Goal: Task Accomplishment & Management: Use online tool/utility

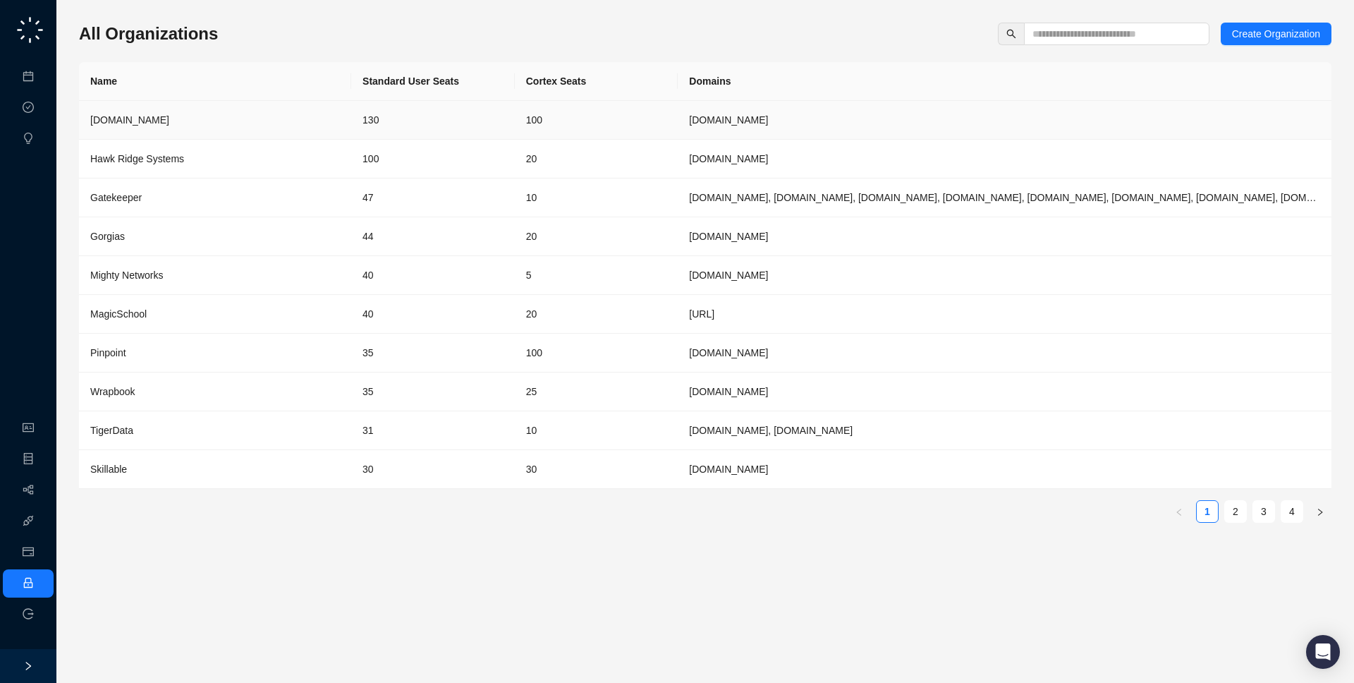
click at [303, 115] on div "[DOMAIN_NAME]" at bounding box center [215, 120] width 250 height 16
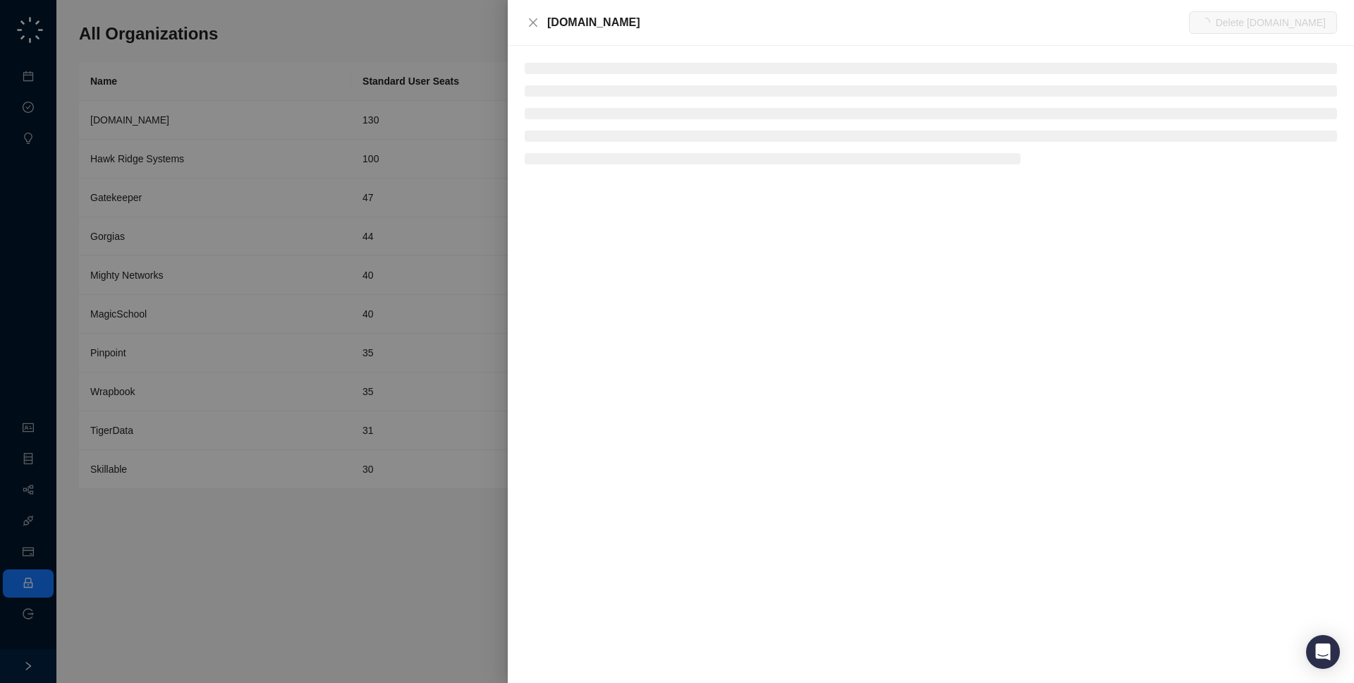
drag, startPoint x: 643, startPoint y: 10, endPoint x: 643, endPoint y: 31, distance: 21.2
click at [643, 31] on div "Synthesia.io Delete Synthesia.io" at bounding box center [931, 23] width 846 height 46
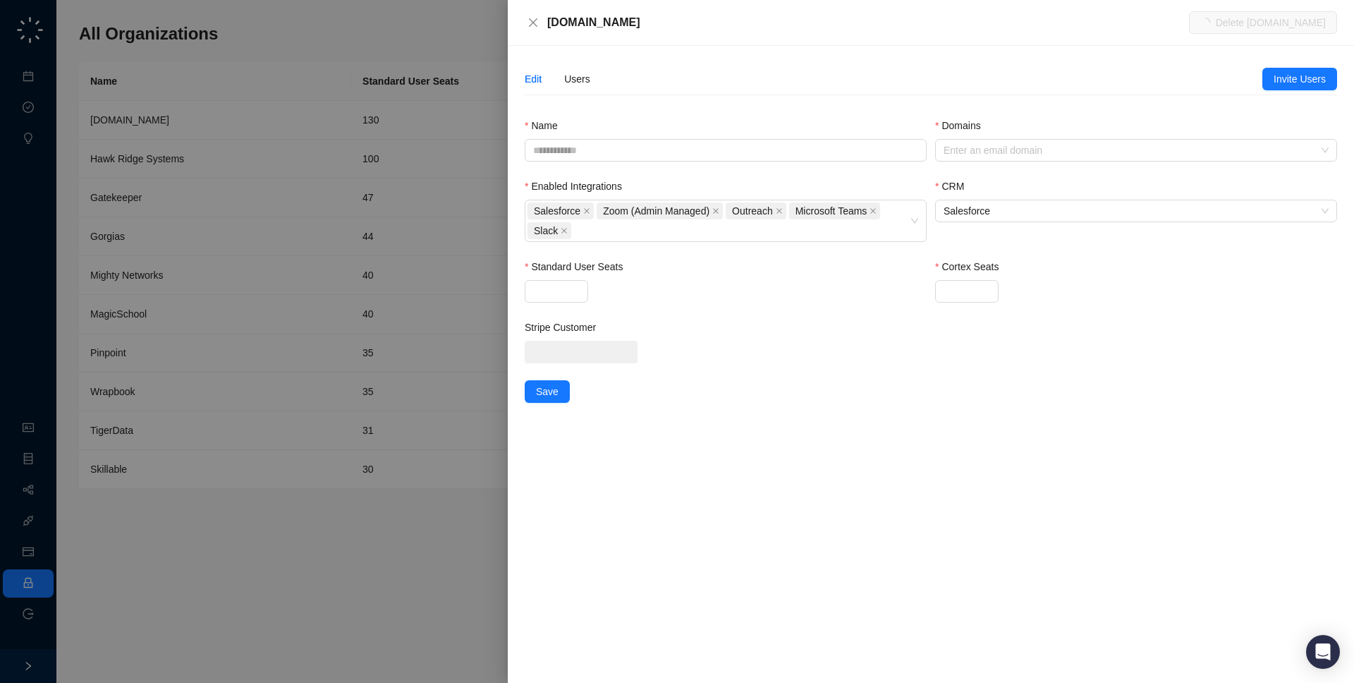
type input "**********"
type input "***"
click at [572, 83] on div "Users" at bounding box center [577, 79] width 26 height 16
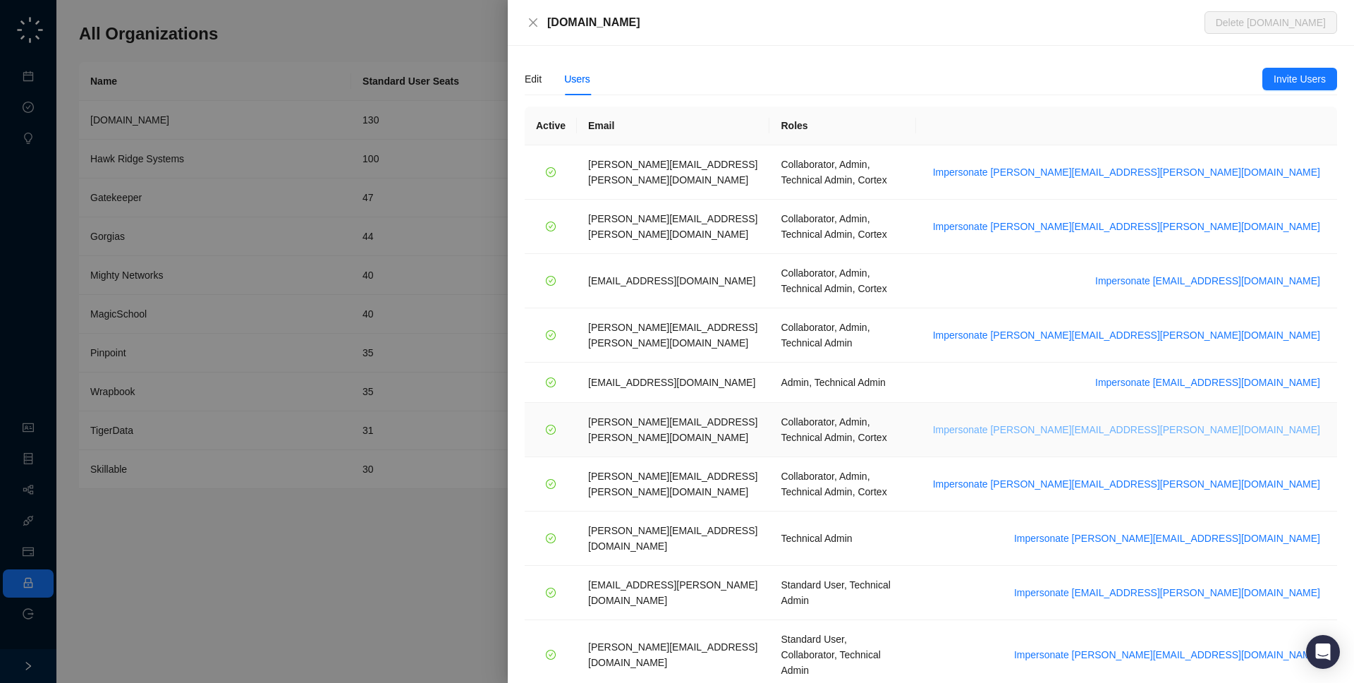
click at [1225, 422] on span "Impersonate simone.chen@synthesia.io" at bounding box center [1126, 430] width 387 height 16
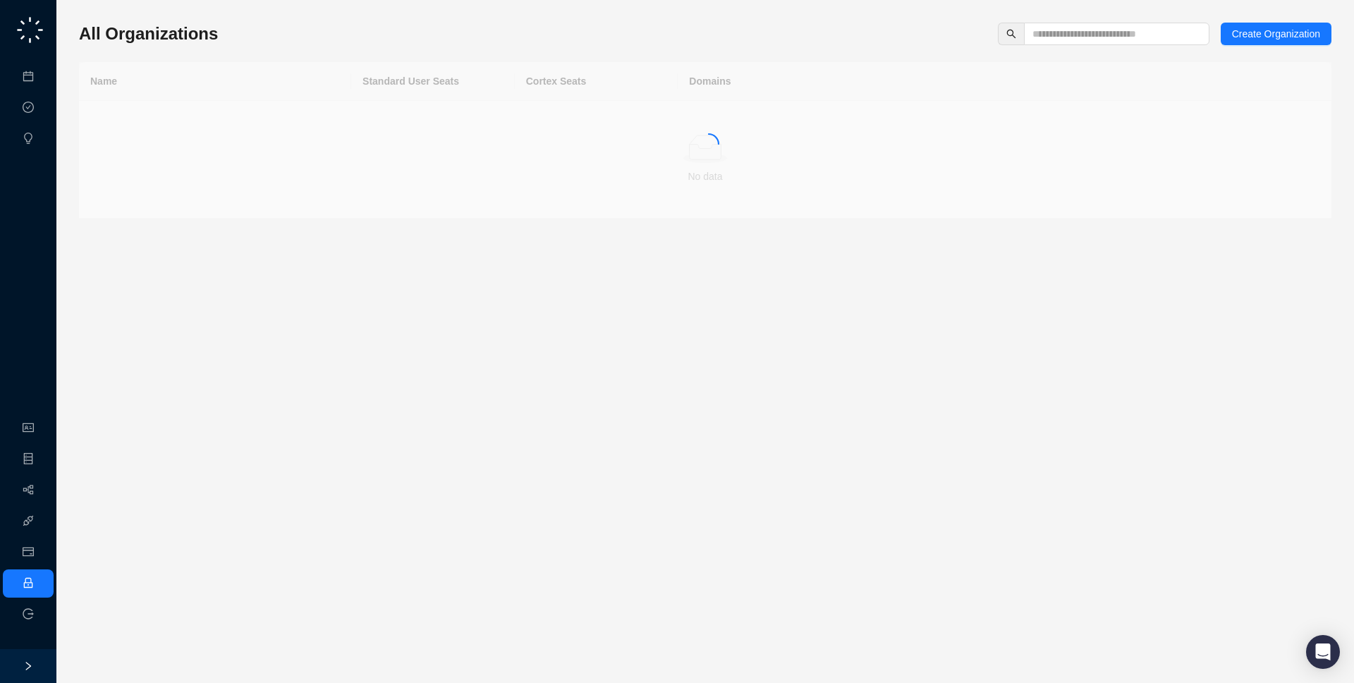
drag, startPoint x: 262, startPoint y: 10, endPoint x: 263, endPoint y: 37, distance: 27.5
click at [263, 37] on div "All Organizations Create Organization Name Standard User Seats Cortex Seats Dom…" at bounding box center [705, 121] width 1253 height 196
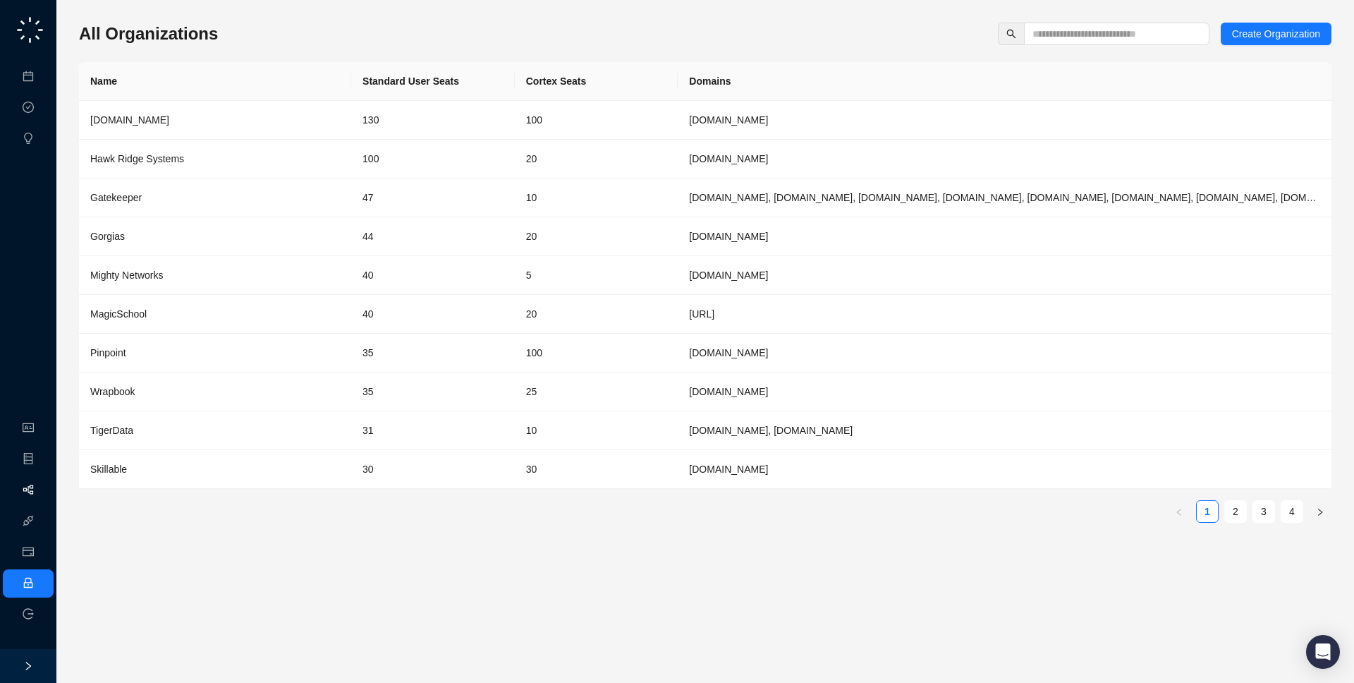
click at [41, 485] on link "Workflows" at bounding box center [63, 490] width 45 height 11
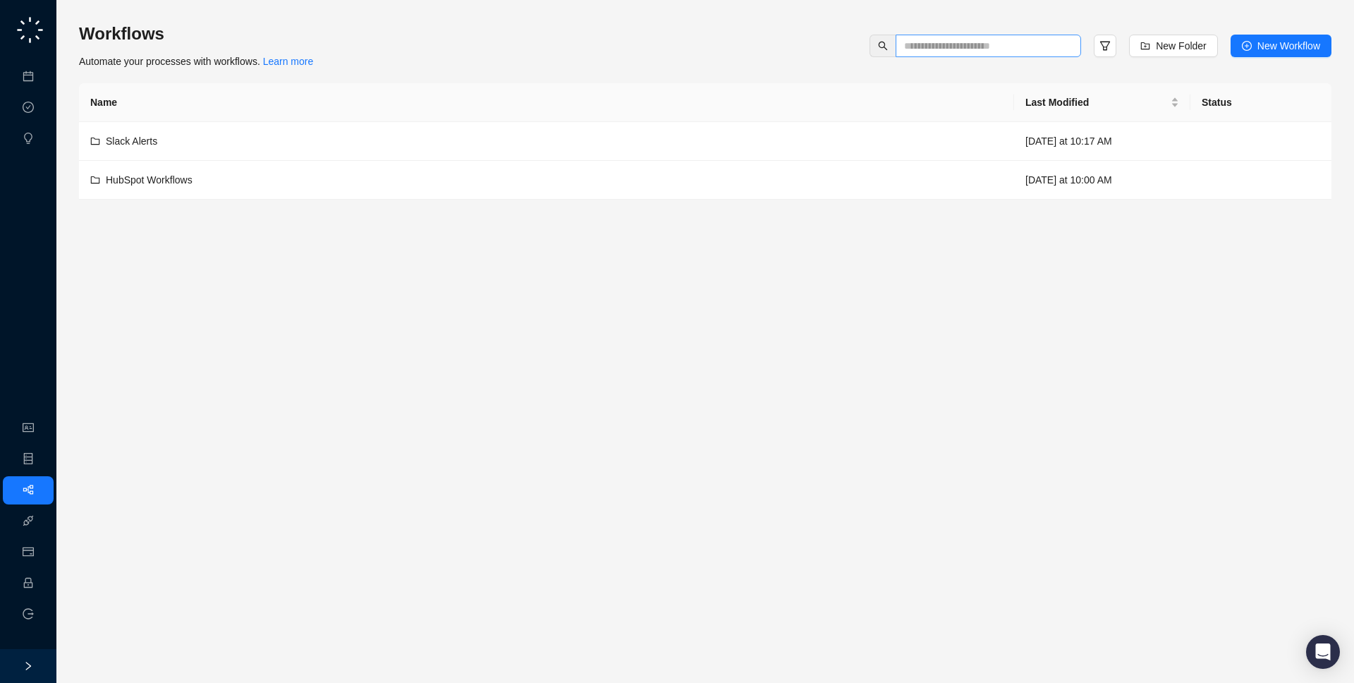
click at [1067, 41] on span at bounding box center [1068, 46] width 8 height 16
click at [1100, 47] on icon "filter" at bounding box center [1105, 45] width 11 height 11
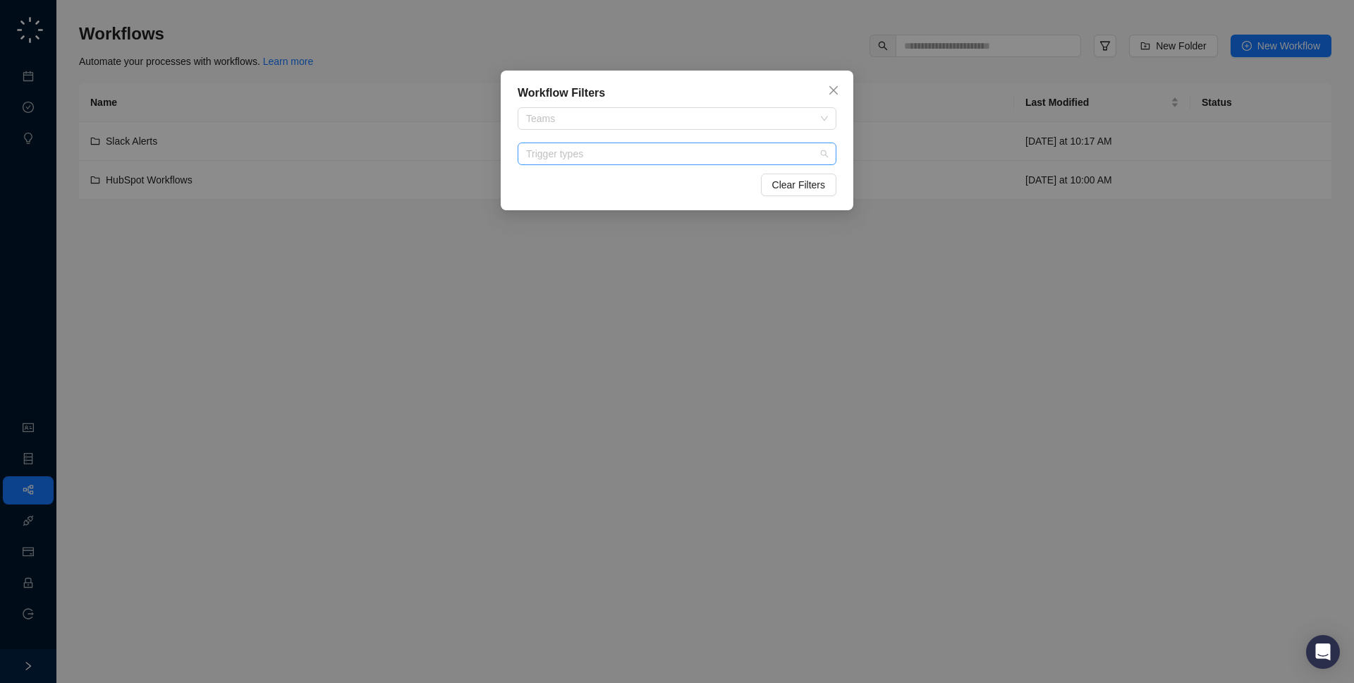
click at [687, 163] on div "Trigger types" at bounding box center [677, 153] width 319 height 23
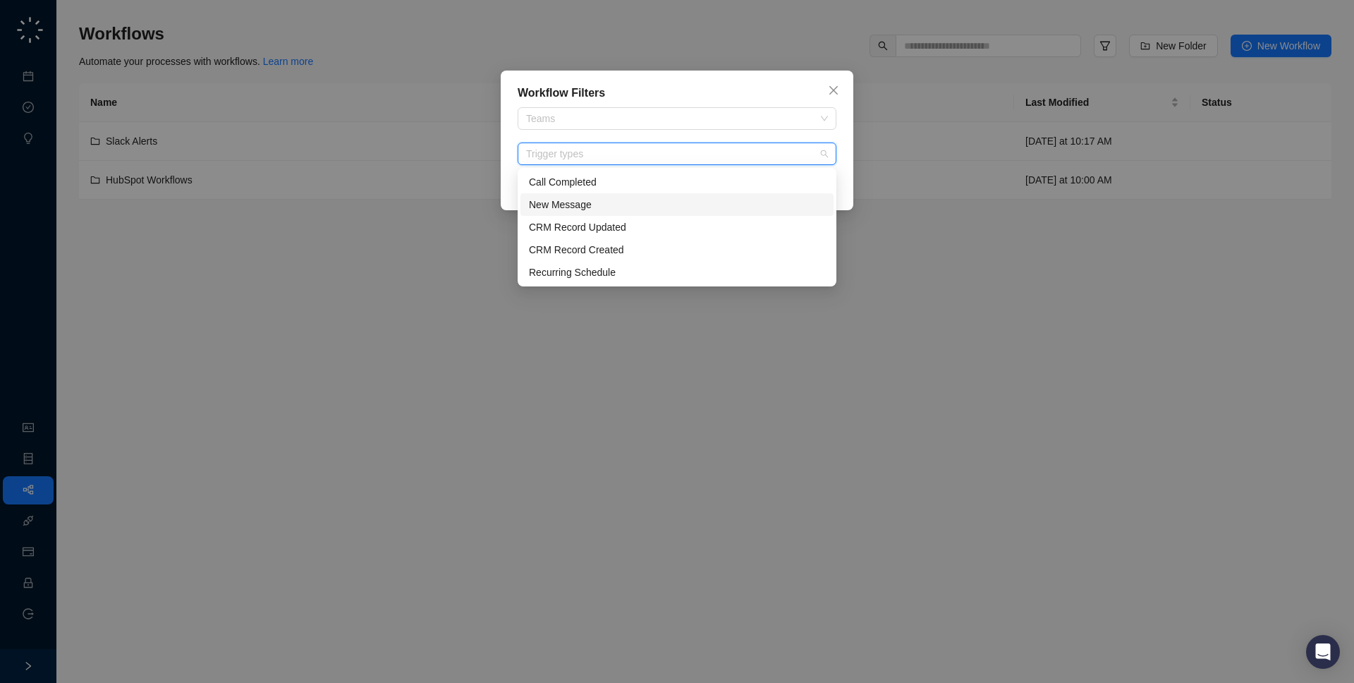
click at [672, 214] on div "New Message" at bounding box center [677, 204] width 313 height 23
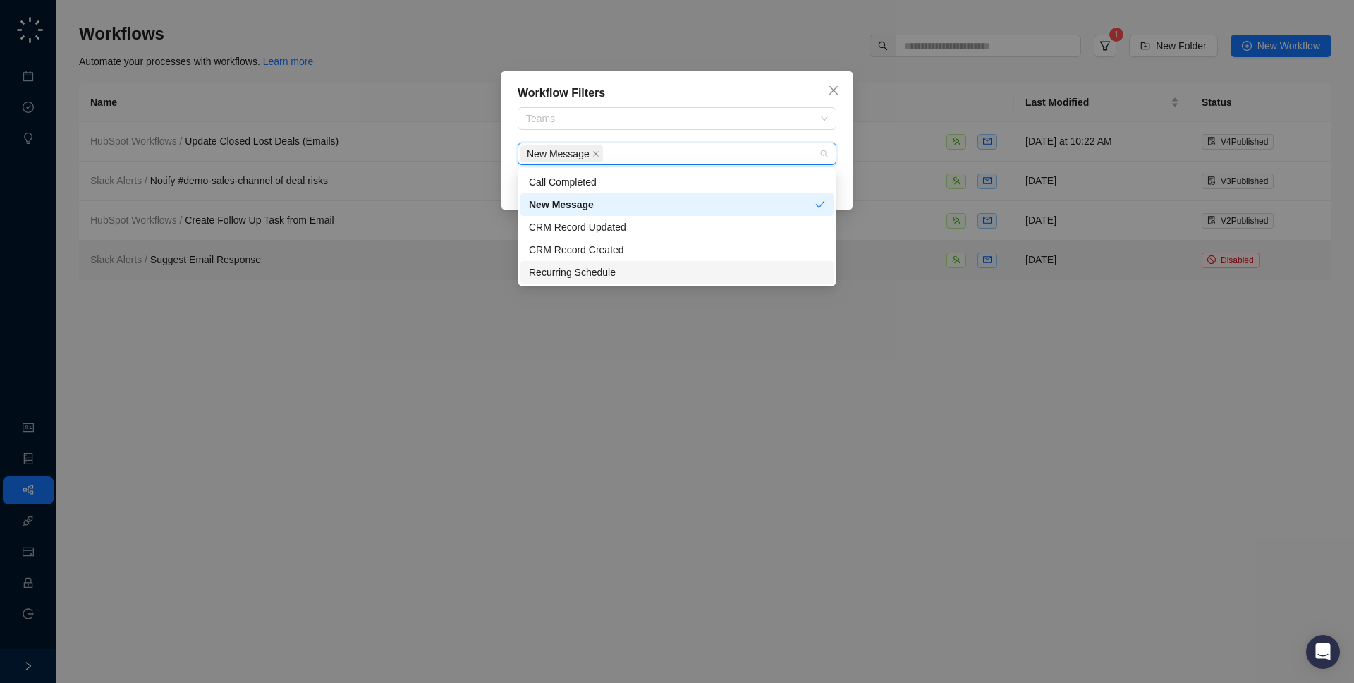
click at [674, 465] on div "Workflow Filters Teams New Message Clear Filters" at bounding box center [677, 341] width 1354 height 683
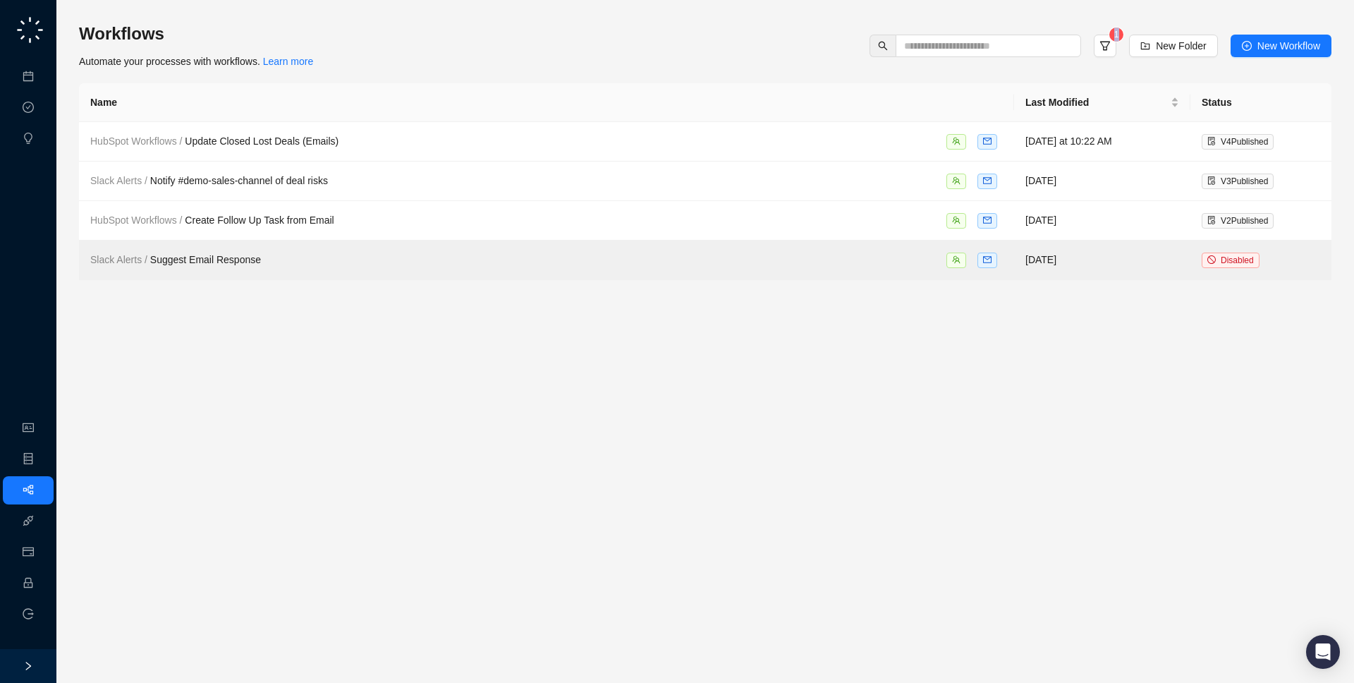
drag, startPoint x: 349, startPoint y: 32, endPoint x: 353, endPoint y: 104, distance: 72.8
click at [350, 73] on div "Workflows Automate your processes with workflows. Learn more 1 New Folder New W…" at bounding box center [705, 151] width 1253 height 257
click at [518, 74] on div "Workflows Automate your processes with workflows. Learn more 1 New Folder New W…" at bounding box center [705, 151] width 1253 height 257
drag, startPoint x: 476, startPoint y: 68, endPoint x: 464, endPoint y: 90, distance: 24.9
click at [464, 90] on div "Workflows Automate your processes with workflows. Learn more 1 New Folder New W…" at bounding box center [705, 151] width 1253 height 257
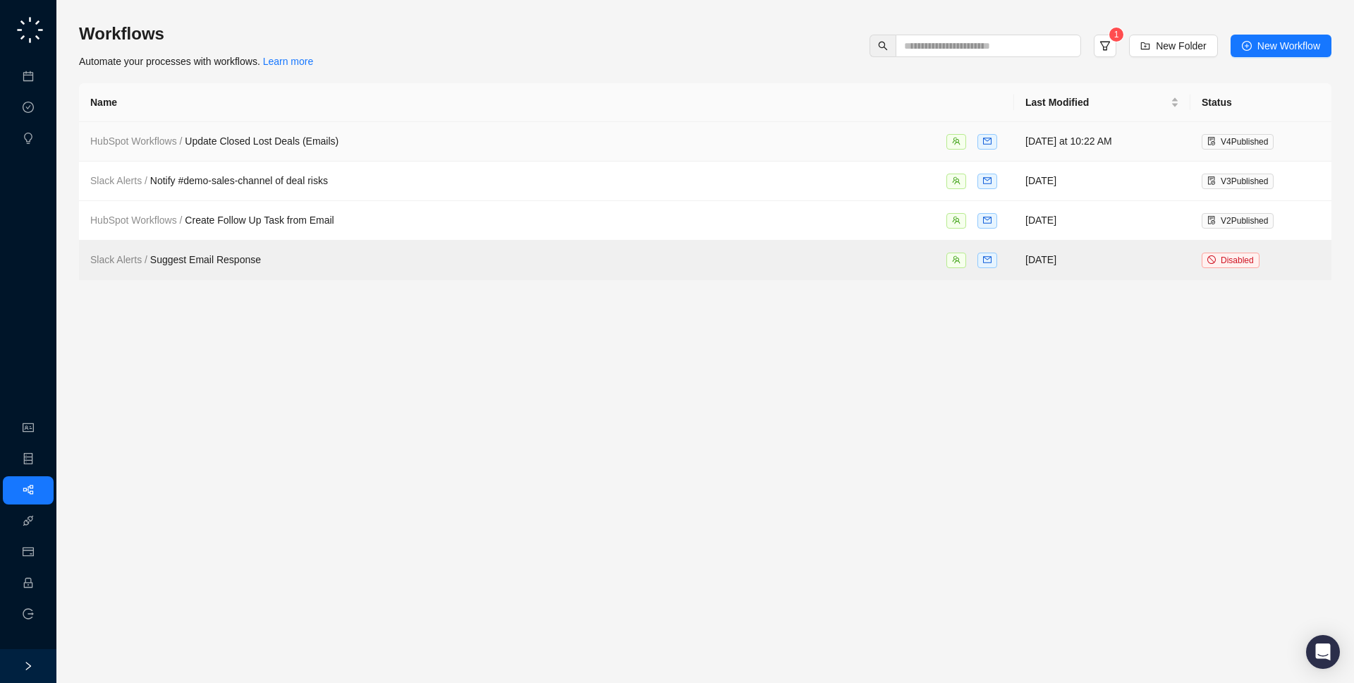
click at [449, 147] on div "HubSpot Workflows / Update Closed Lost Deals (Emails)" at bounding box center [546, 141] width 913 height 16
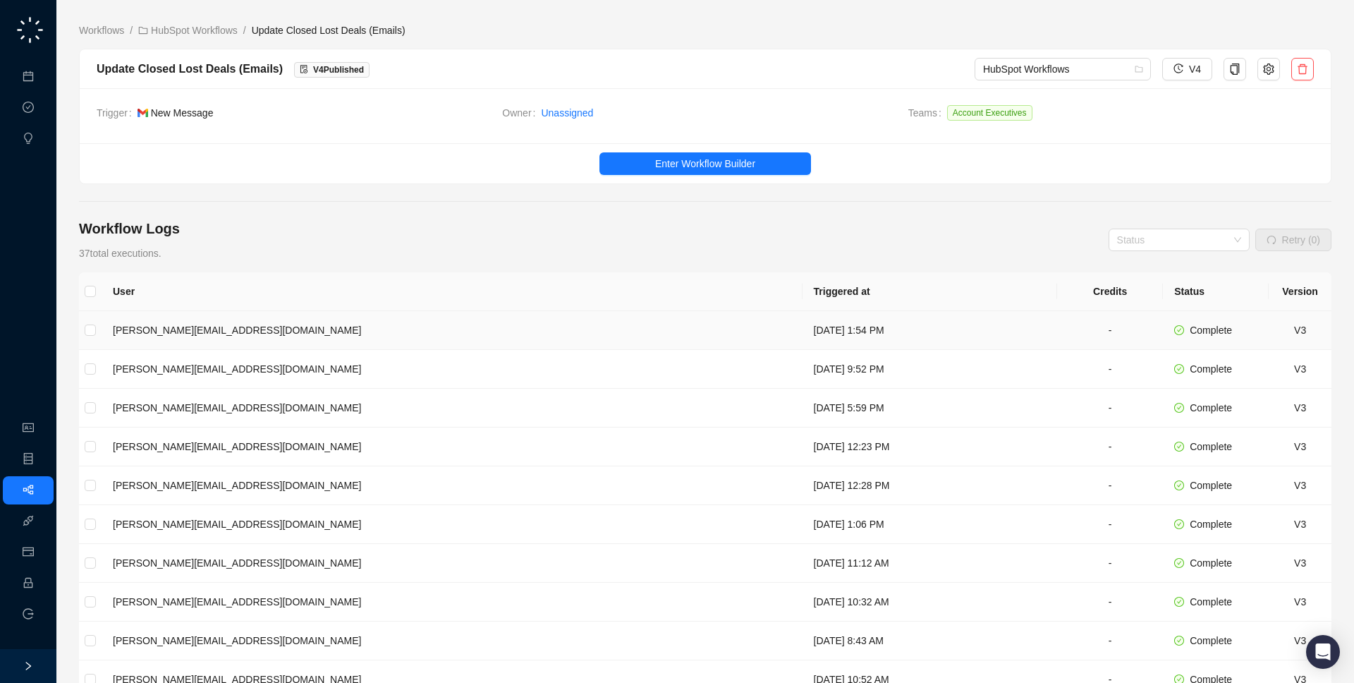
click at [803, 327] on td "Wednesday, 09/03/25, 1:54 PM" at bounding box center [930, 330] width 255 height 39
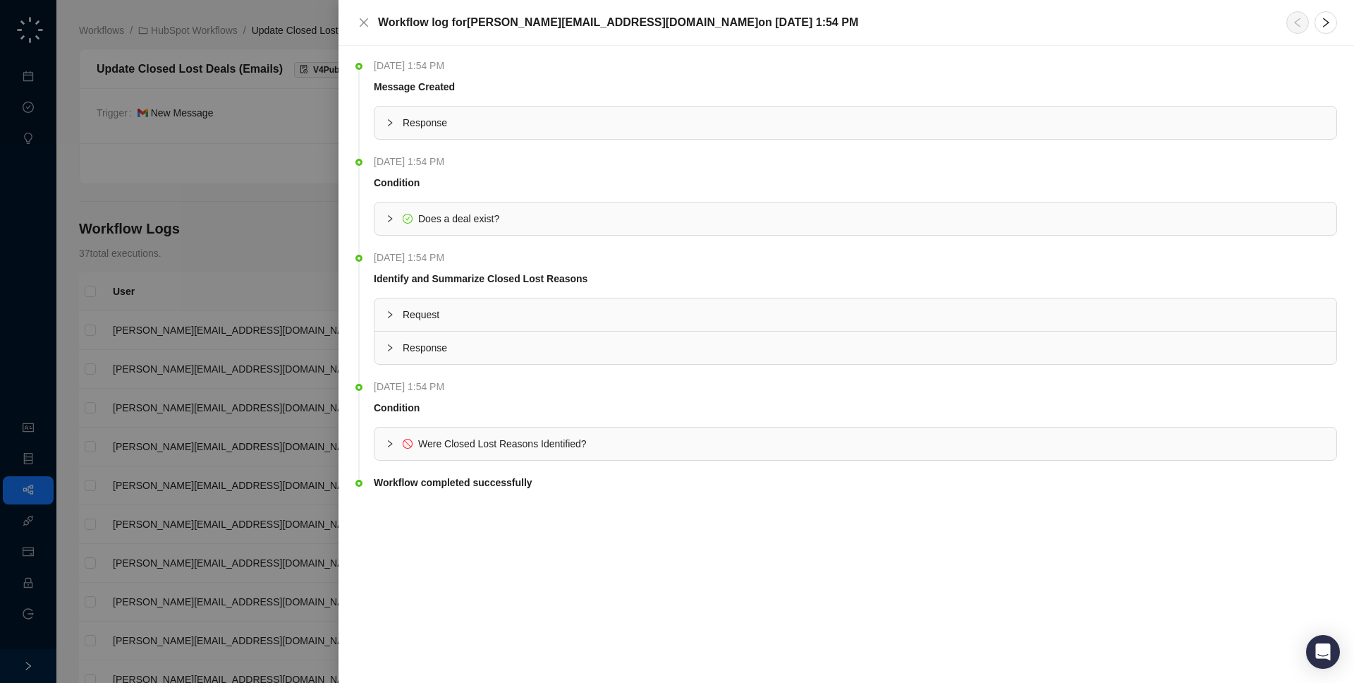
click at [518, 136] on div "Response" at bounding box center [856, 123] width 962 height 32
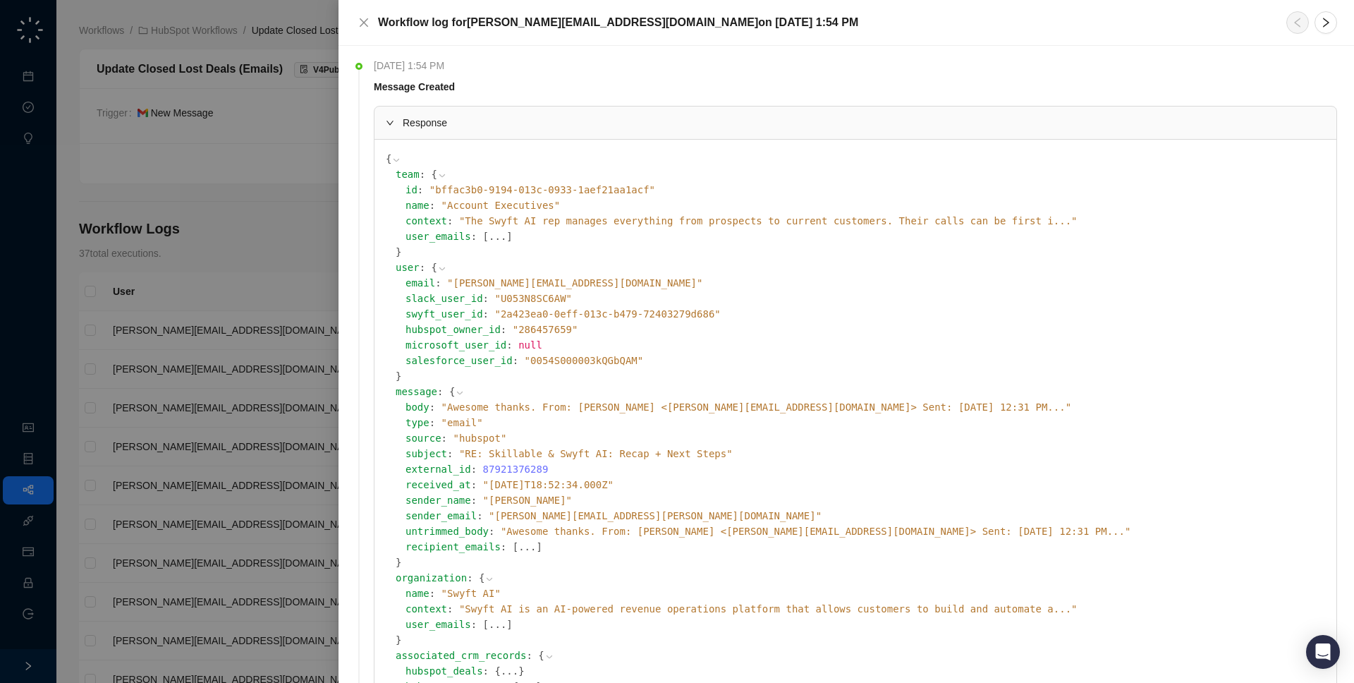
click at [528, 403] on span "" Awesome thanks. From: Jake Obremski <jake@swyftai.com> Sent: Wednesday, Septe…" at bounding box center [757, 406] width 630 height 11
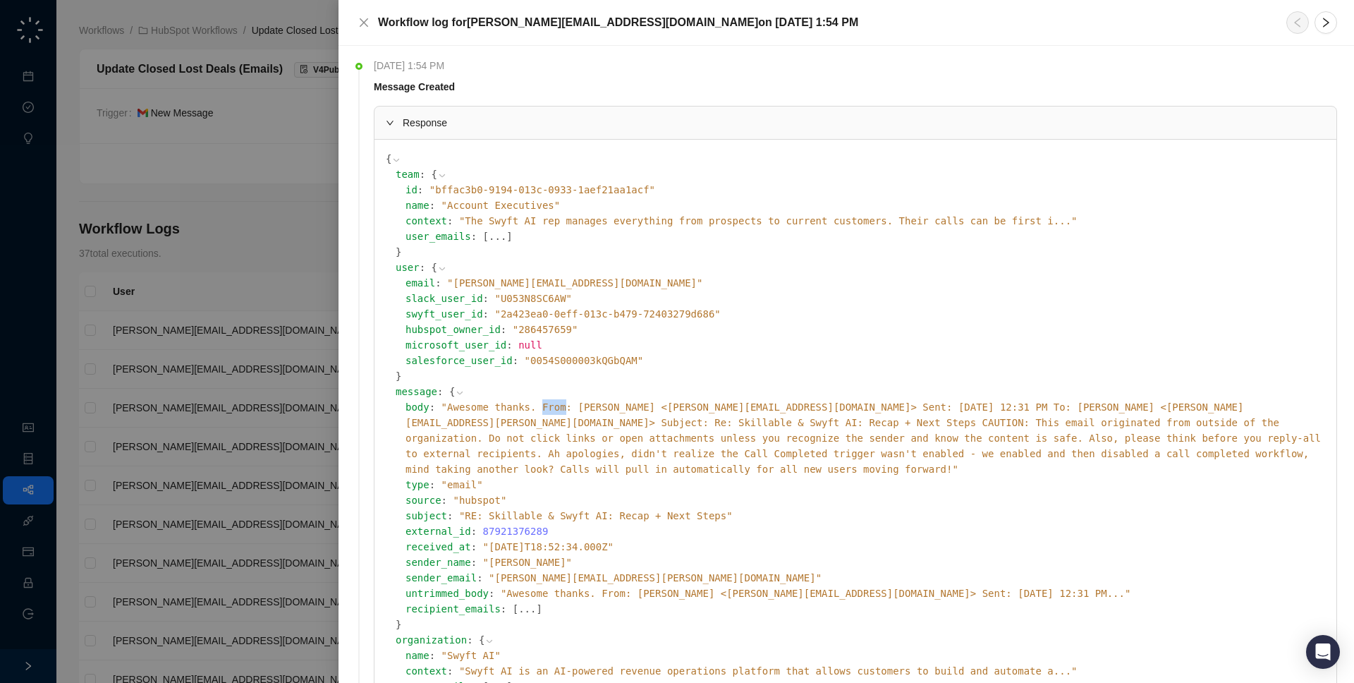
click at [528, 403] on span "" Awesome thanks. From: Jake Obremski <jake@swyftai.com> Sent: Wednesday, Septe…" at bounding box center [864, 437] width 916 height 73
click at [219, 368] on div at bounding box center [677, 341] width 1354 height 683
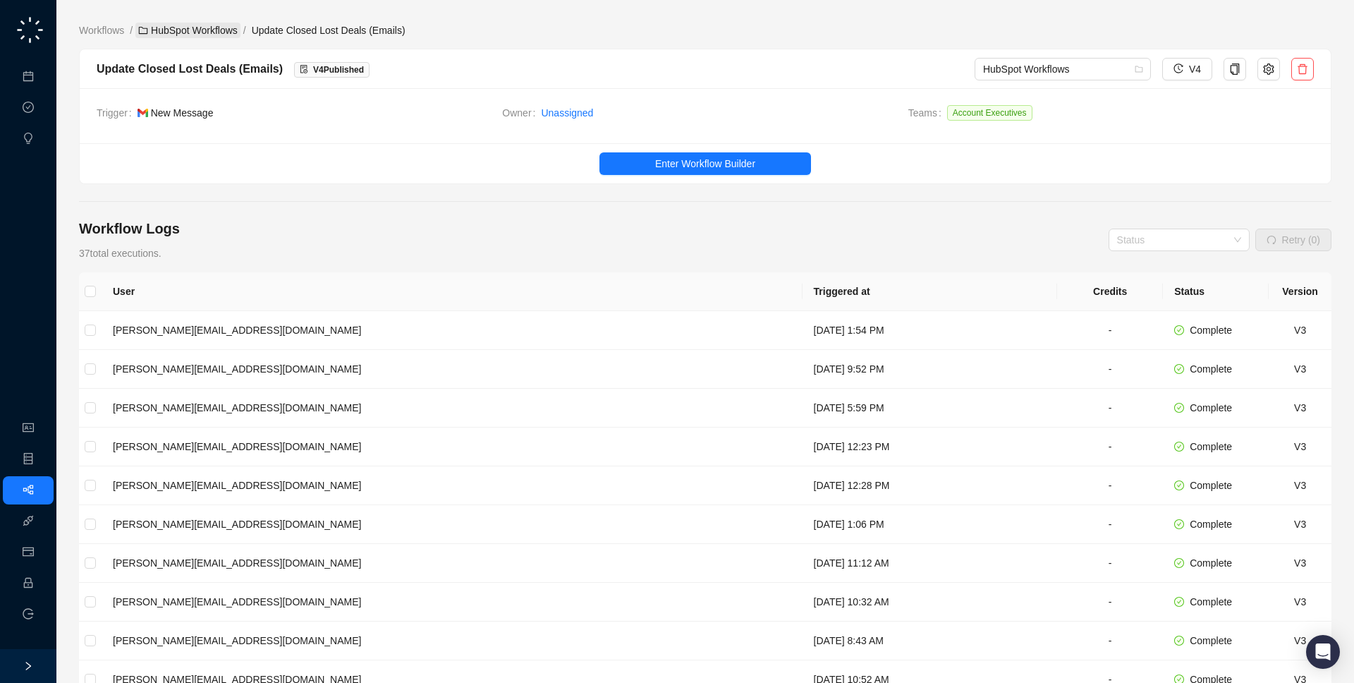
click at [162, 31] on link "HubSpot Workflows" at bounding box center [187, 31] width 105 height 16
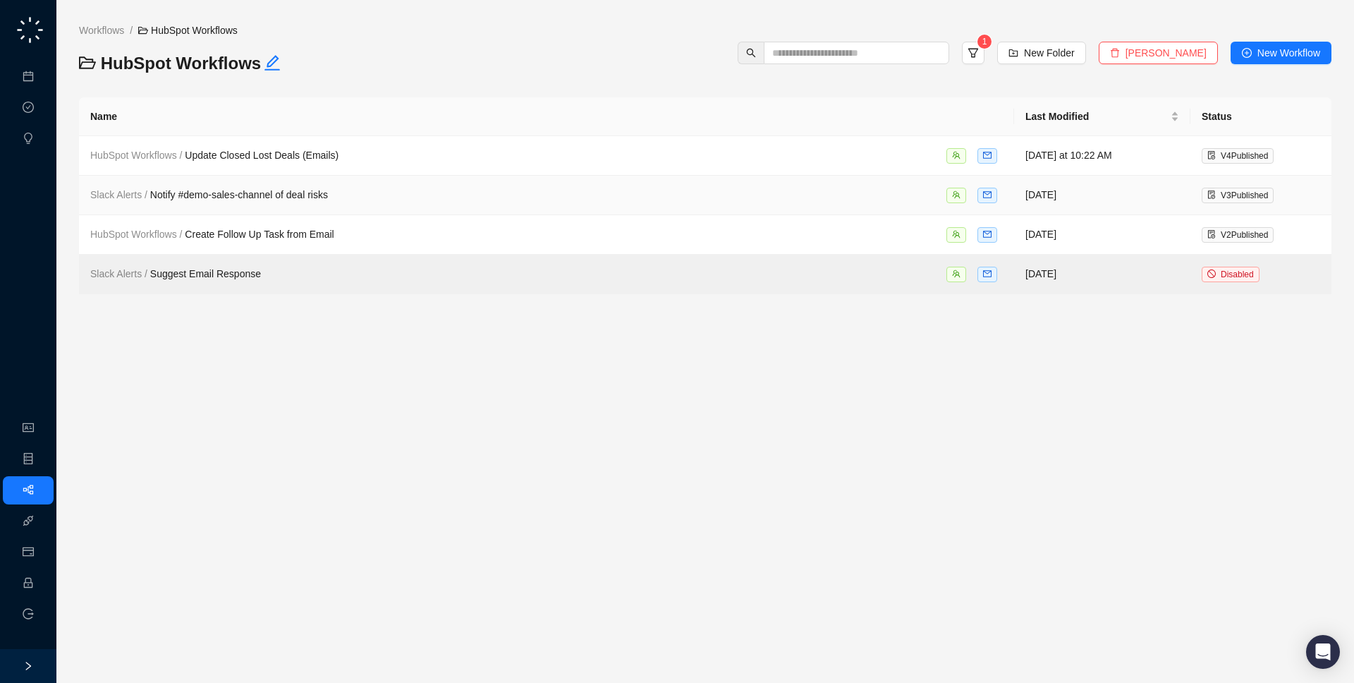
click at [202, 204] on td "Slack Alerts / Notify #demo-sales-channel of deal risks" at bounding box center [546, 196] width 935 height 40
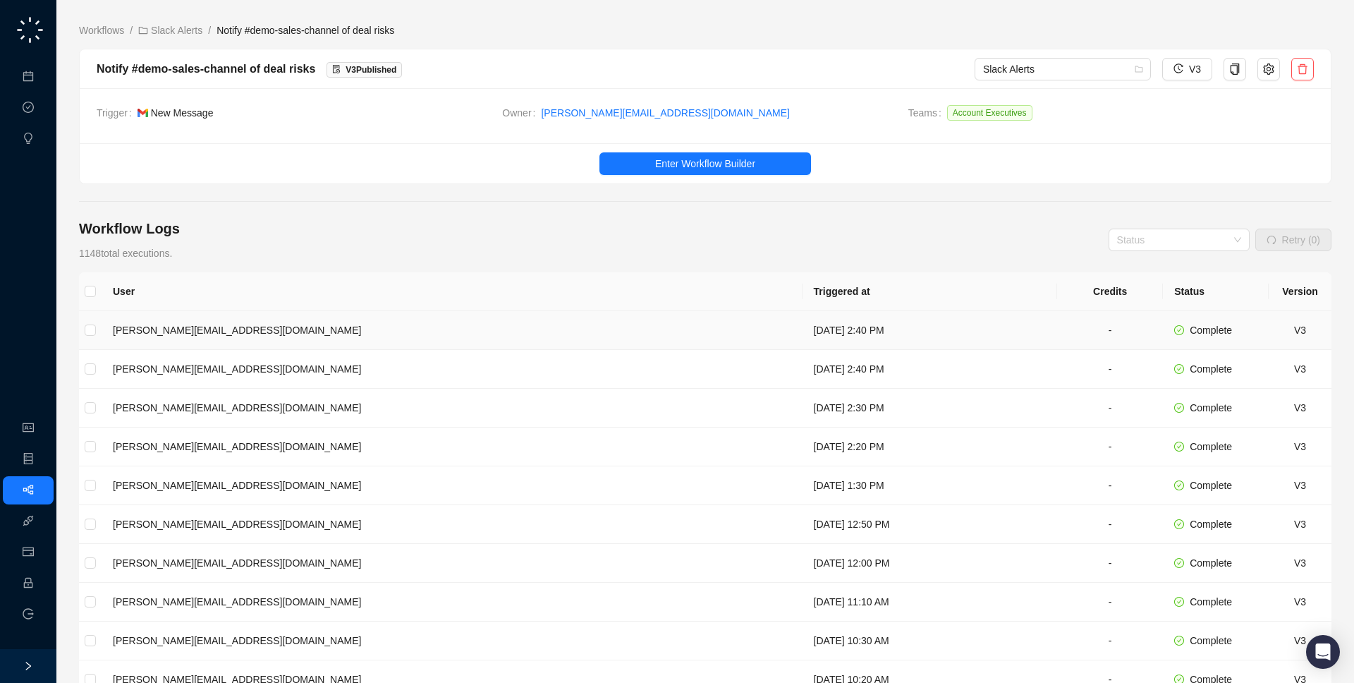
click at [803, 330] on td "Tuesday, 09/09/25, 2:40 PM" at bounding box center [930, 330] width 255 height 39
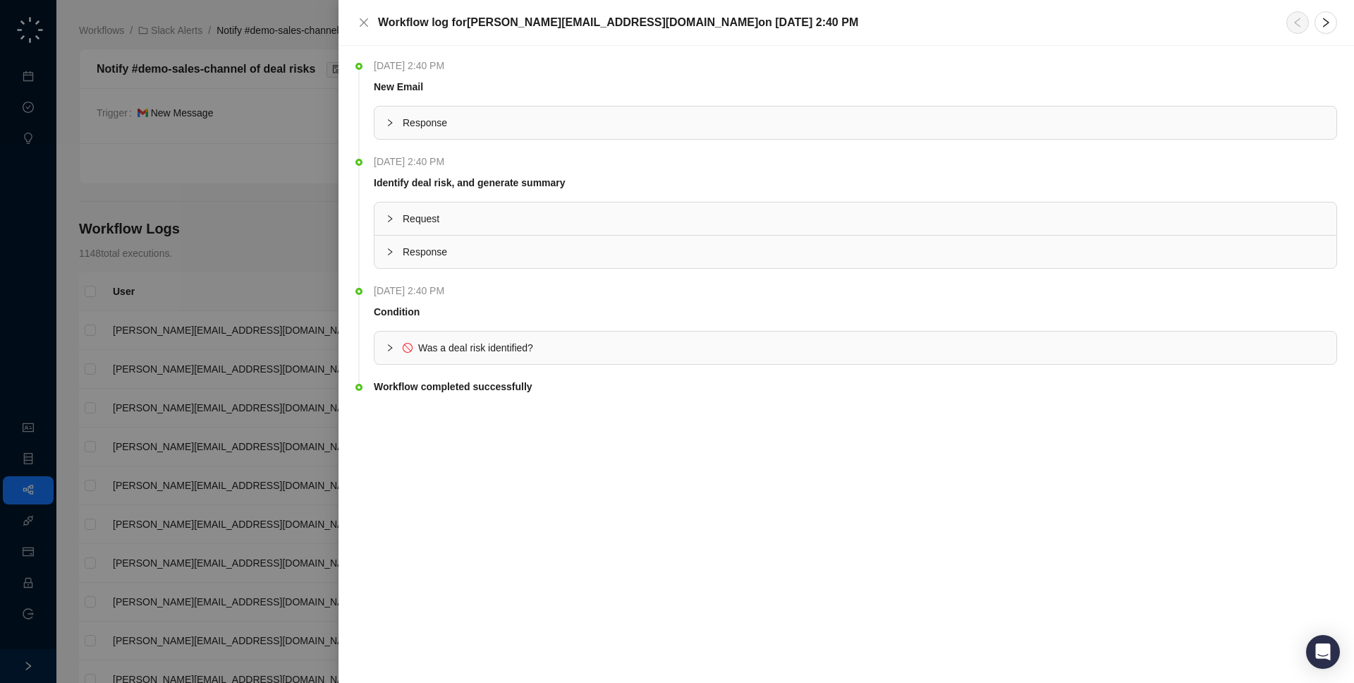
click at [600, 133] on div "Response" at bounding box center [856, 123] width 962 height 32
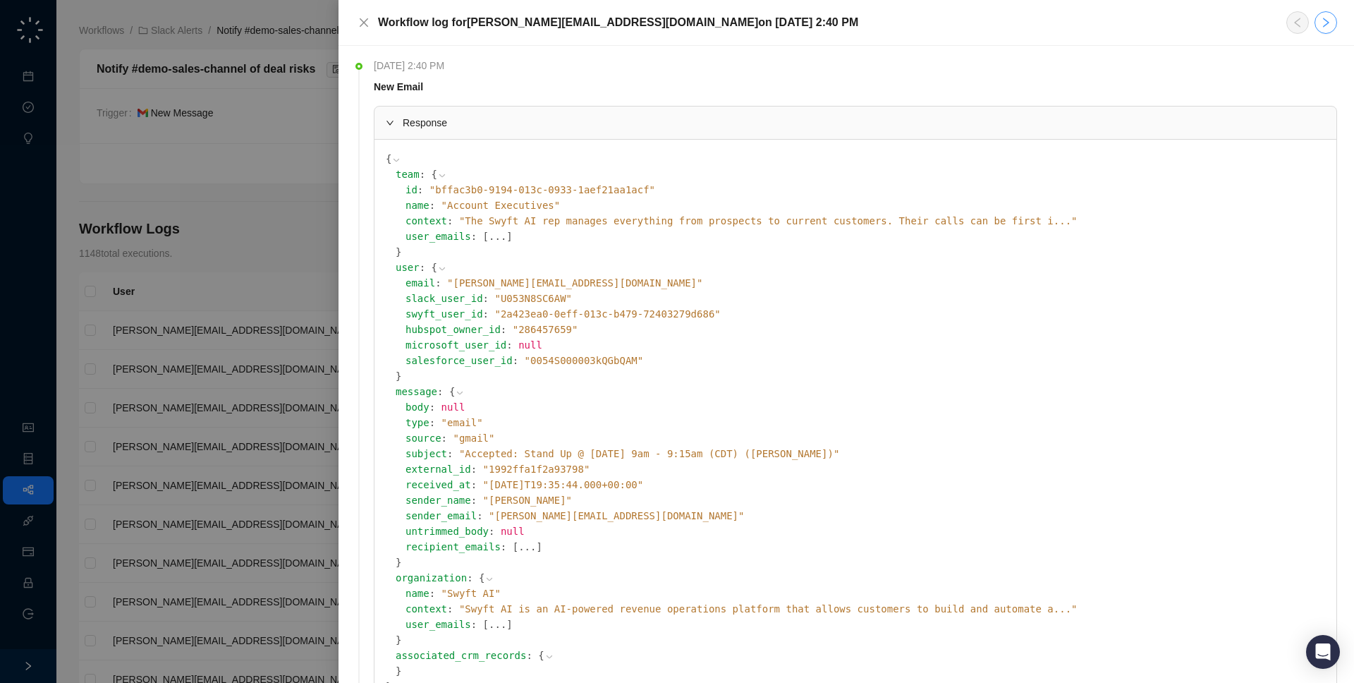
click at [1328, 23] on icon "right" at bounding box center [1326, 22] width 11 height 11
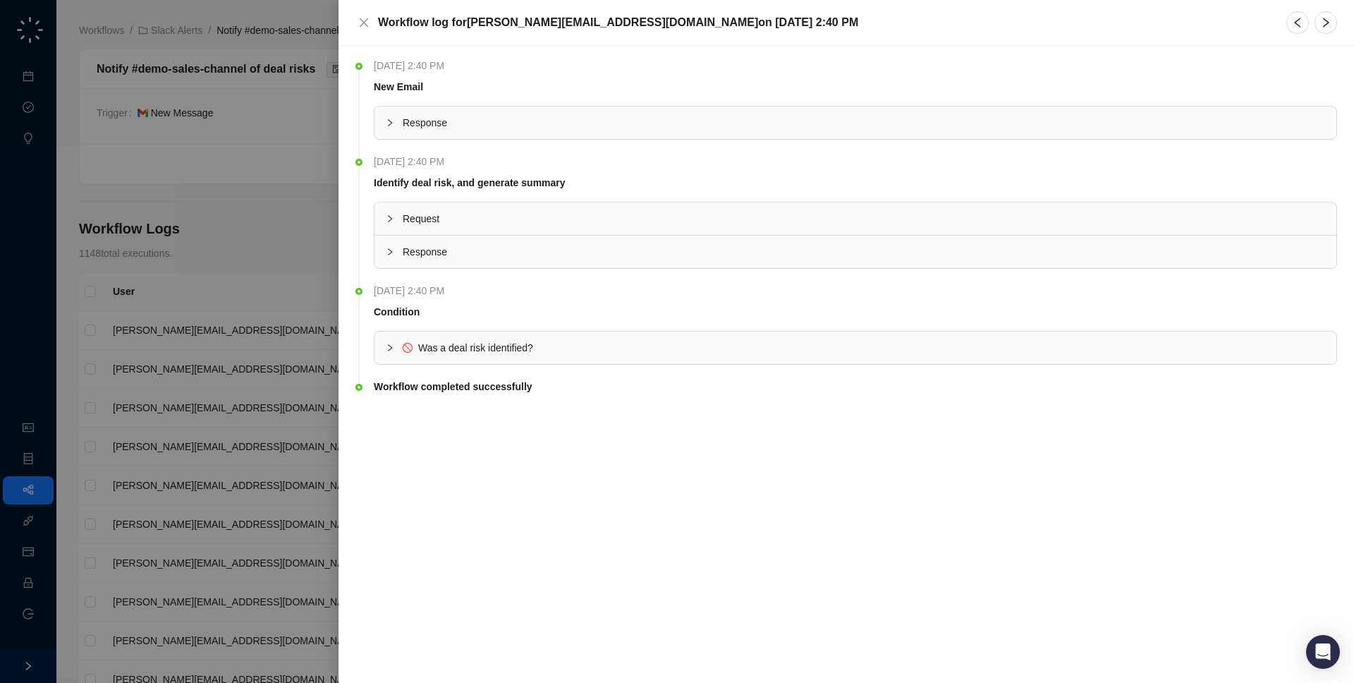
click at [938, 123] on span "Response" at bounding box center [864, 123] width 923 height 16
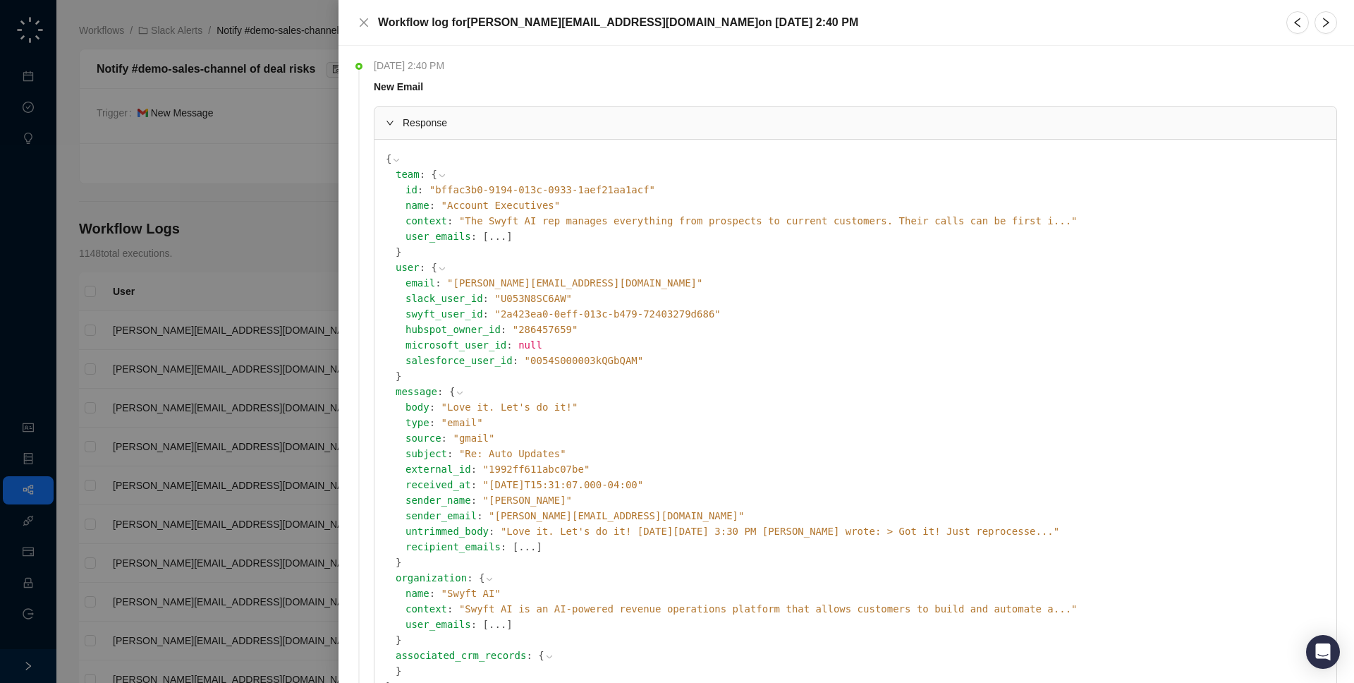
click at [685, 532] on span "" Love it. Let's do it! On Tue, Sep 9, 2025 at 3:30 PM Jake Obremski wrote: > G…" at bounding box center [780, 531] width 559 height 11
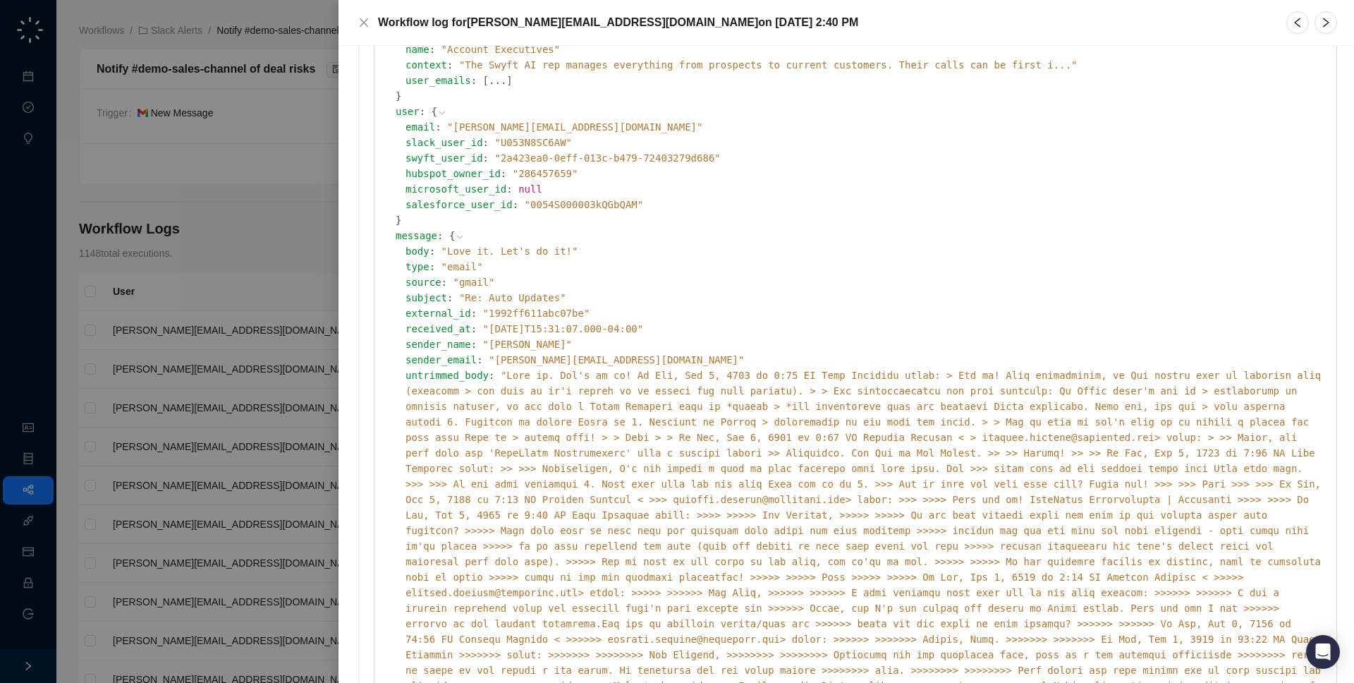
scroll to position [157, 0]
click at [540, 419] on span "" "" at bounding box center [864, 606] width 916 height 477
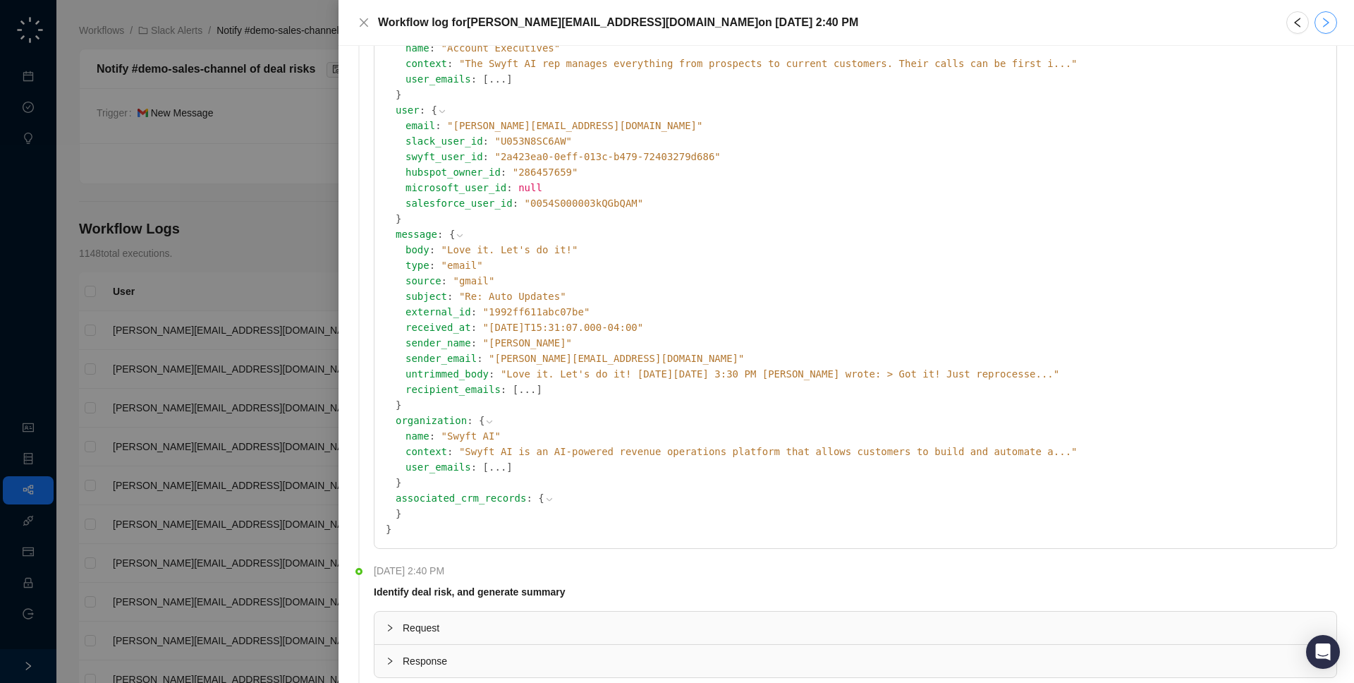
click at [1323, 18] on icon "right" at bounding box center [1326, 23] width 6 height 10
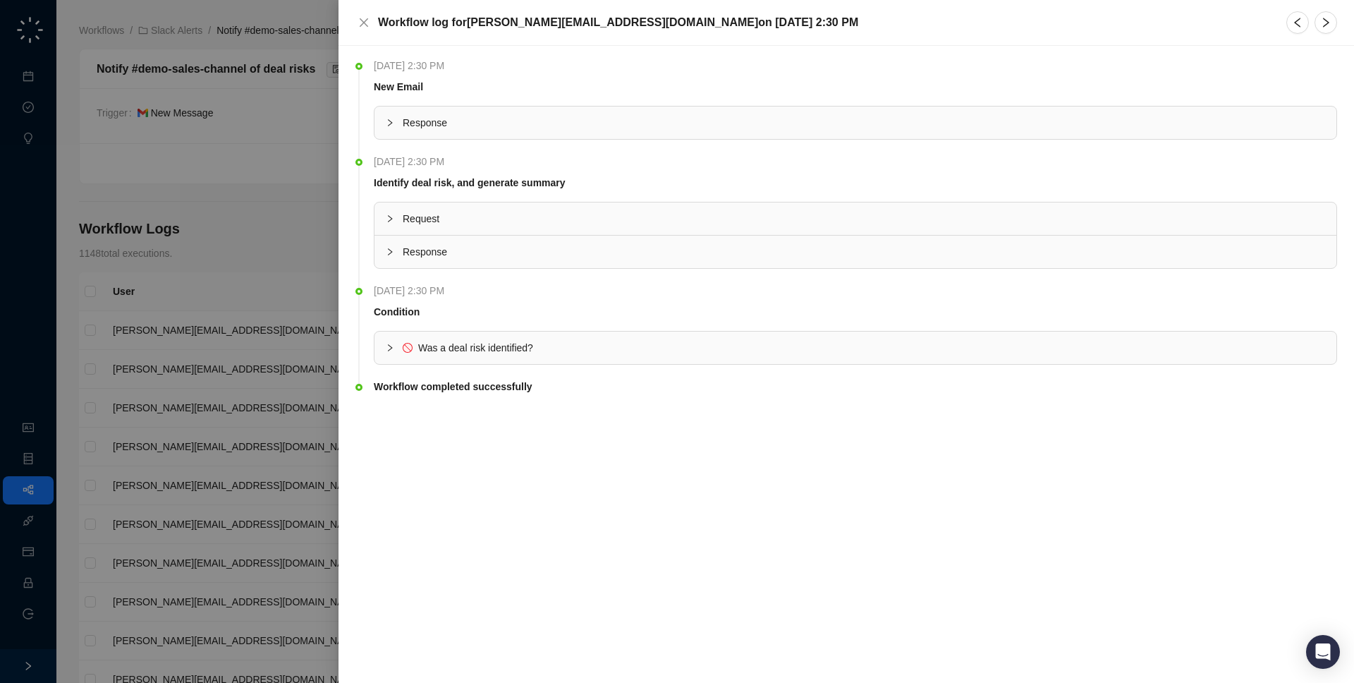
click at [772, 120] on span "Response" at bounding box center [864, 123] width 923 height 16
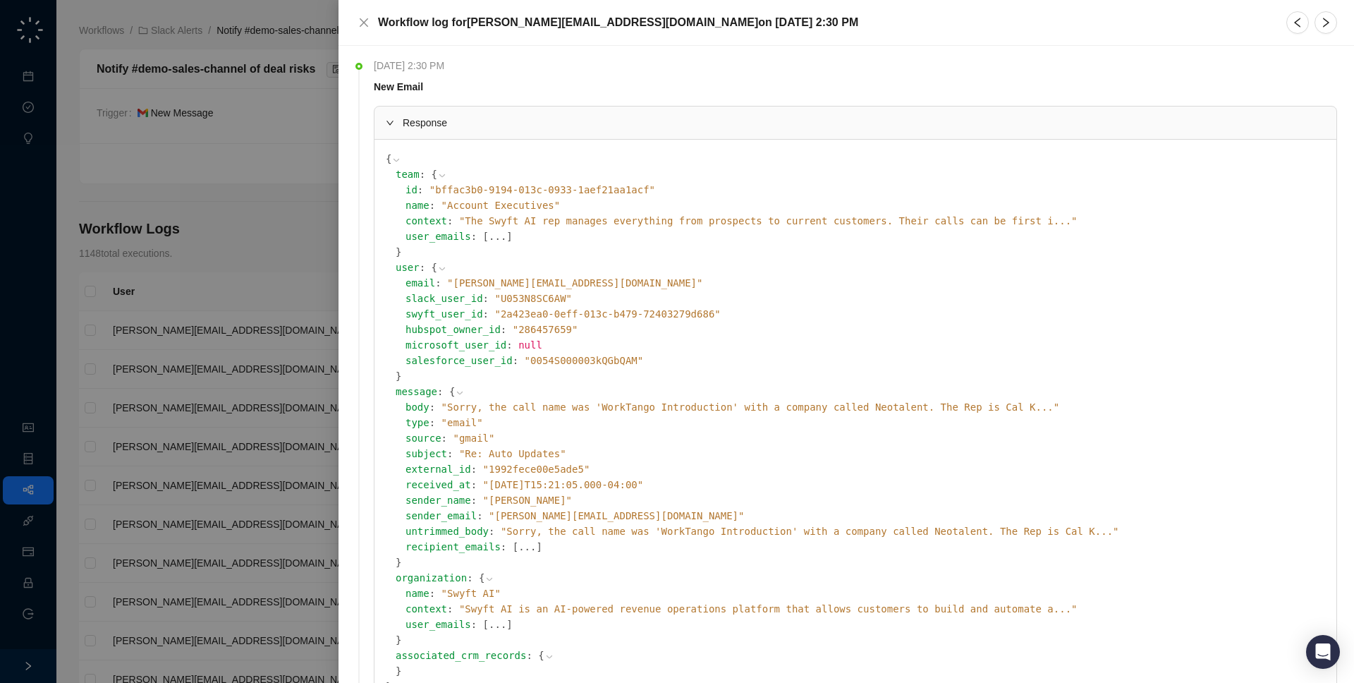
scroll to position [217, 0]
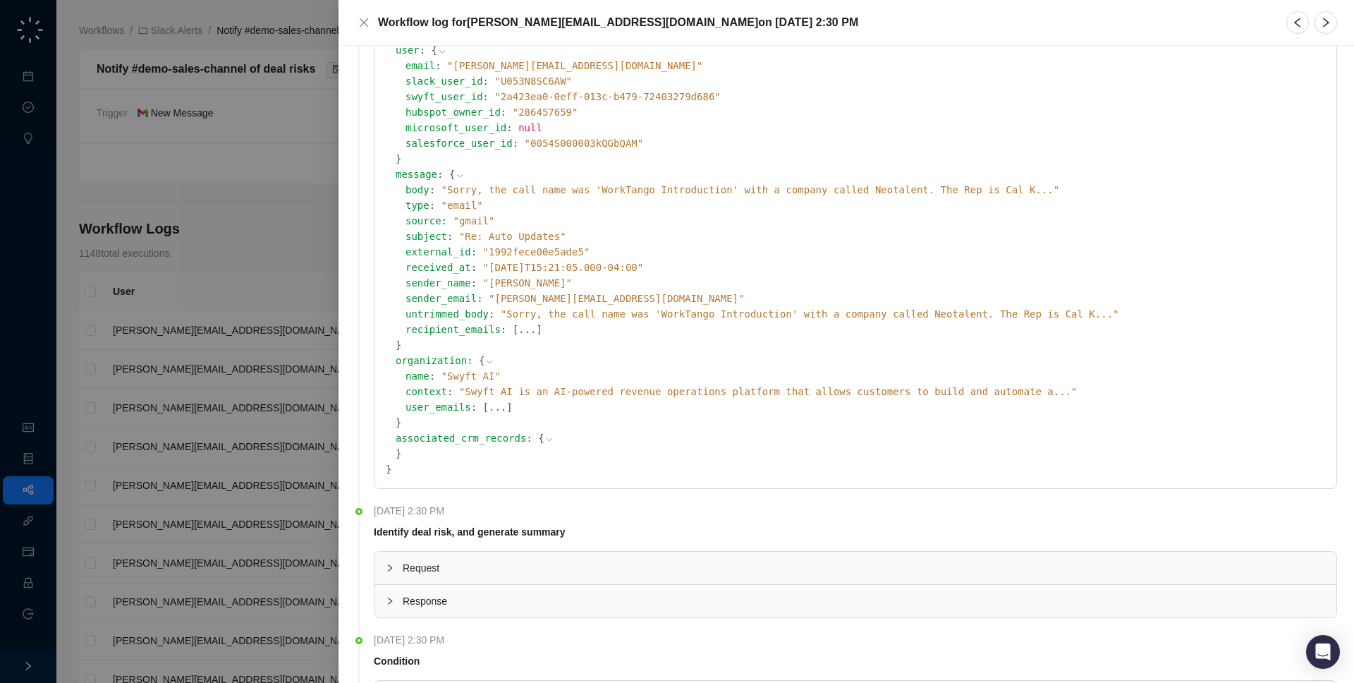
click at [666, 312] on span "" Sorry, the call name was 'WorkTango Introduction' with a company called Neota…" at bounding box center [810, 313] width 619 height 11
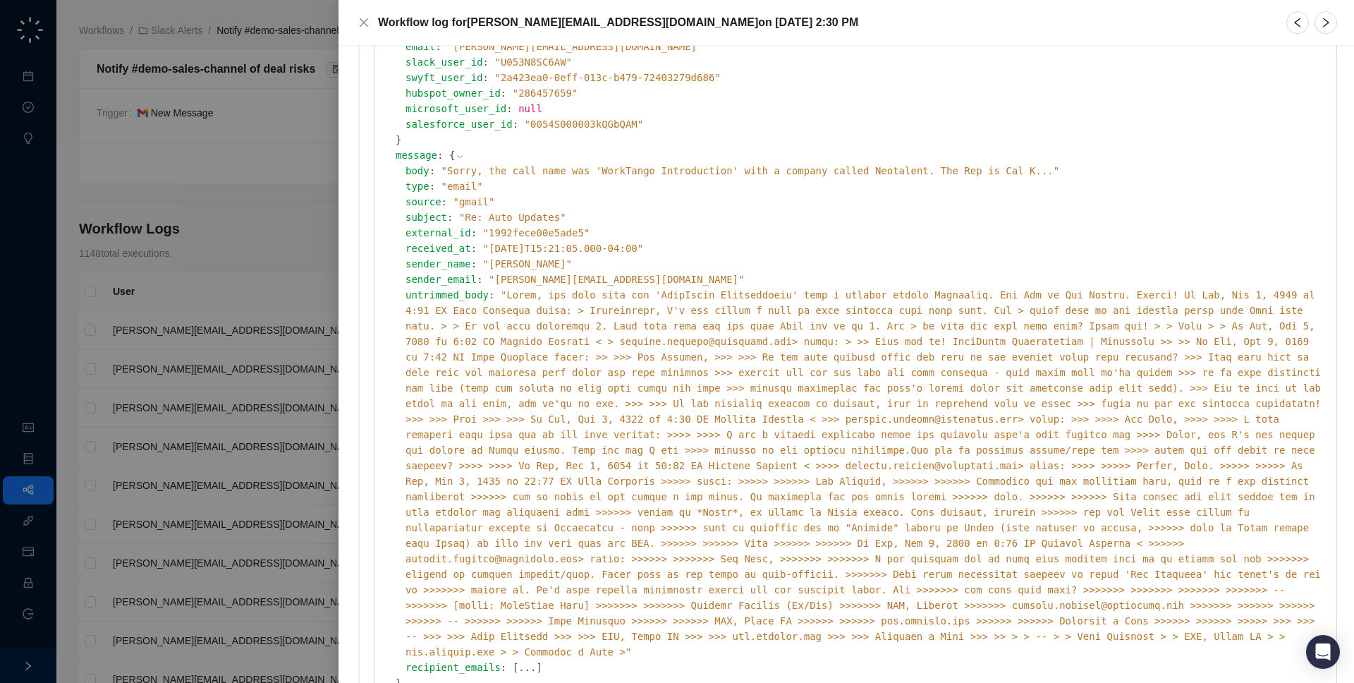
scroll to position [239, 0]
click at [236, 339] on div at bounding box center [677, 341] width 1354 height 683
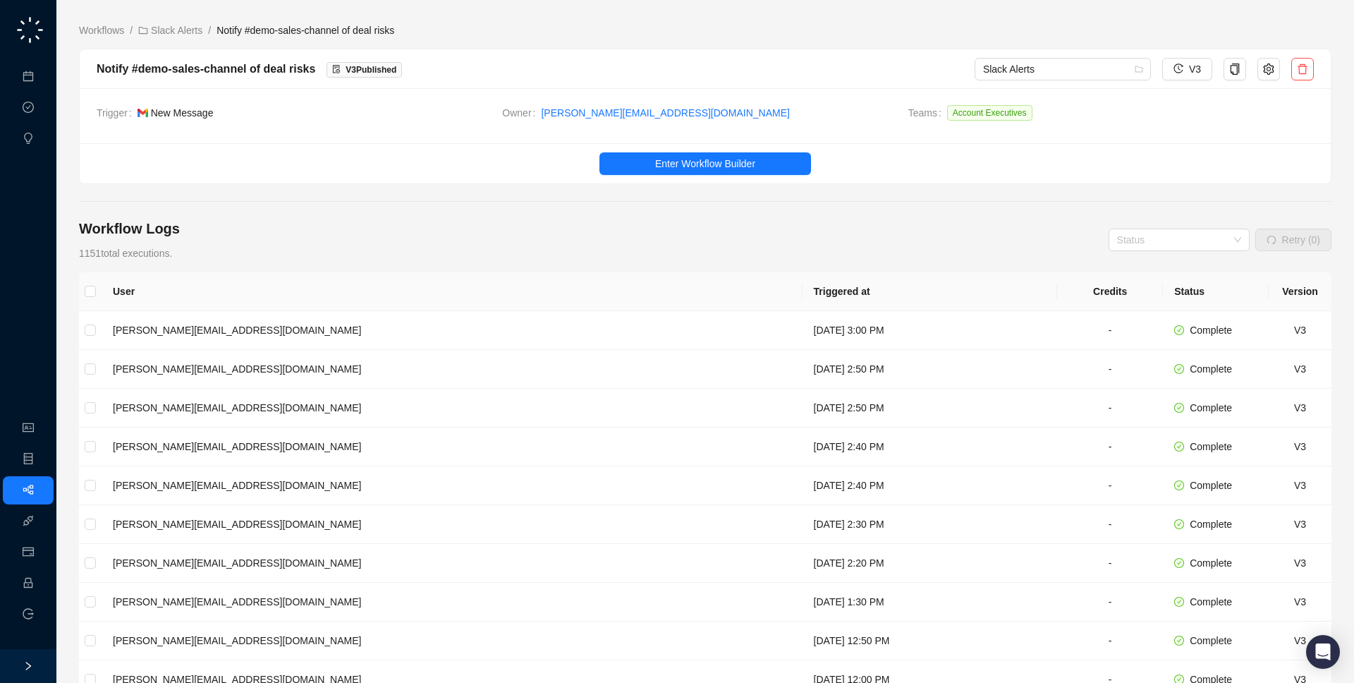
drag, startPoint x: 274, startPoint y: 117, endPoint x: 290, endPoint y: 120, distance: 16.5
click at [290, 120] on span "New Message" at bounding box center [315, 113] width 354 height 16
click at [42, 75] on link "Meetings & Calls" at bounding box center [78, 76] width 74 height 11
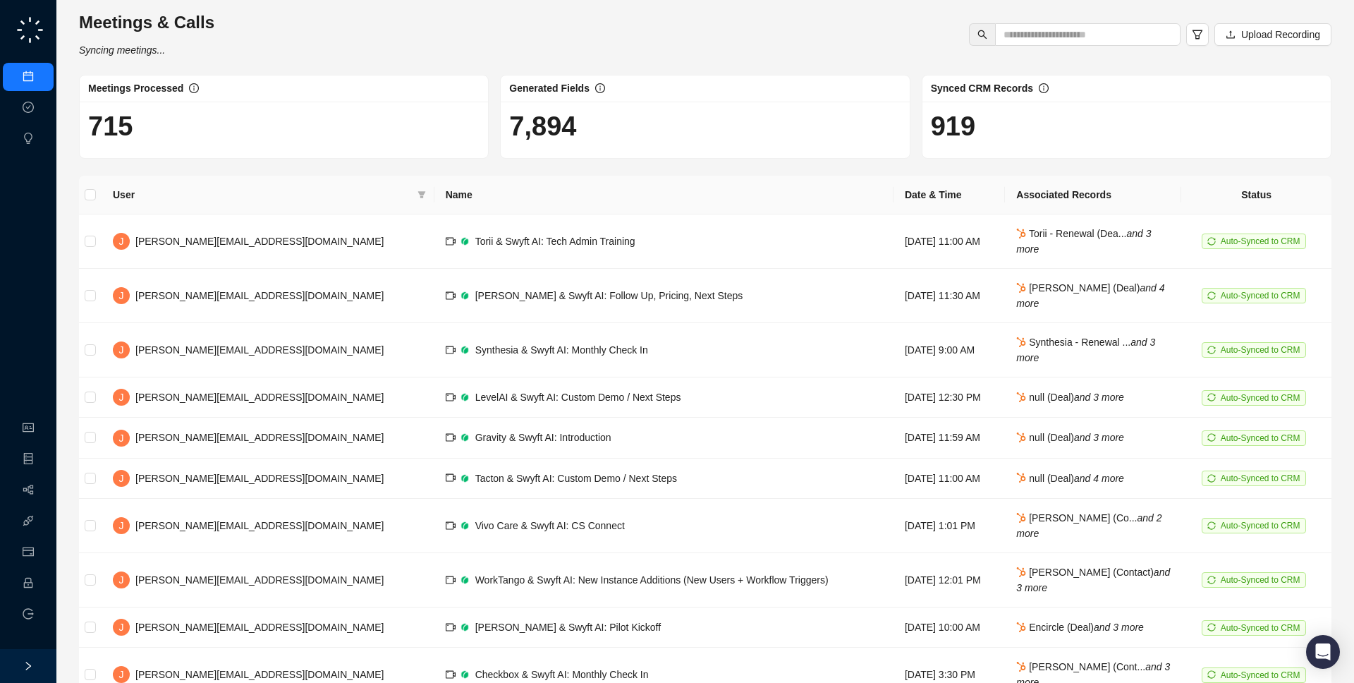
drag, startPoint x: 365, startPoint y: 53, endPoint x: 363, endPoint y: 60, distance: 7.6
click at [363, 60] on div "Meetings & Calls Syncing meetings... Upload Recording Meetings Processed 715 Ge…" at bounding box center [705, 379] width 1253 height 736
click at [41, 583] on link "Employee" at bounding box center [63, 583] width 44 height 11
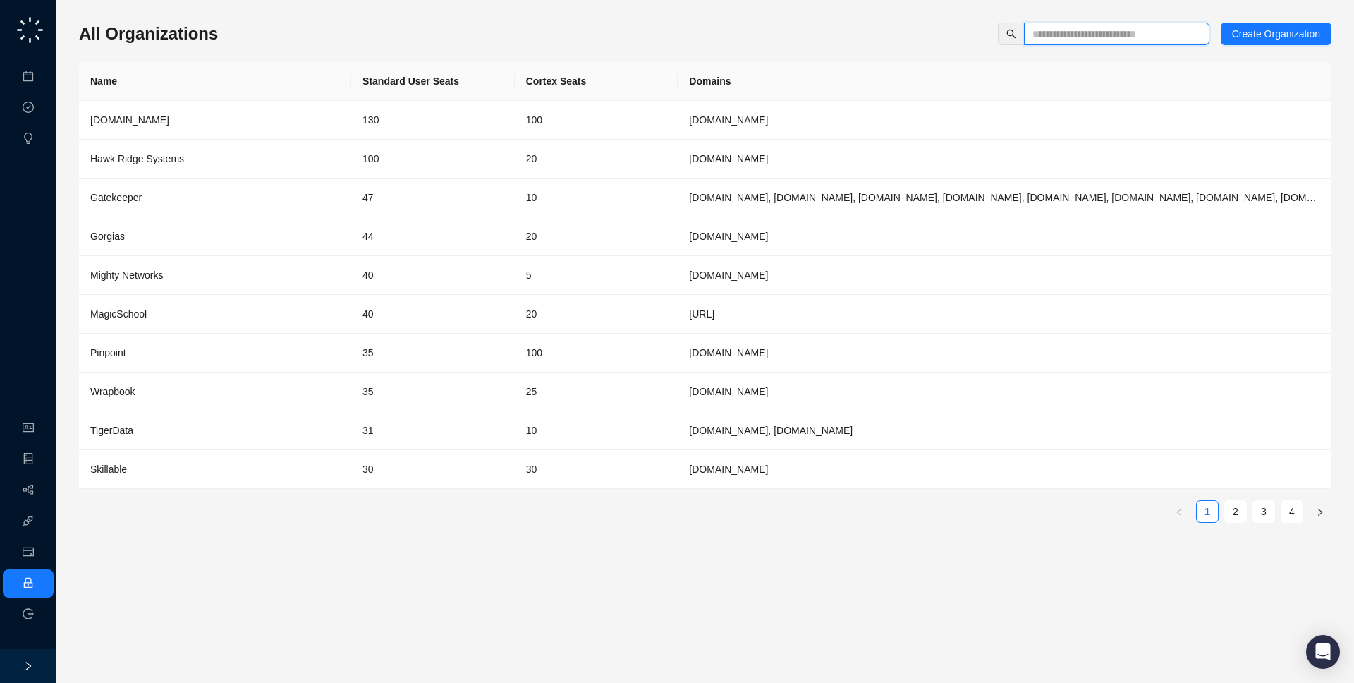
click at [1110, 36] on input "text" at bounding box center [1111, 34] width 157 height 16
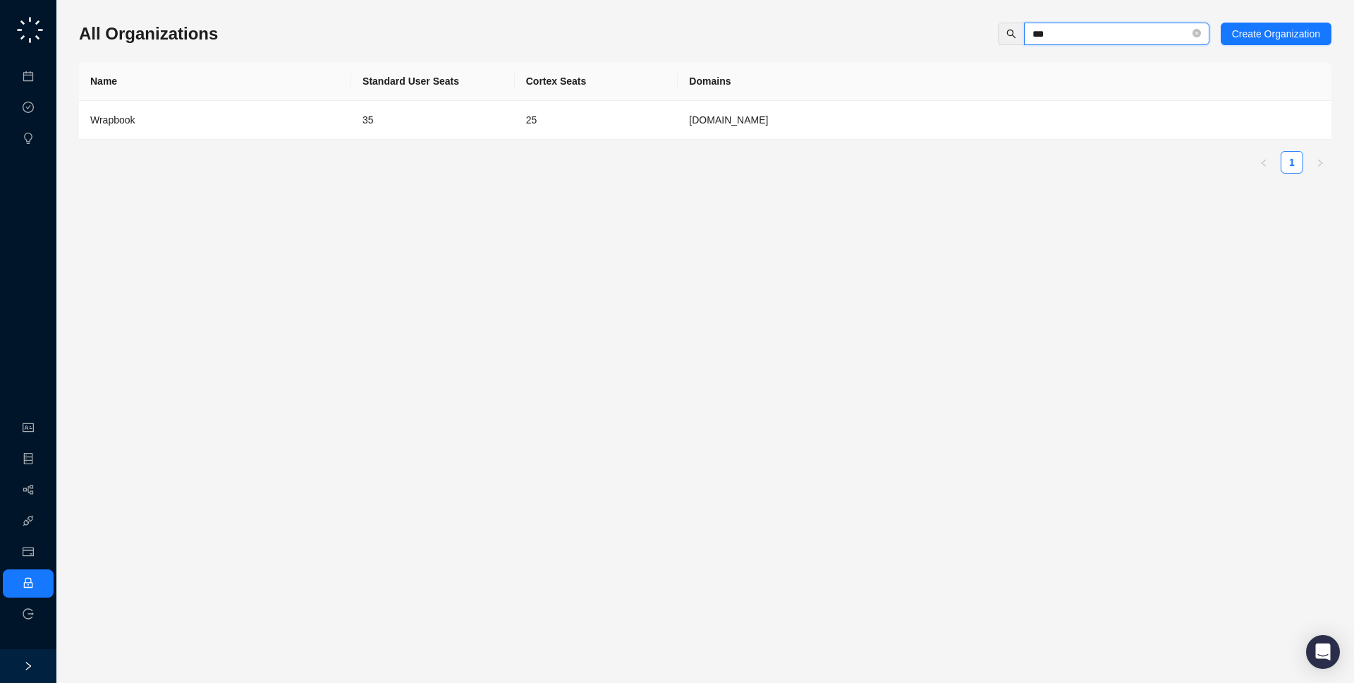
type input "***"
click at [297, 98] on th "Name" at bounding box center [215, 81] width 272 height 39
click at [289, 118] on div "Wrapbook" at bounding box center [215, 120] width 250 height 16
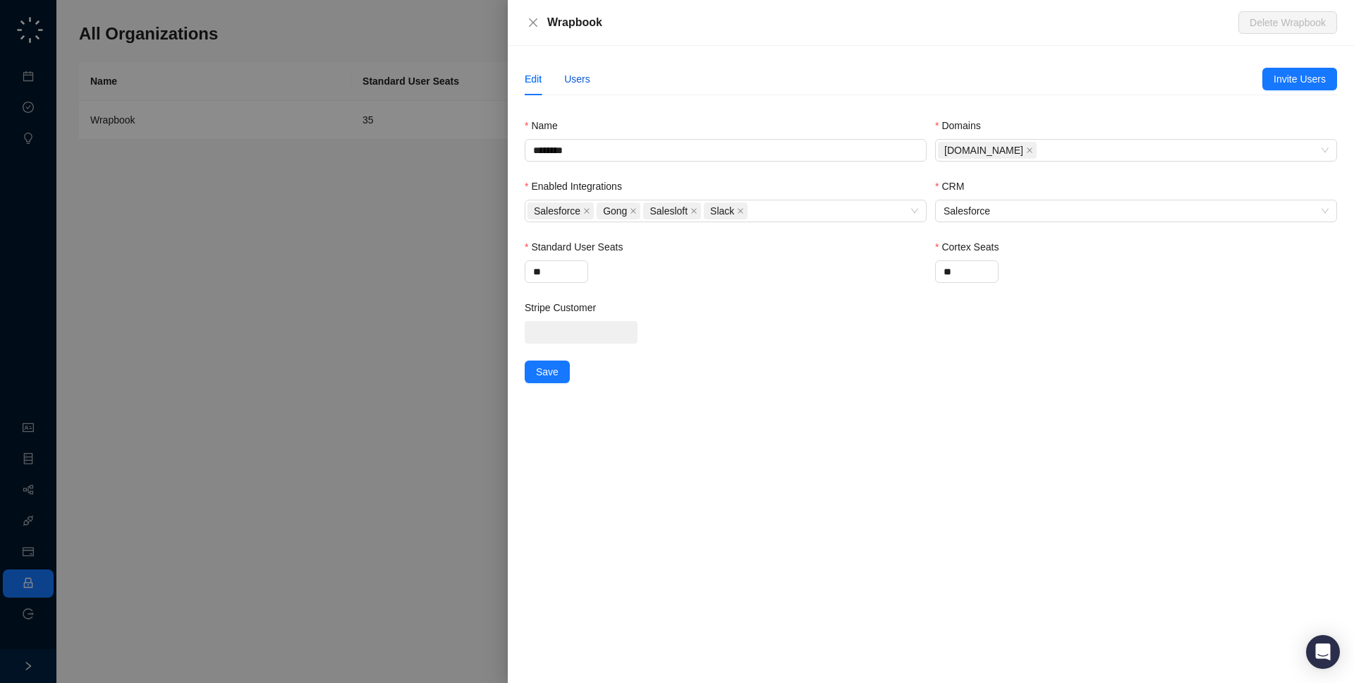
click at [583, 78] on div "Users" at bounding box center [577, 79] width 26 height 16
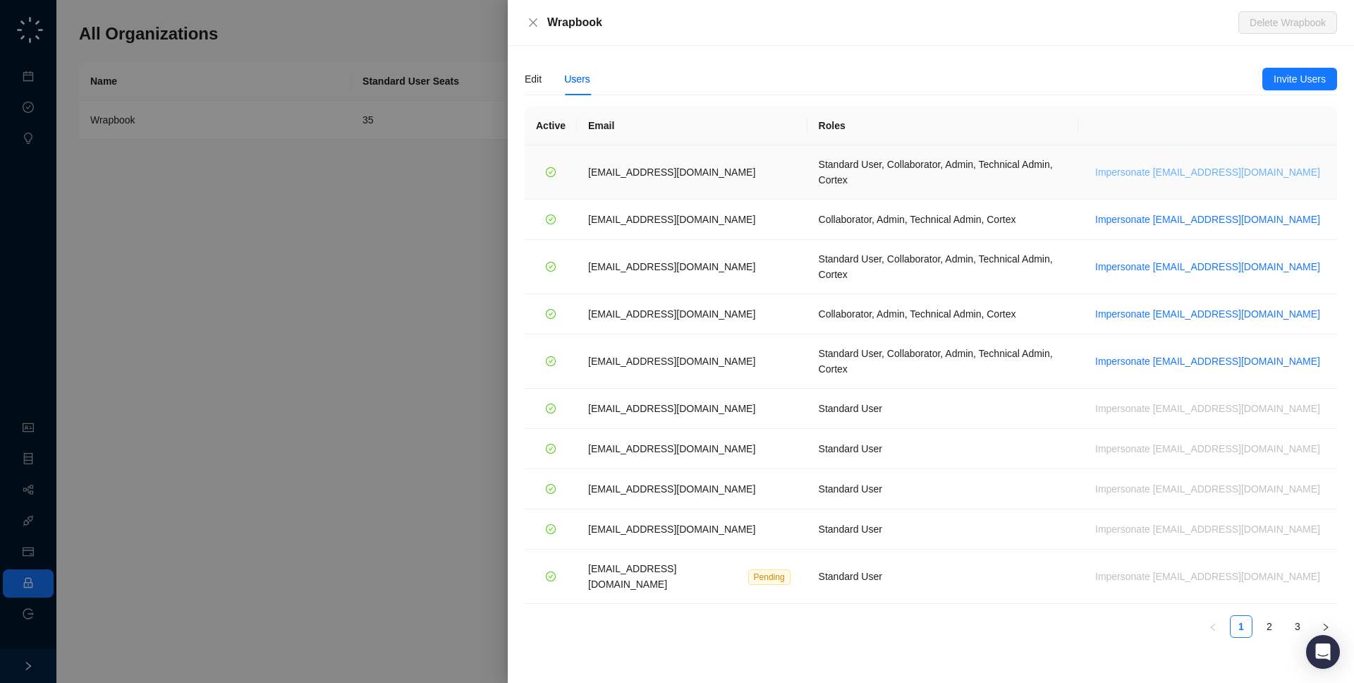
click at [1233, 164] on span "Impersonate jdailey@wrapbook.com" at bounding box center [1207, 172] width 225 height 16
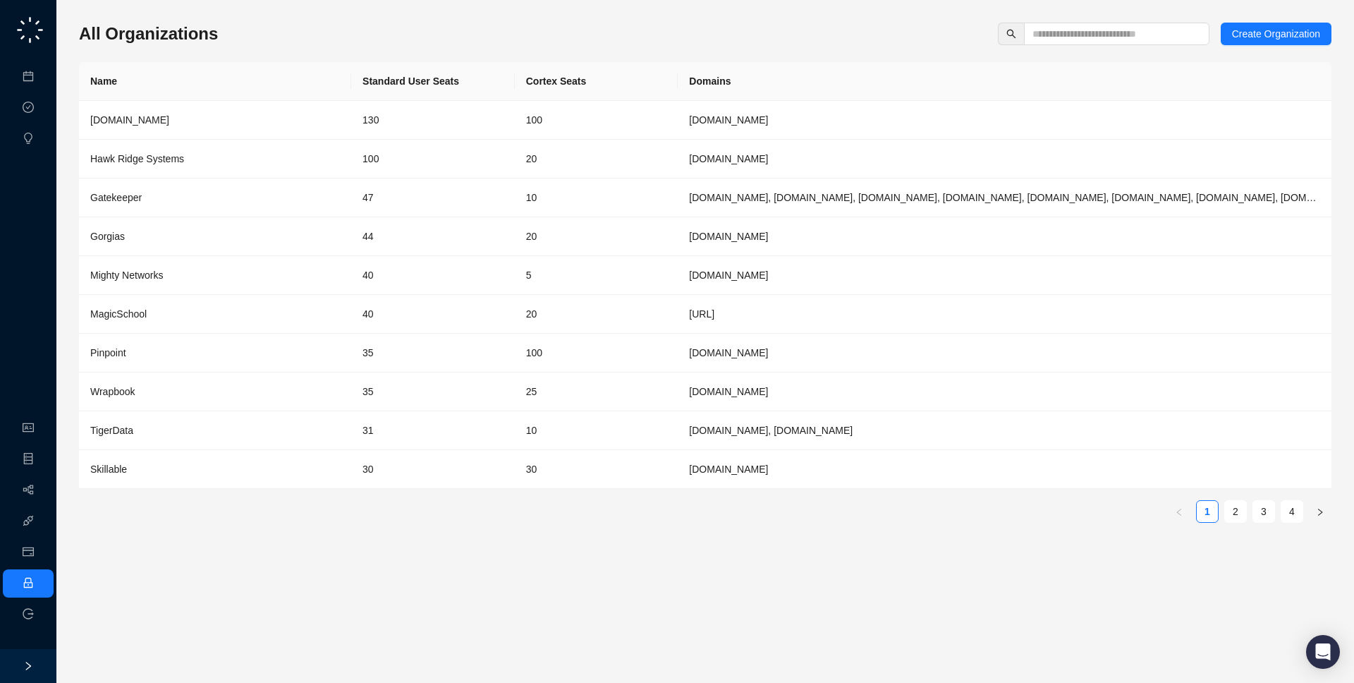
drag, startPoint x: 260, startPoint y: 6, endPoint x: 258, endPoint y: 49, distance: 43.1
click at [258, 49] on div "All Organizations Create Organization Name Standard User Seats Cortex Seats Dom…" at bounding box center [705, 278] width 1253 height 511
click at [1144, 22] on div "All Organizations Create Organization Name Standard User Seats Cortex Seats Dom…" at bounding box center [705, 341] width 1253 height 660
click at [1127, 34] on input "text" at bounding box center [1111, 34] width 157 height 16
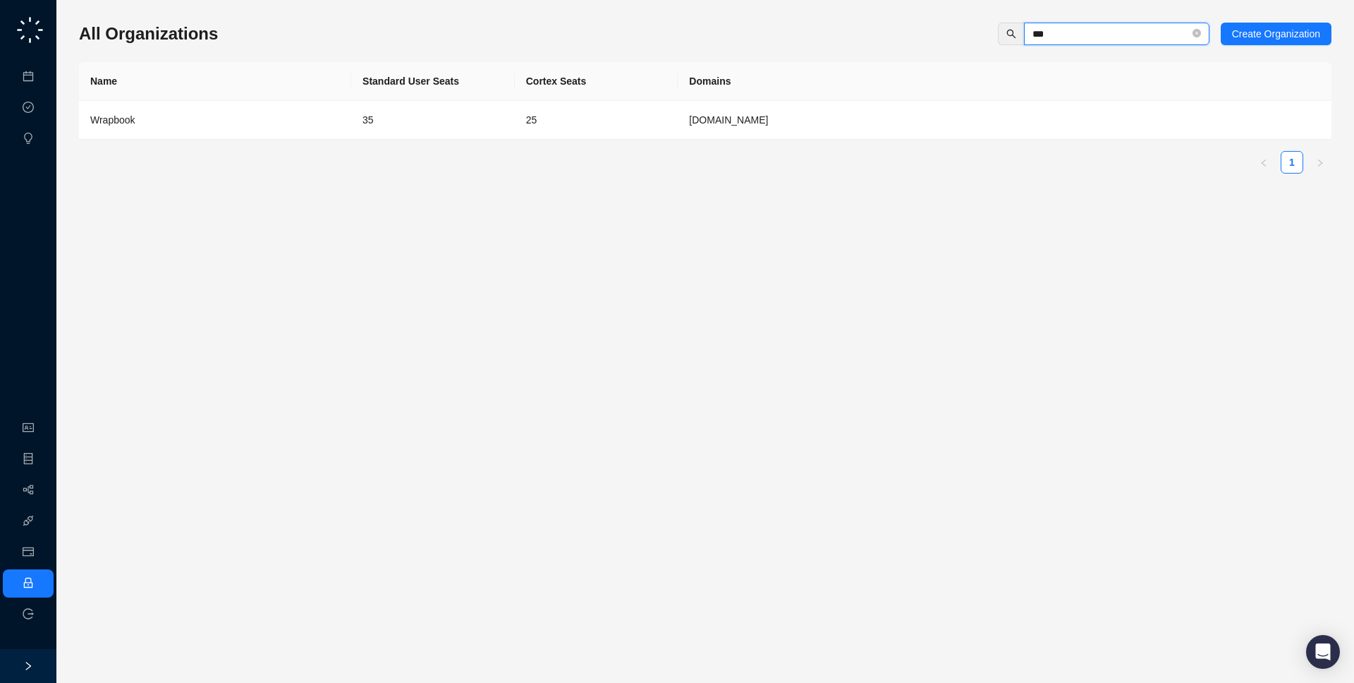
type input "***"
click at [311, 121] on div "Wrapbook" at bounding box center [215, 120] width 250 height 16
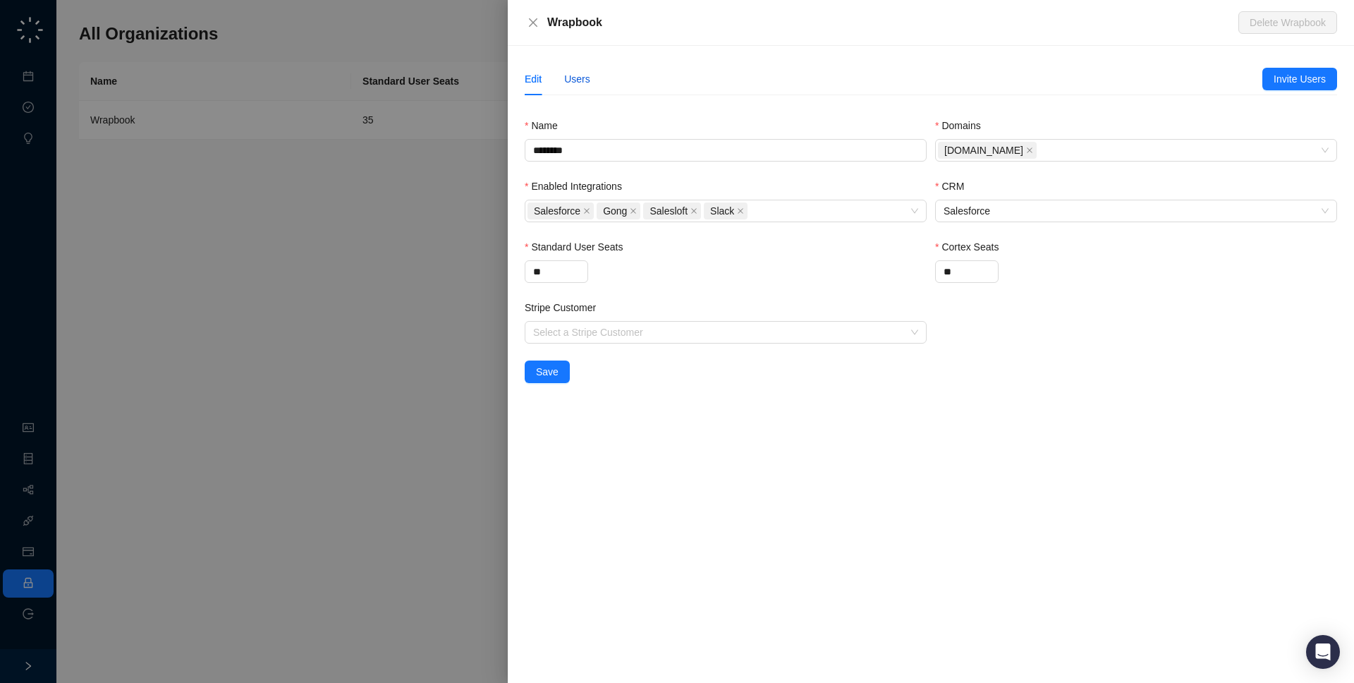
click at [584, 85] on div "Users" at bounding box center [577, 79] width 26 height 16
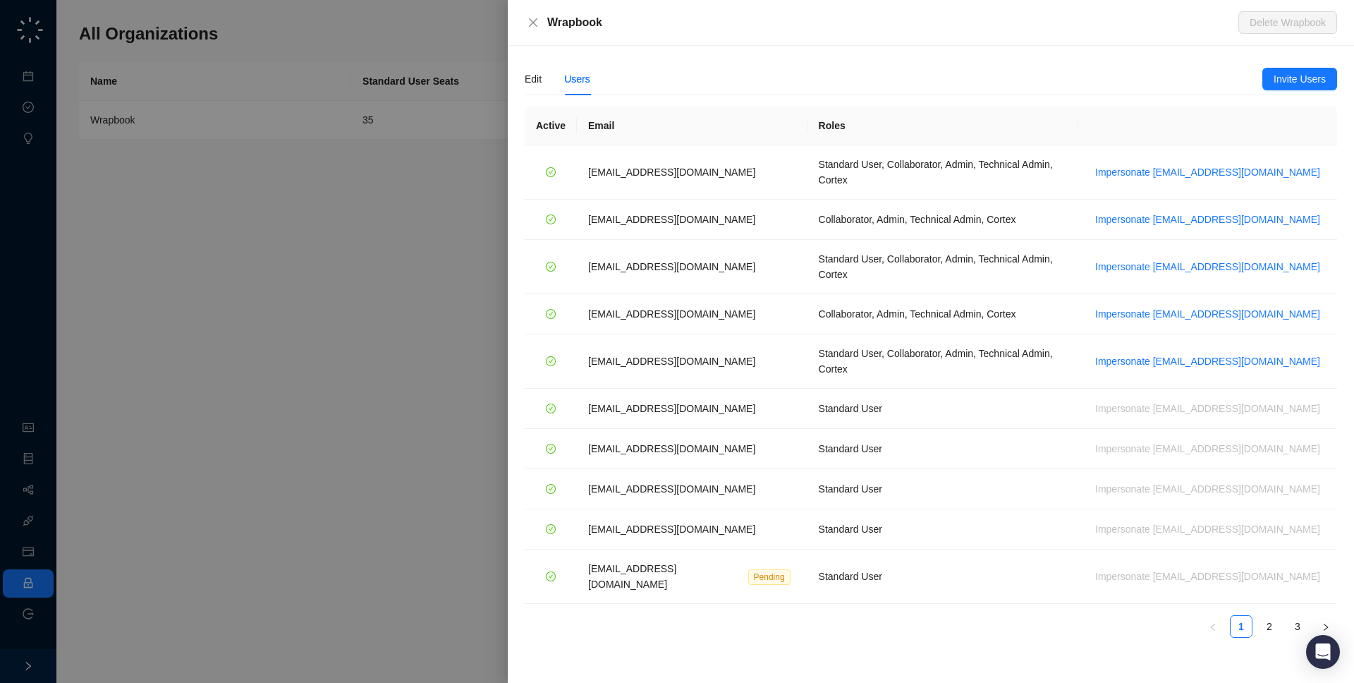
drag, startPoint x: 644, startPoint y: 20, endPoint x: 643, endPoint y: 30, distance: 9.3
click at [643, 30] on div "Wrapbook" at bounding box center [892, 22] width 691 height 17
click at [363, 165] on div at bounding box center [677, 341] width 1354 height 683
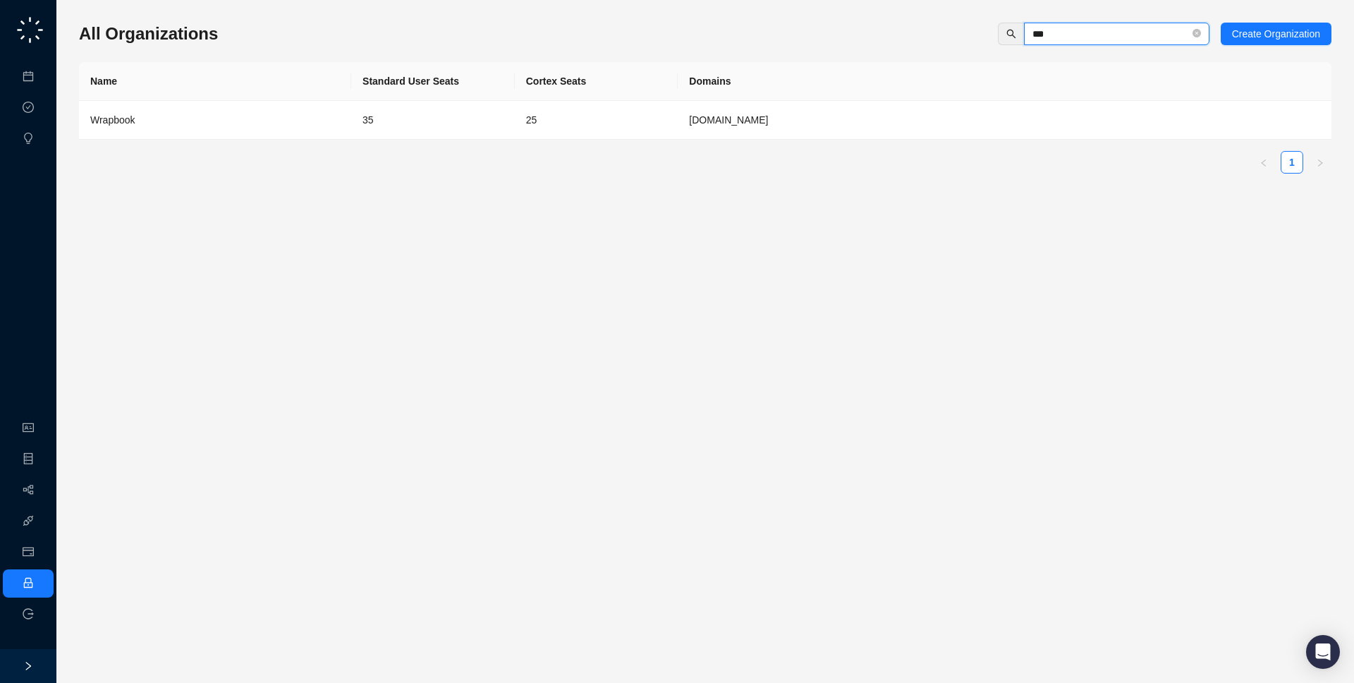
click at [1148, 27] on input "***" at bounding box center [1111, 34] width 157 height 16
click at [291, 138] on td "Wrapbook" at bounding box center [215, 120] width 272 height 39
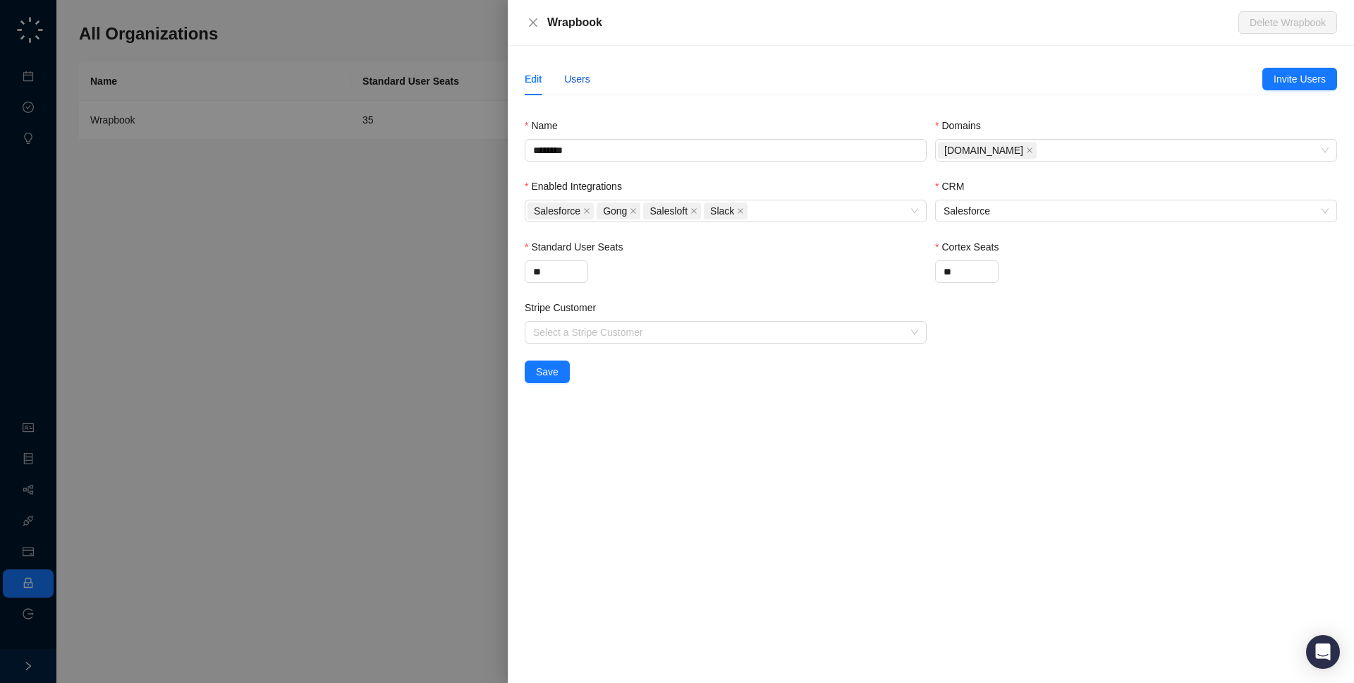
click at [569, 75] on div "Users" at bounding box center [577, 79] width 26 height 16
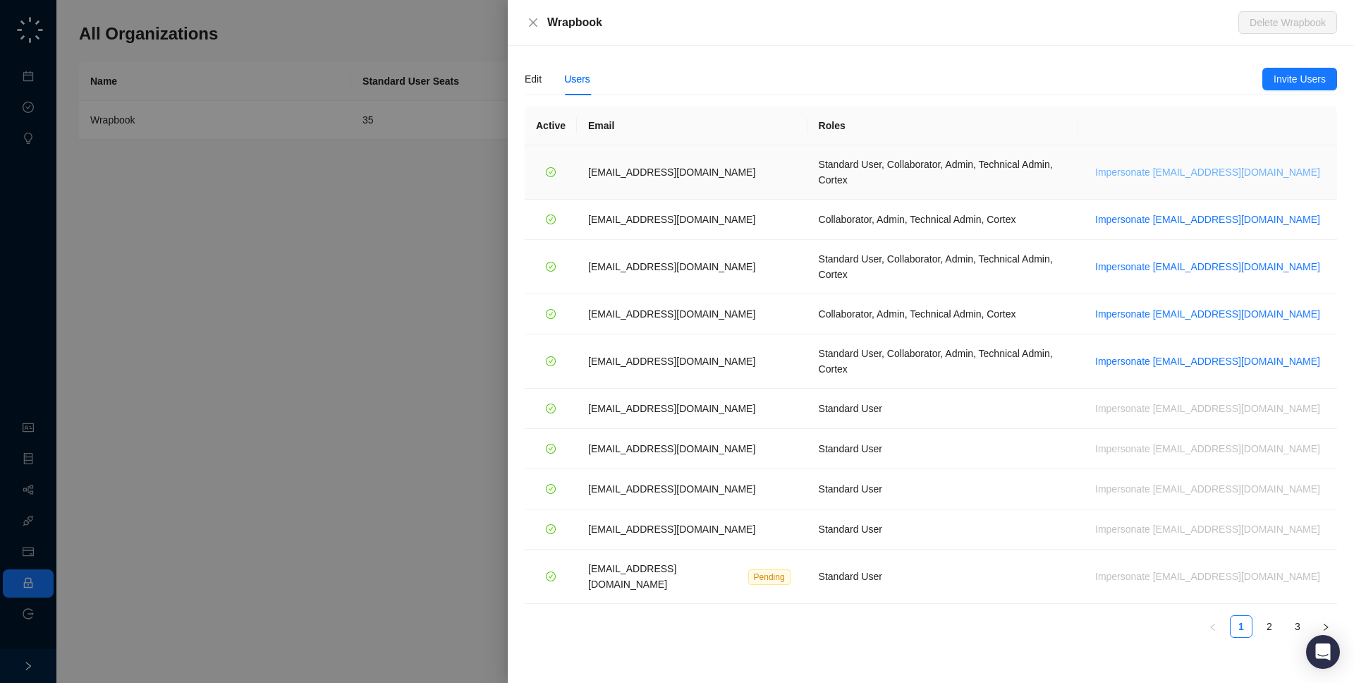
click at [1283, 165] on span "Impersonate [EMAIL_ADDRESS][DOMAIN_NAME]" at bounding box center [1207, 172] width 225 height 16
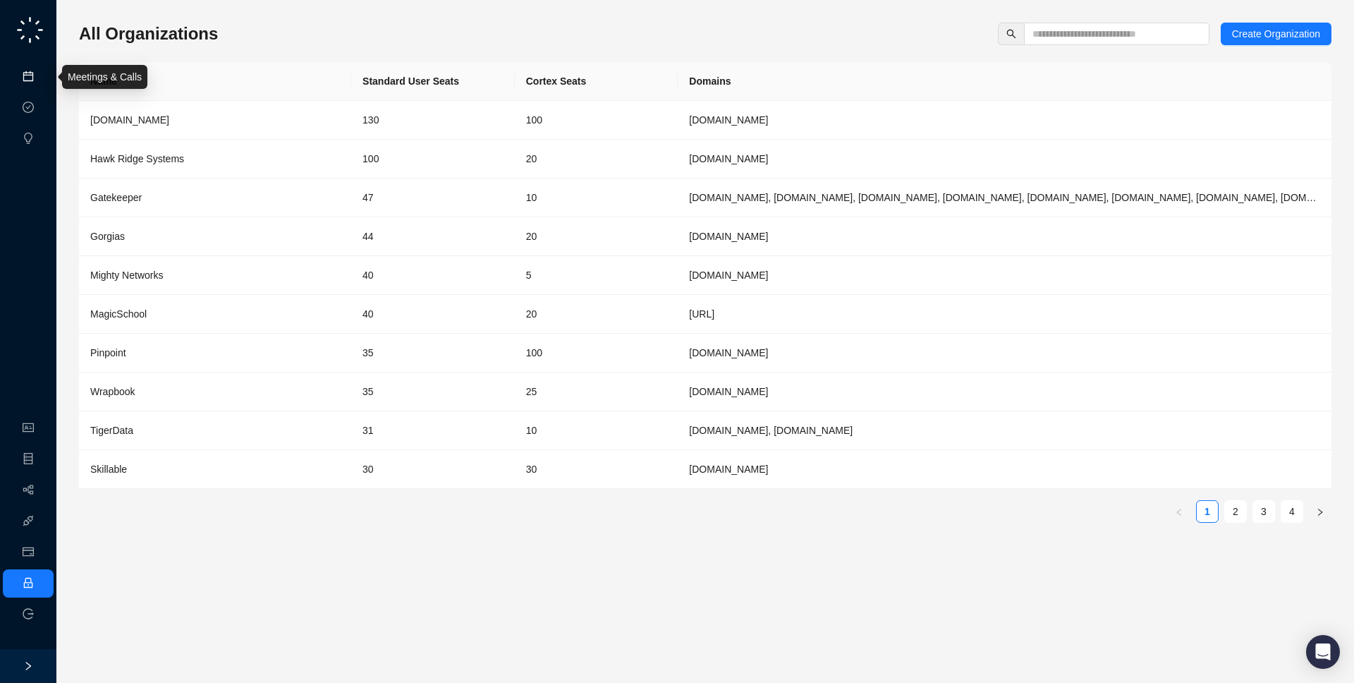
click at [41, 83] on link "Meetings & Calls" at bounding box center [78, 76] width 74 height 11
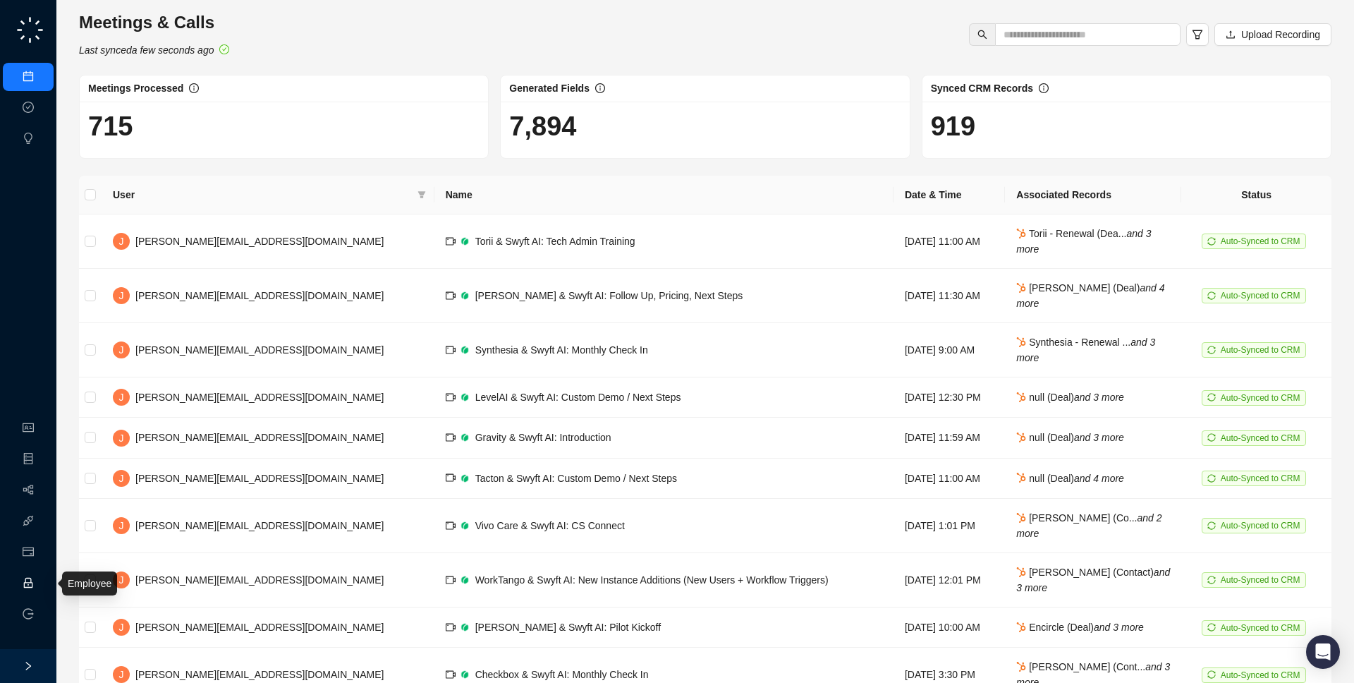
click at [41, 581] on link "Employee" at bounding box center [63, 583] width 44 height 11
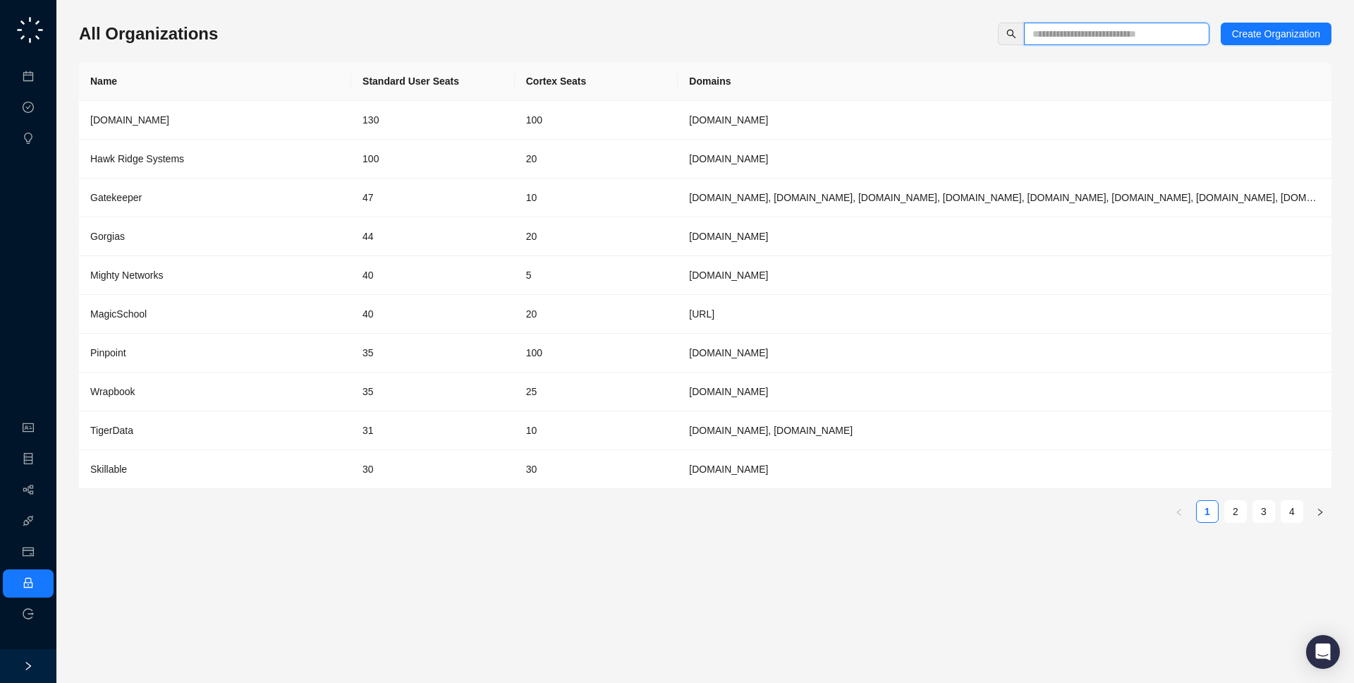
click at [1052, 32] on input "text" at bounding box center [1111, 34] width 157 height 16
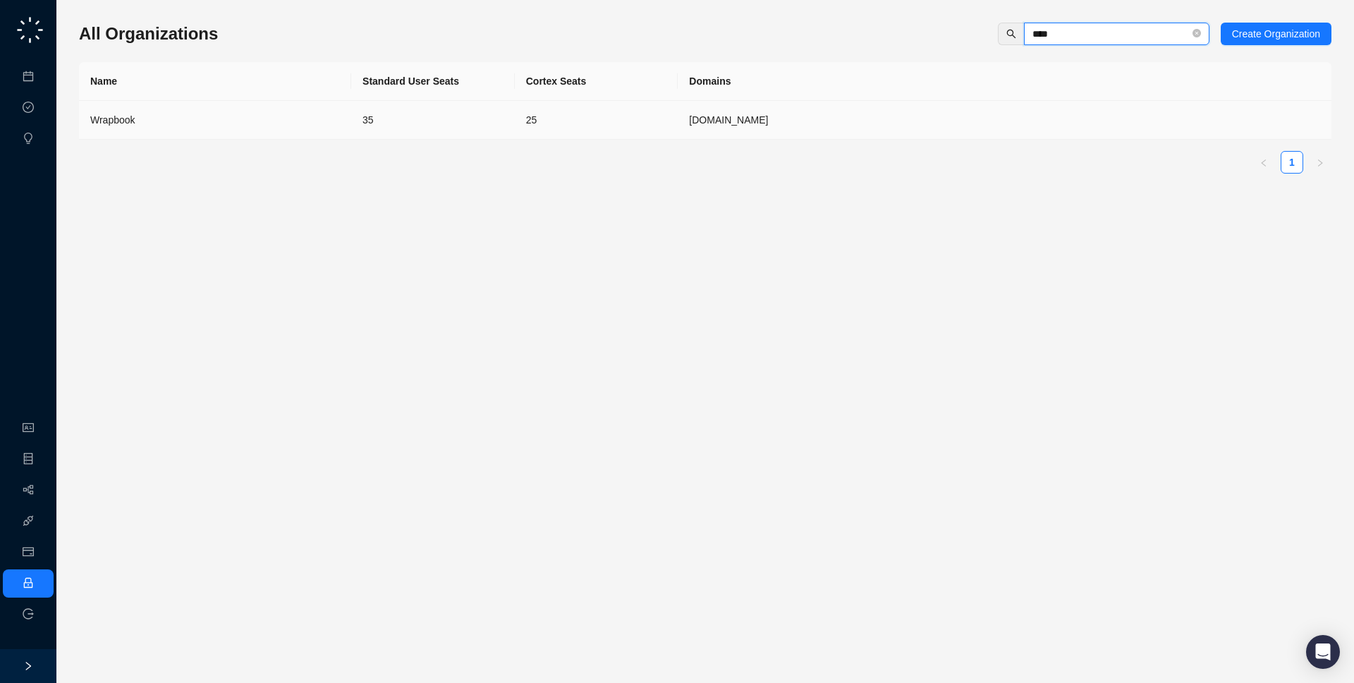
type input "****"
click at [813, 116] on td "[DOMAIN_NAME]" at bounding box center [1005, 120] width 654 height 39
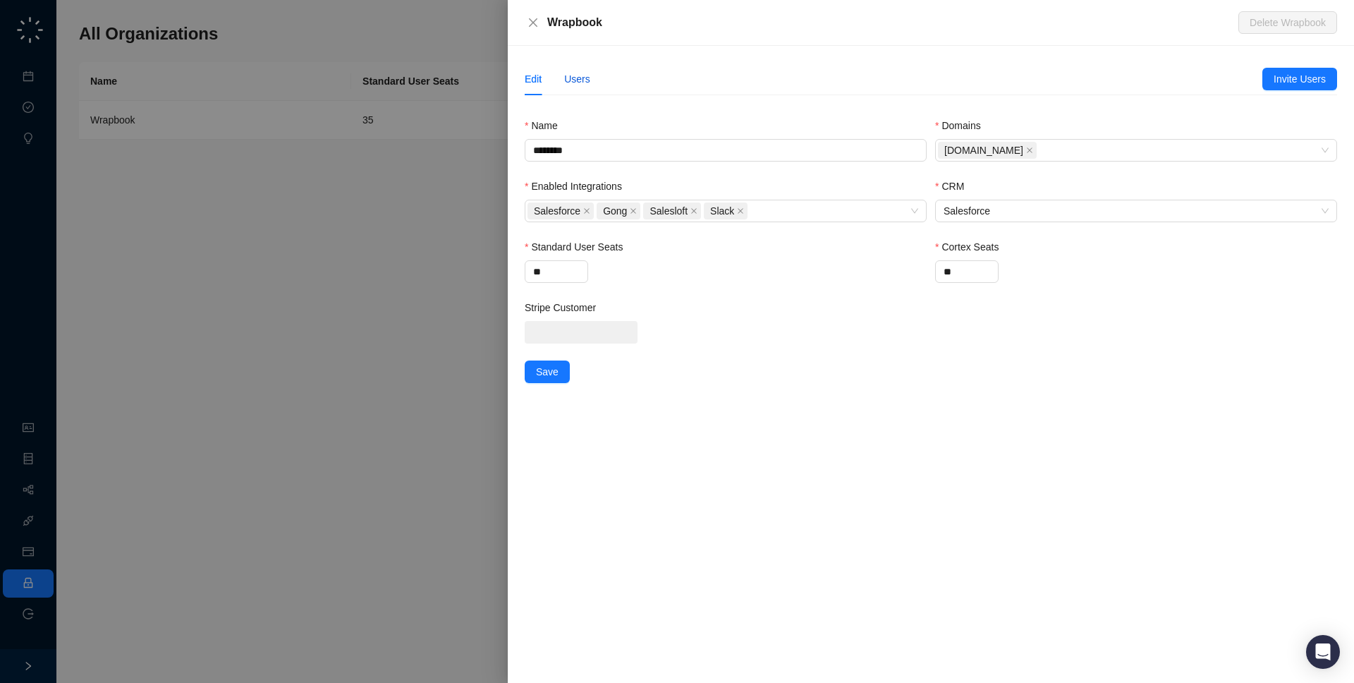
click at [585, 83] on div "Users" at bounding box center [577, 79] width 26 height 16
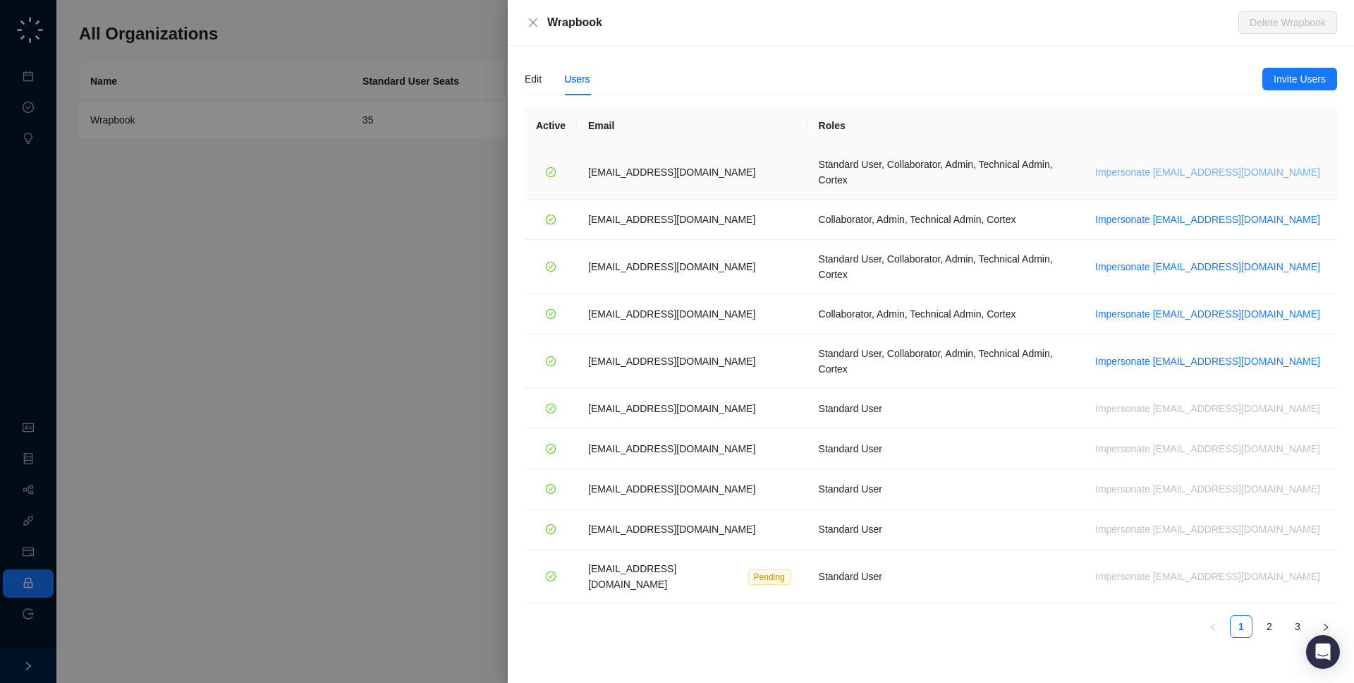
click at [1253, 170] on span "Impersonate jdailey@wrapbook.com" at bounding box center [1207, 172] width 225 height 16
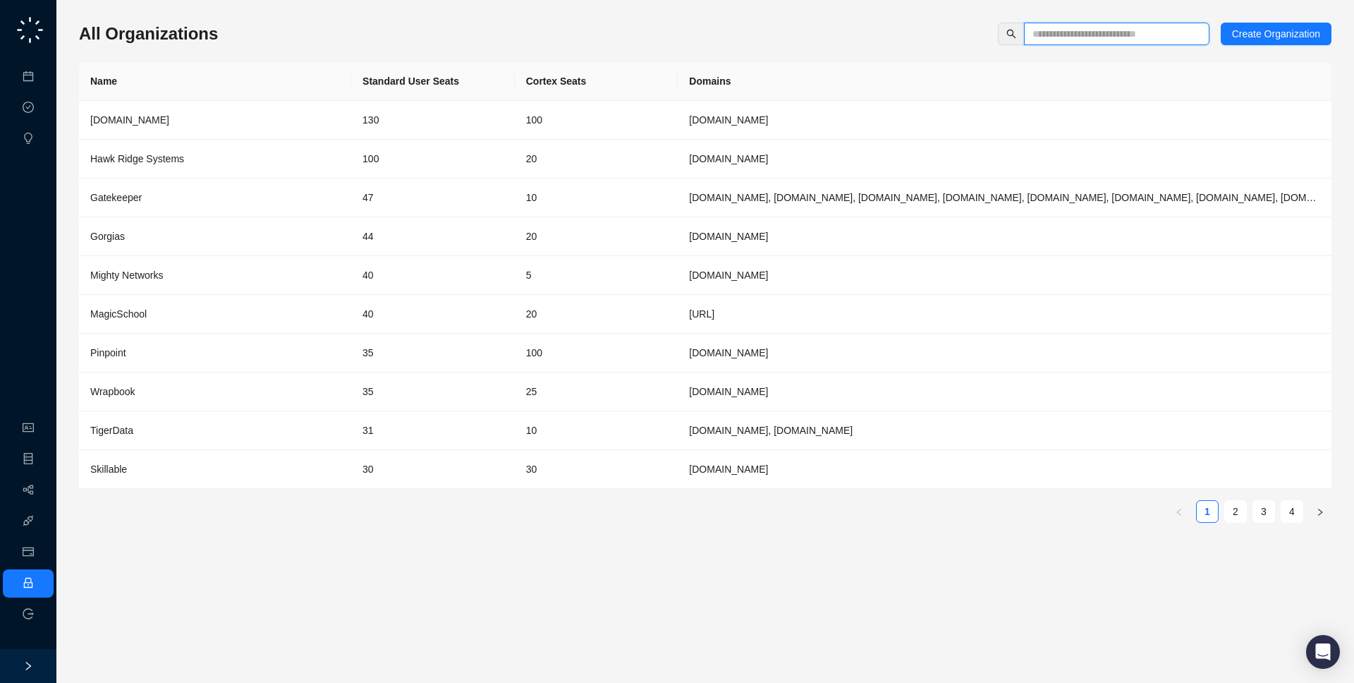
click at [1033, 35] on input "text" at bounding box center [1111, 34] width 157 height 16
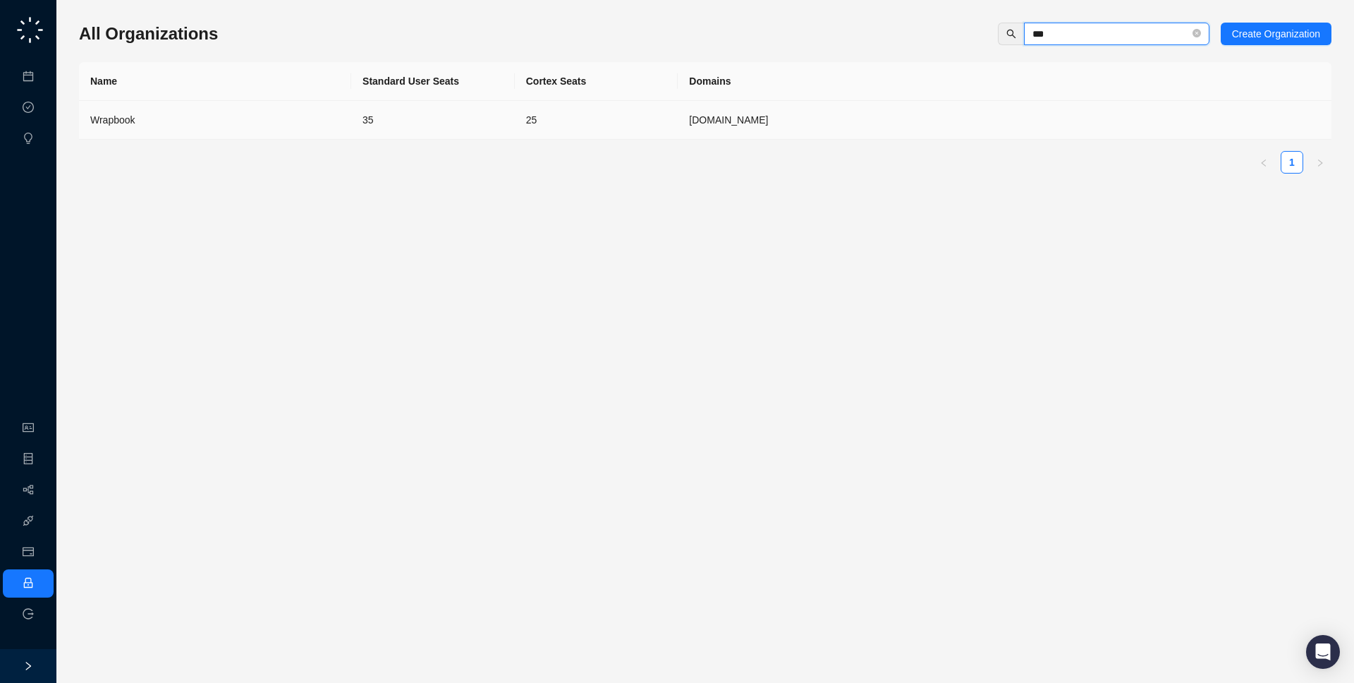
type input "***"
click at [296, 133] on td "Wrapbook" at bounding box center [215, 120] width 272 height 39
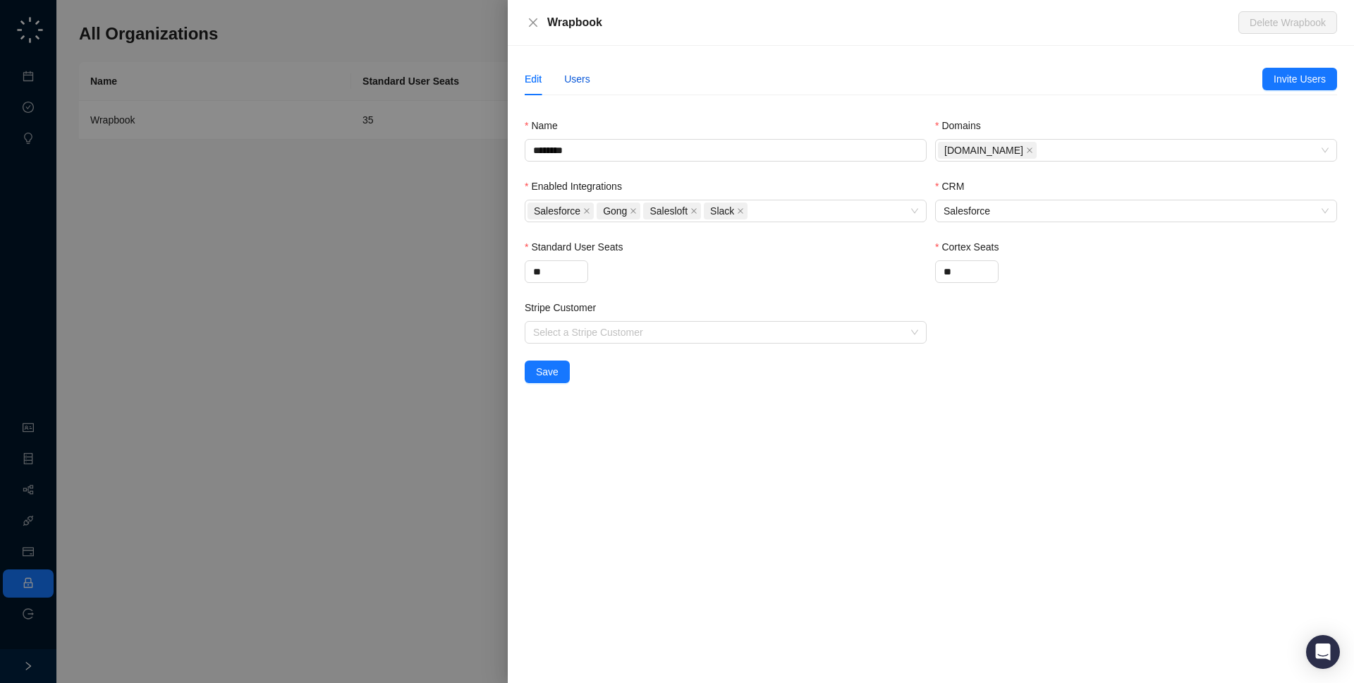
click at [567, 78] on div "Users" at bounding box center [577, 79] width 26 height 16
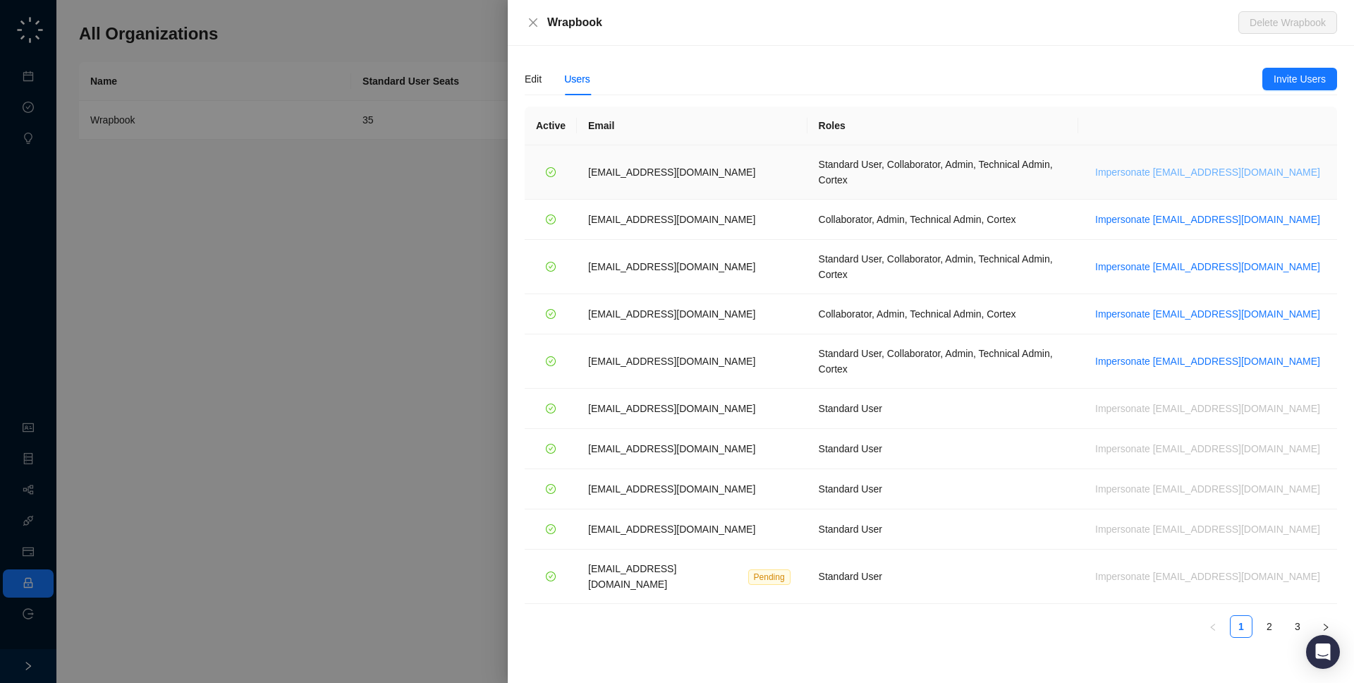
click at [1210, 165] on span "Impersonate [EMAIL_ADDRESS][DOMAIN_NAME]" at bounding box center [1207, 172] width 225 height 16
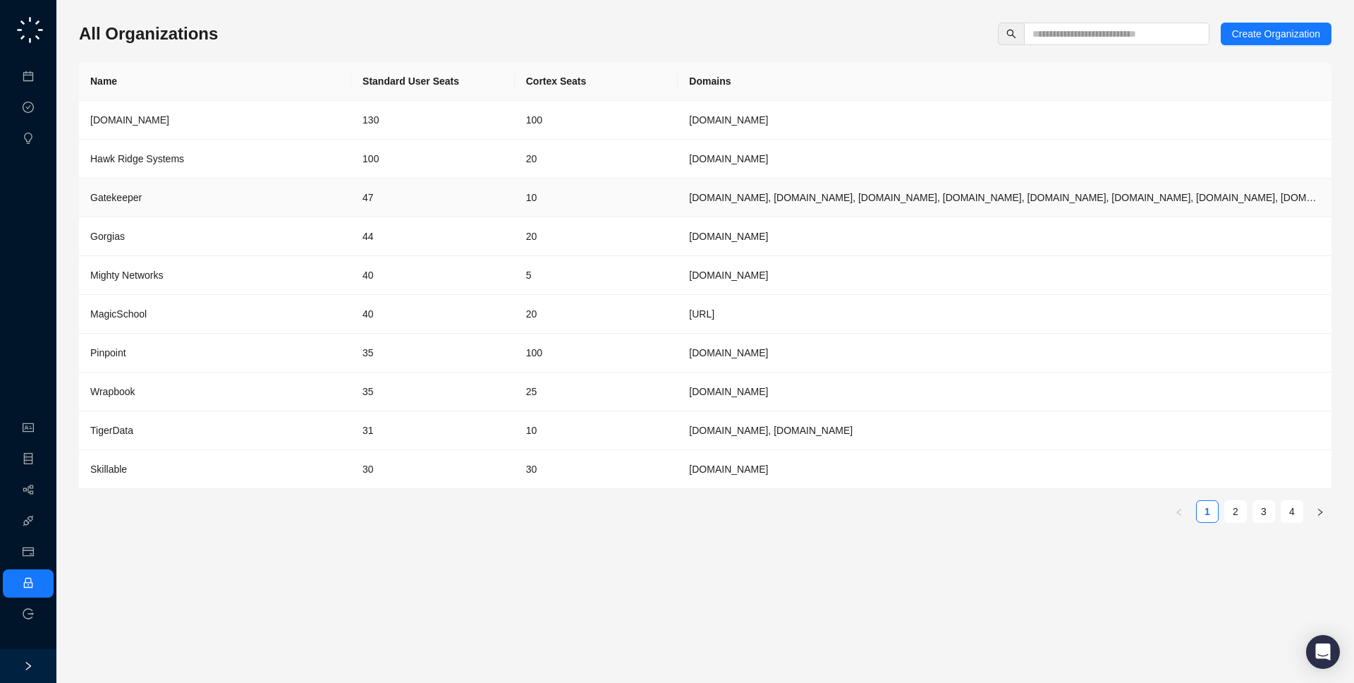
click at [332, 207] on td "Gatekeeper" at bounding box center [215, 197] width 272 height 39
click at [1059, 30] on input "text" at bounding box center [1111, 34] width 157 height 16
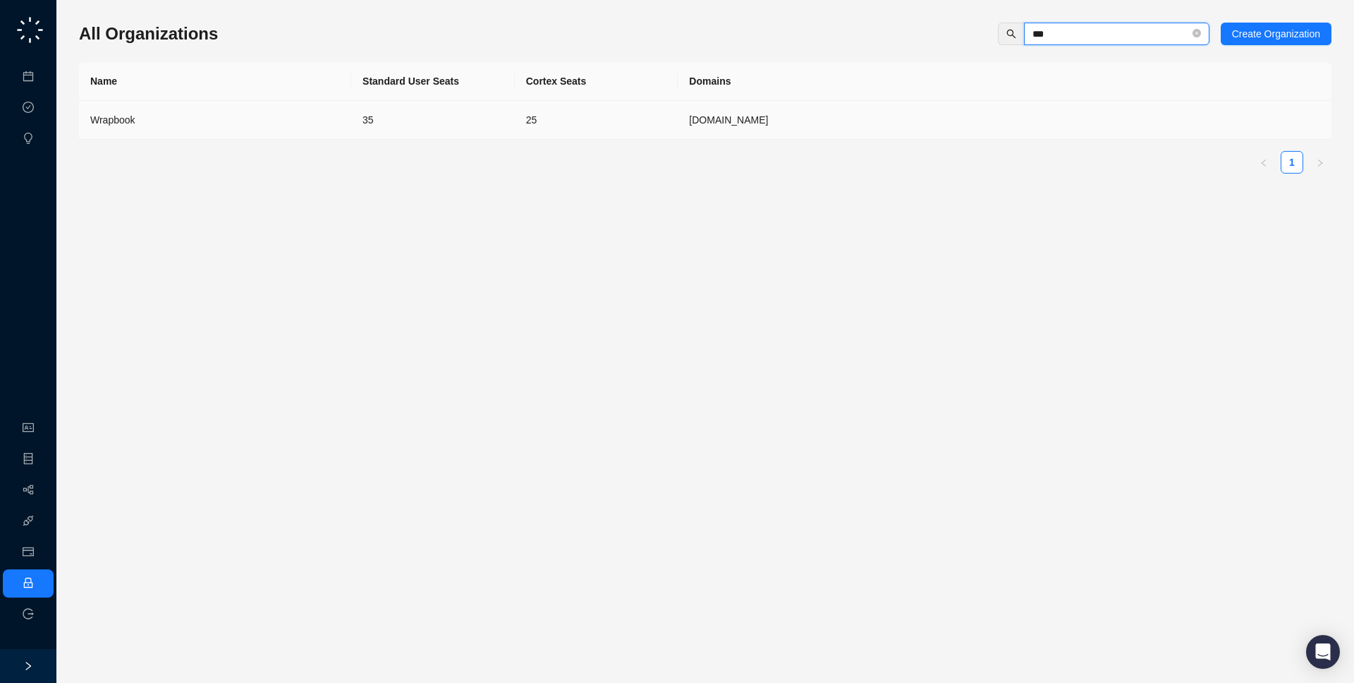
type input "***"
click at [344, 109] on td "Wrapbook" at bounding box center [215, 120] width 272 height 39
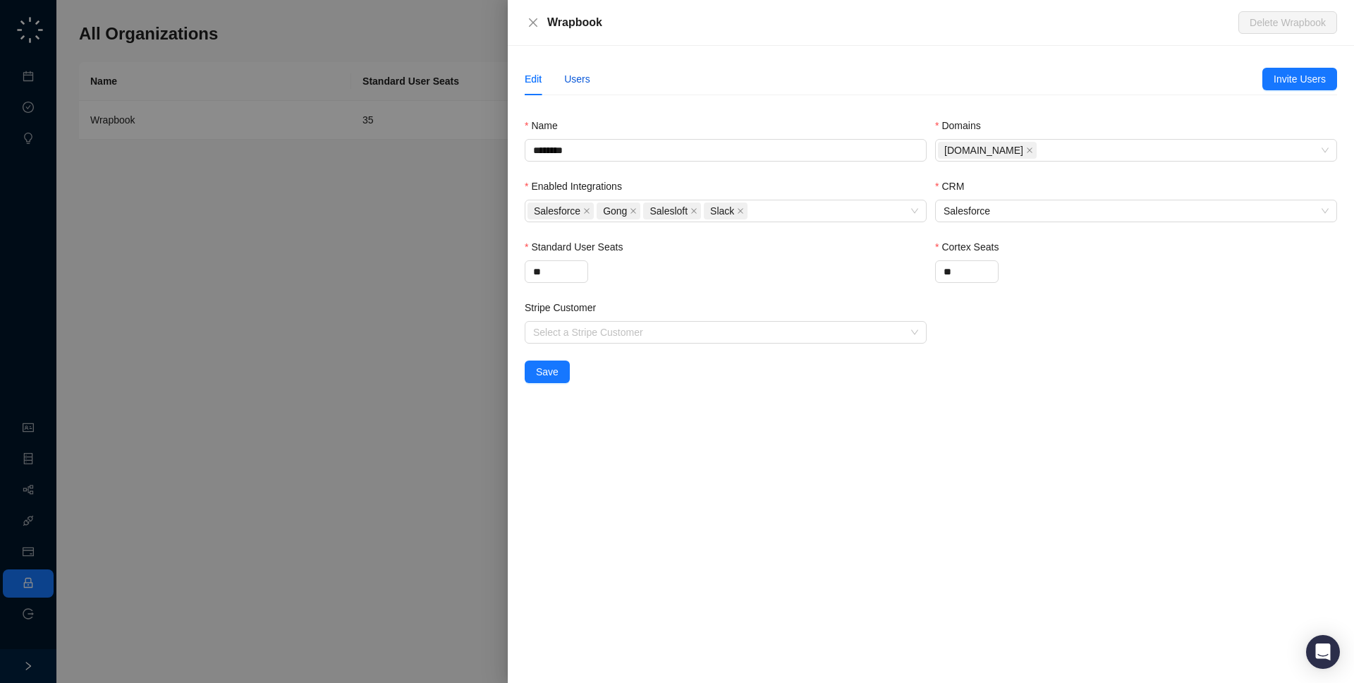
click at [584, 83] on div "Users" at bounding box center [577, 79] width 26 height 16
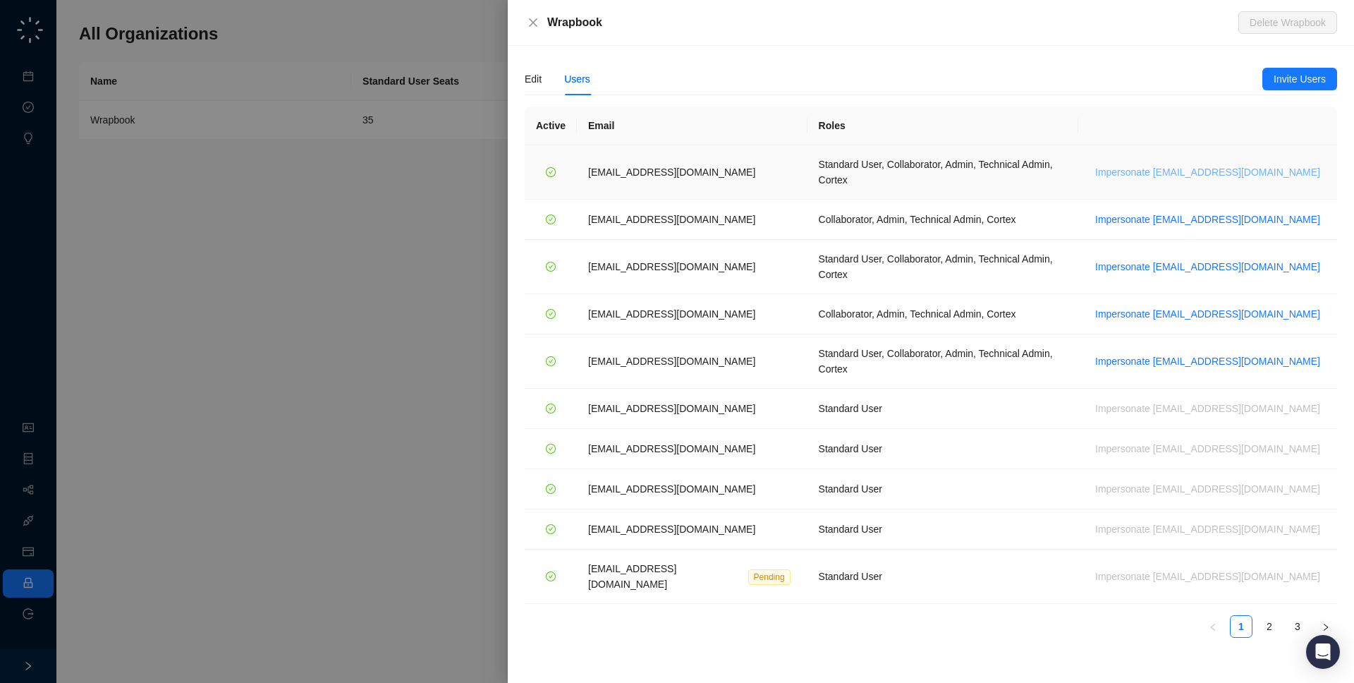
click at [1280, 166] on span "Impersonate [EMAIL_ADDRESS][DOMAIN_NAME]" at bounding box center [1207, 172] width 225 height 16
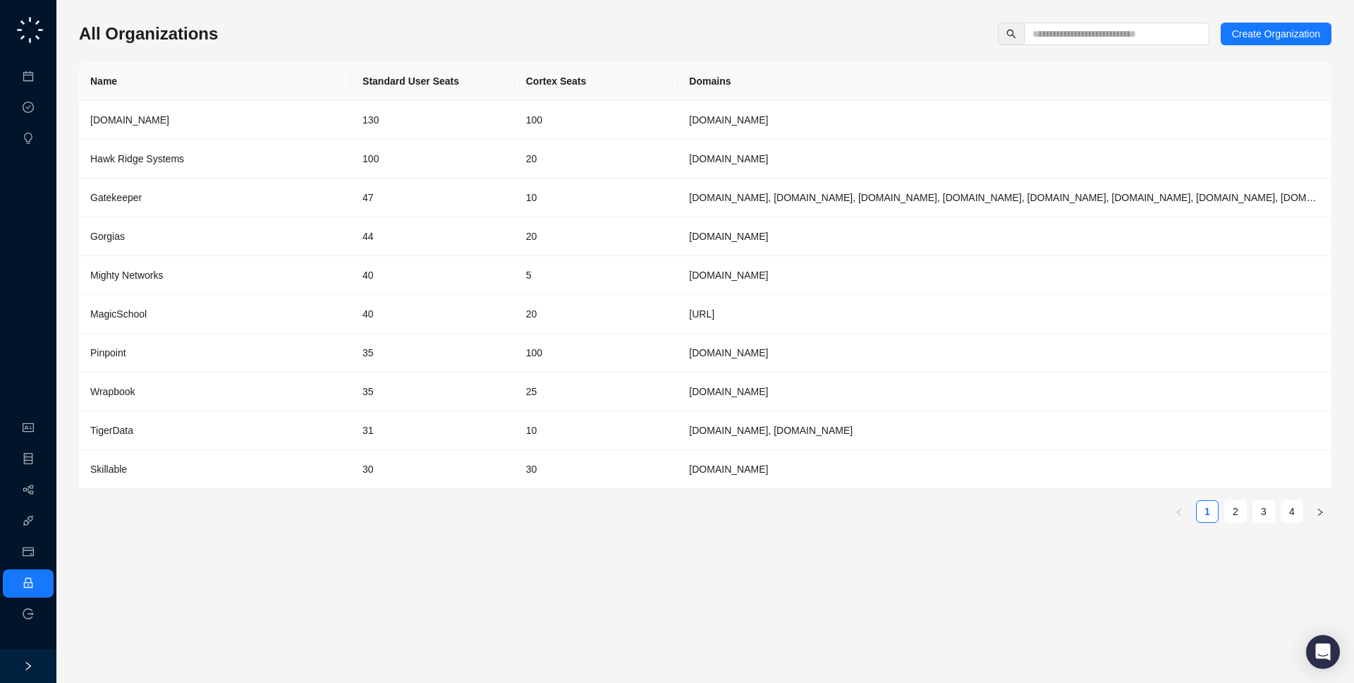
drag, startPoint x: 458, startPoint y: 18, endPoint x: 457, endPoint y: 30, distance: 12.7
click at [456, 30] on div "All Organizations Create Organization" at bounding box center [705, 34] width 1253 height 23
click at [264, 113] on div "[DOMAIN_NAME]" at bounding box center [215, 120] width 250 height 16
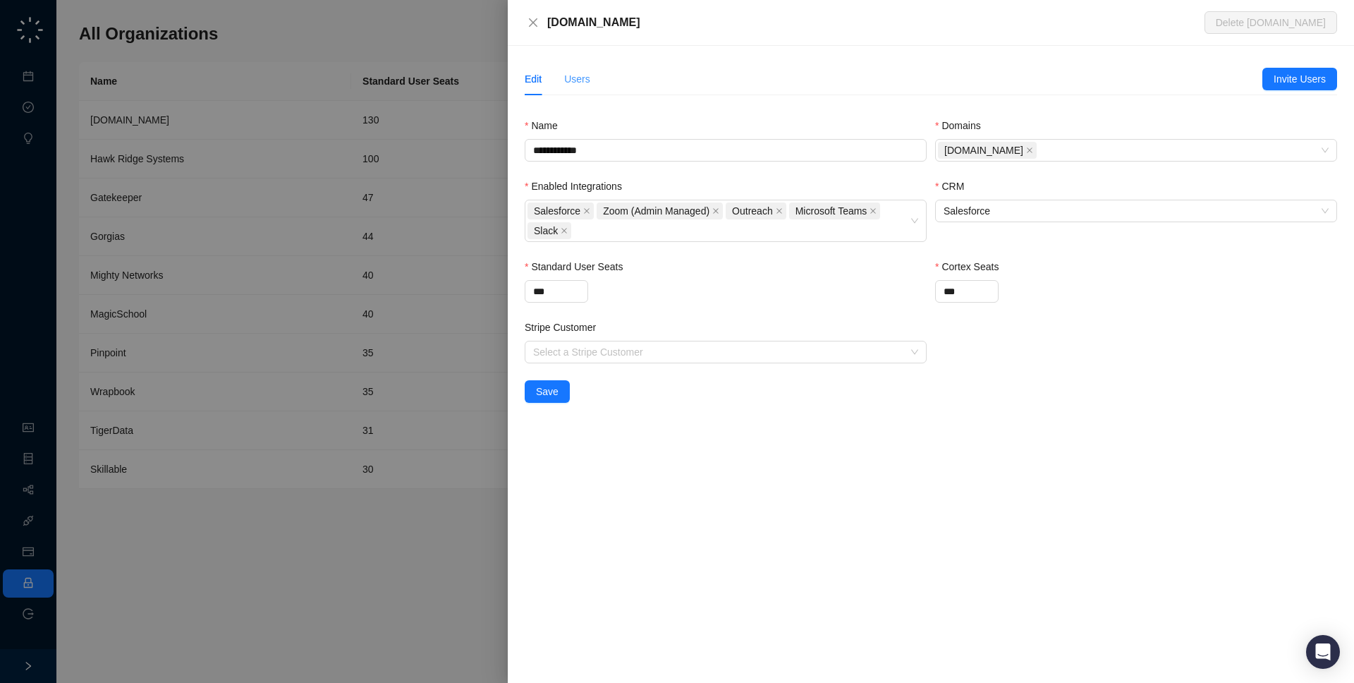
click at [574, 69] on div "Users" at bounding box center [577, 79] width 26 height 32
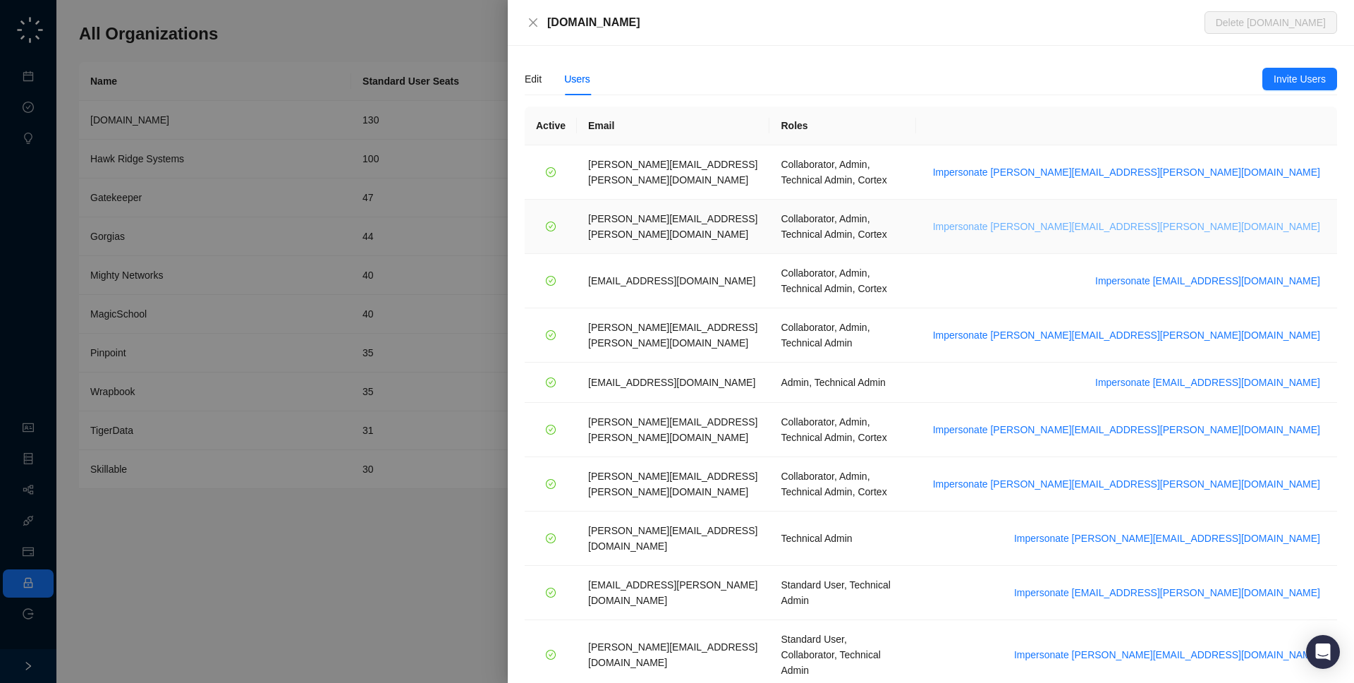
click at [1206, 219] on span "Impersonate daniel.vanderwalt@synthesia.io" at bounding box center [1126, 227] width 387 height 16
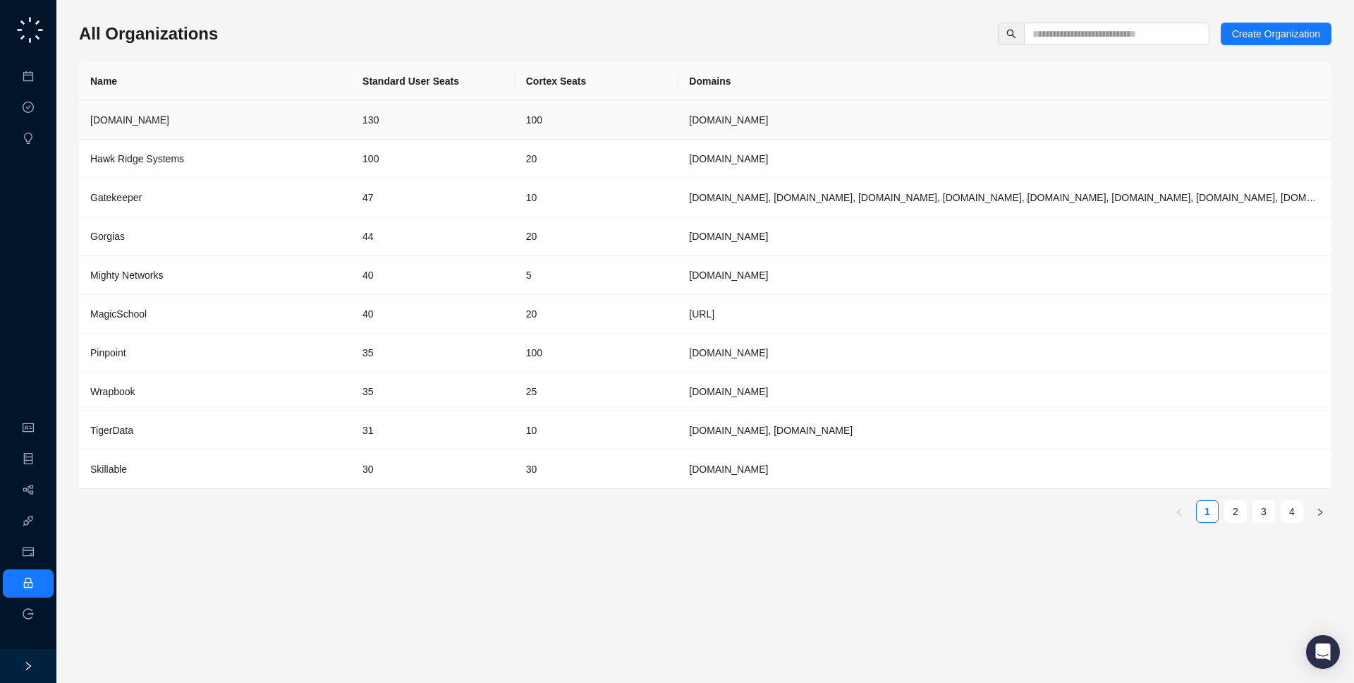
click at [186, 108] on td "[DOMAIN_NAME]" at bounding box center [215, 120] width 272 height 39
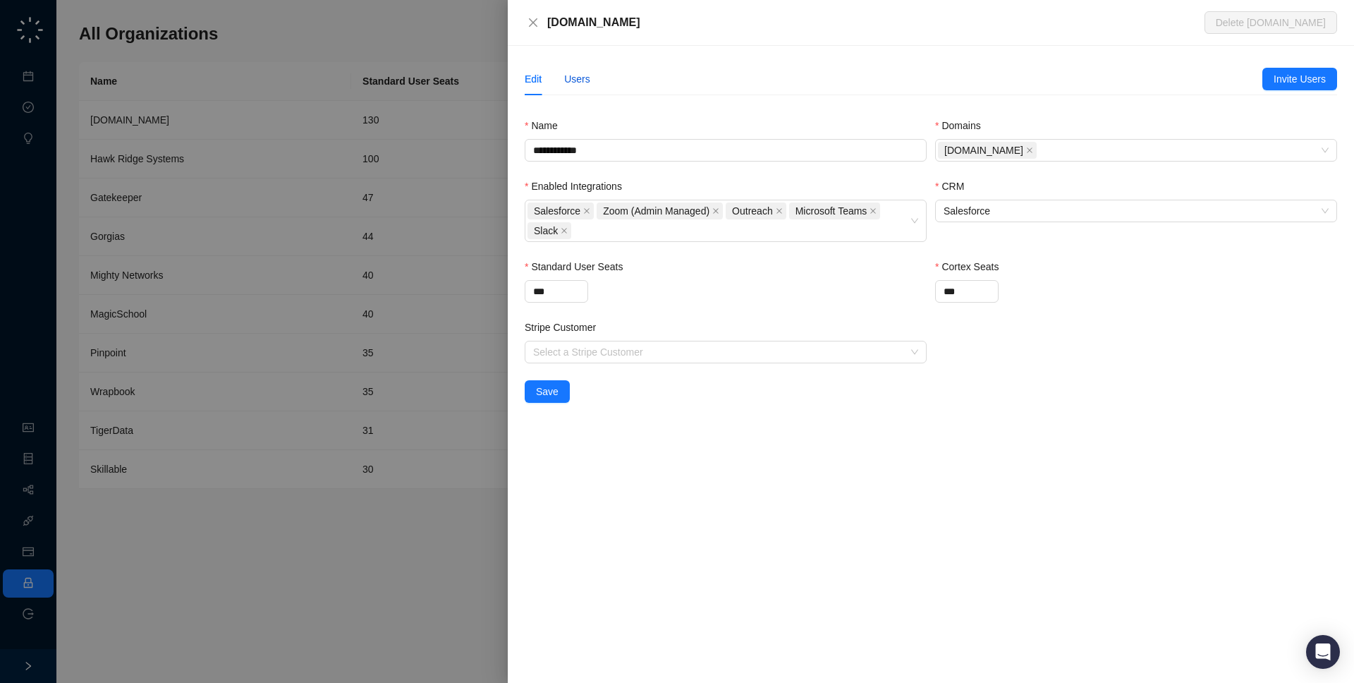
click at [570, 74] on div "Users" at bounding box center [577, 79] width 26 height 16
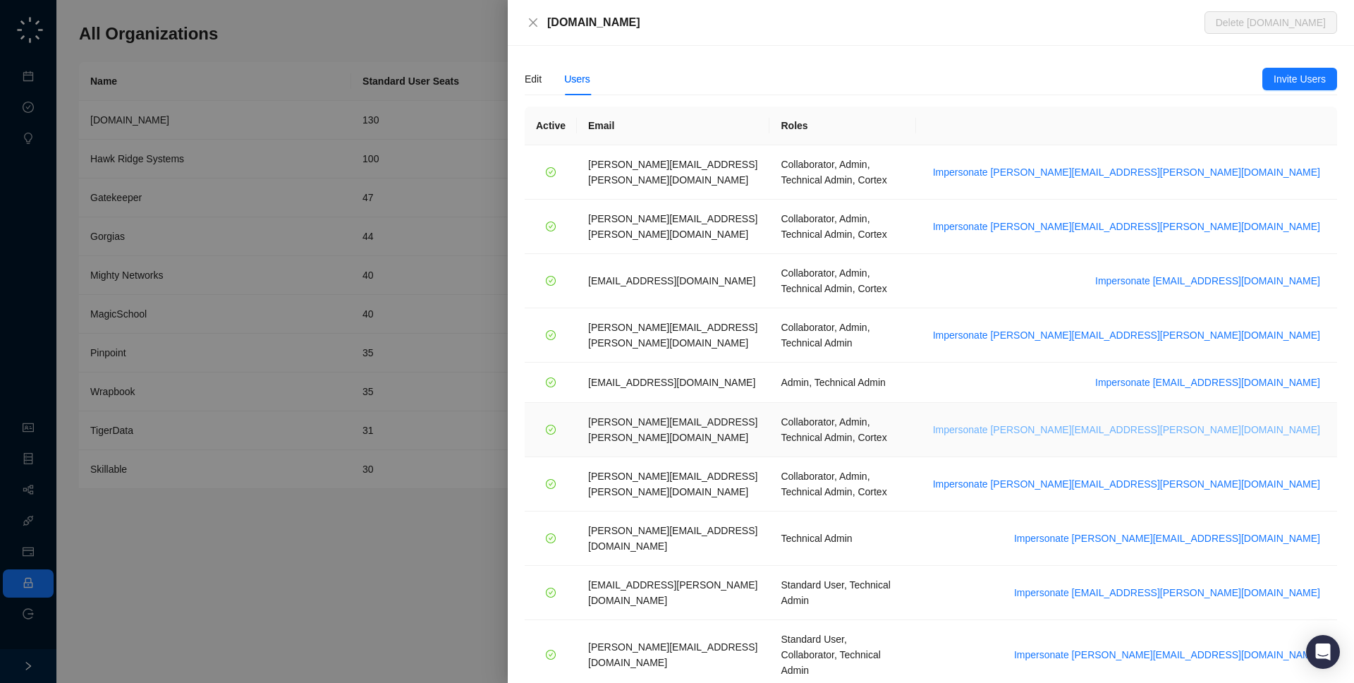
click at [1231, 422] on span "Impersonate [PERSON_NAME][EMAIL_ADDRESS][PERSON_NAME][DOMAIN_NAME]" at bounding box center [1126, 430] width 387 height 16
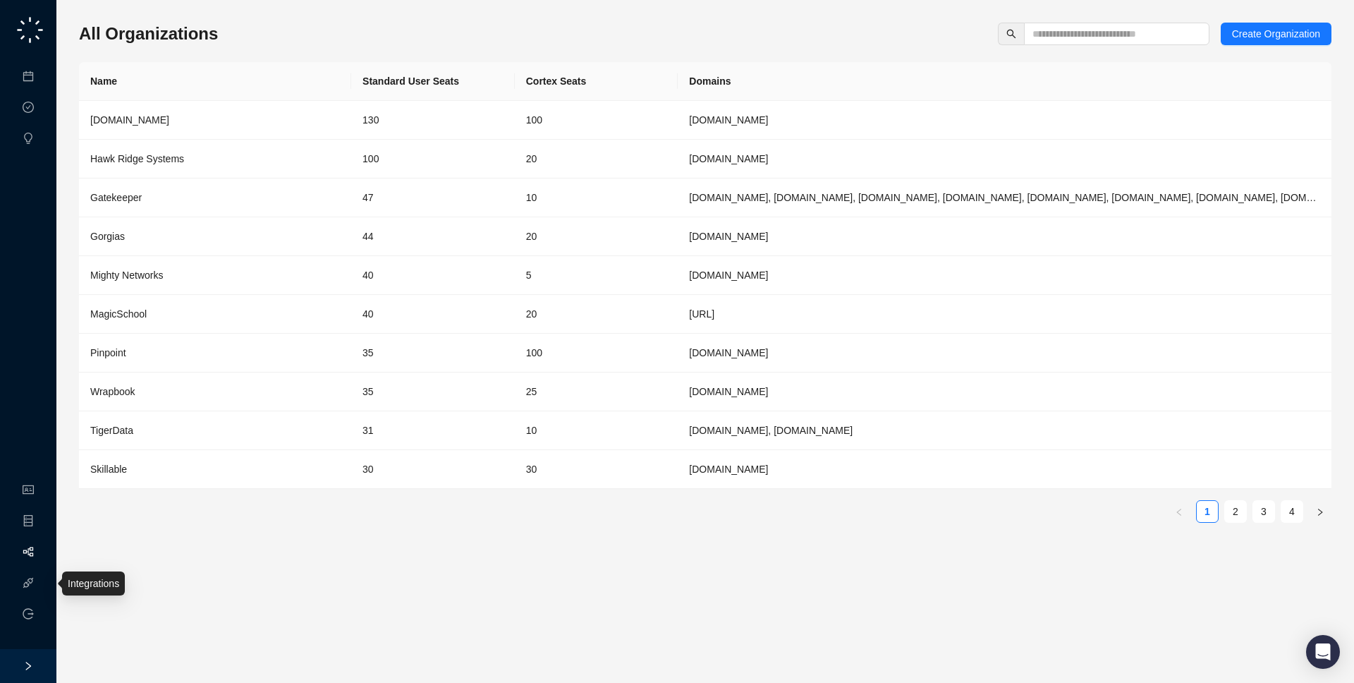
click at [41, 549] on link "Workflows" at bounding box center [63, 552] width 45 height 11
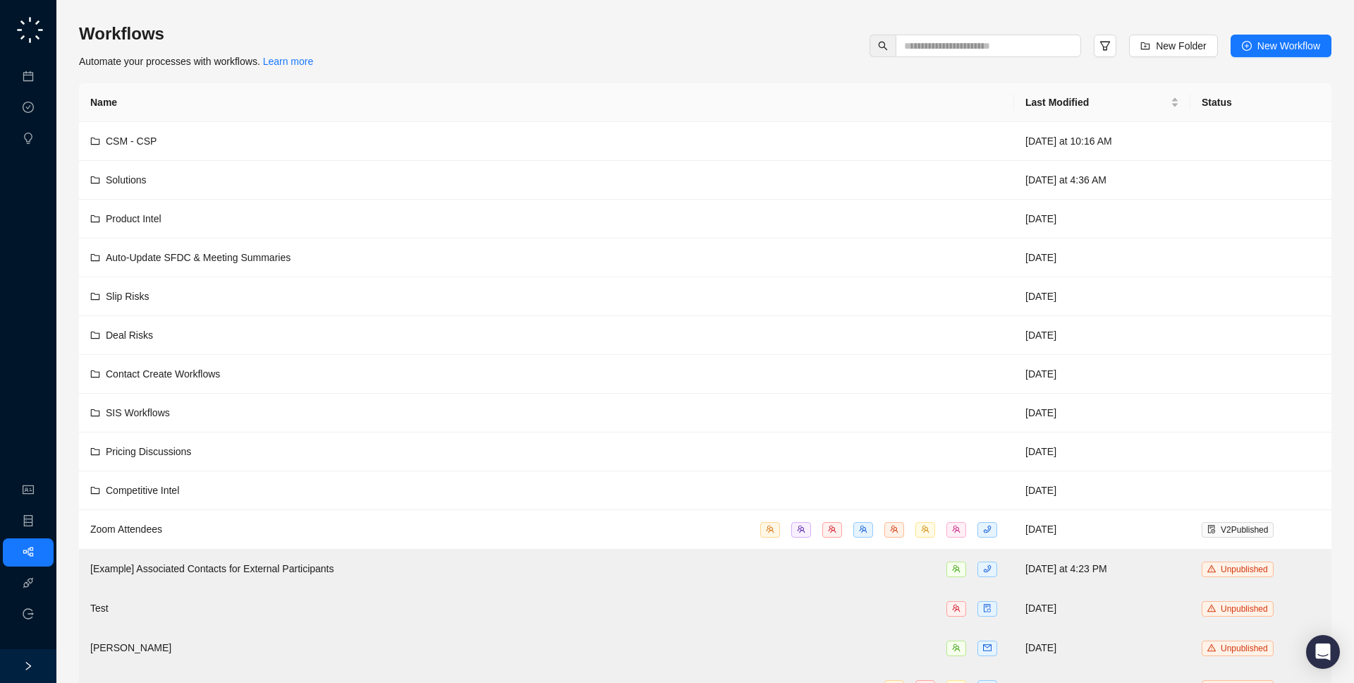
click at [376, 20] on div "Workflows Automate your processes with workflows. Learn more New Folder New Wor…" at bounding box center [705, 458] width 1253 height 894
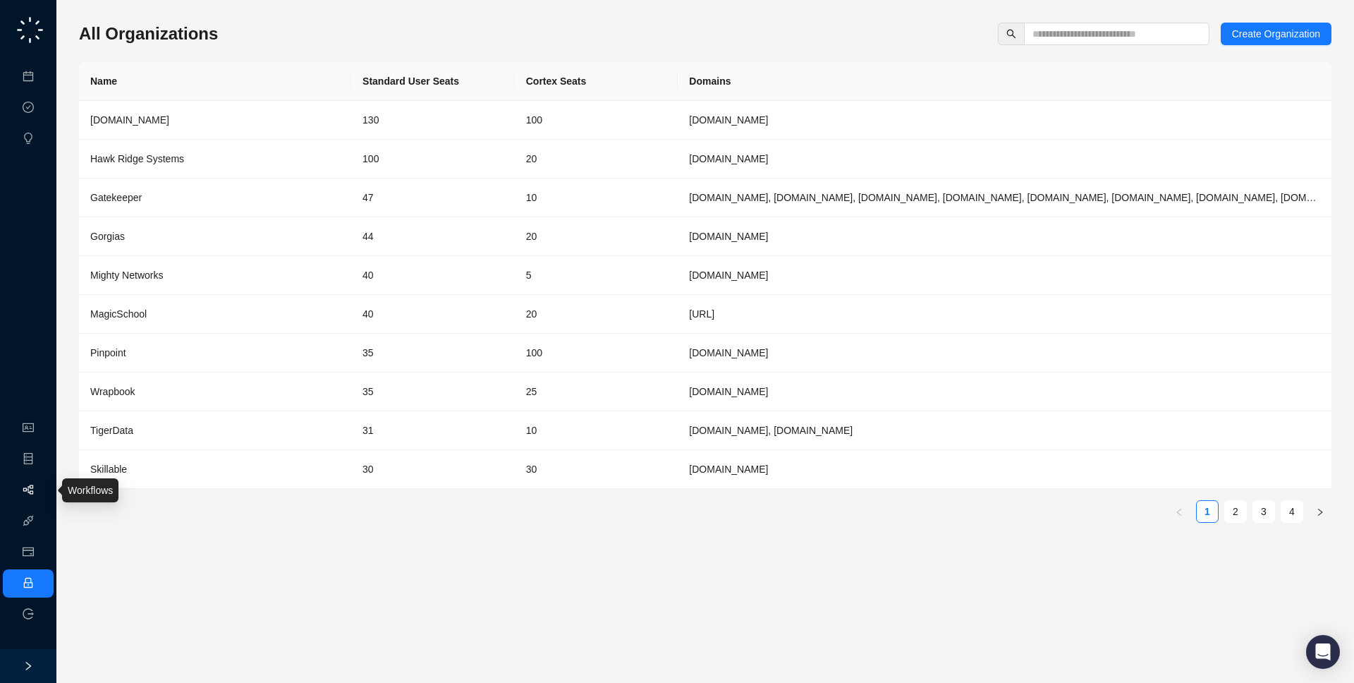
click at [41, 496] on link "Workflows" at bounding box center [63, 490] width 45 height 11
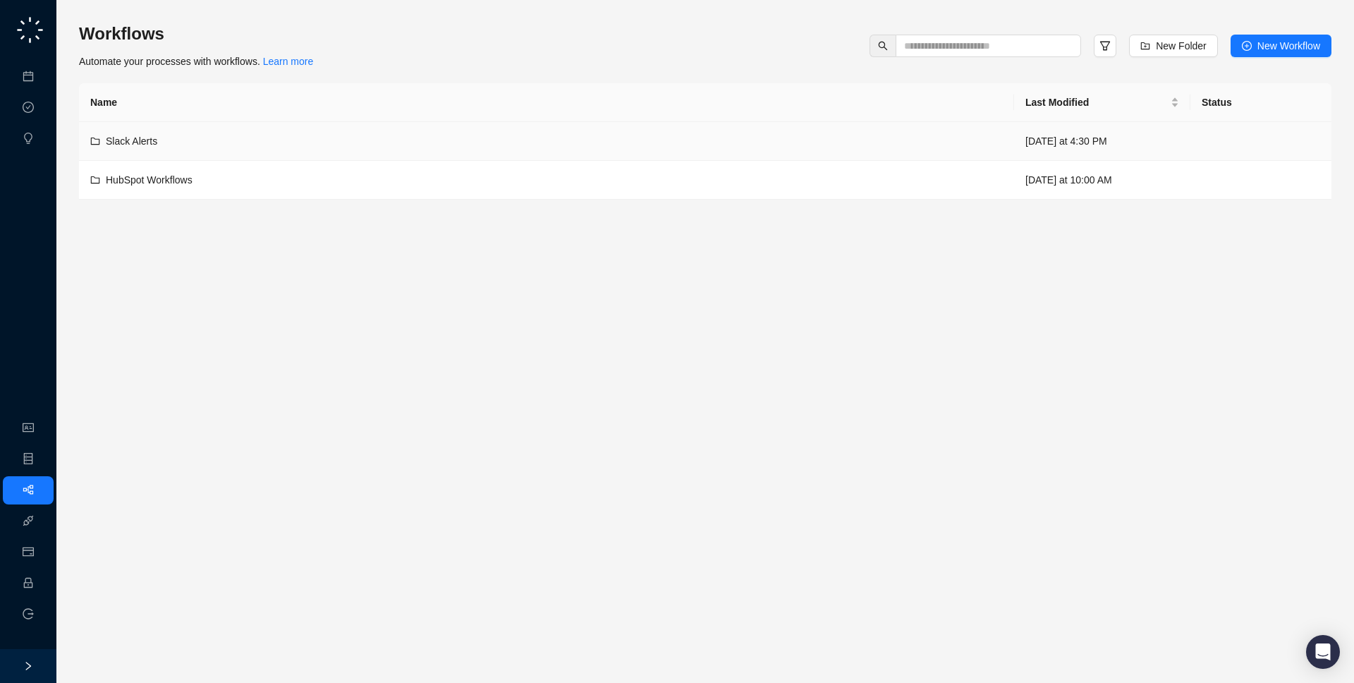
click at [655, 123] on td "Slack Alerts" at bounding box center [546, 141] width 935 height 39
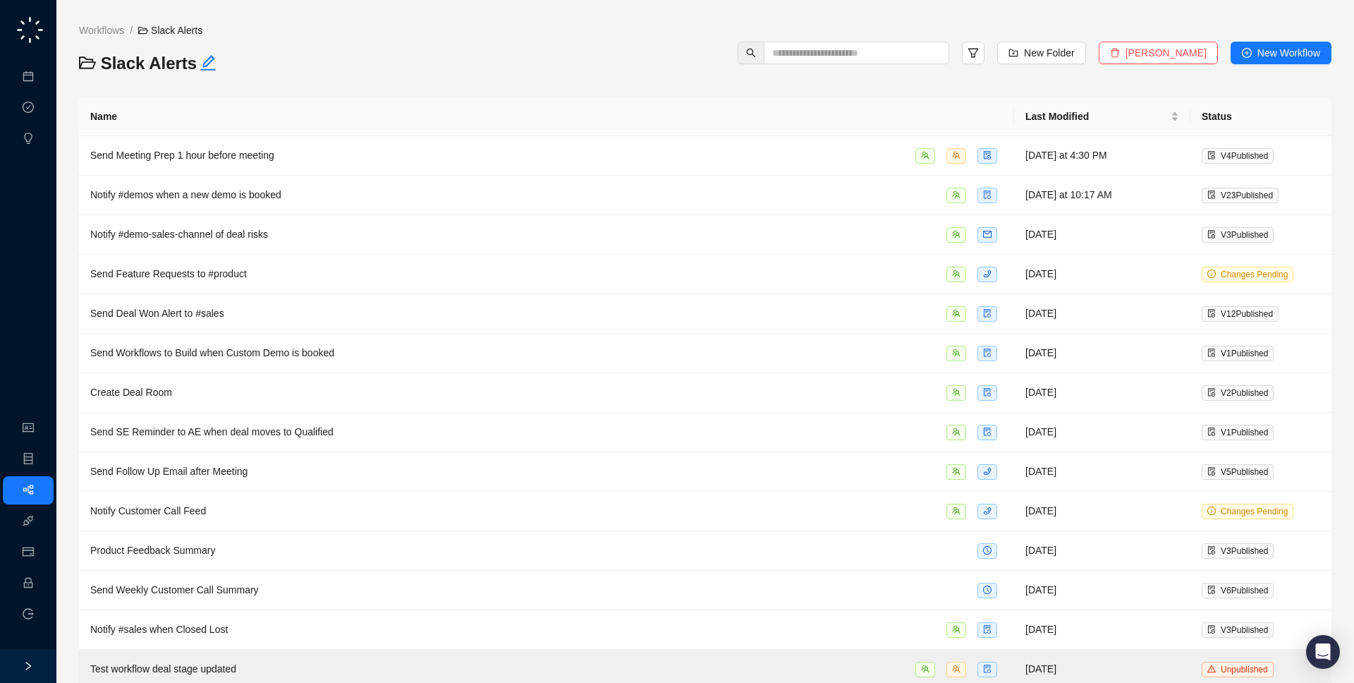
drag, startPoint x: 905, startPoint y: 71, endPoint x: 904, endPoint y: 61, distance: 9.9
click at [905, 71] on div "Workflows / Slack Alerts Slack Alerts New Folder Delete Folder New Workflow" at bounding box center [705, 53] width 1253 height 61
click at [904, 60] on input "text" at bounding box center [850, 53] width 157 height 16
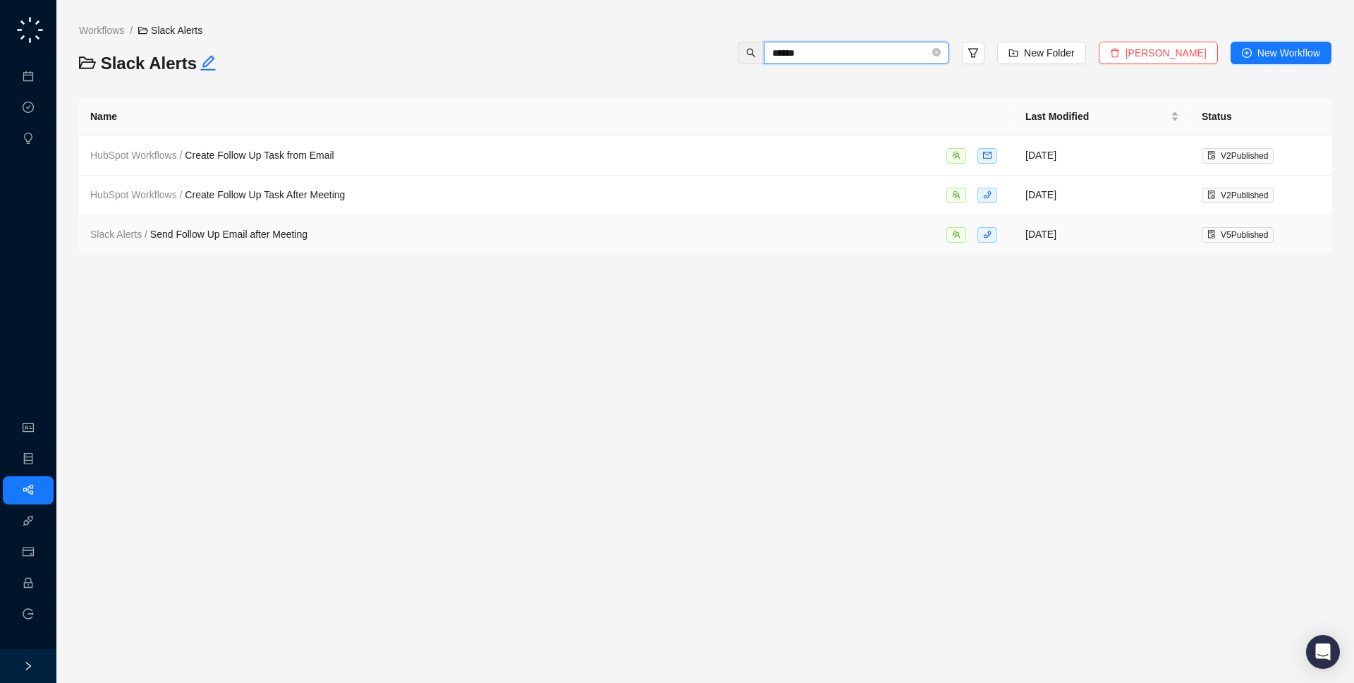
type input "******"
click at [370, 233] on div "Slack Alerts / Send Follow Up Email after Meeting" at bounding box center [546, 234] width 913 height 16
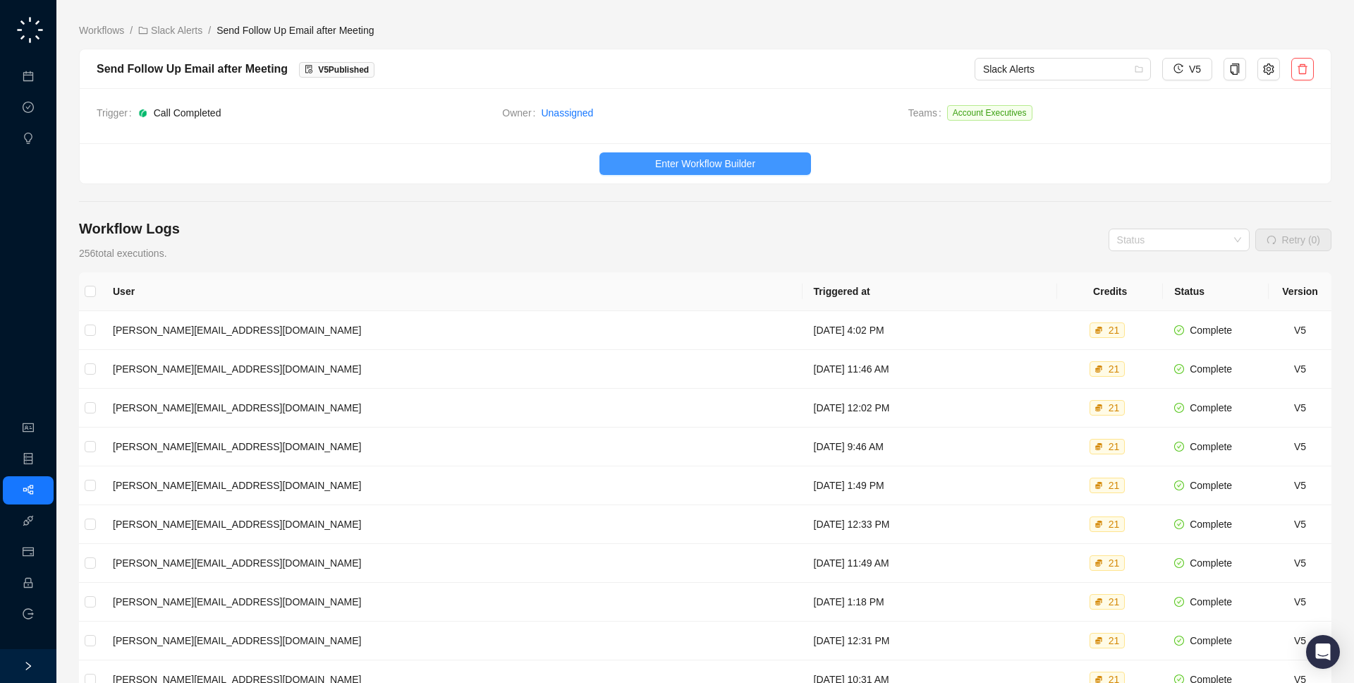
click at [699, 167] on span "Enter Workflow Builder" at bounding box center [705, 164] width 100 height 16
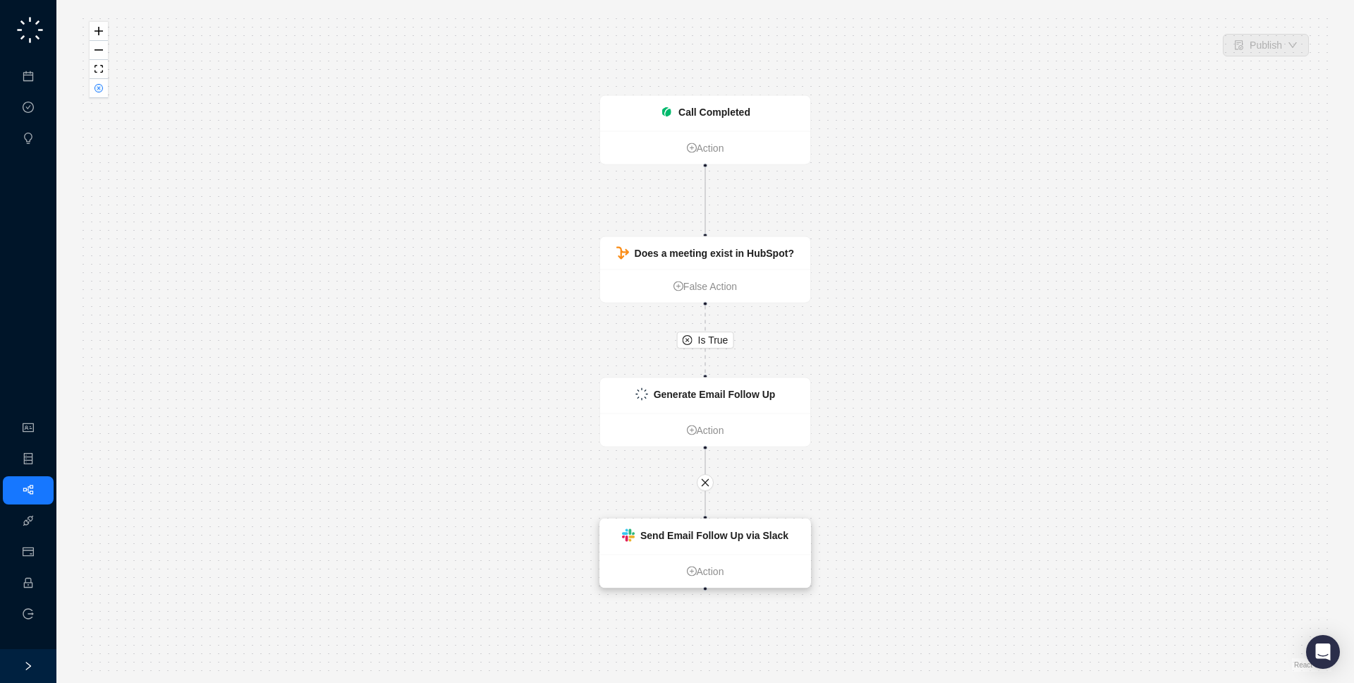
click at [691, 535] on strong "Send Email Follow Up via Slack" at bounding box center [715, 535] width 148 height 11
click at [700, 435] on link "Action" at bounding box center [705, 431] width 210 height 16
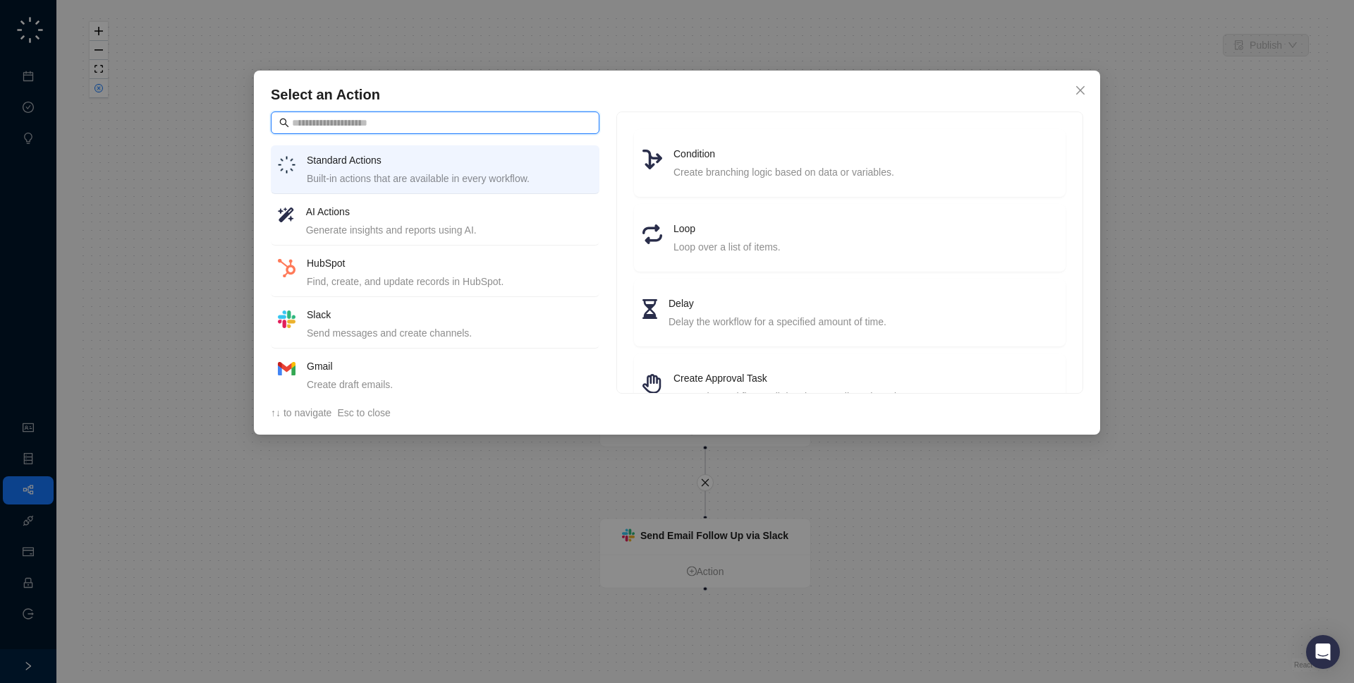
scroll to position [10, 0]
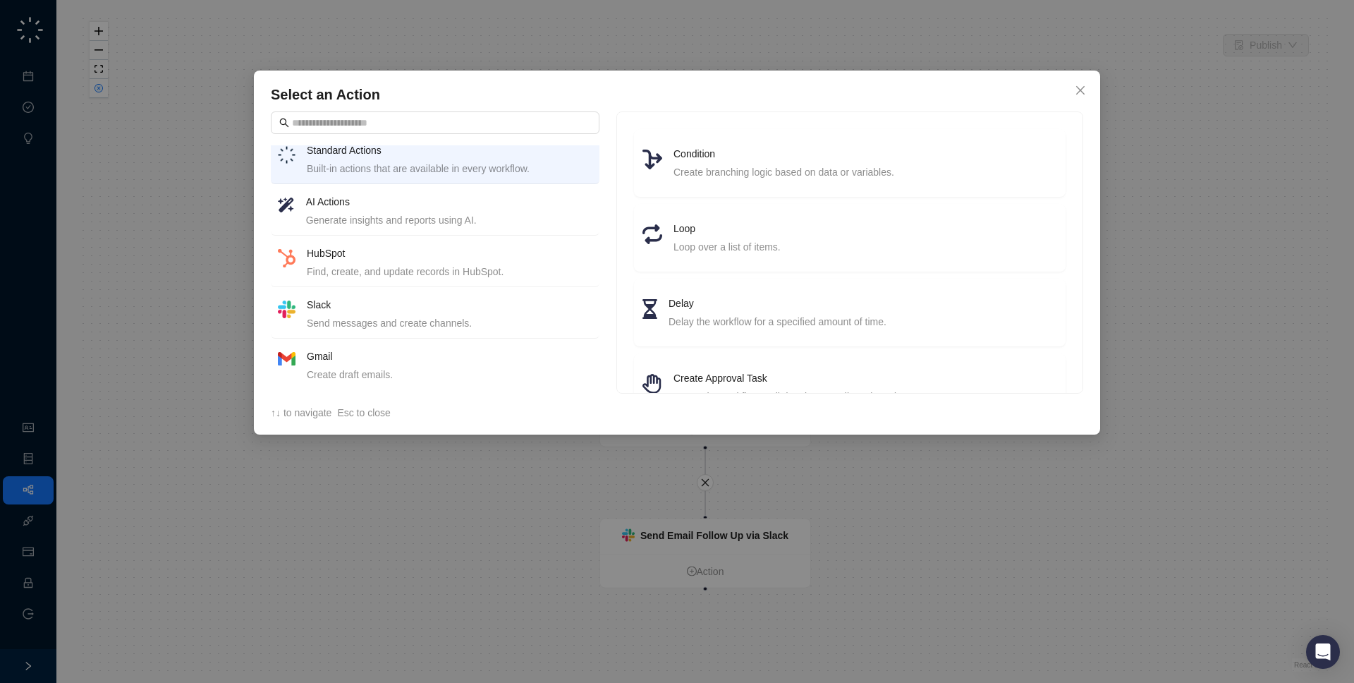
click at [463, 356] on h4 "Gmail" at bounding box center [450, 356] width 286 height 16
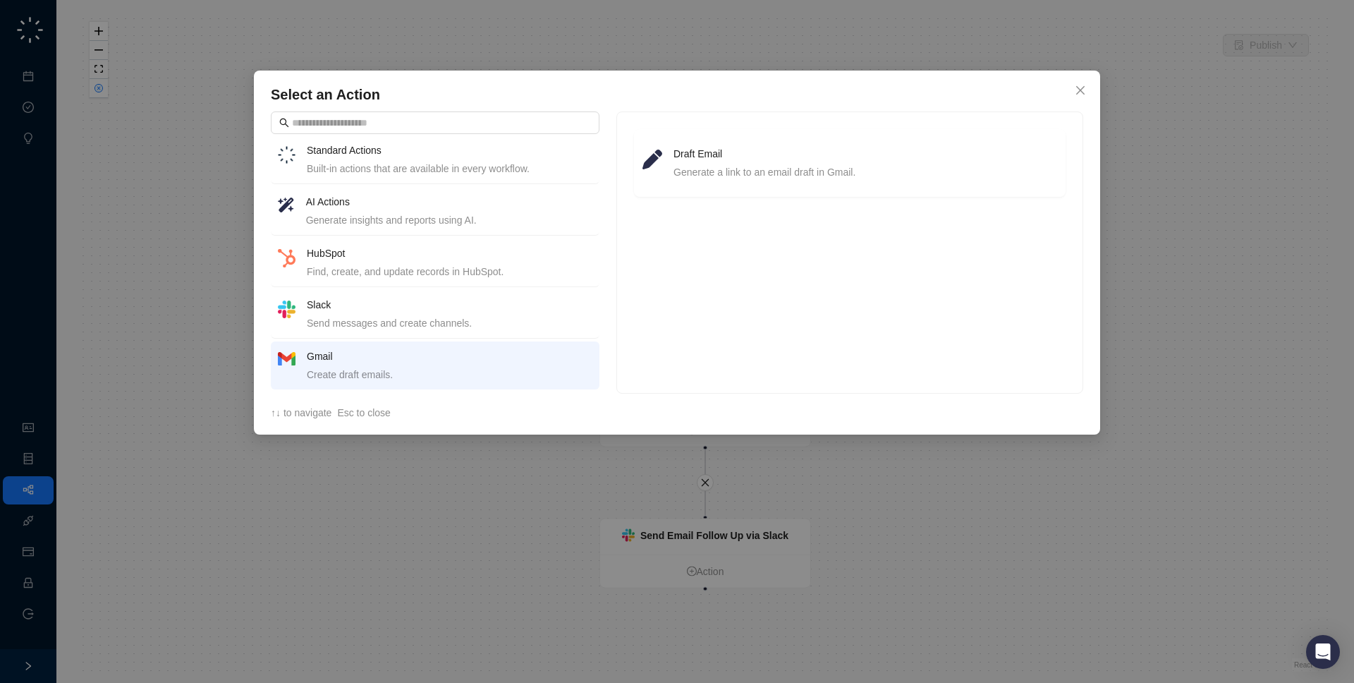
click at [614, 524] on div "Select an Action Standard Actions Built-in actions that are available in every …" at bounding box center [677, 341] width 1354 height 683
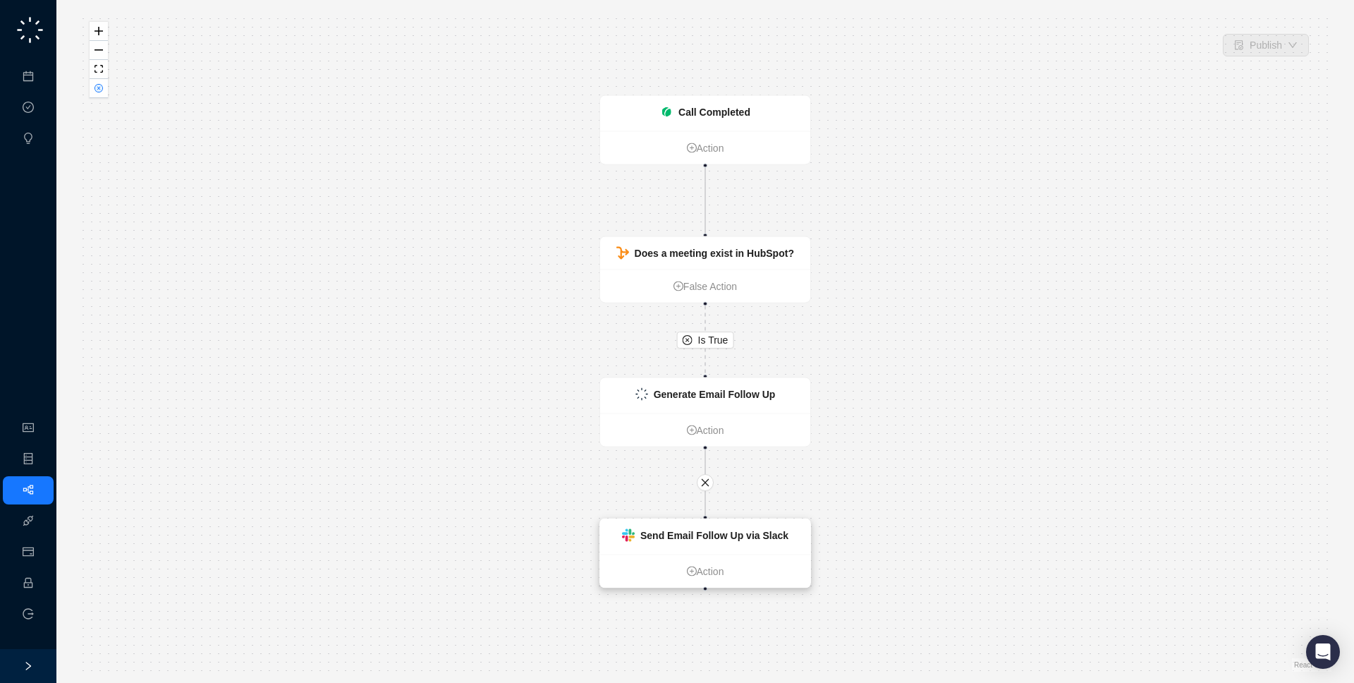
click at [700, 546] on div "Send Email Follow Up via Slack" at bounding box center [705, 536] width 210 height 35
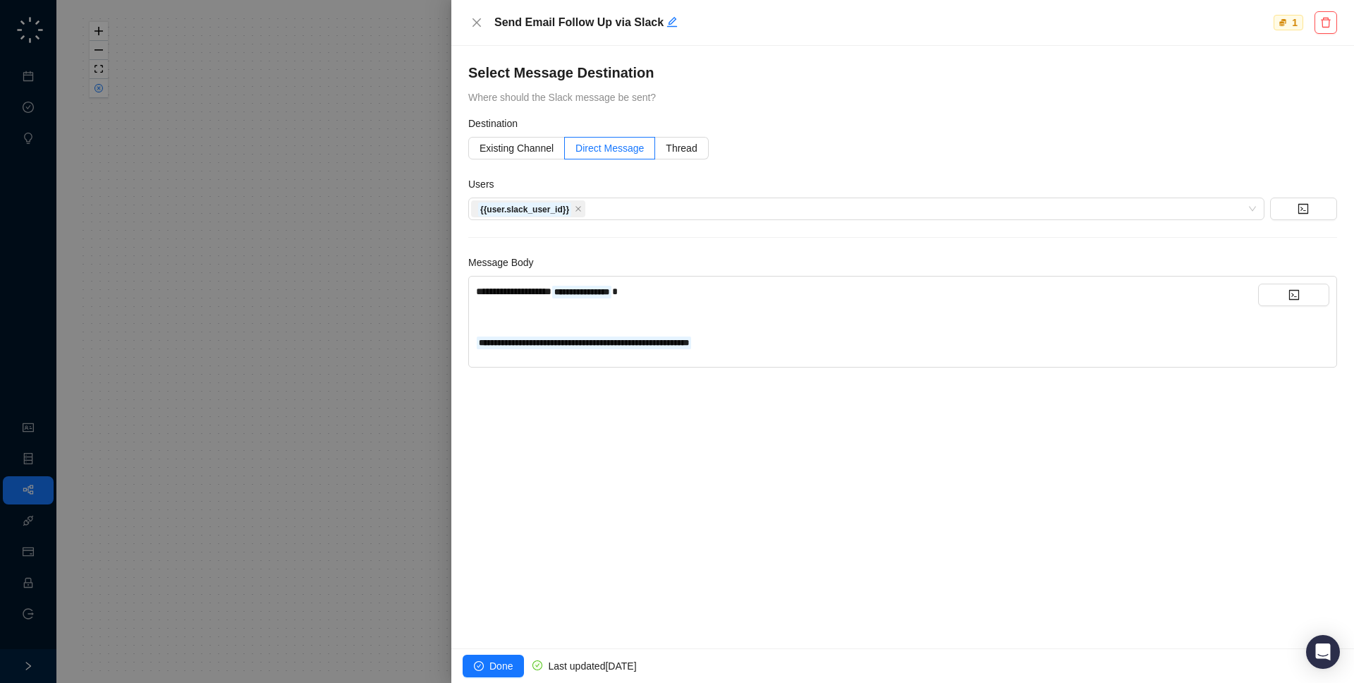
click at [237, 444] on div at bounding box center [677, 341] width 1354 height 683
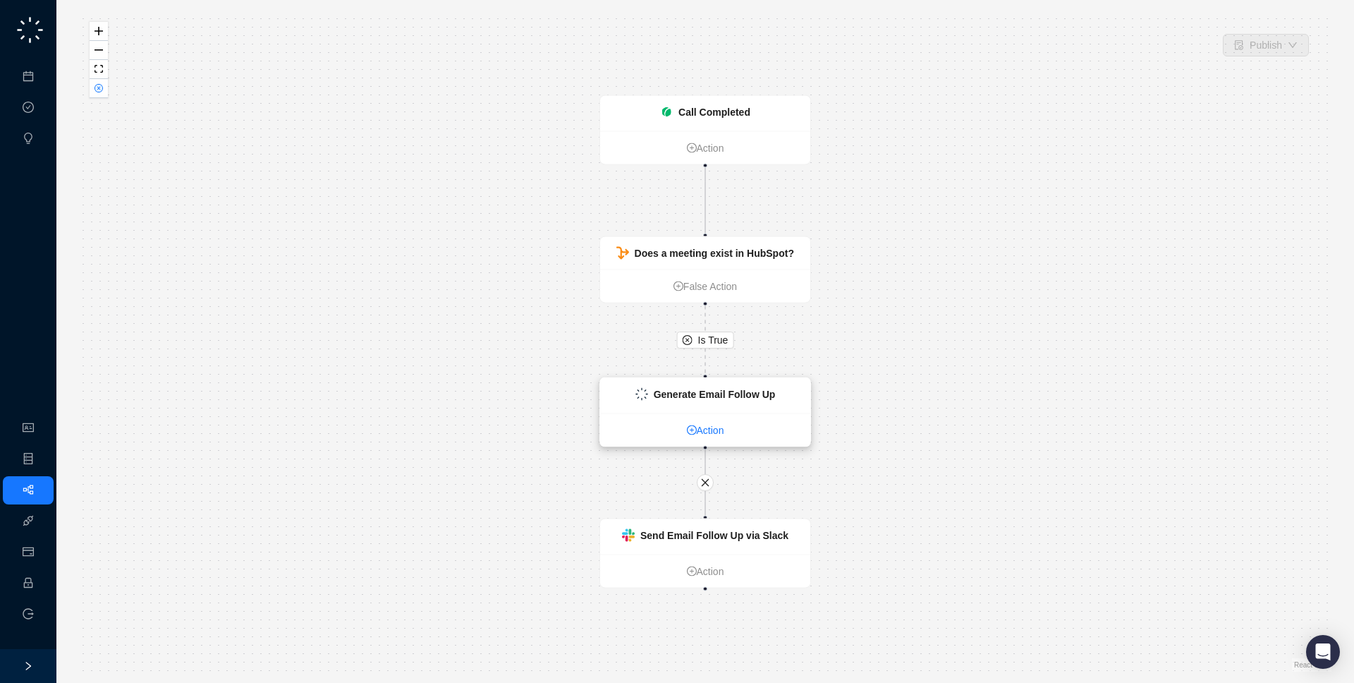
click at [696, 433] on link "Action" at bounding box center [705, 431] width 210 height 16
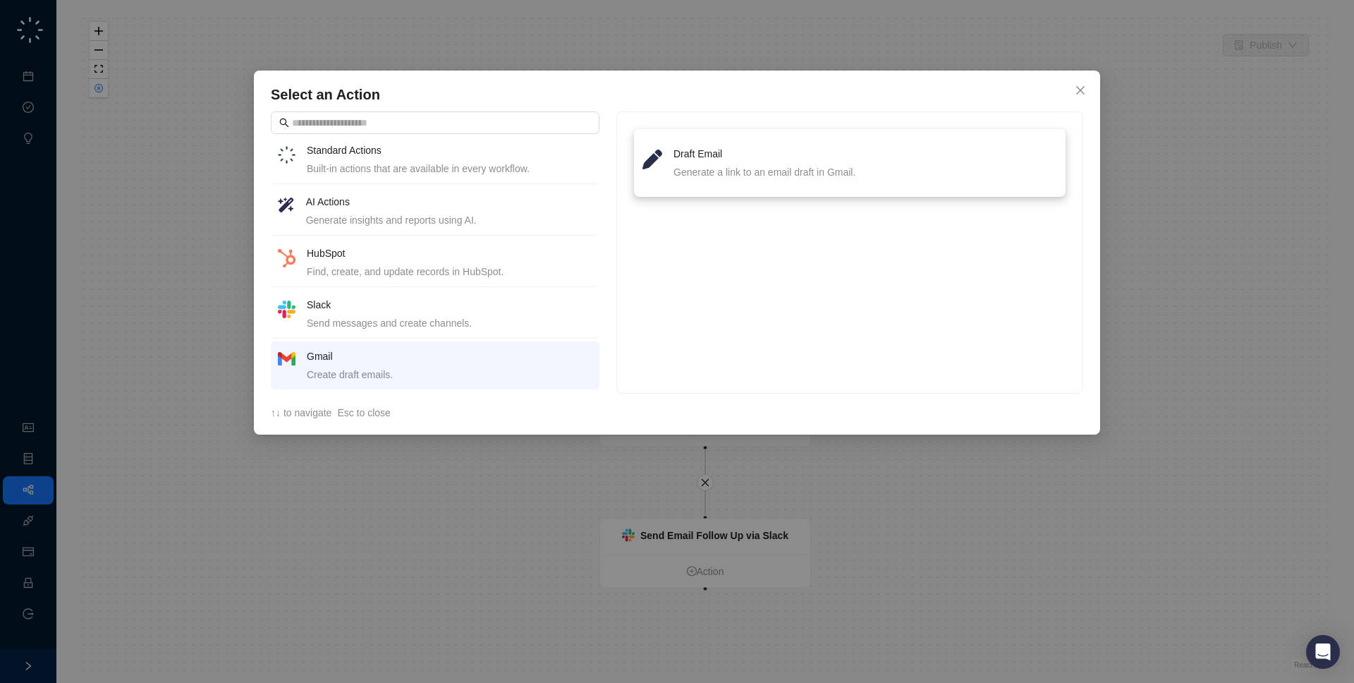
click at [724, 186] on li "Draft Email Generate a link to an email draft in Gmail." at bounding box center [850, 163] width 415 height 51
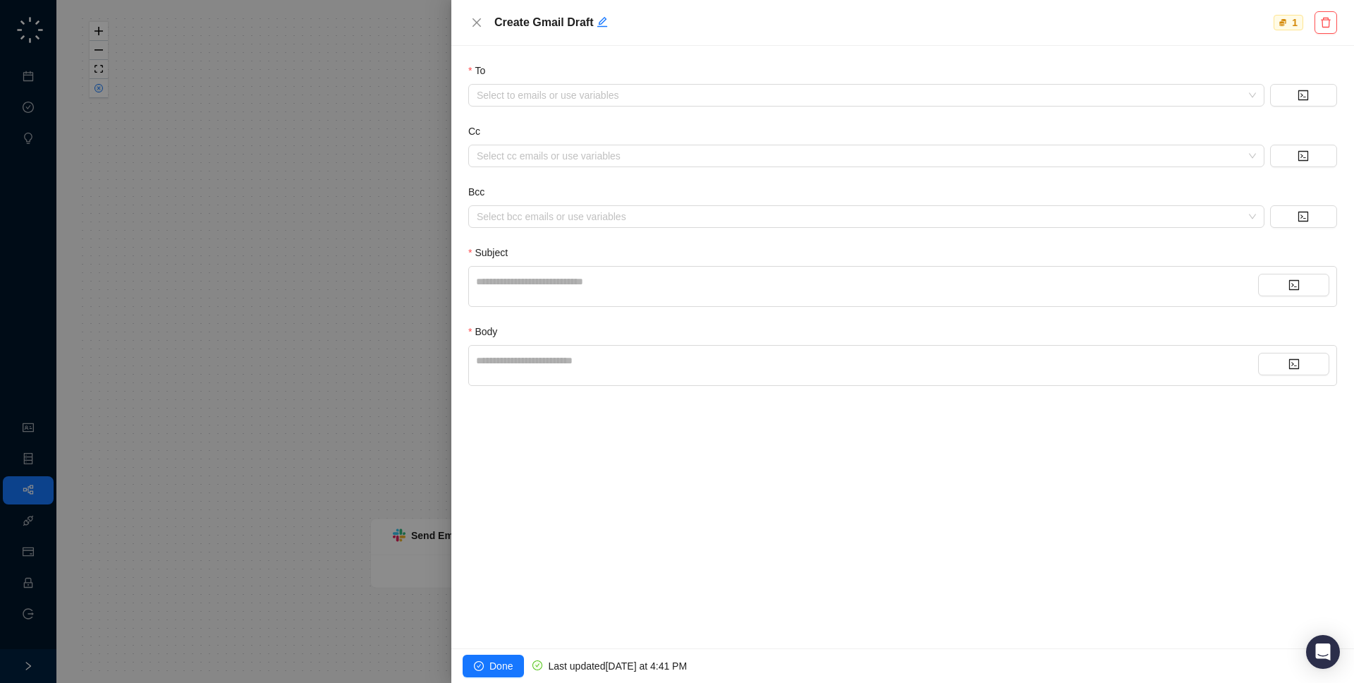
click at [295, 267] on div at bounding box center [677, 341] width 1354 height 683
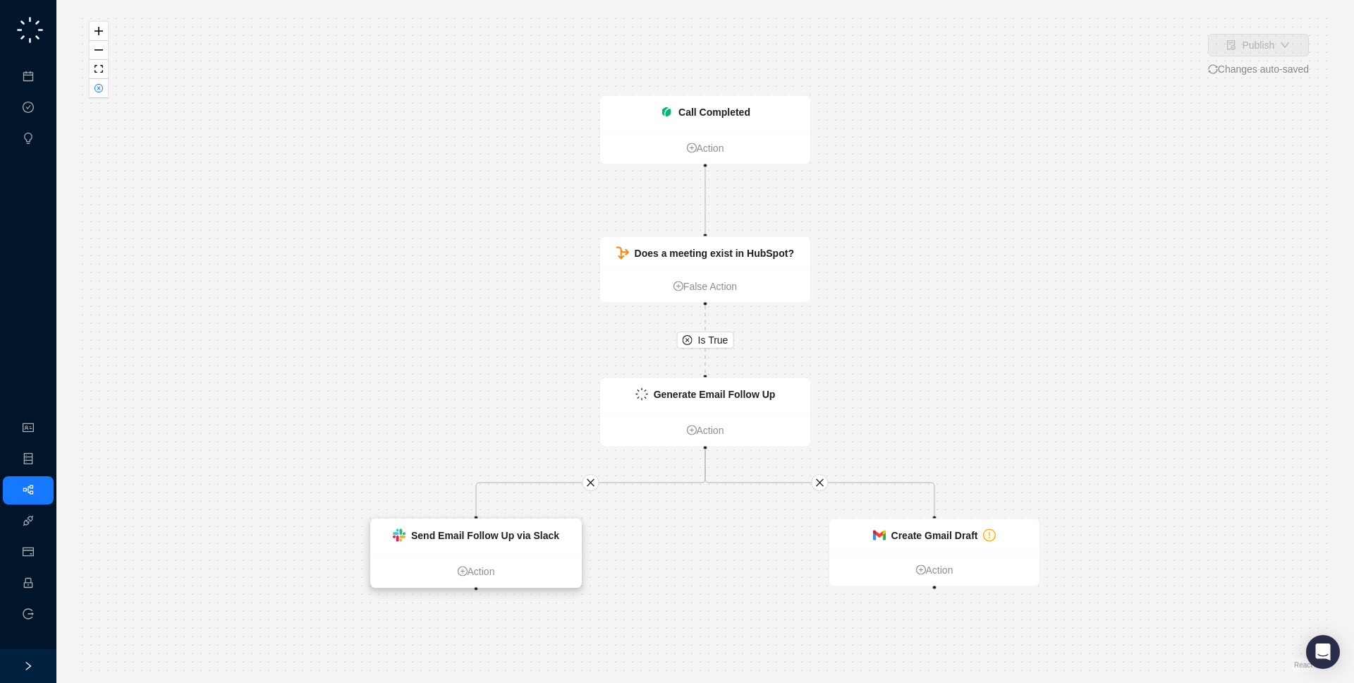
click at [488, 531] on strong "Send Email Follow Up via Slack" at bounding box center [485, 535] width 148 height 11
click at [692, 392] on strong "Generate Email Follow Up" at bounding box center [715, 394] width 122 height 11
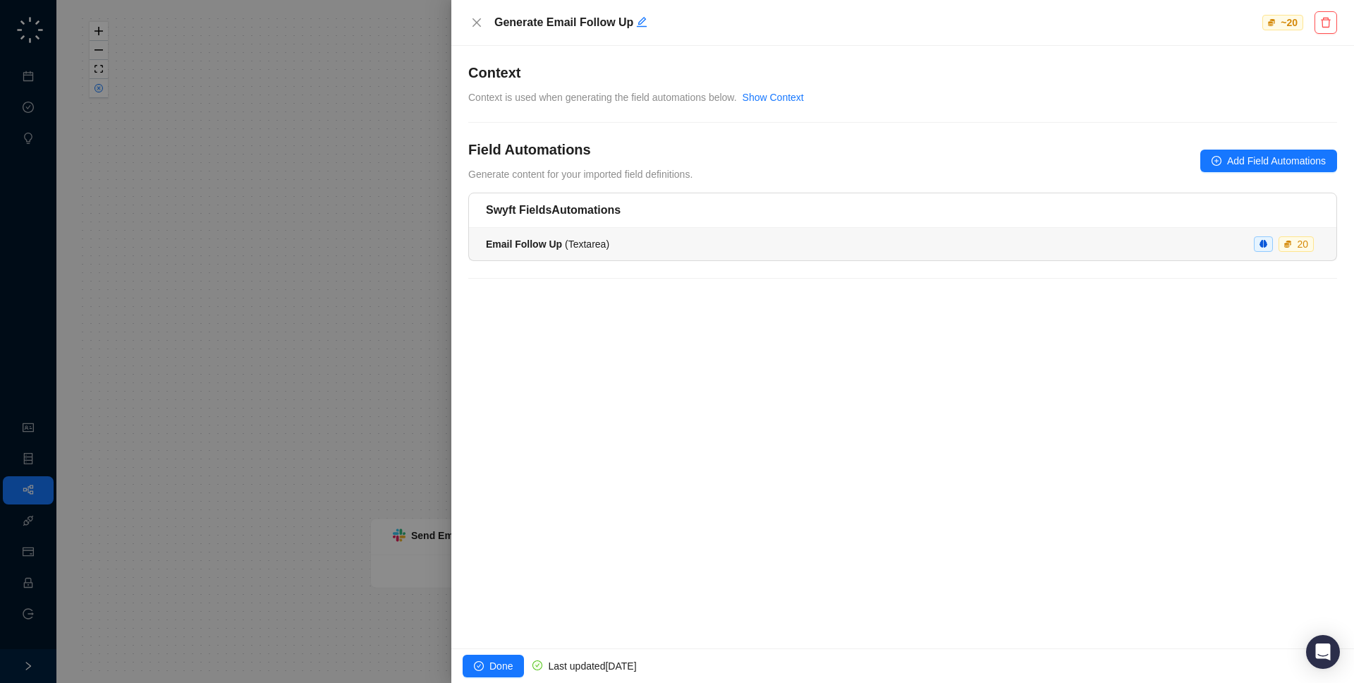
click at [599, 234] on li "Email Follow Up ( Textarea ) 20" at bounding box center [903, 244] width 868 height 32
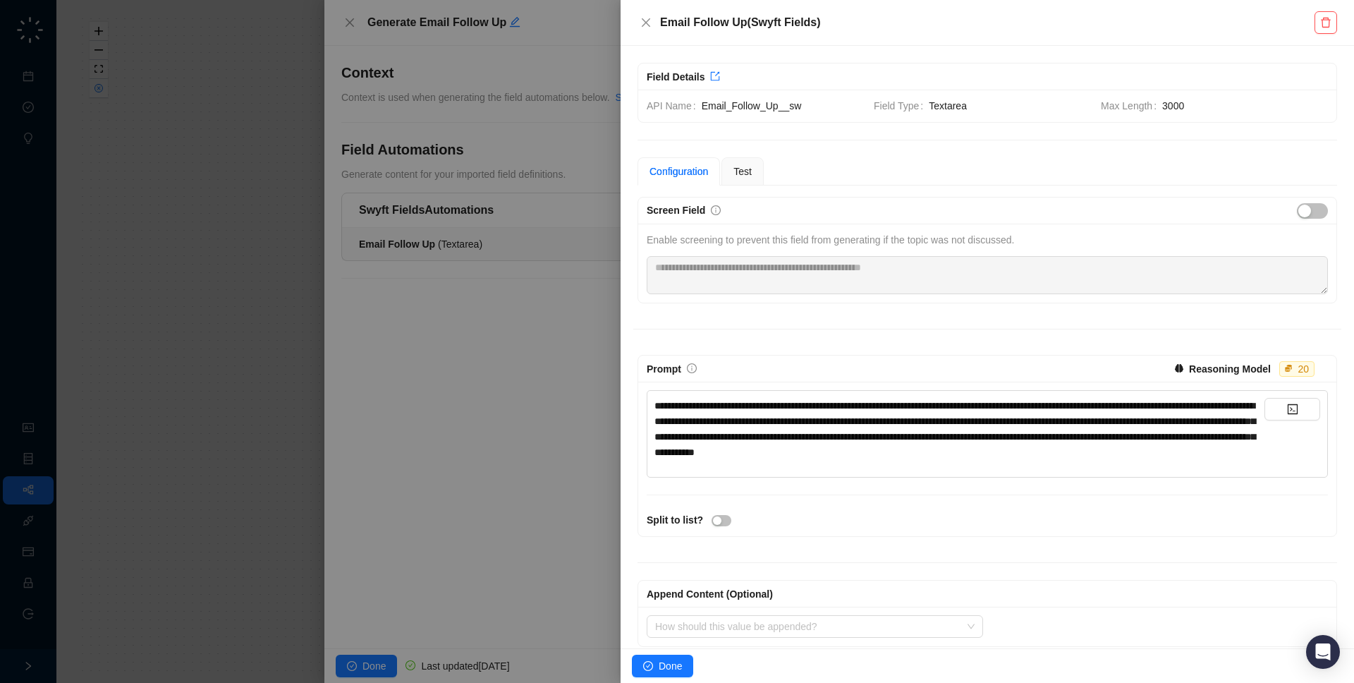
click at [458, 412] on div at bounding box center [677, 341] width 1354 height 683
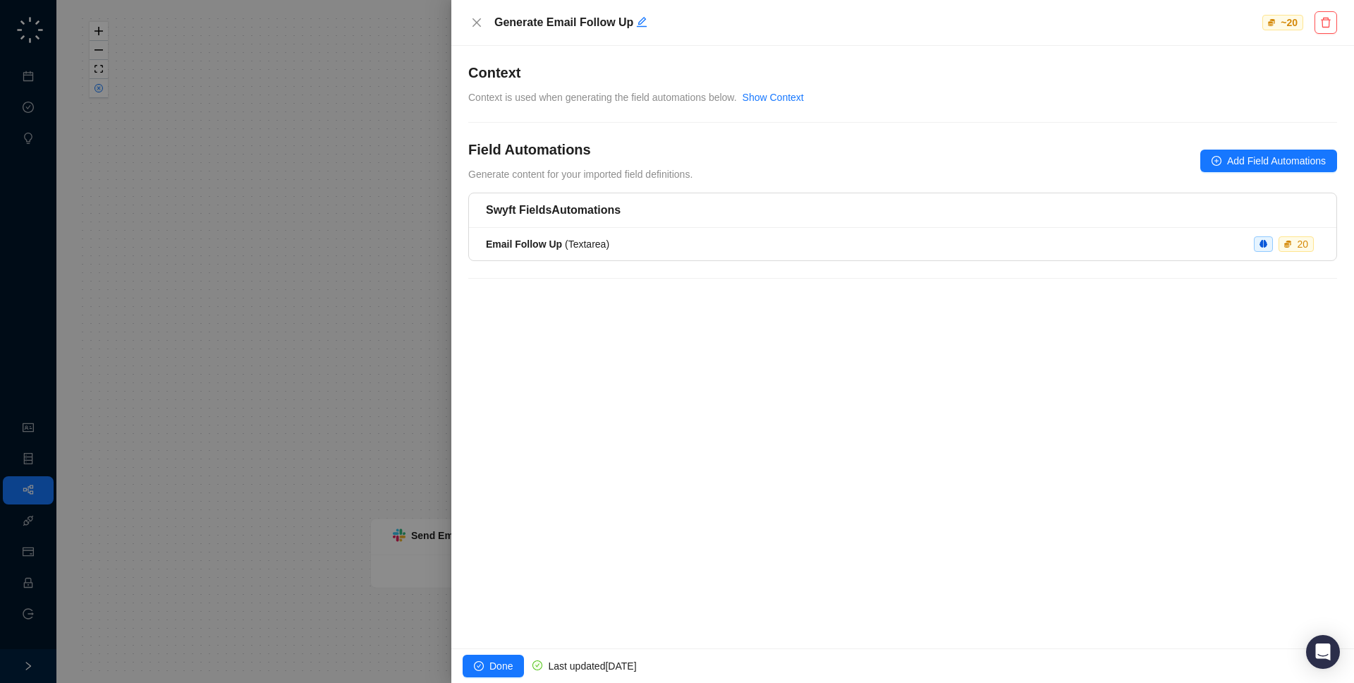
click at [439, 382] on div at bounding box center [677, 341] width 1354 height 683
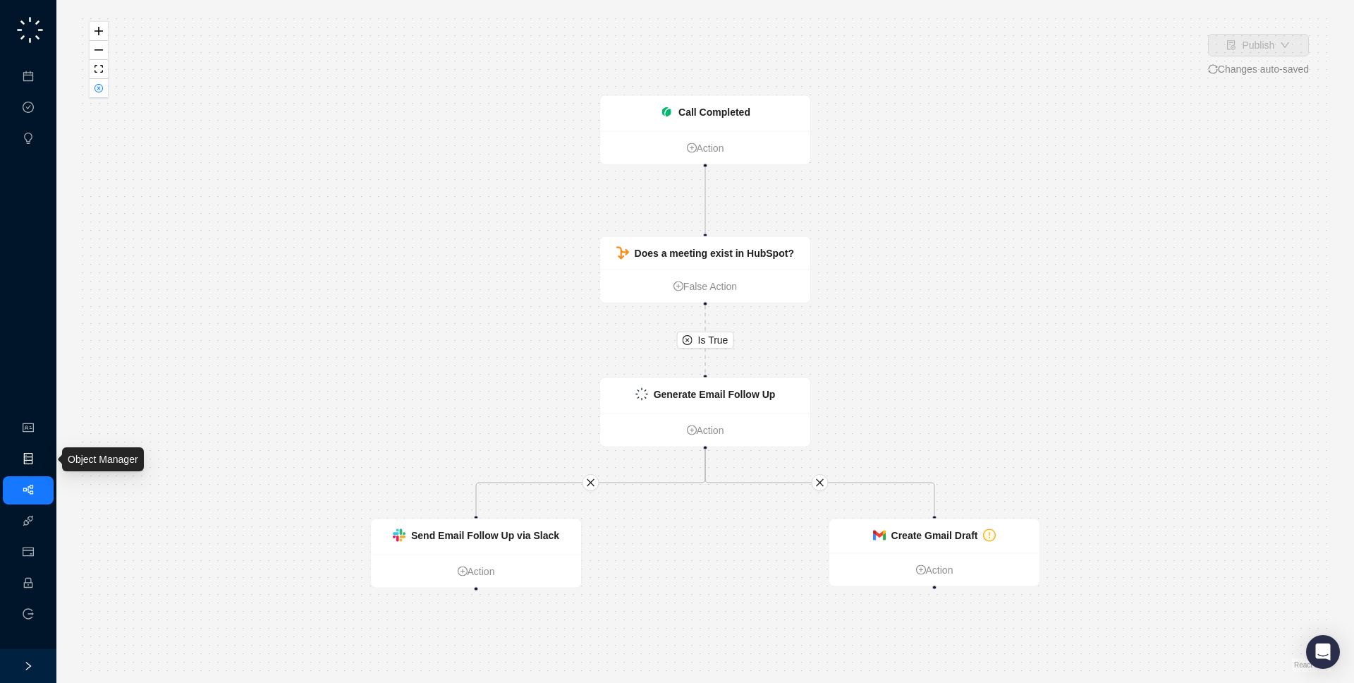
click at [41, 463] on link "Object Manager" at bounding box center [76, 459] width 71 height 11
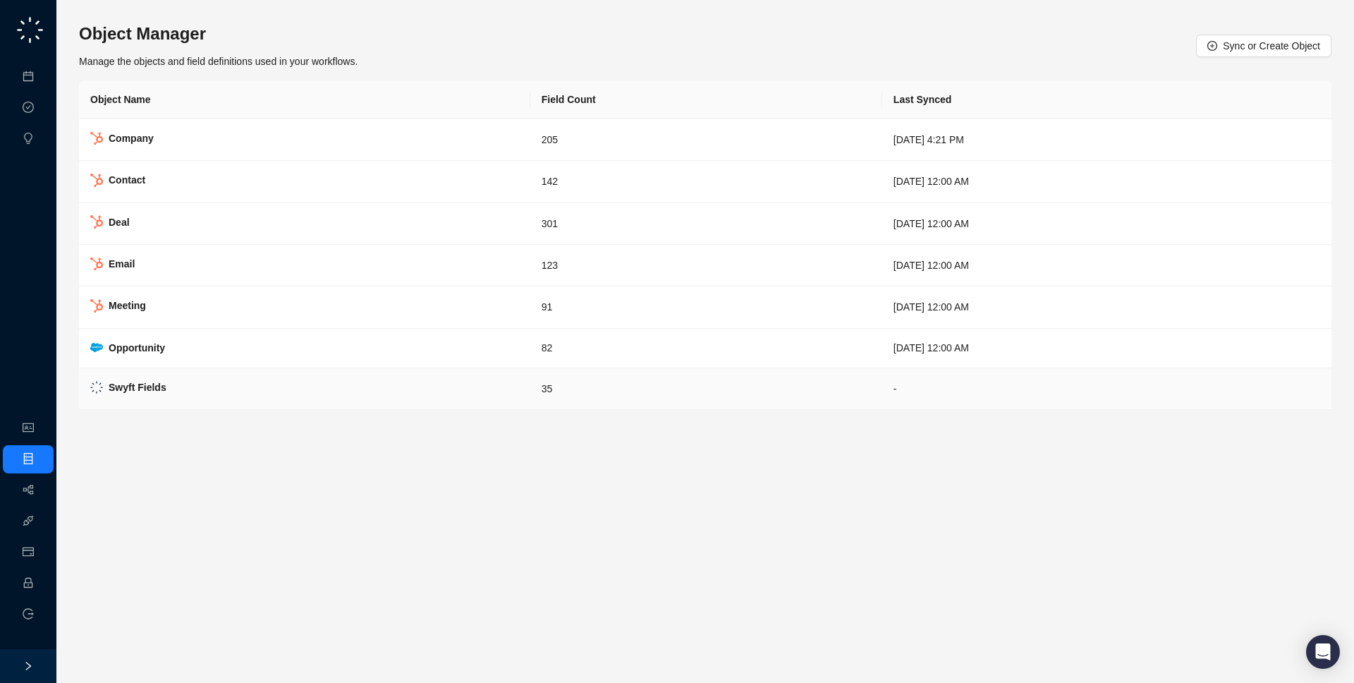
click at [188, 380] on td "Swyft Fields" at bounding box center [304, 389] width 451 height 42
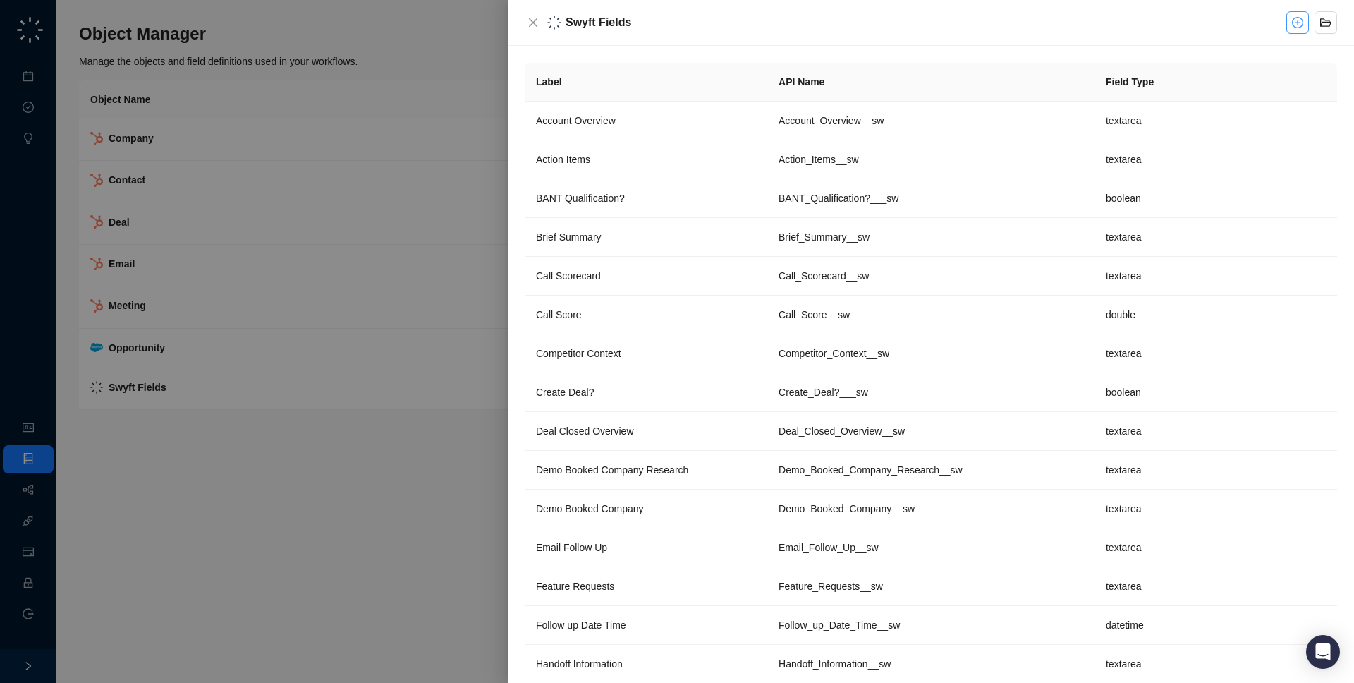
click at [1297, 14] on button "button" at bounding box center [1298, 22] width 23 height 23
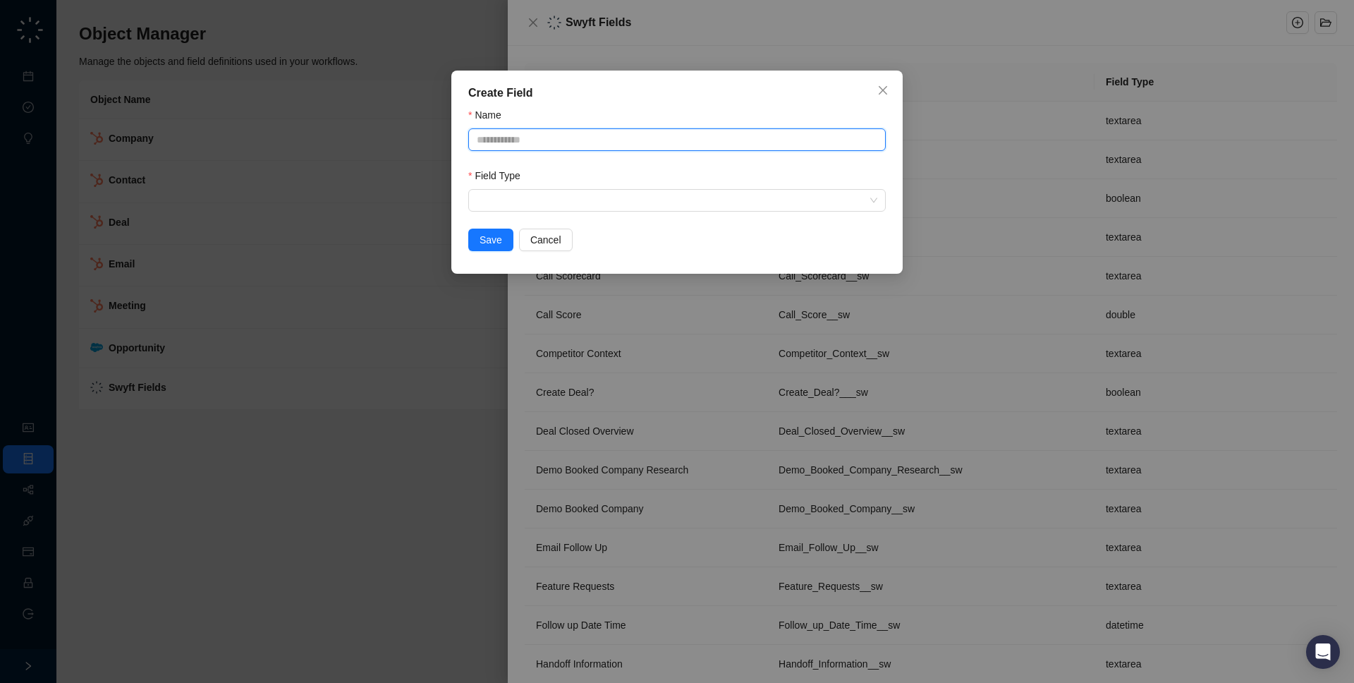
click at [655, 130] on input "Name" at bounding box center [677, 139] width 418 height 23
type input "*"
type input "*******"
type input "*****"
type input "*******"
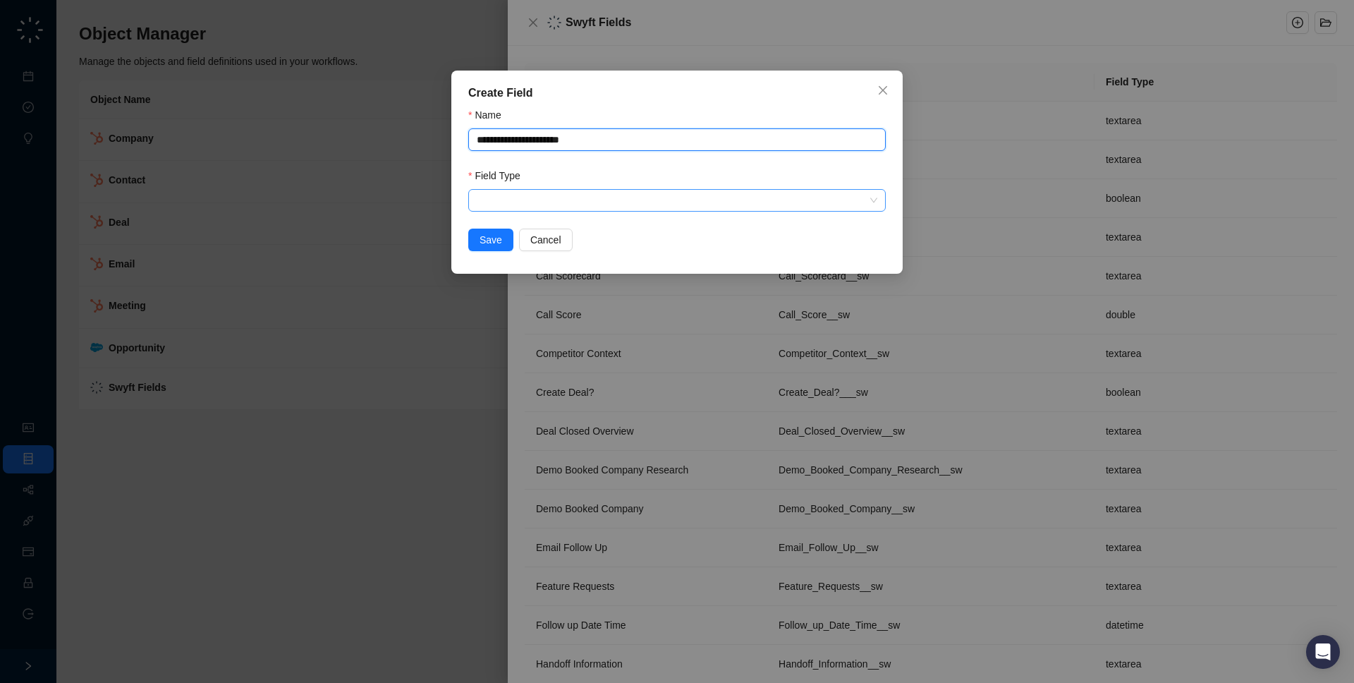
type input "**********"
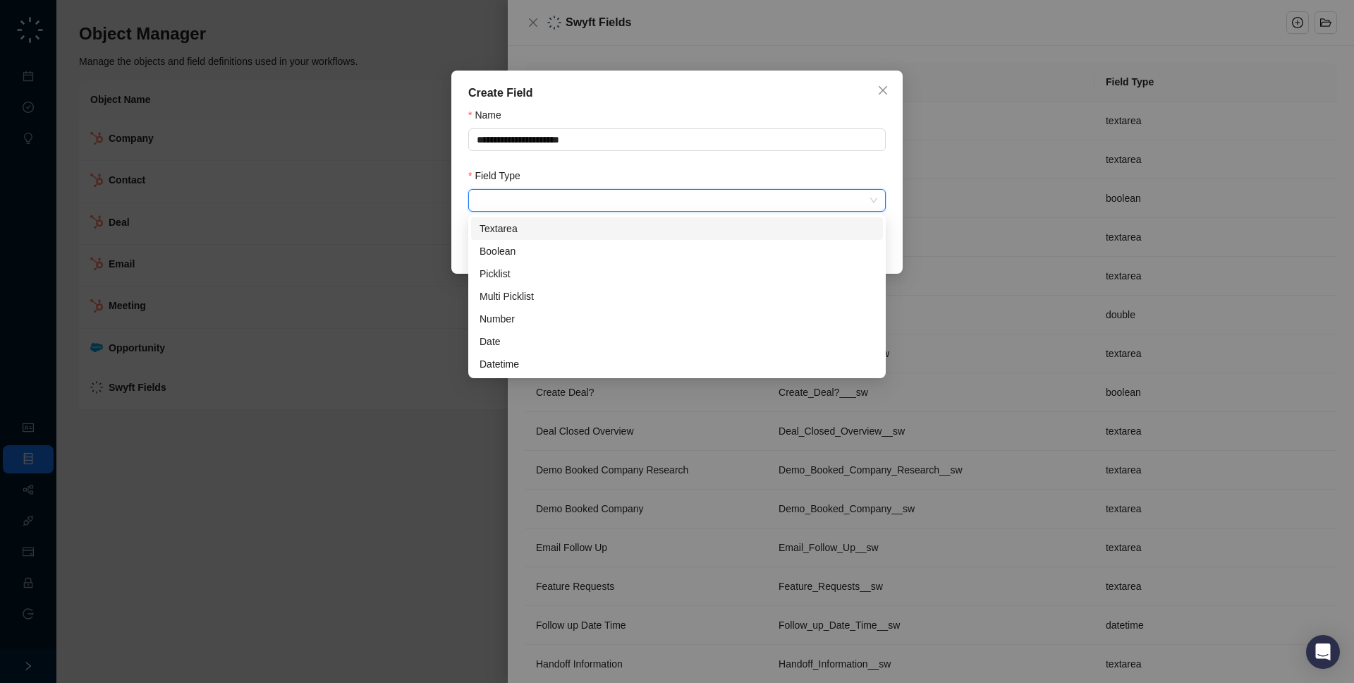
click at [504, 200] on input "search" at bounding box center [673, 200] width 392 height 21
click at [506, 226] on div "Textarea" at bounding box center [677, 229] width 395 height 16
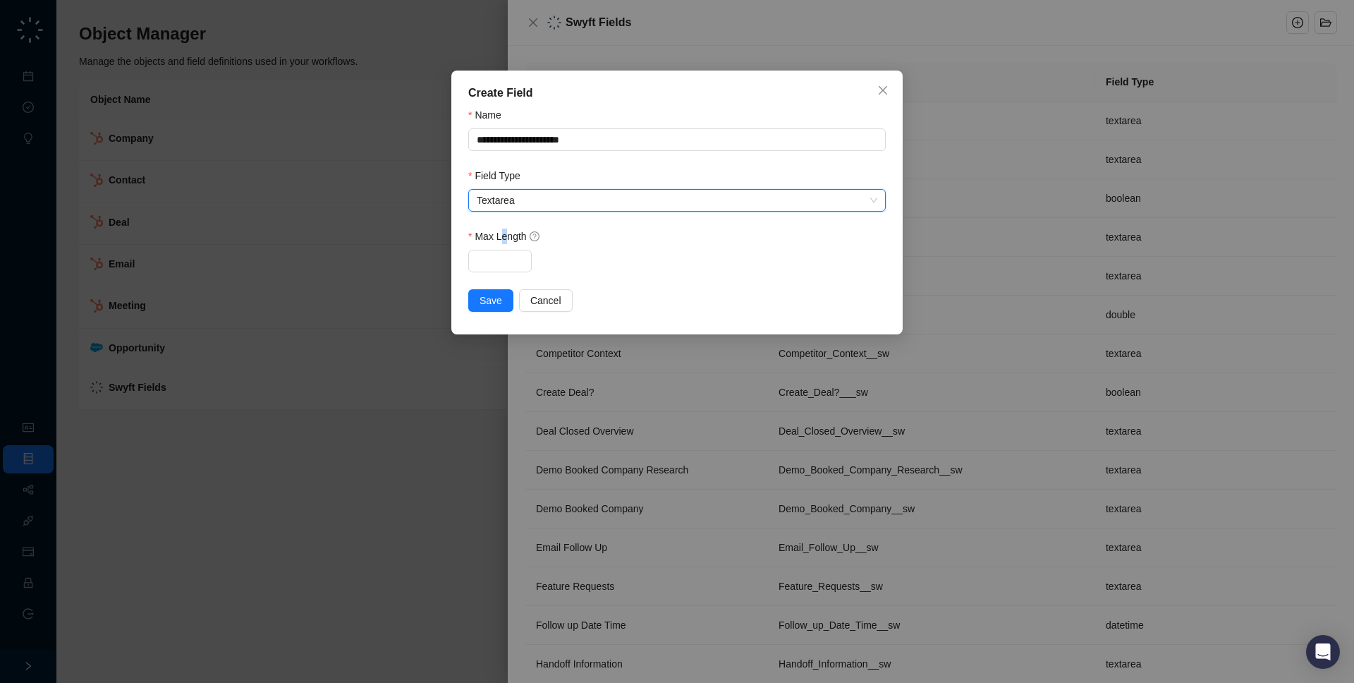
click at [502, 241] on label "Max Length" at bounding box center [508, 237] width 81 height 16
click at [500, 260] on input "Max Length" at bounding box center [500, 260] width 62 height 21
type input "****"
click at [485, 298] on span "Save" at bounding box center [491, 301] width 23 height 16
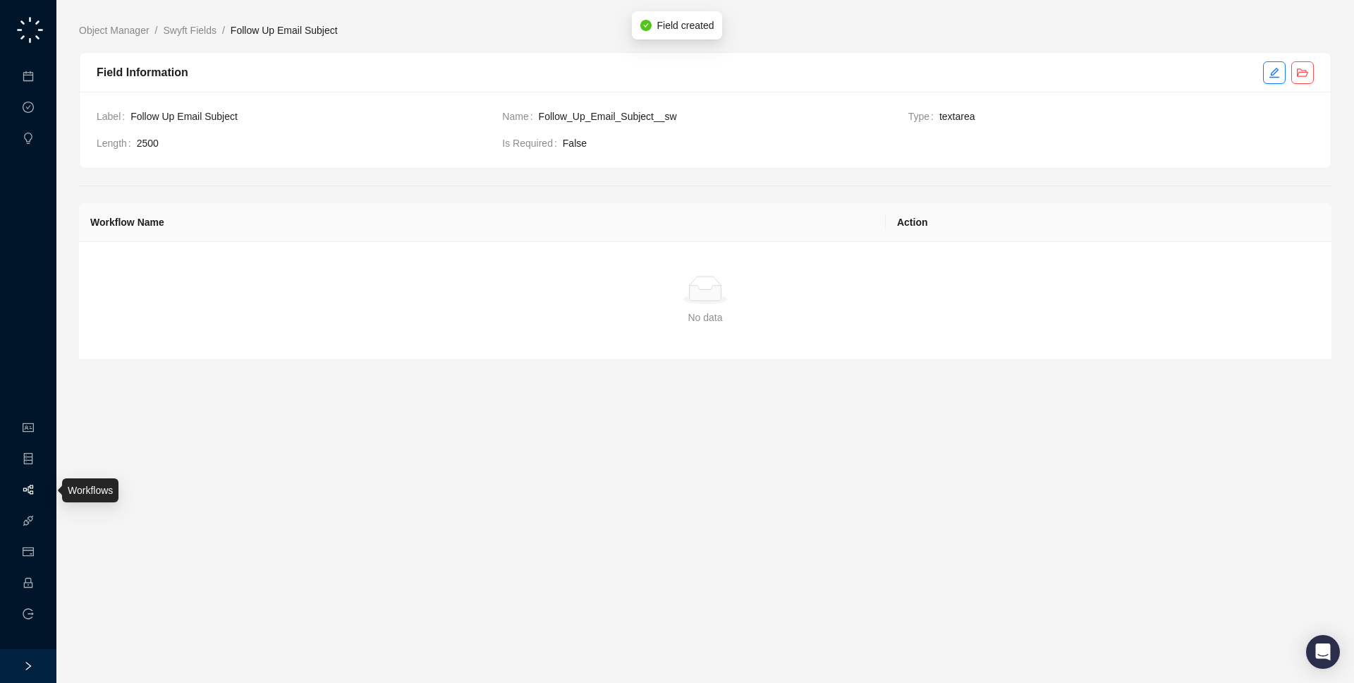
click at [41, 496] on link "Workflows" at bounding box center [63, 490] width 45 height 11
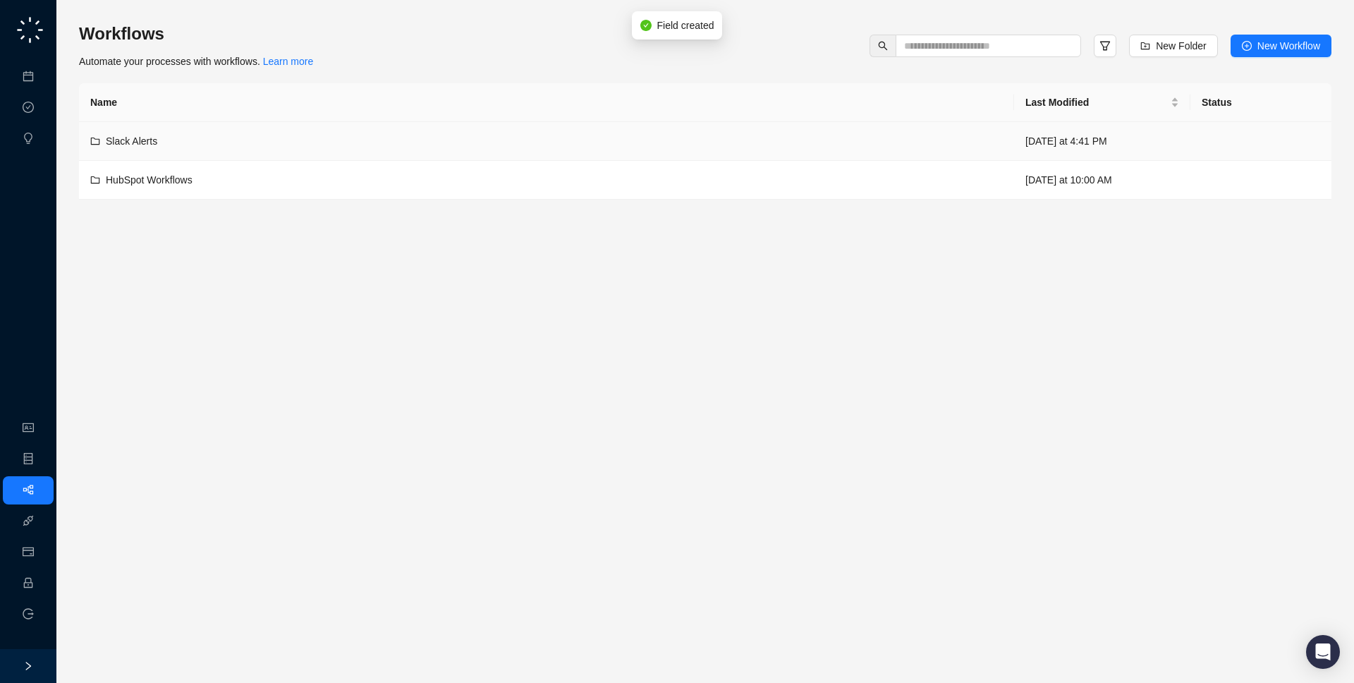
click at [306, 135] on div "Slack Alerts" at bounding box center [546, 141] width 913 height 16
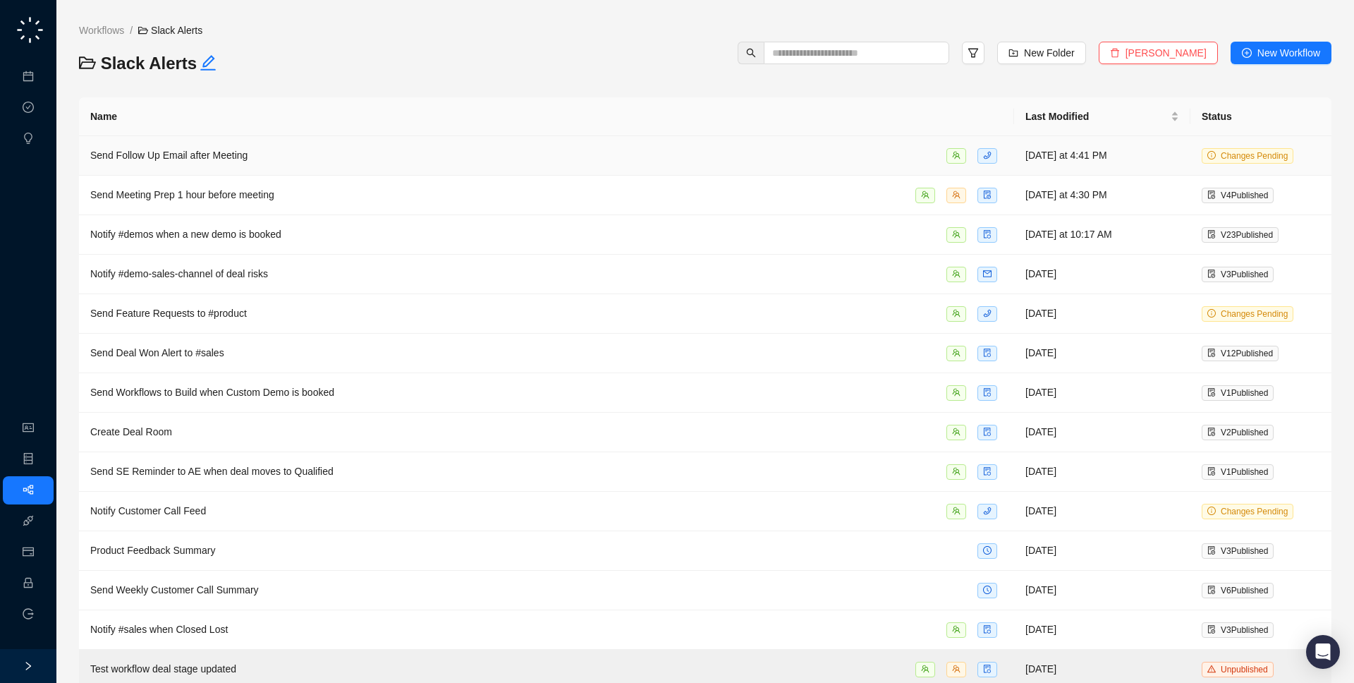
click at [721, 168] on td "Send Follow Up Email after Meeting" at bounding box center [546, 156] width 935 height 40
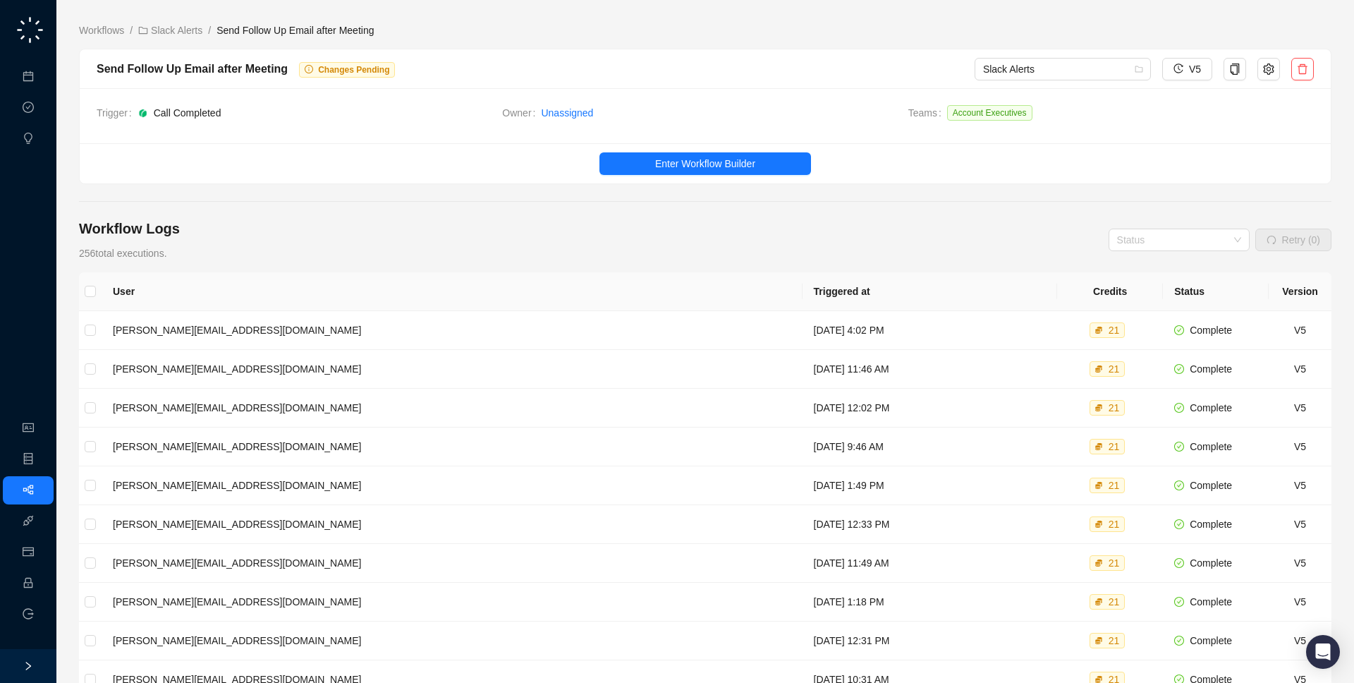
click at [721, 168] on span "Enter Workflow Builder" at bounding box center [705, 164] width 100 height 16
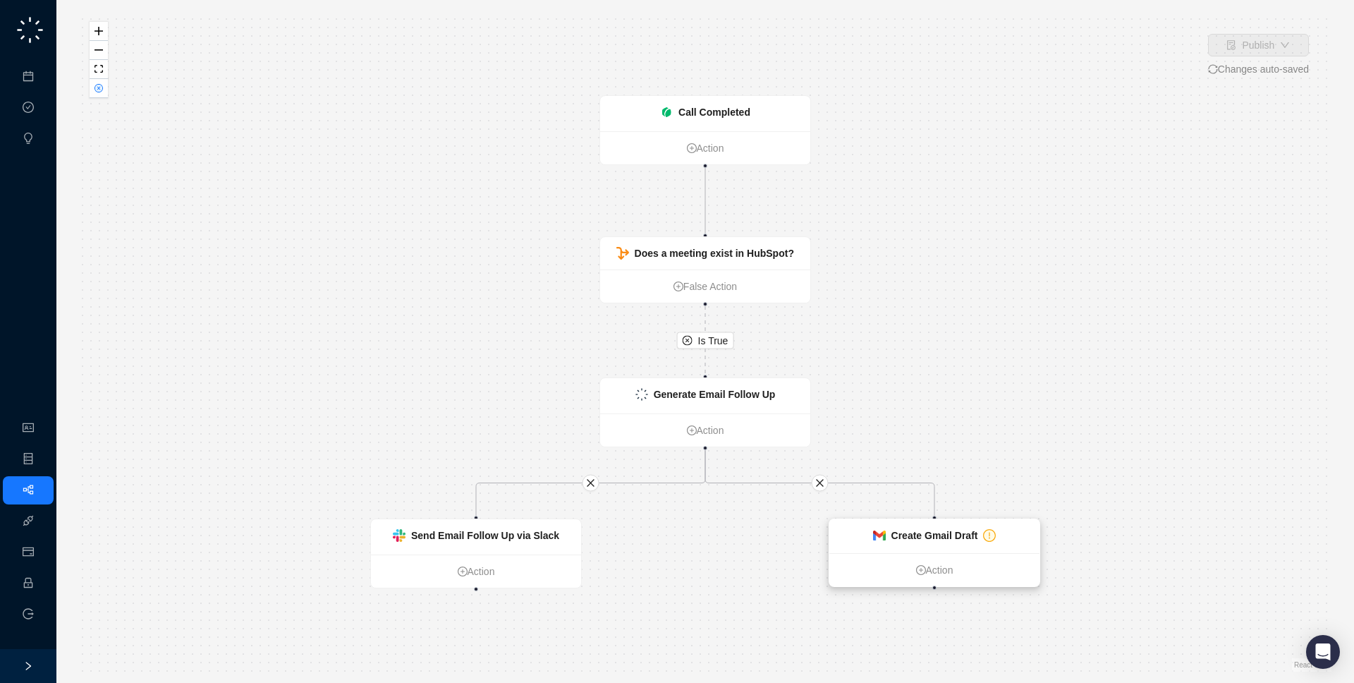
click at [947, 535] on strong "Create Gmail Draft" at bounding box center [935, 535] width 87 height 11
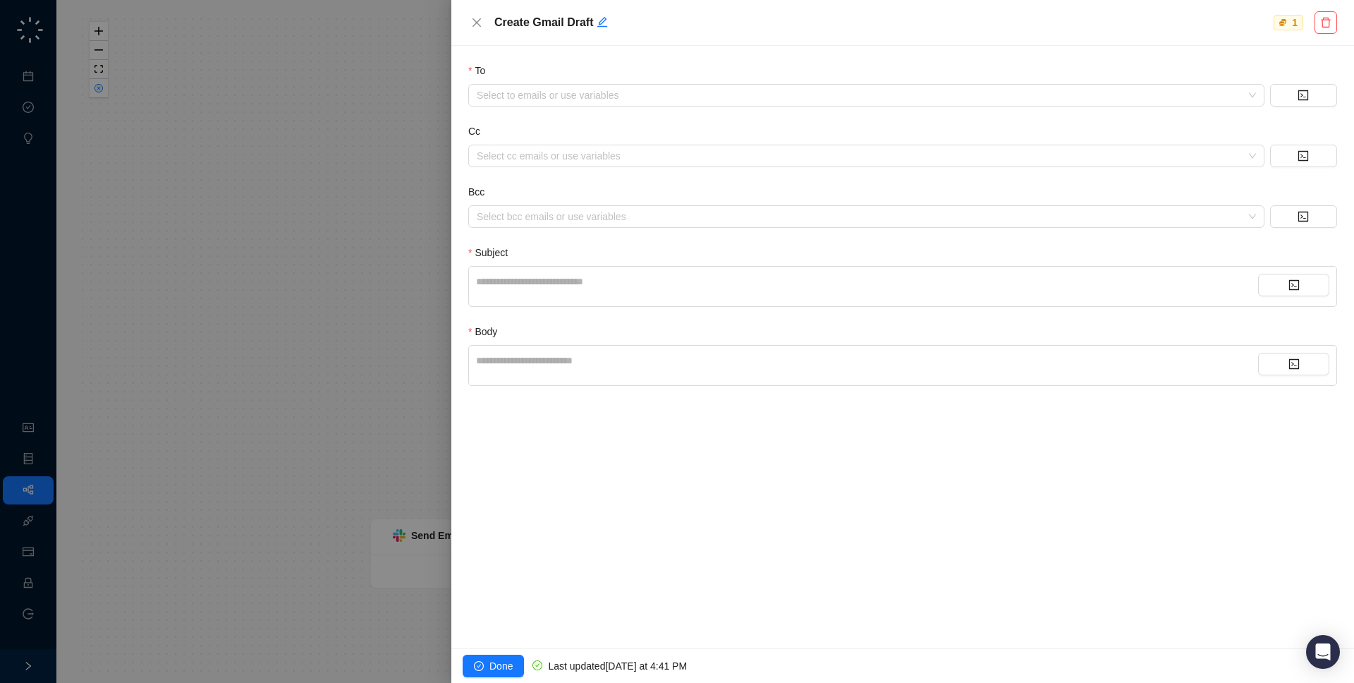
click at [146, 420] on div at bounding box center [677, 341] width 1354 height 683
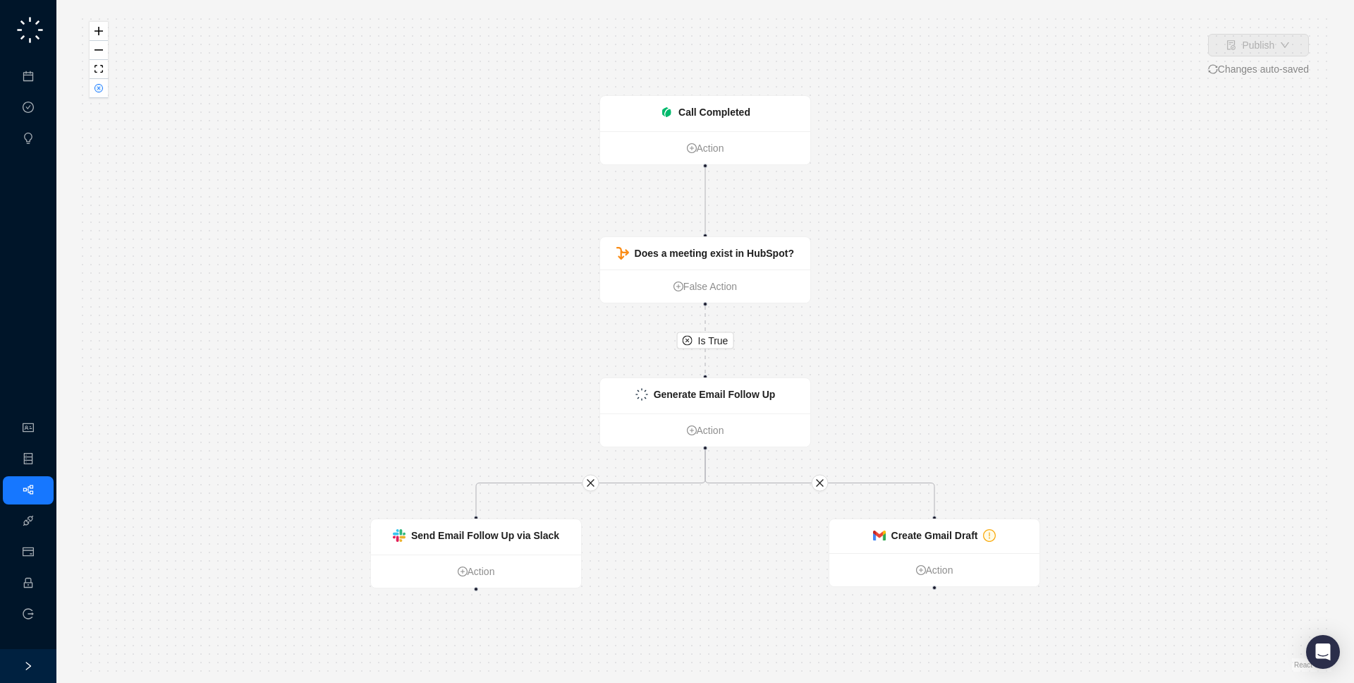
click at [762, 402] on div "Generate Email Follow Up" at bounding box center [705, 395] width 210 height 35
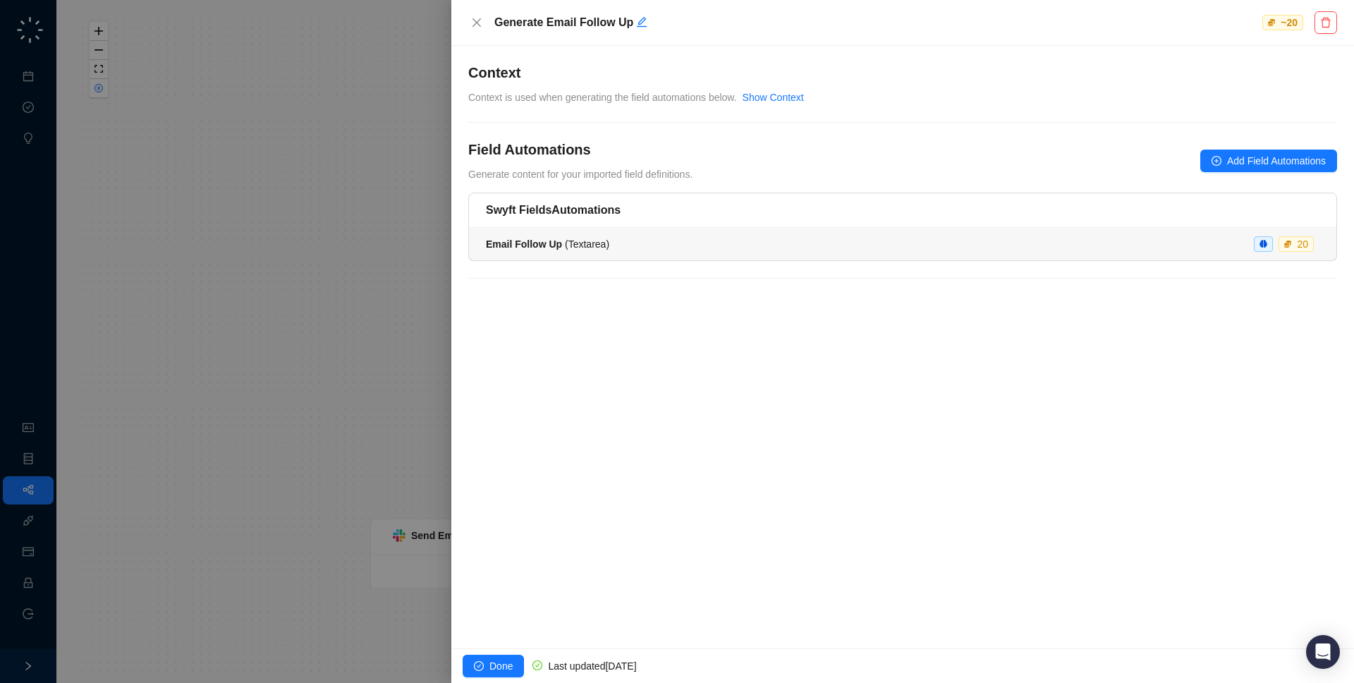
click at [598, 238] on span "Email Follow Up ( Textarea )" at bounding box center [547, 243] width 123 height 11
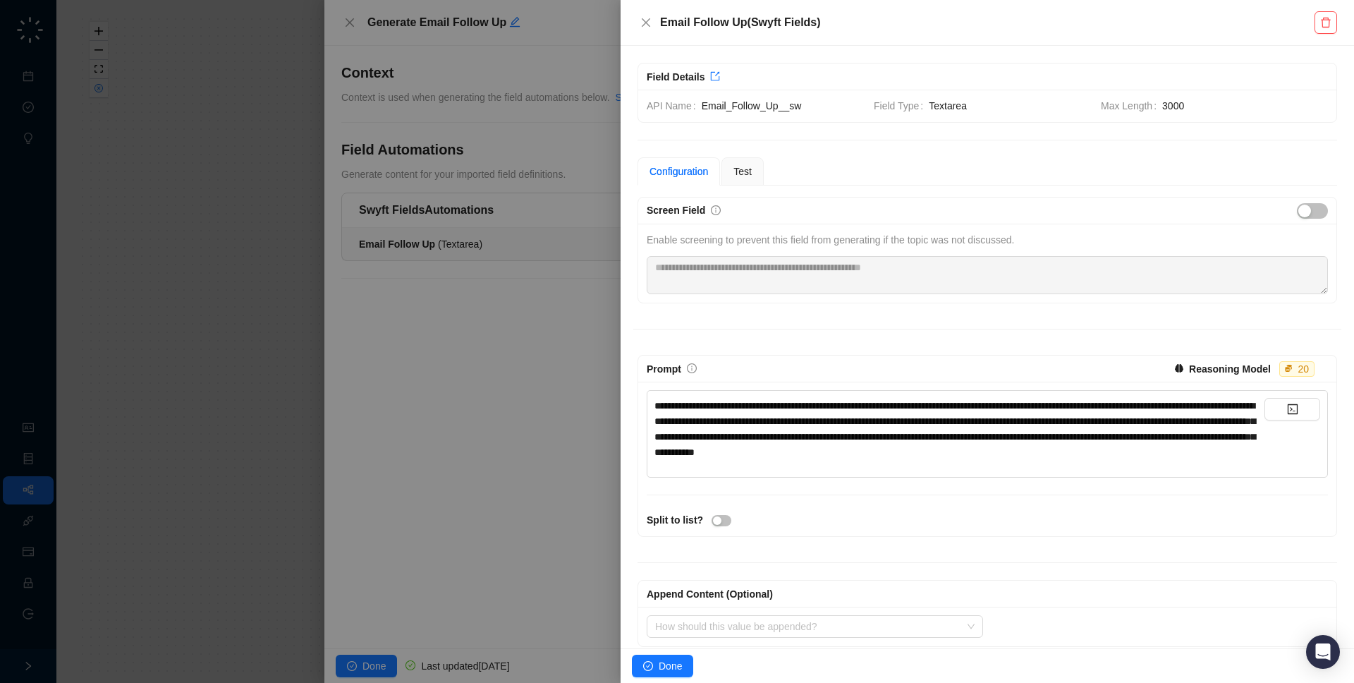
drag, startPoint x: 485, startPoint y: 285, endPoint x: 599, endPoint y: 267, distance: 114.9
click at [485, 285] on div at bounding box center [677, 341] width 1354 height 683
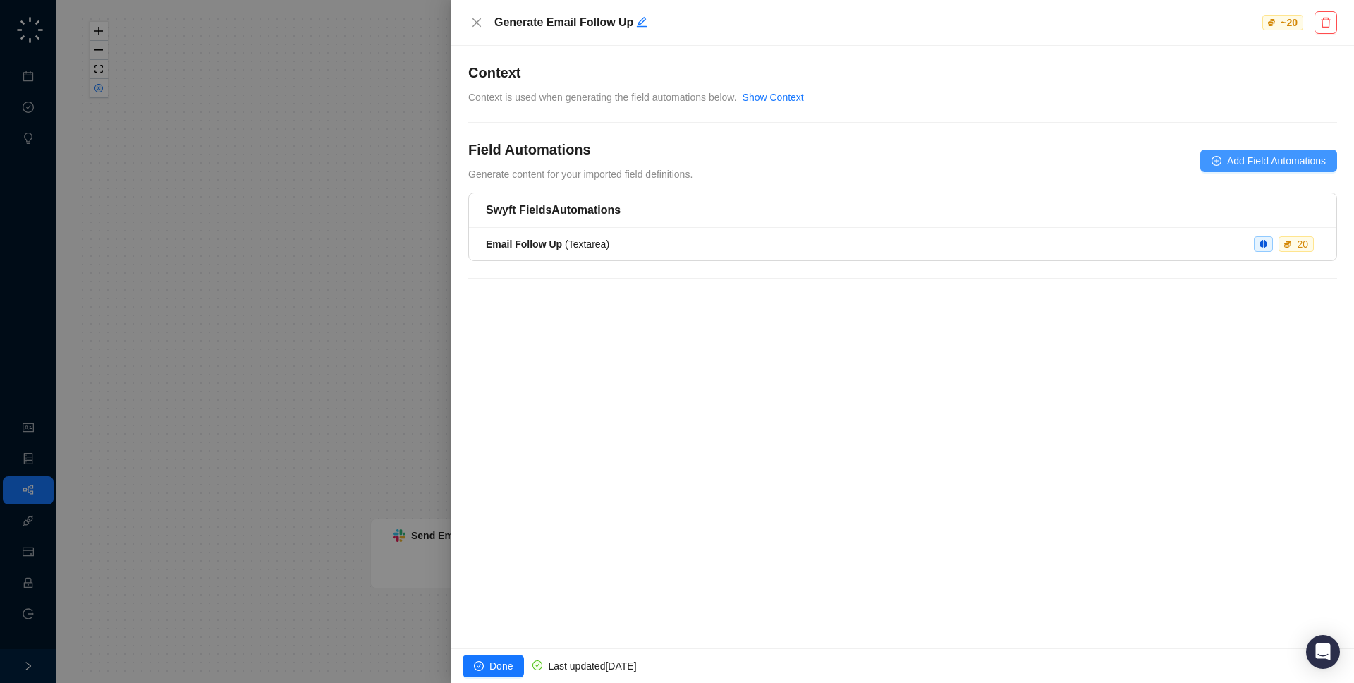
click at [1314, 157] on span "Add Field Automations" at bounding box center [1276, 161] width 99 height 16
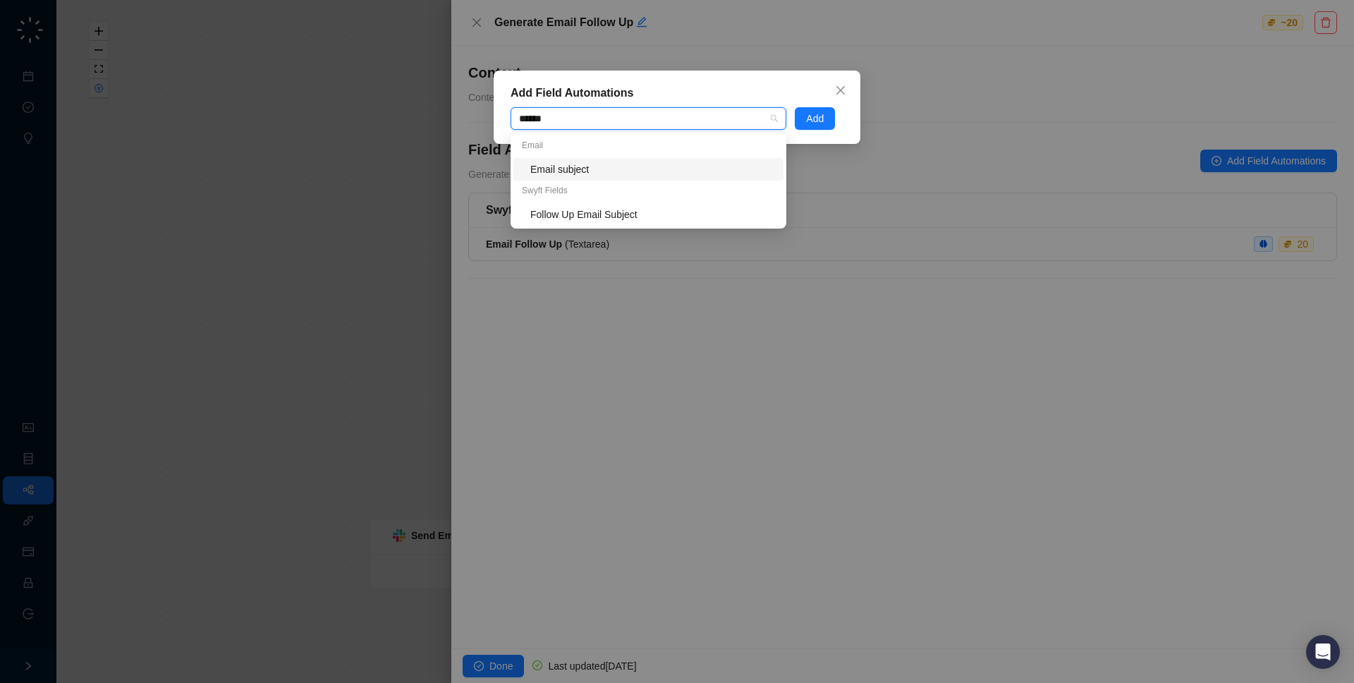
type input "*******"
click at [658, 210] on div "Follow Up Email Subject" at bounding box center [652, 215] width 245 height 16
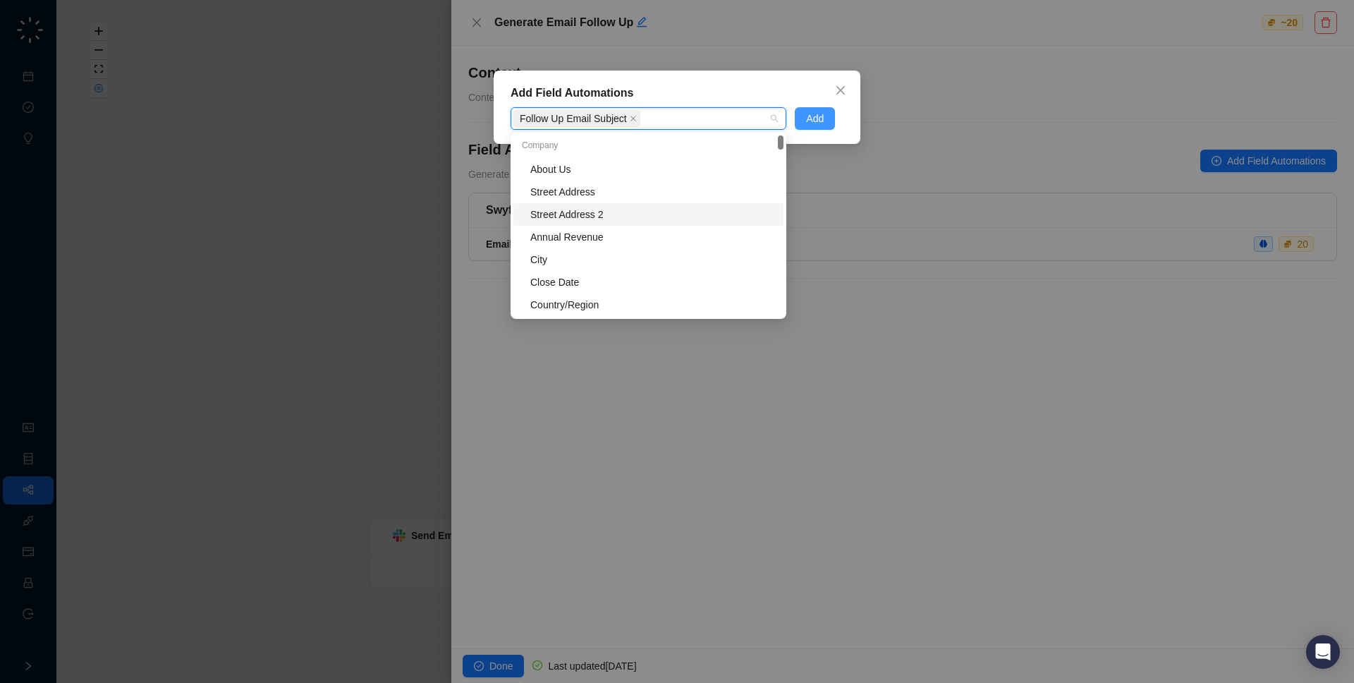
click at [808, 114] on span "Add" at bounding box center [815, 119] width 18 height 16
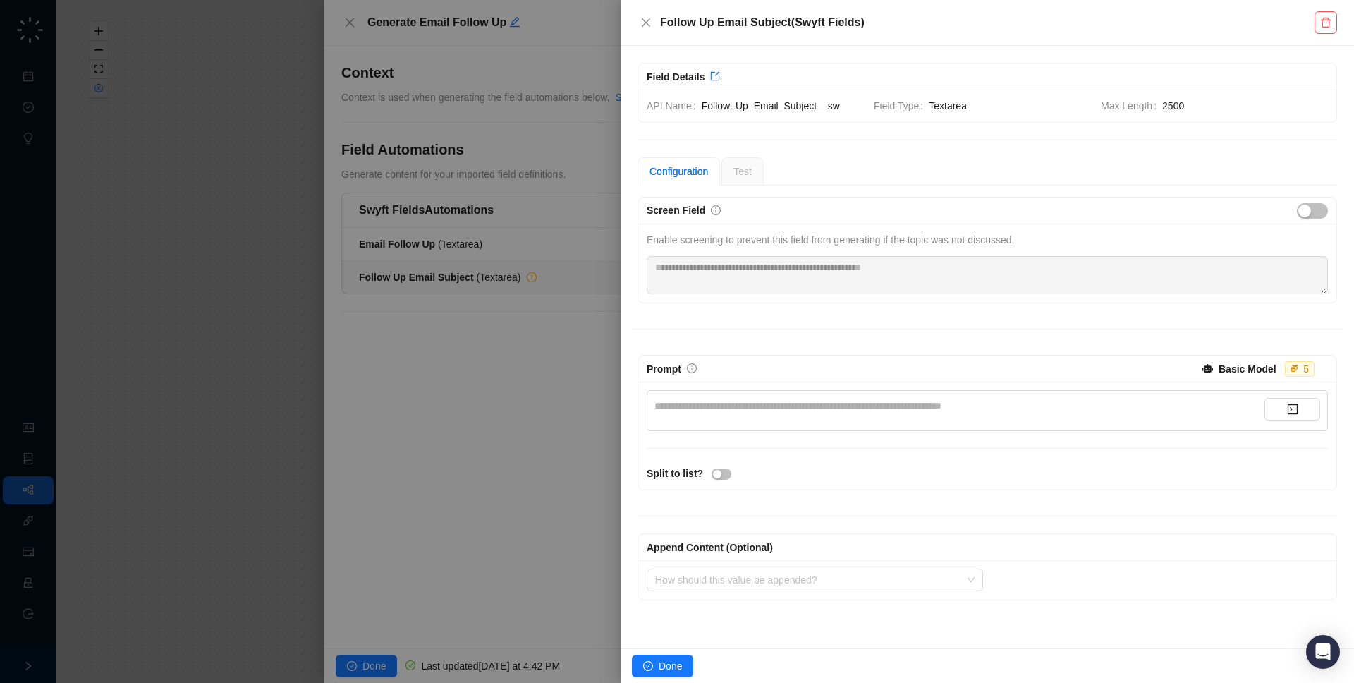
click at [769, 403] on div "**********" at bounding box center [960, 406] width 610 height 16
click at [475, 296] on div at bounding box center [677, 341] width 1354 height 683
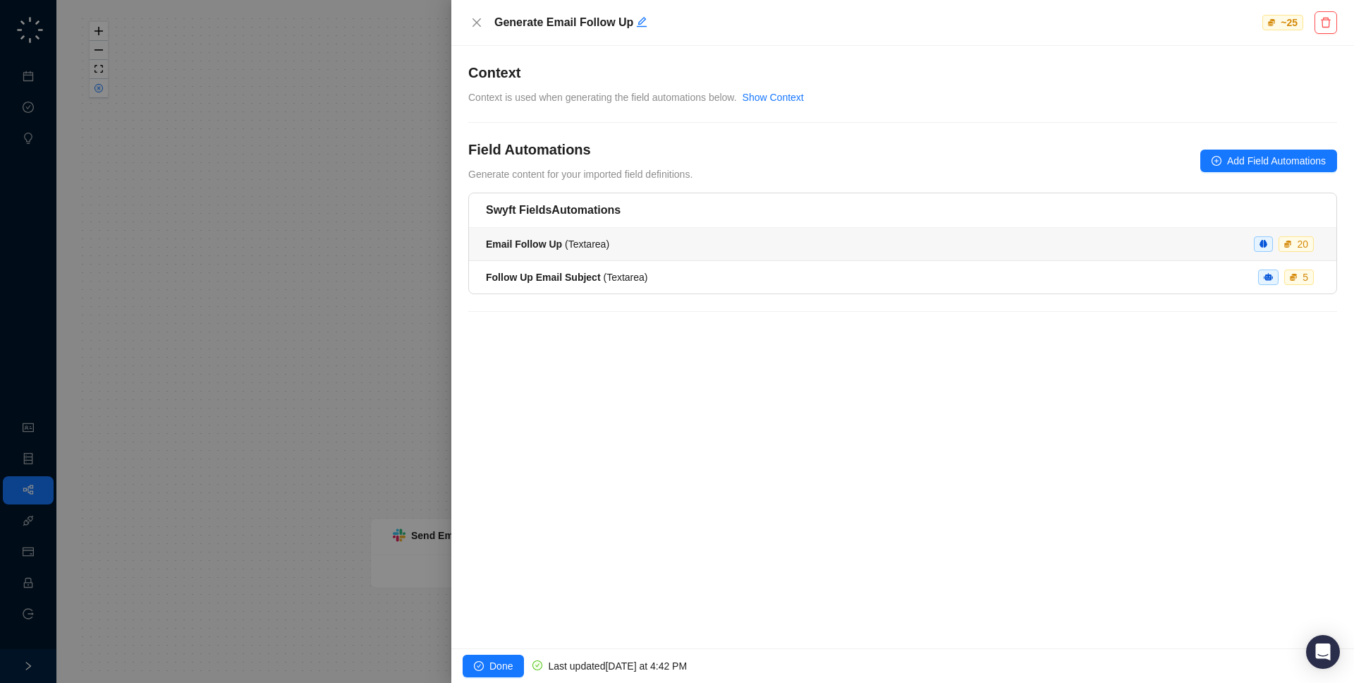
click at [522, 234] on li "Email Follow Up ( Textarea ) 20" at bounding box center [903, 244] width 868 height 33
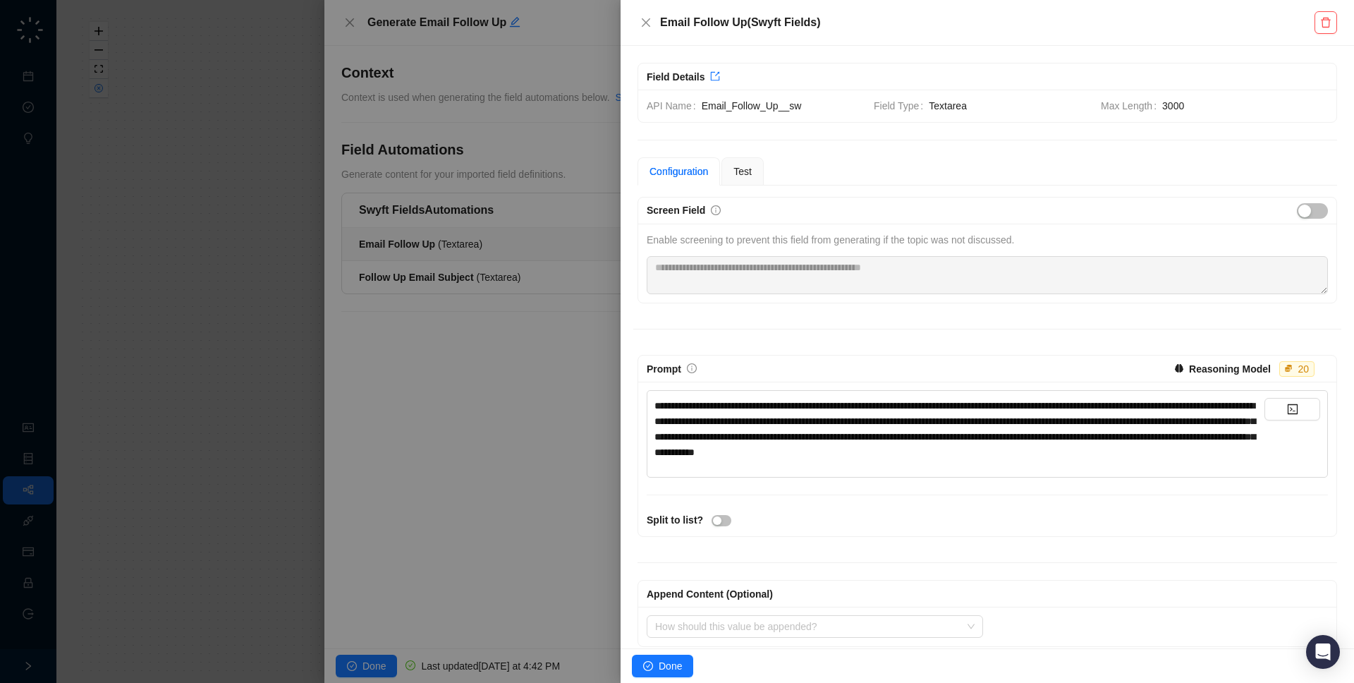
click at [524, 402] on div at bounding box center [677, 341] width 1354 height 683
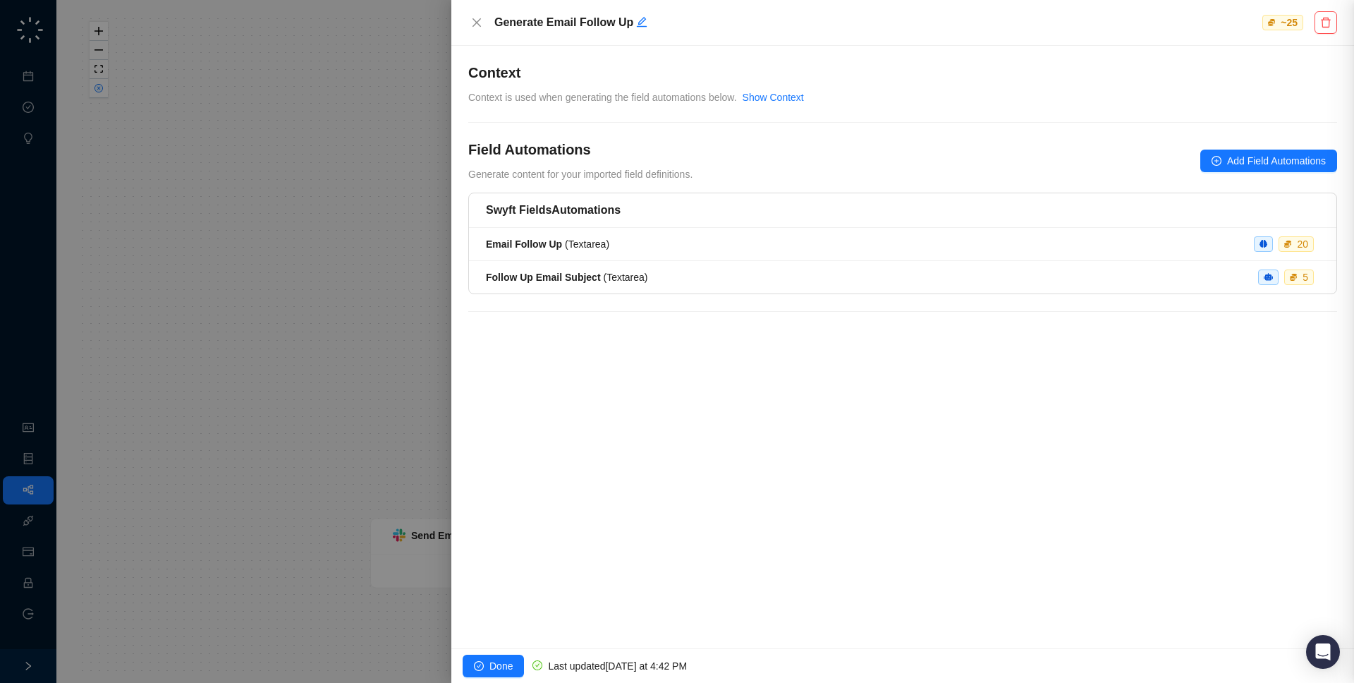
click at [630, 280] on span "Follow Up Email Subject ( Textarea )" at bounding box center [567, 277] width 162 height 11
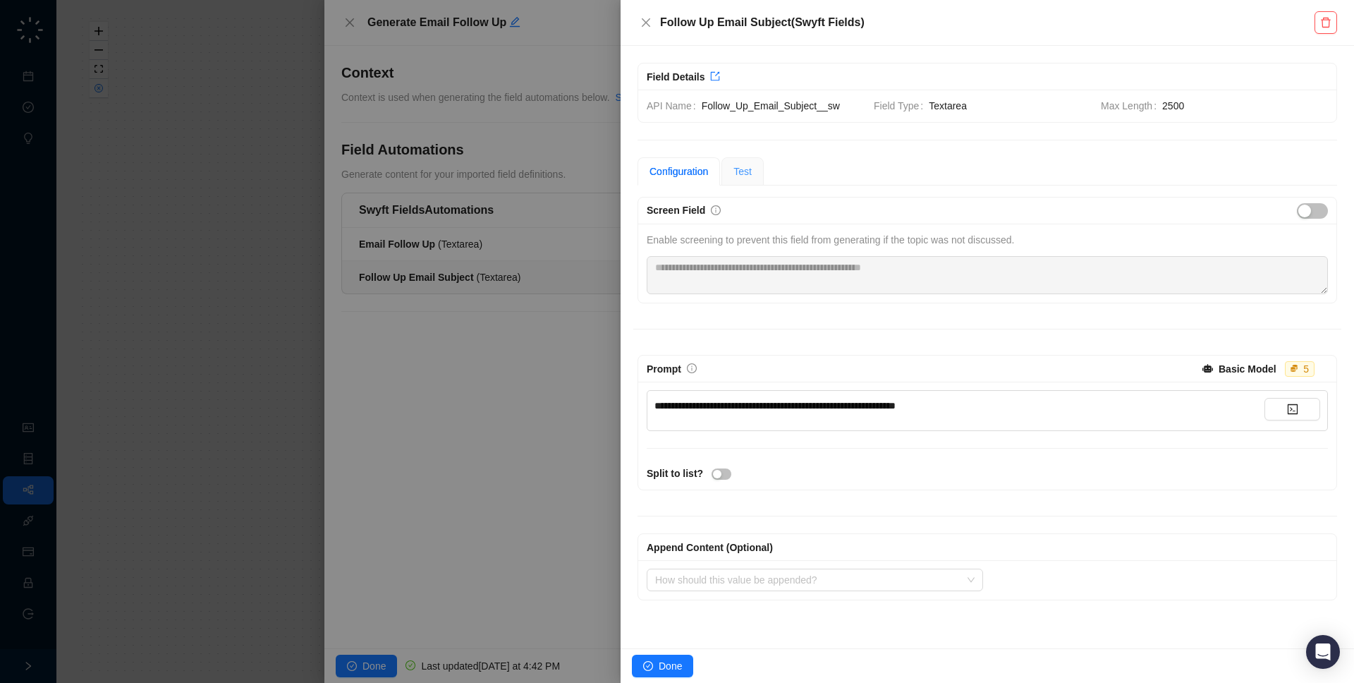
drag, startPoint x: 752, startPoint y: 156, endPoint x: 748, endPoint y: 170, distance: 14.7
click at [752, 156] on div "**********" at bounding box center [988, 347] width 734 height 602
click at [748, 172] on span "Test" at bounding box center [743, 171] width 18 height 11
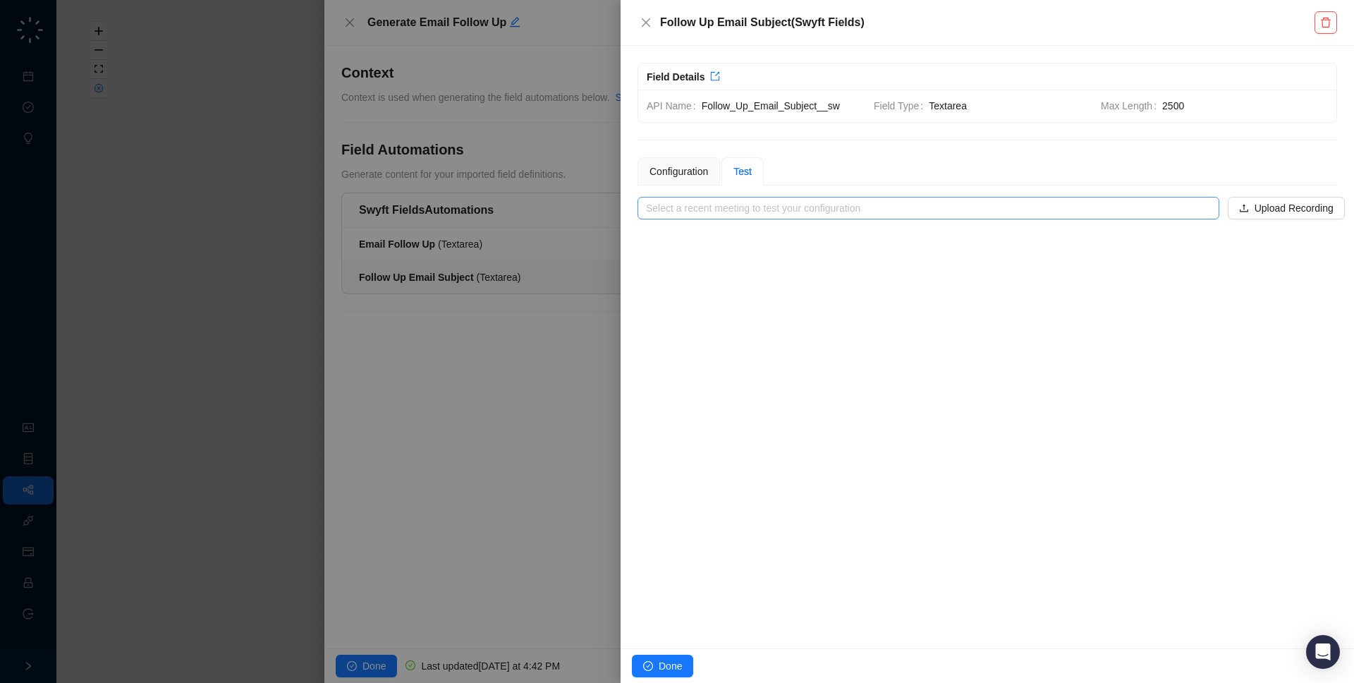
click at [753, 217] on input "search" at bounding box center [924, 208] width 557 height 21
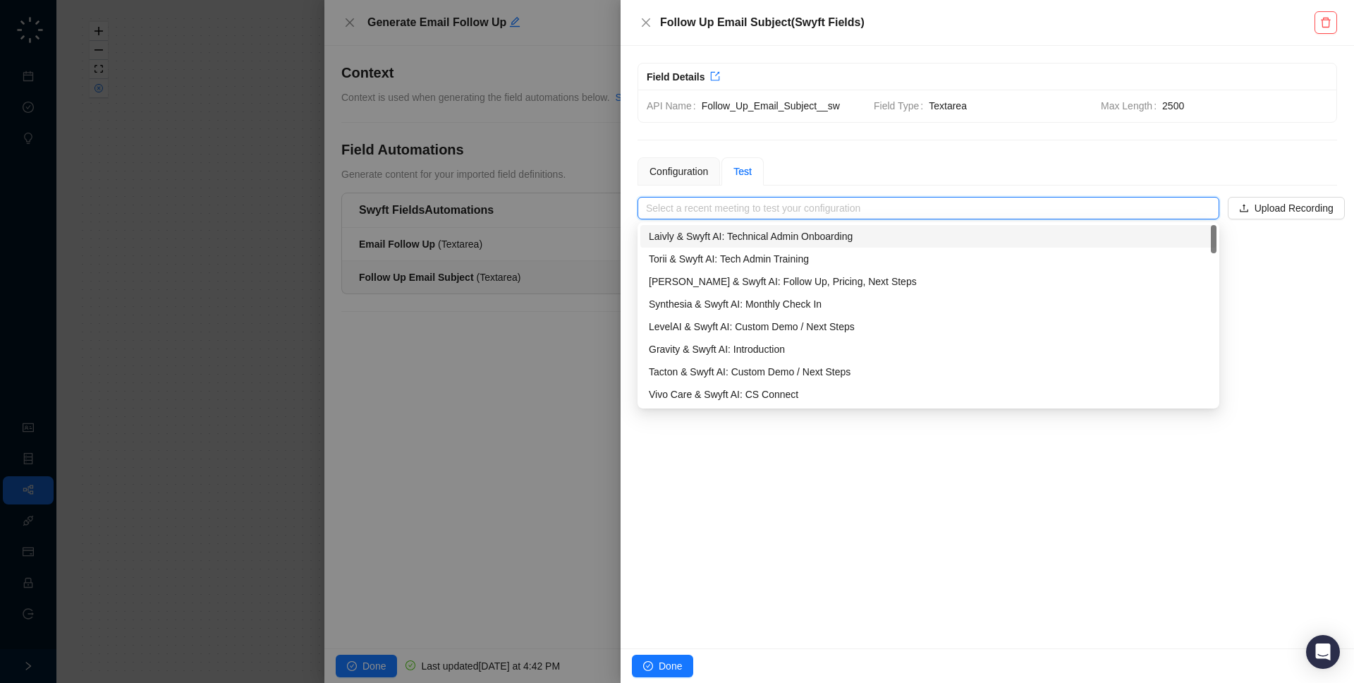
click at [811, 244] on div "Laivly & Swyft AI: Technical Admin Onboarding" at bounding box center [929, 236] width 576 height 23
type input "**********"
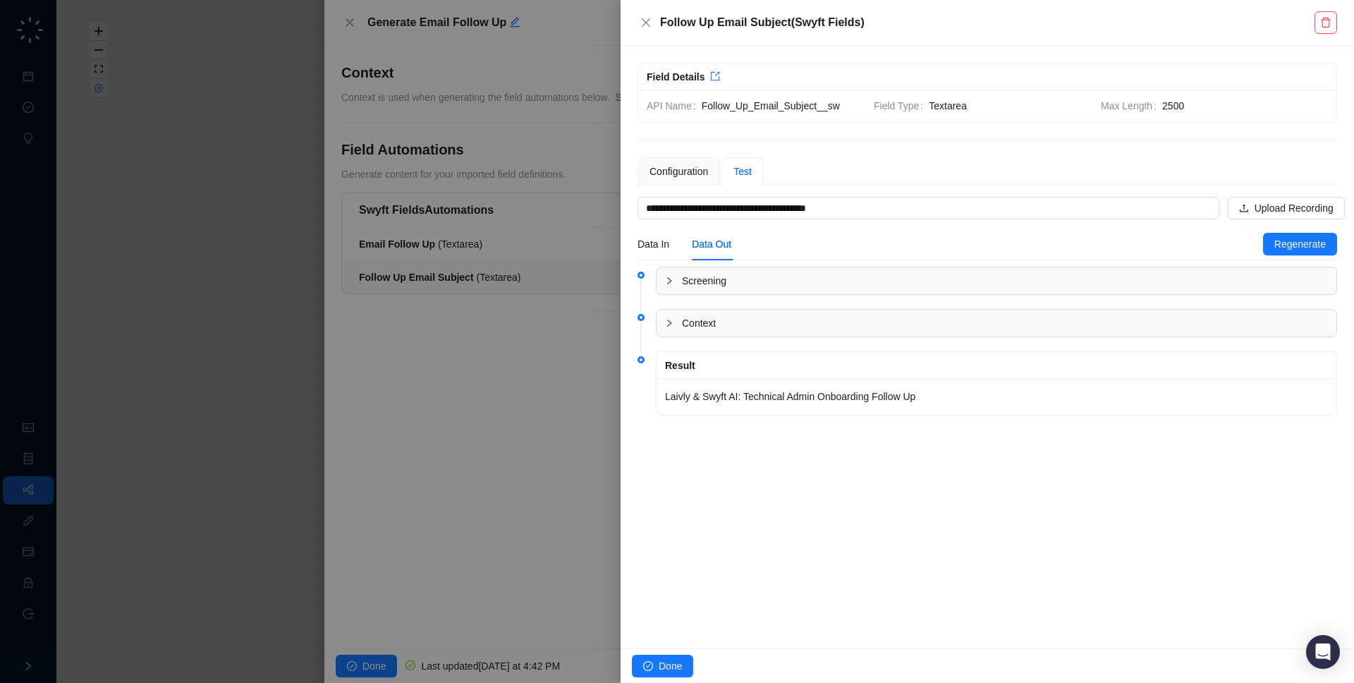
drag, startPoint x: 1005, startPoint y: 402, endPoint x: 950, endPoint y: 414, distance: 56.3
click at [997, 408] on div "Laivly & Swyft AI: Technical Admin Onboarding Follow Up" at bounding box center [997, 396] width 680 height 37
click at [389, 452] on div at bounding box center [677, 341] width 1354 height 683
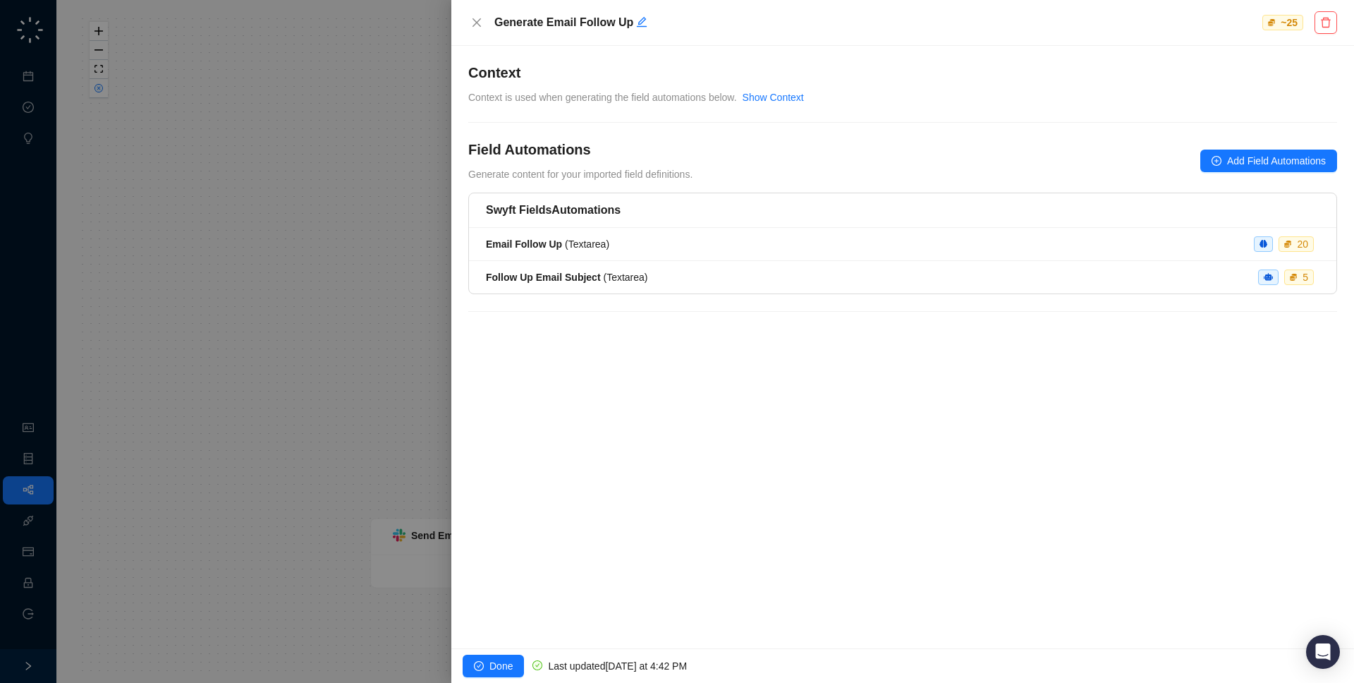
click at [375, 447] on div at bounding box center [677, 341] width 1354 height 683
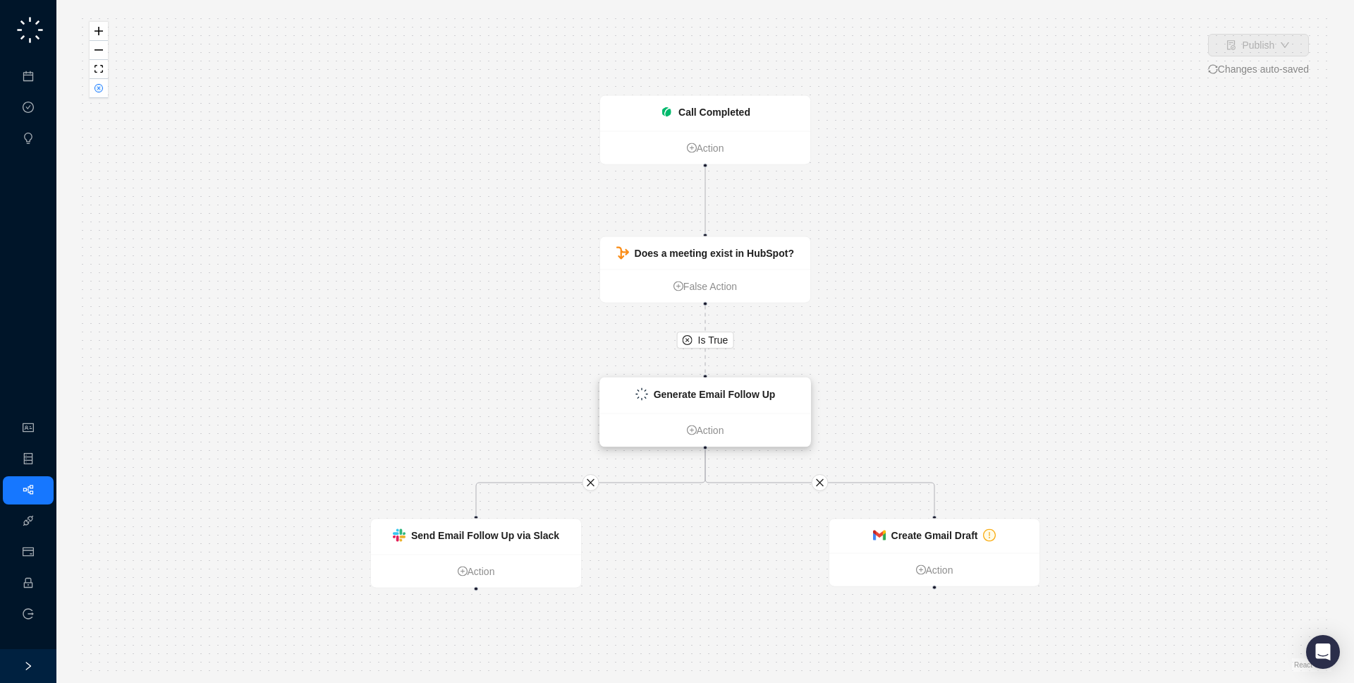
click at [748, 396] on strong "Generate Email Follow Up" at bounding box center [715, 394] width 122 height 11
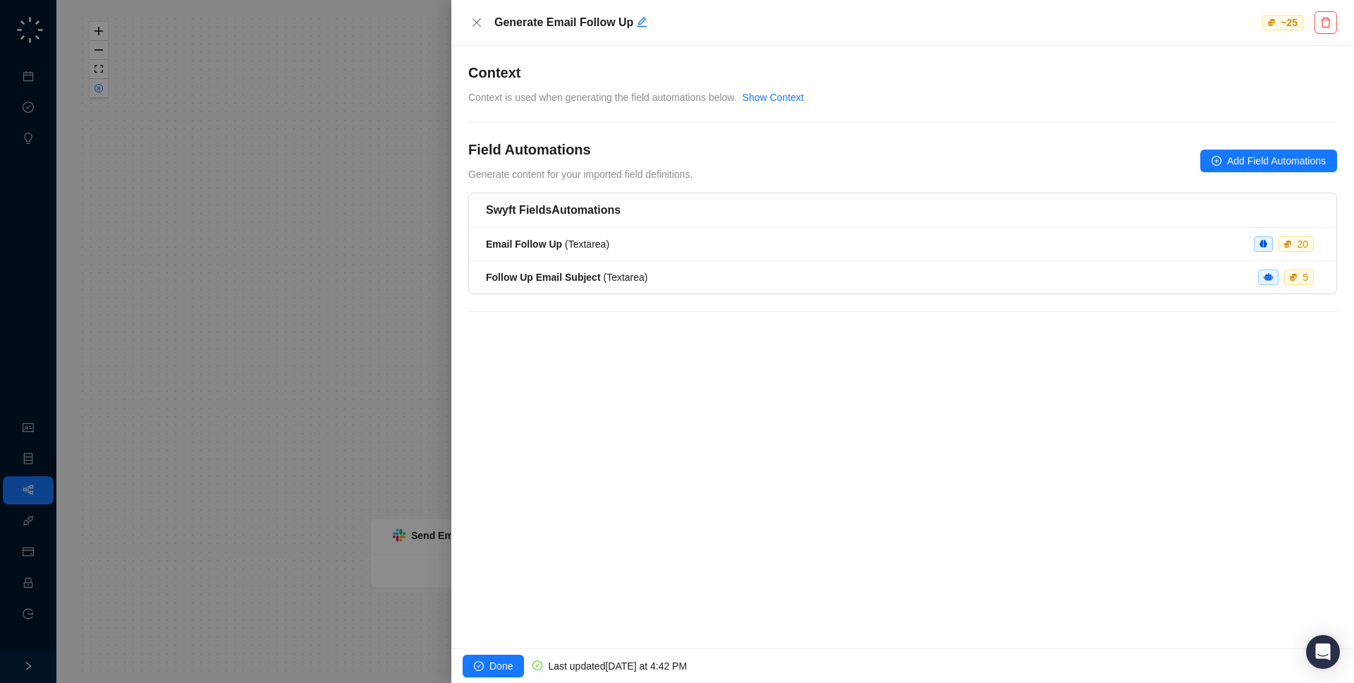
click at [331, 320] on div at bounding box center [677, 341] width 1354 height 683
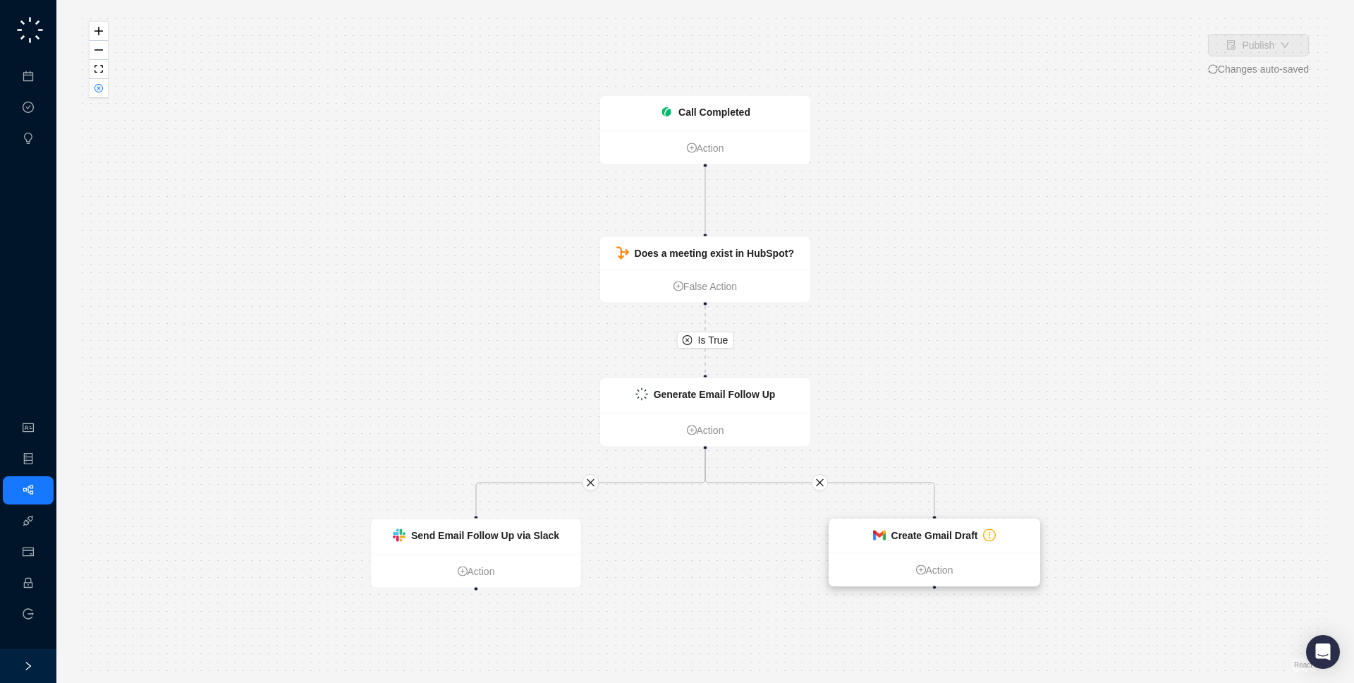
click at [898, 535] on strong "Create Gmail Draft" at bounding box center [935, 535] width 87 height 11
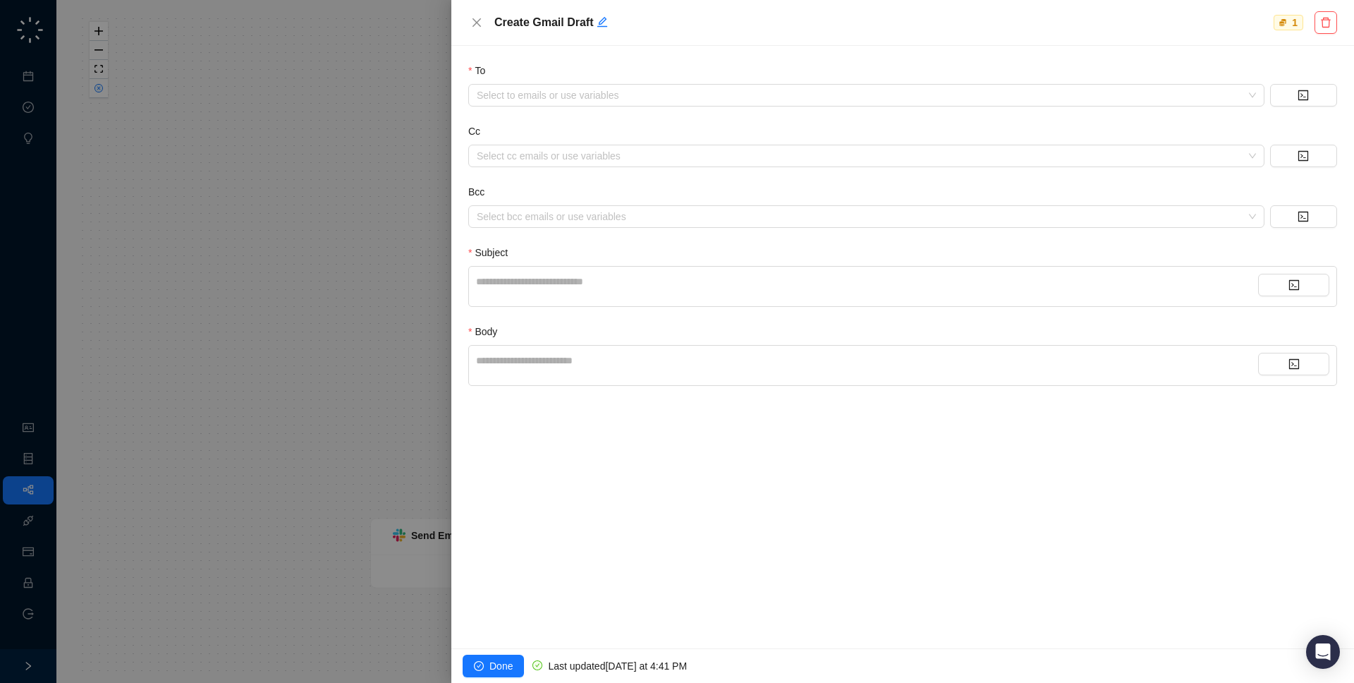
drag, startPoint x: 503, startPoint y: 40, endPoint x: 496, endPoint y: 40, distance: 7.1
click at [496, 40] on div "Create Gmail Draft 1" at bounding box center [902, 23] width 903 height 46
click at [267, 140] on div at bounding box center [677, 341] width 1354 height 683
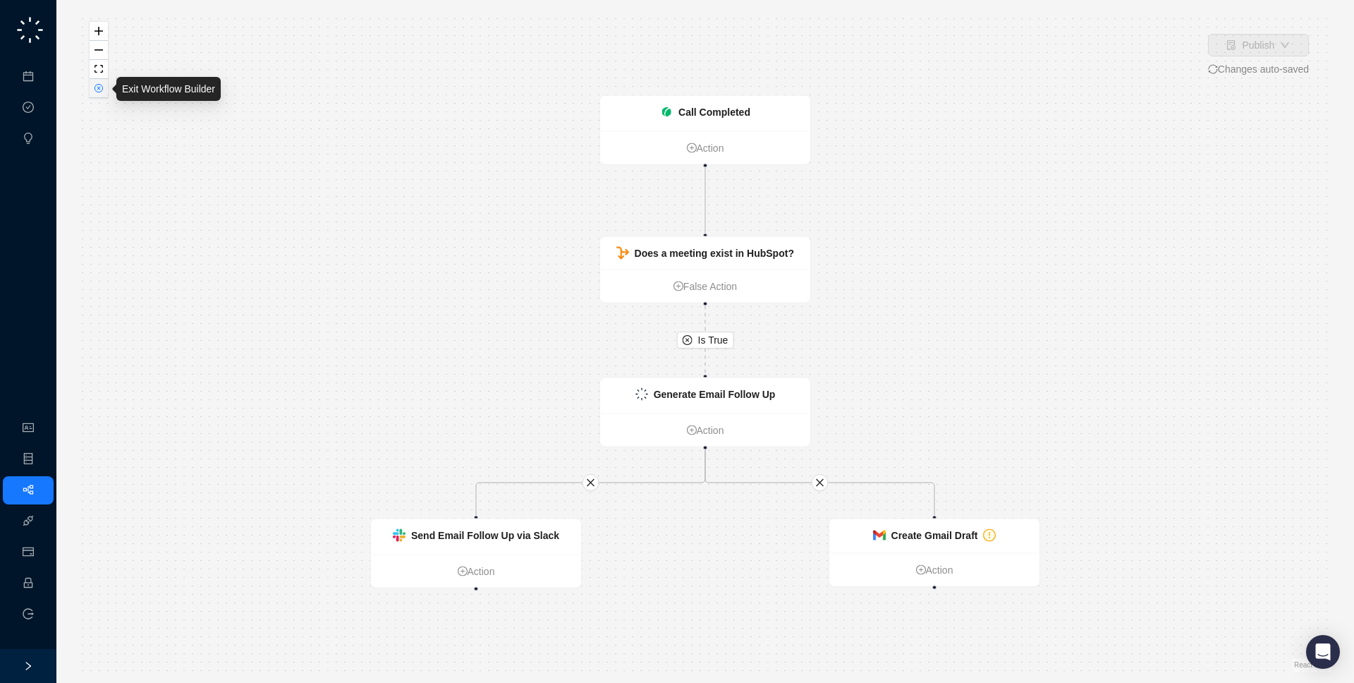
click at [103, 97] on button "button" at bounding box center [99, 88] width 18 height 19
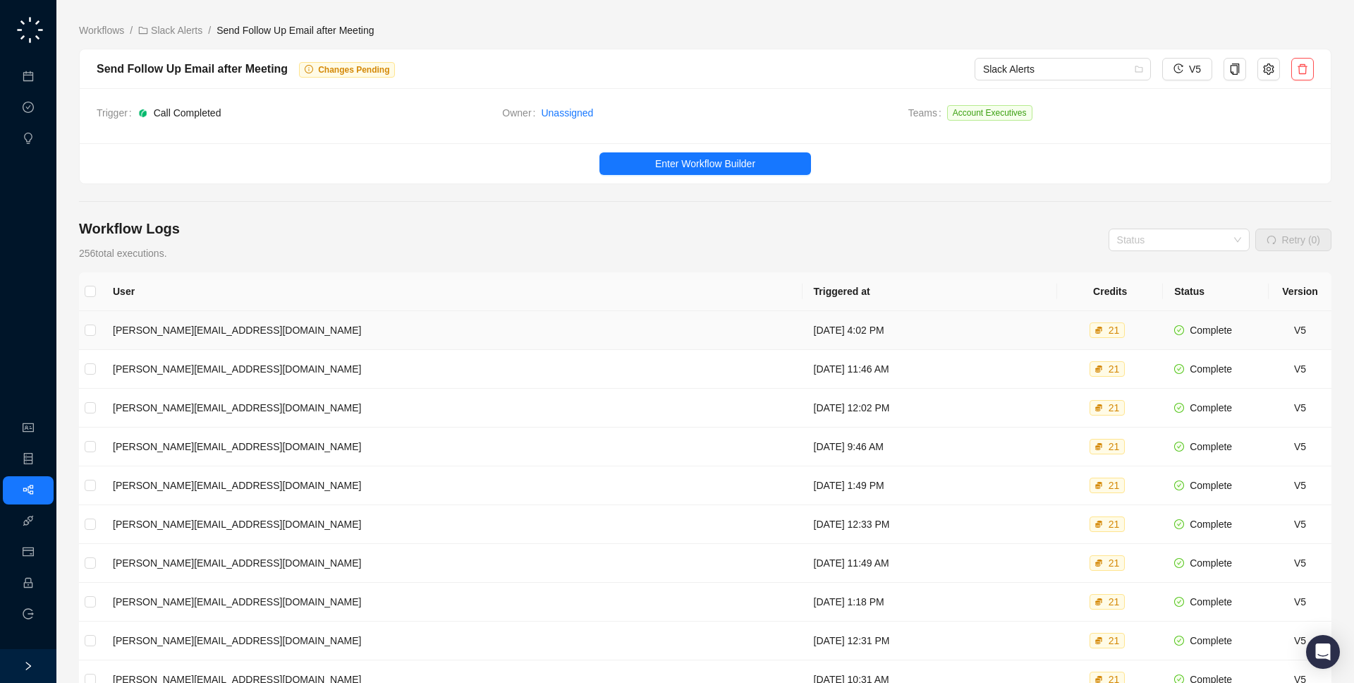
click at [803, 321] on td "[DATE] 4:02 PM" at bounding box center [930, 330] width 255 height 39
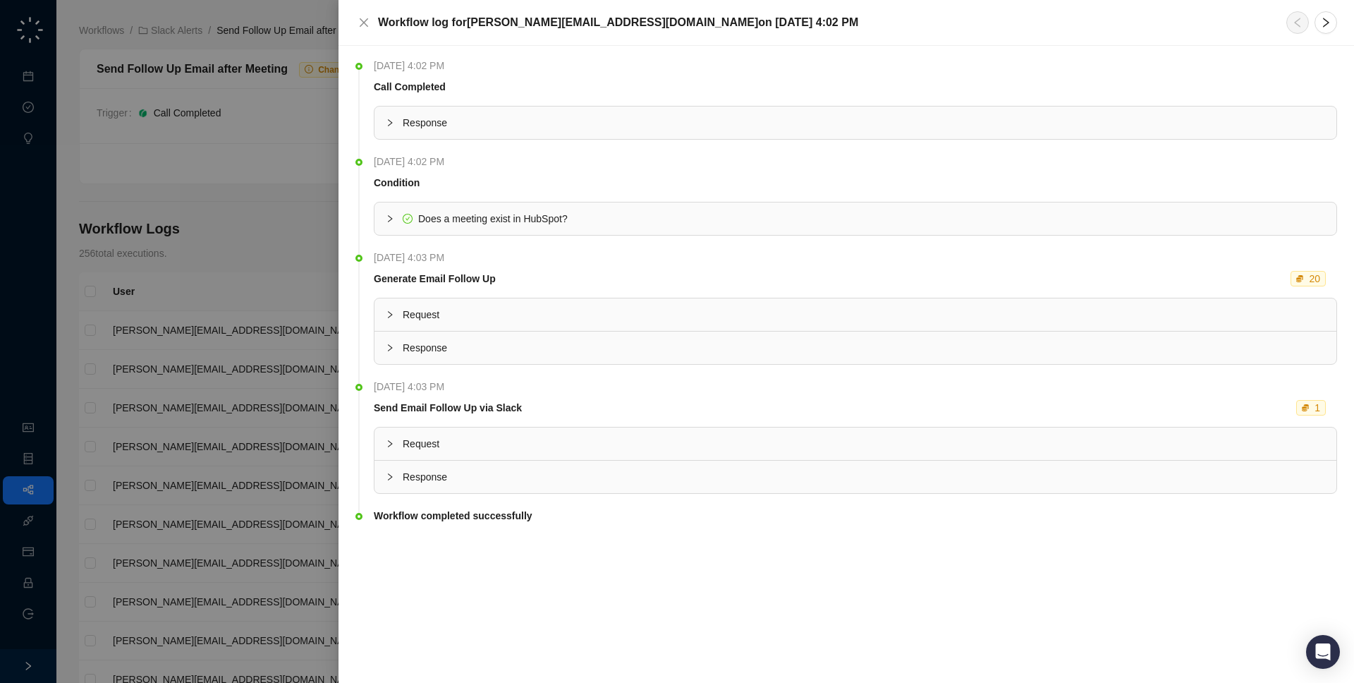
click at [527, 91] on div "Call Completed" at bounding box center [853, 87] width 964 height 16
click at [525, 120] on span "Response" at bounding box center [864, 123] width 923 height 16
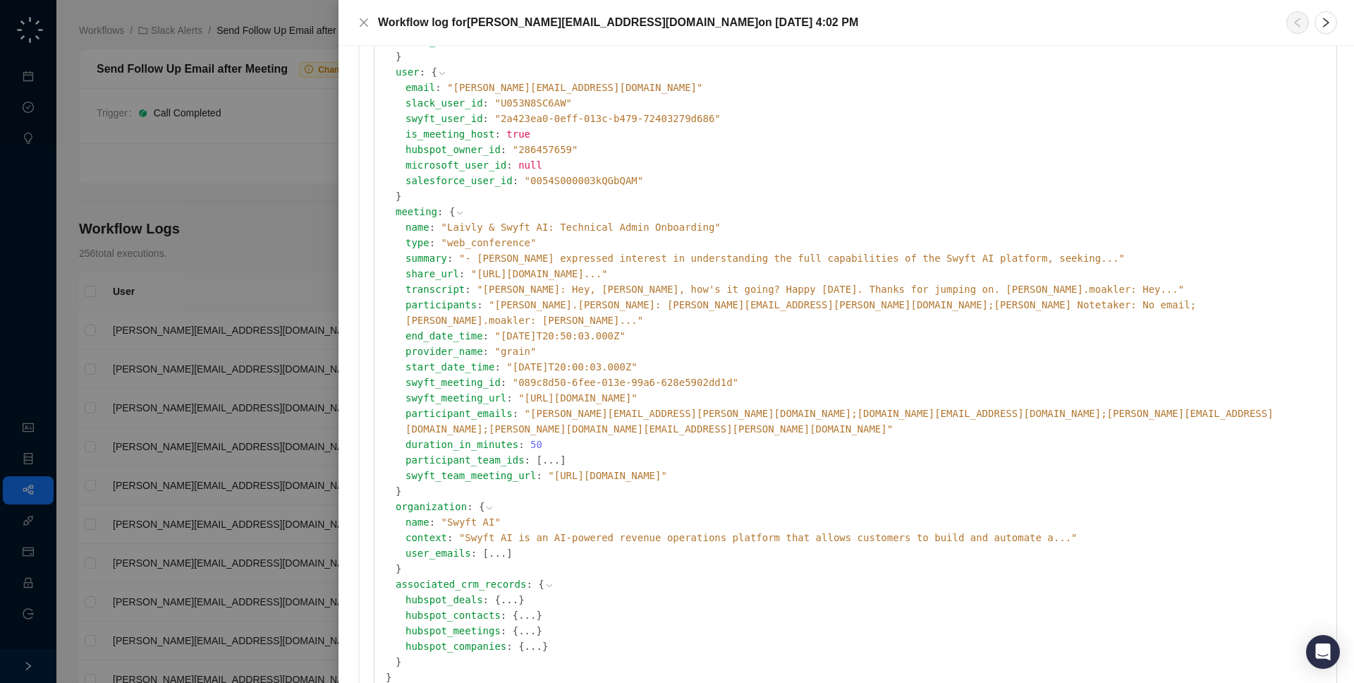
scroll to position [231, 0]
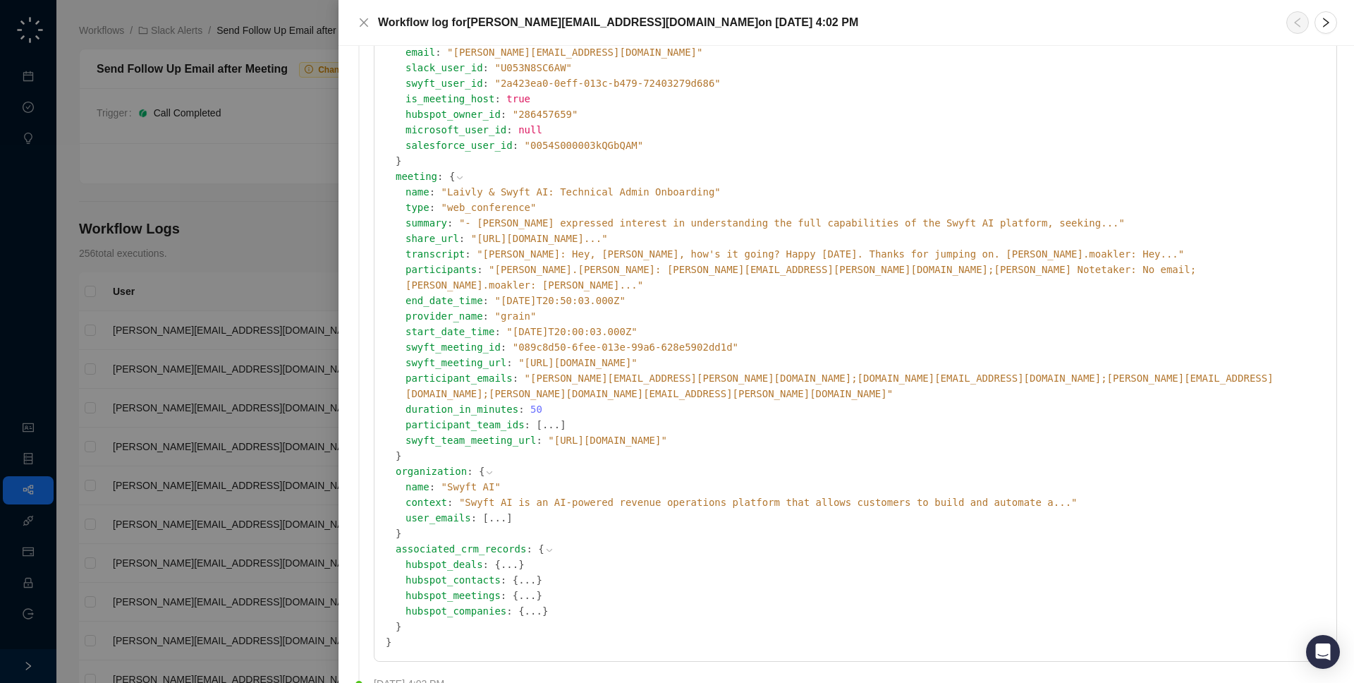
click at [217, 389] on div at bounding box center [677, 341] width 1354 height 683
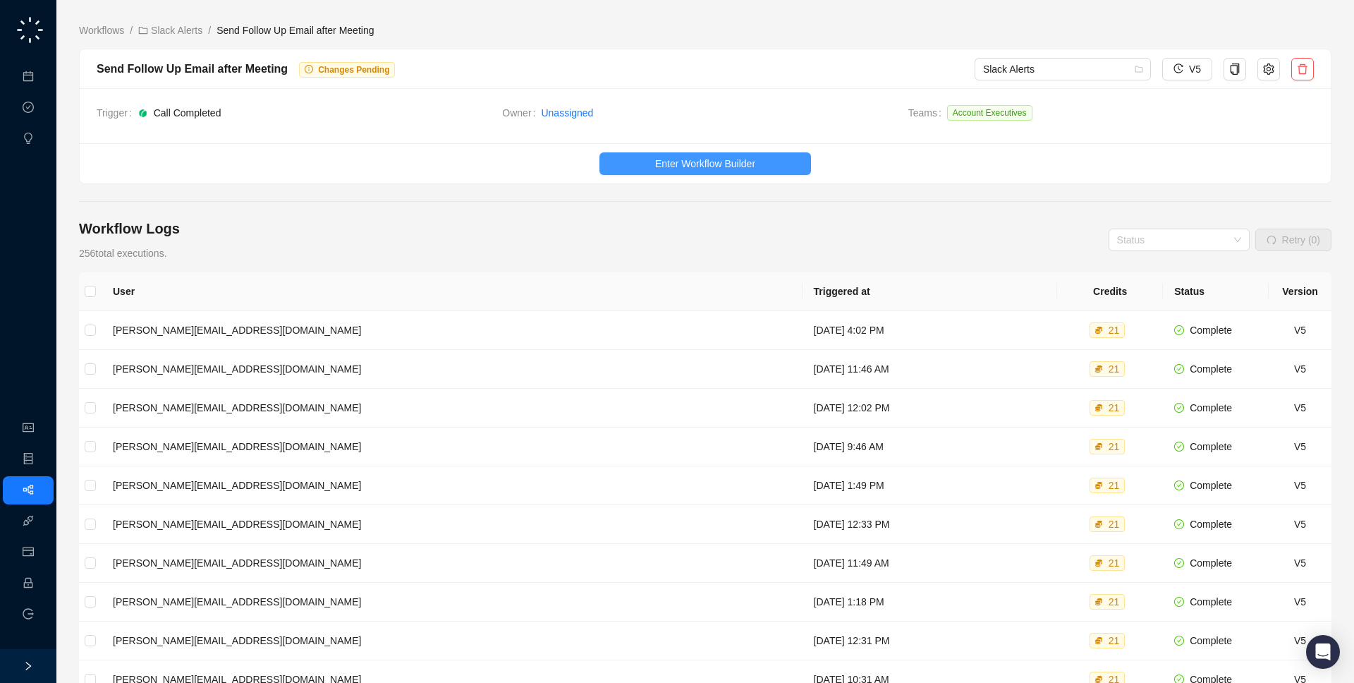
click at [648, 155] on button "Enter Workflow Builder" at bounding box center [706, 163] width 212 height 23
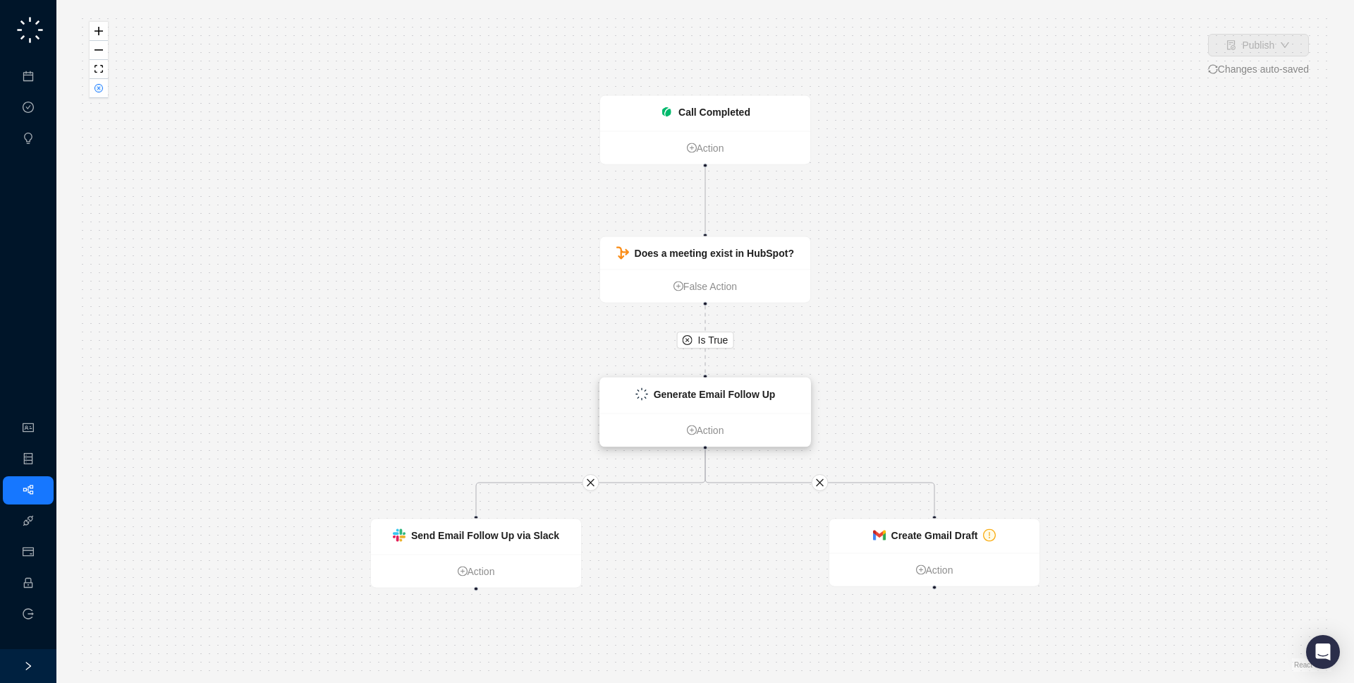
click at [668, 394] on strong "Generate Email Follow Up" at bounding box center [715, 394] width 122 height 11
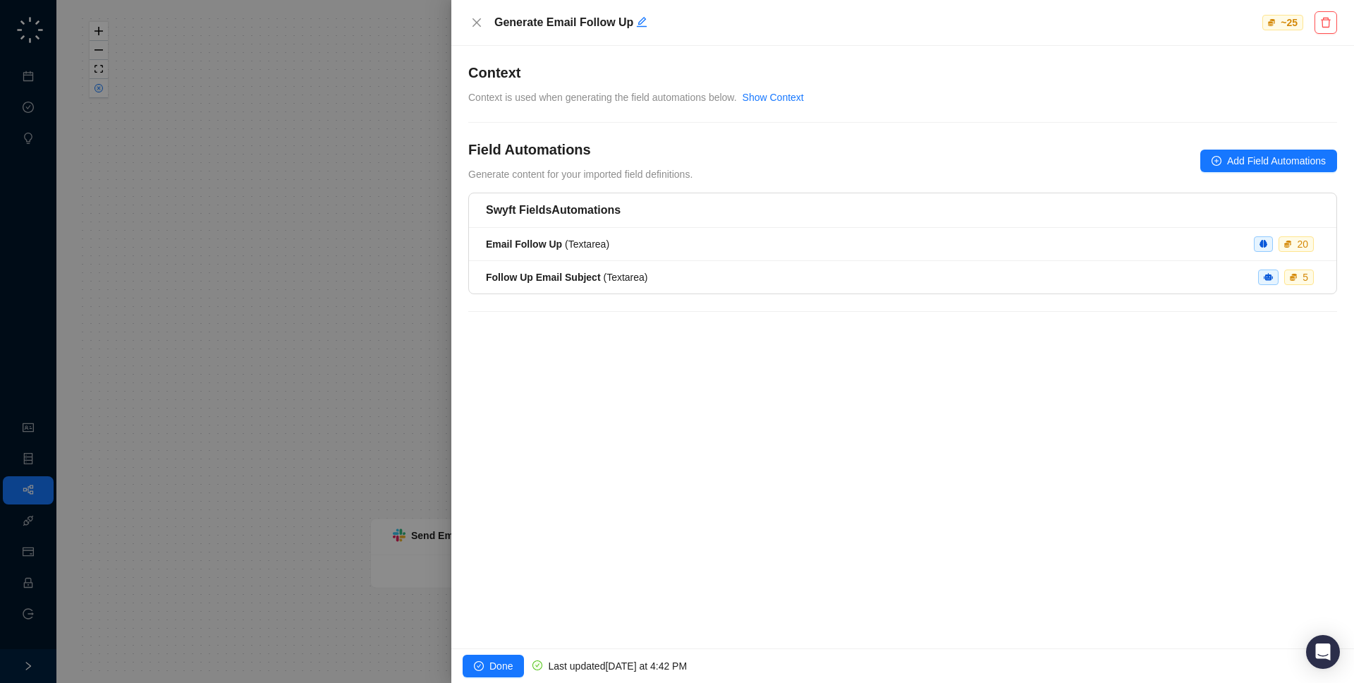
click at [332, 301] on div at bounding box center [677, 341] width 1354 height 683
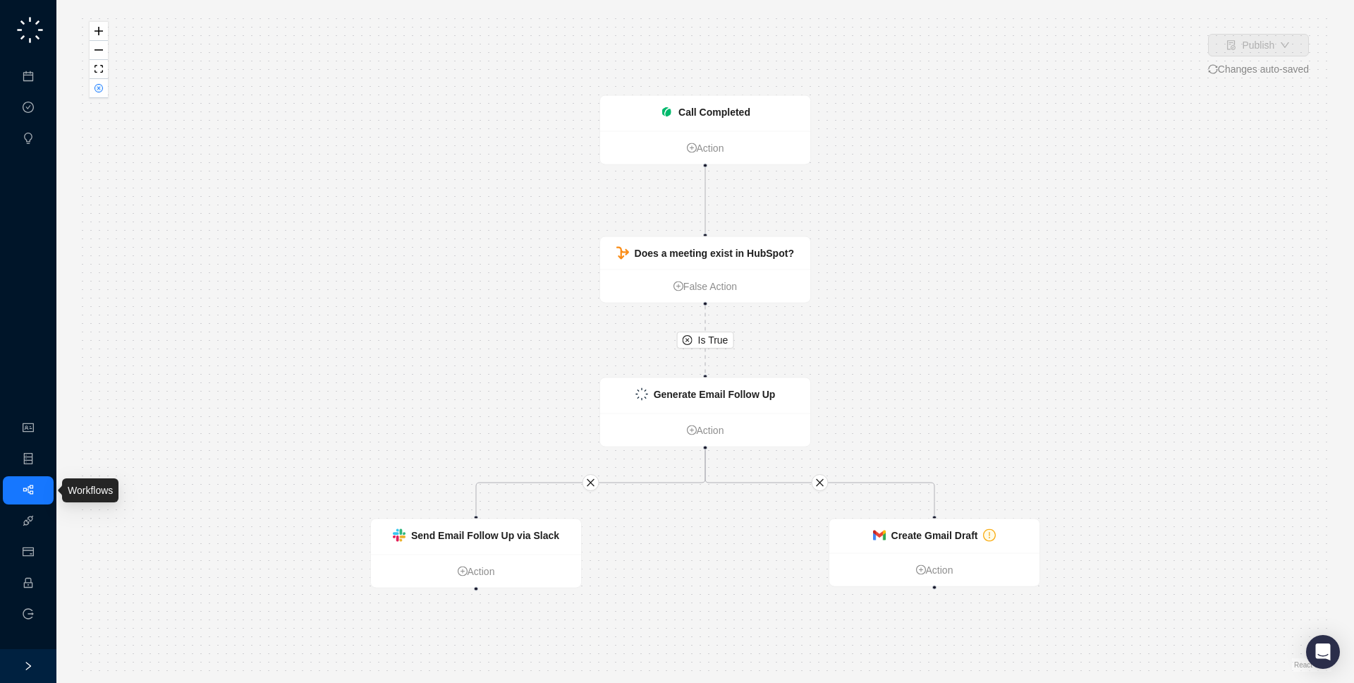
click at [41, 496] on link "Workflows" at bounding box center [63, 490] width 45 height 11
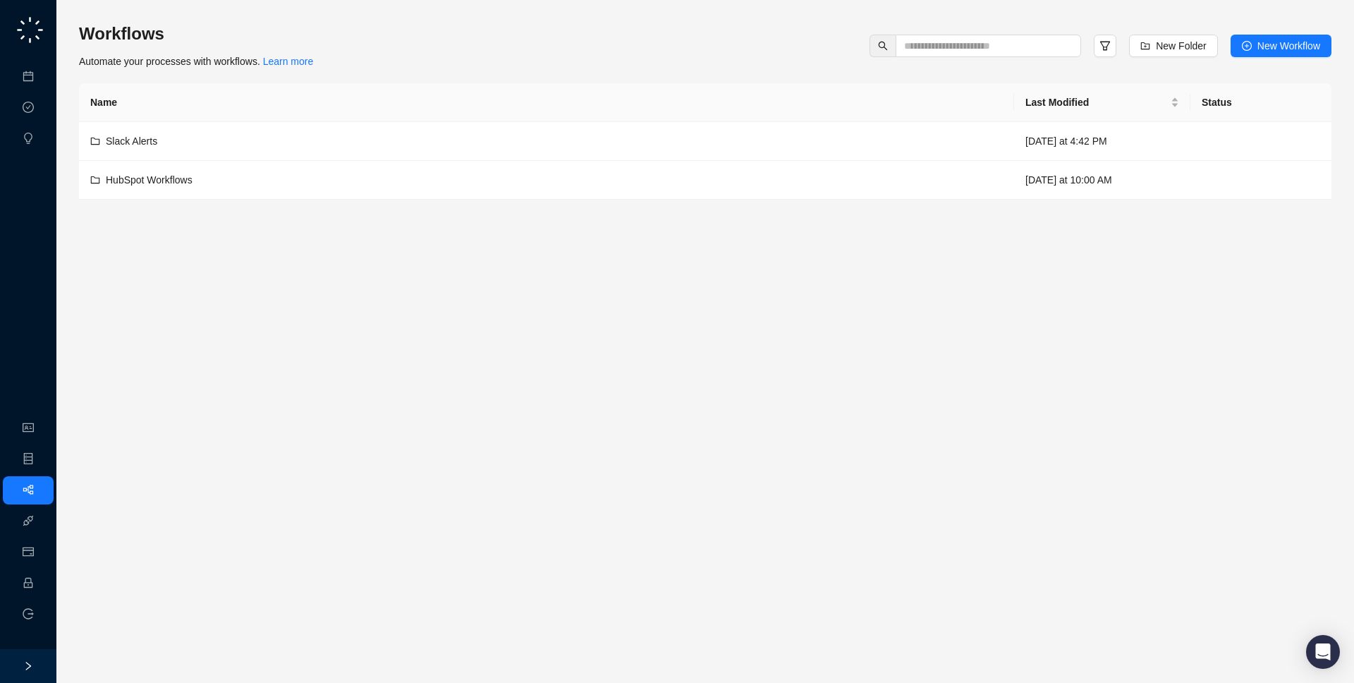
click at [393, 50] on div "Workflows Automate your processes with workflows. Learn more New Folder New Wor…" at bounding box center [705, 46] width 1253 height 47
drag, startPoint x: 447, startPoint y: 44, endPoint x: 444, endPoint y: 59, distance: 15.8
click at [444, 59] on div "Workflows Automate your processes with workflows. Learn more New Folder New Wor…" at bounding box center [705, 111] width 1253 height 177
click at [41, 487] on link "Workflows" at bounding box center [63, 490] width 45 height 11
click at [41, 457] on link "Object Manager" at bounding box center [76, 459] width 71 height 11
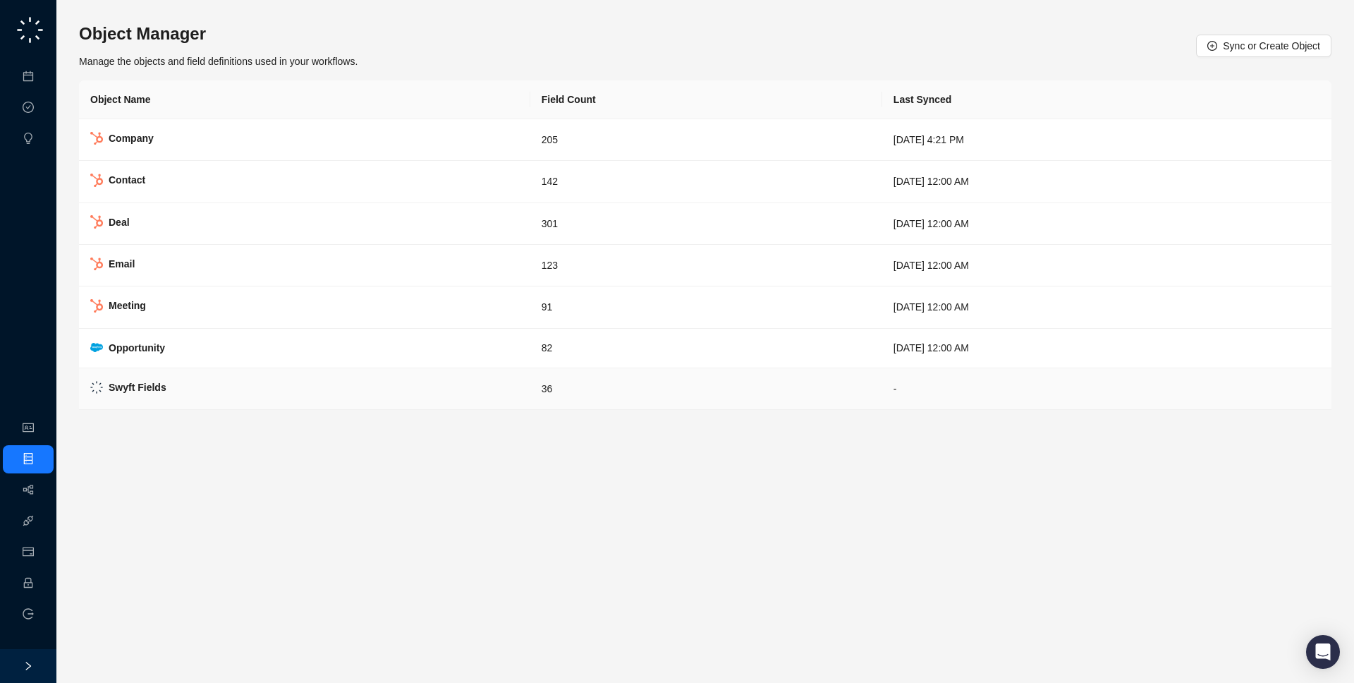
click at [237, 386] on td "Swyft Fields" at bounding box center [304, 389] width 451 height 42
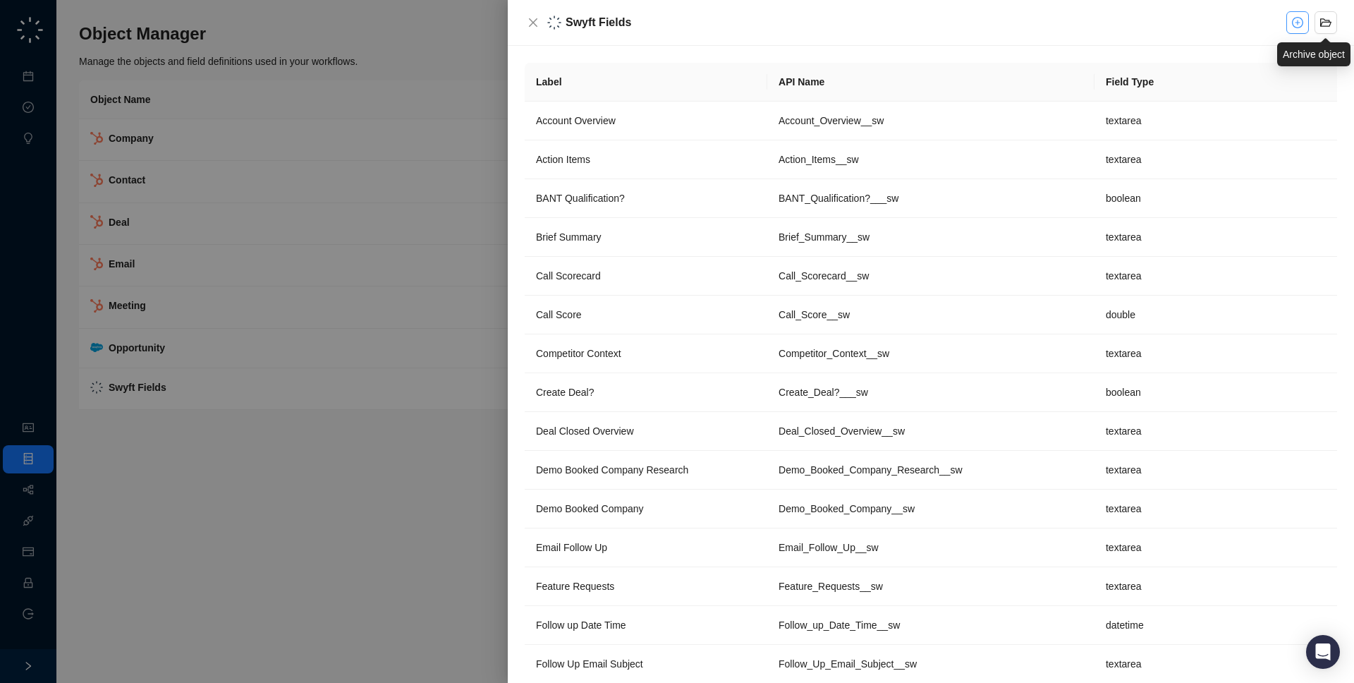
click at [1301, 27] on icon "plus-circle" at bounding box center [1297, 22] width 11 height 11
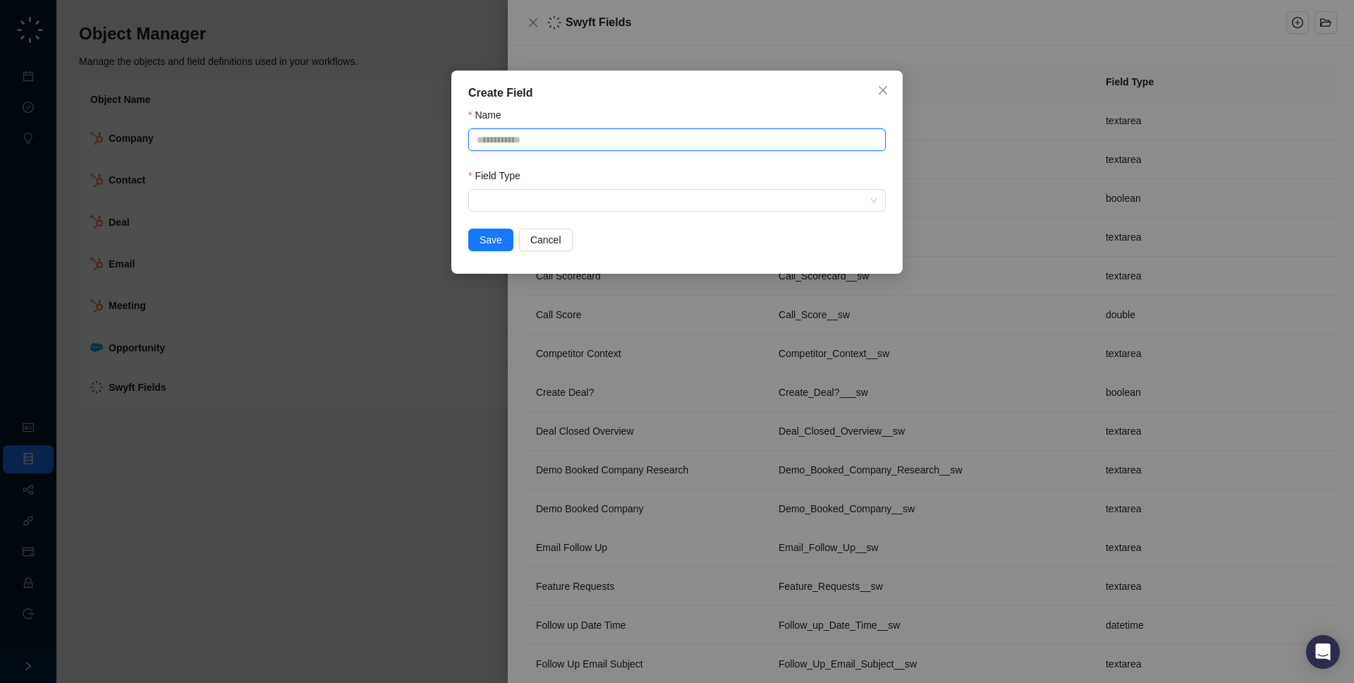
click at [822, 138] on input "Name" at bounding box center [677, 139] width 418 height 23
type input "**********"
click at [796, 205] on input "search" at bounding box center [673, 200] width 392 height 21
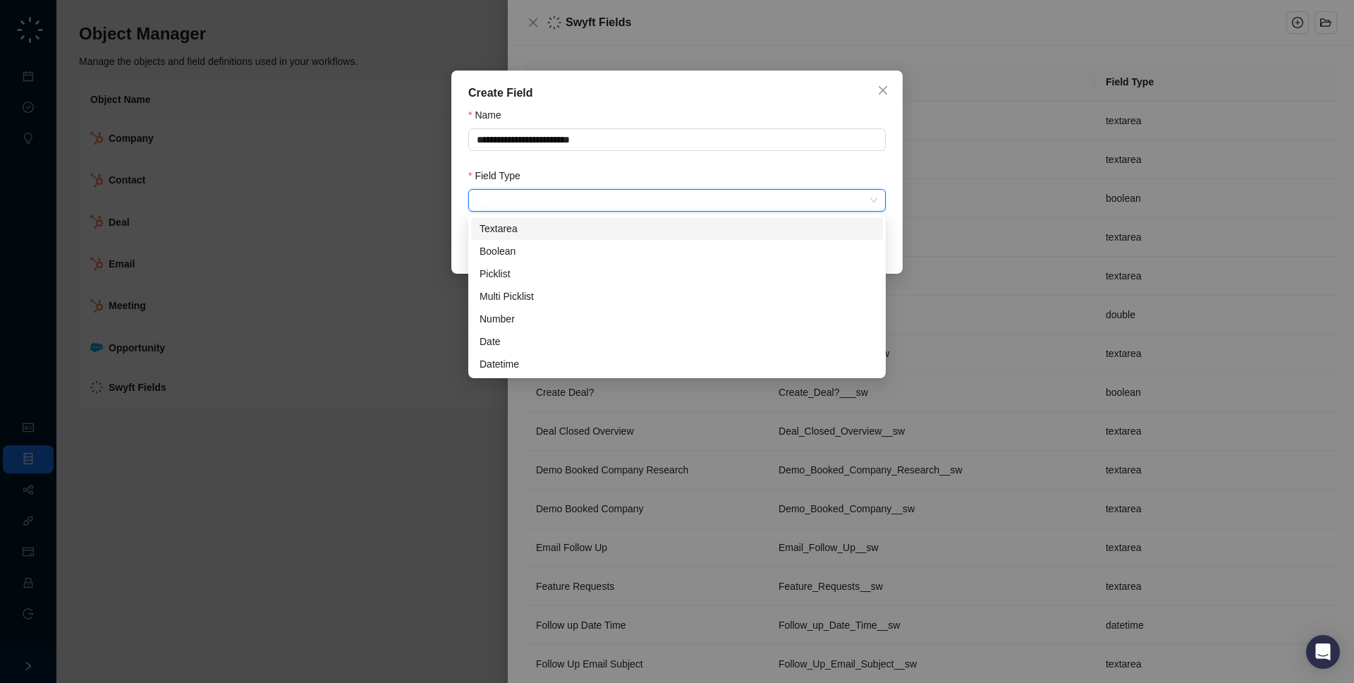
click at [642, 228] on div "Textarea" at bounding box center [677, 229] width 395 height 16
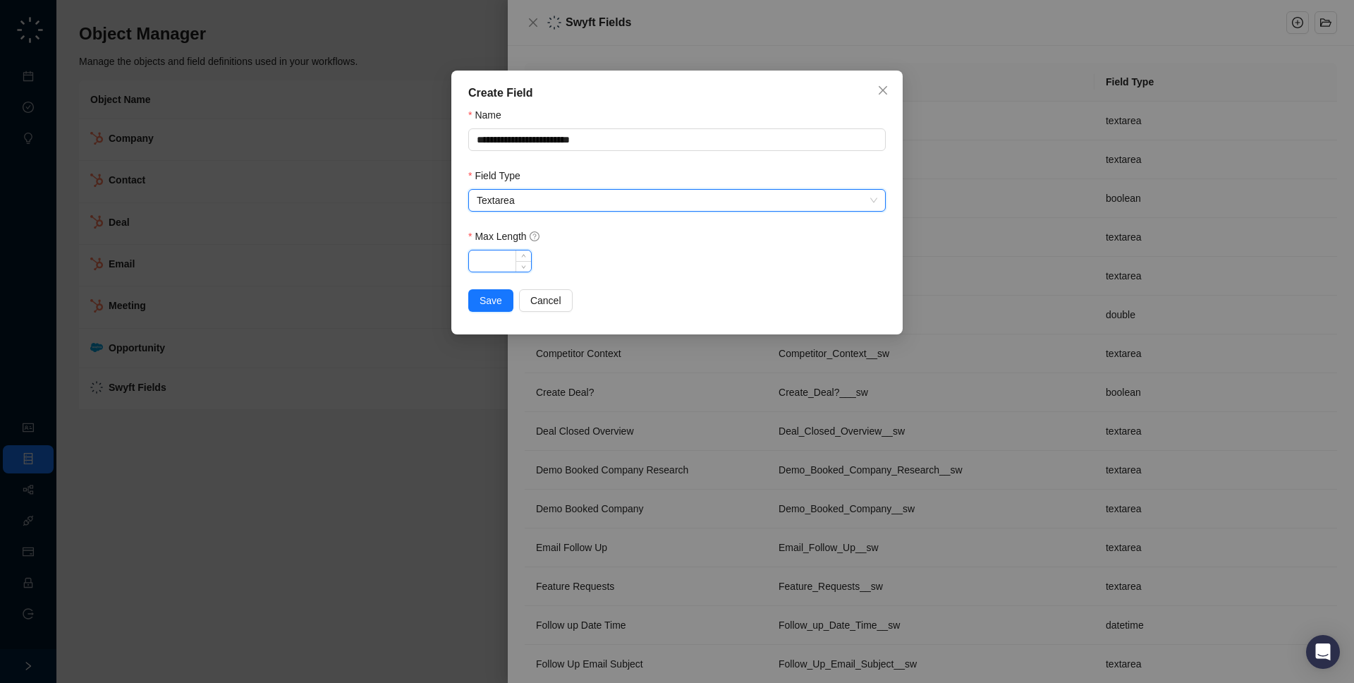
click at [492, 264] on input "Max Length" at bounding box center [500, 260] width 62 height 21
type input "****"
click at [482, 293] on span "Save" at bounding box center [491, 301] width 23 height 16
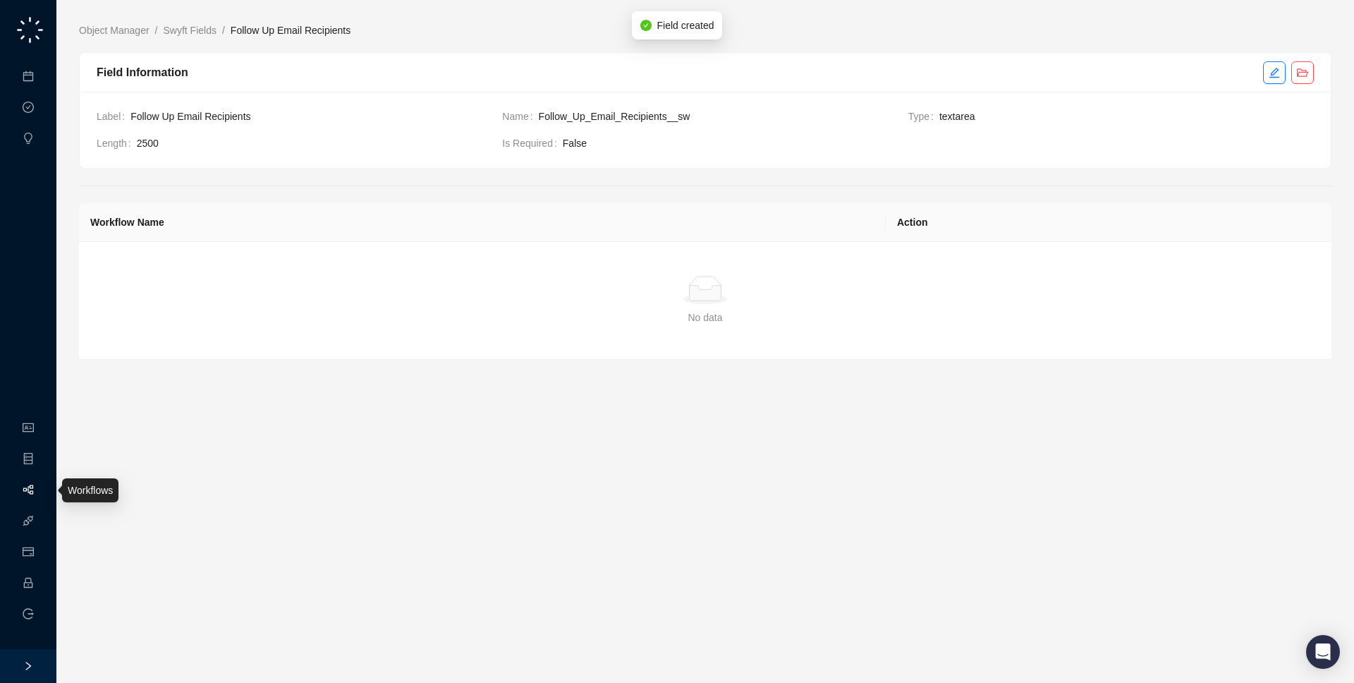
drag, startPoint x: 21, startPoint y: 480, endPoint x: 0, endPoint y: 482, distance: 21.3
click at [41, 485] on link "Workflows" at bounding box center [63, 490] width 45 height 11
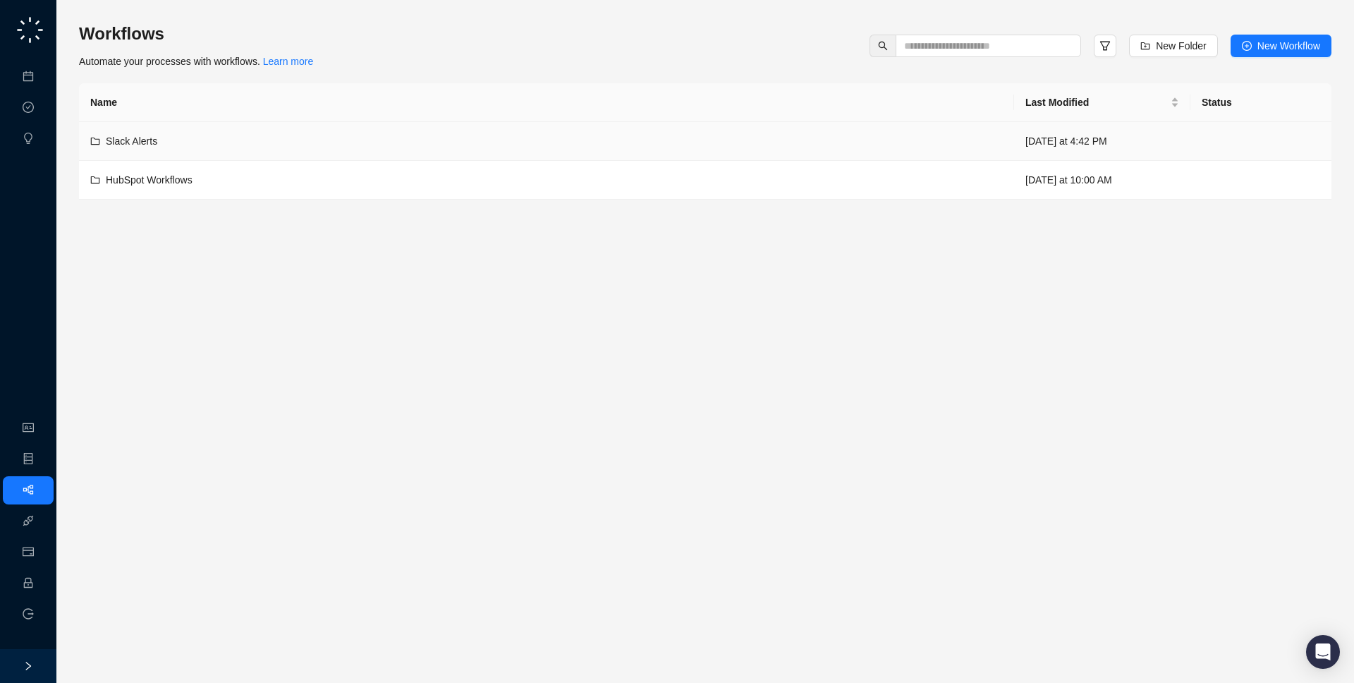
click at [253, 145] on div "Slack Alerts" at bounding box center [546, 141] width 913 height 16
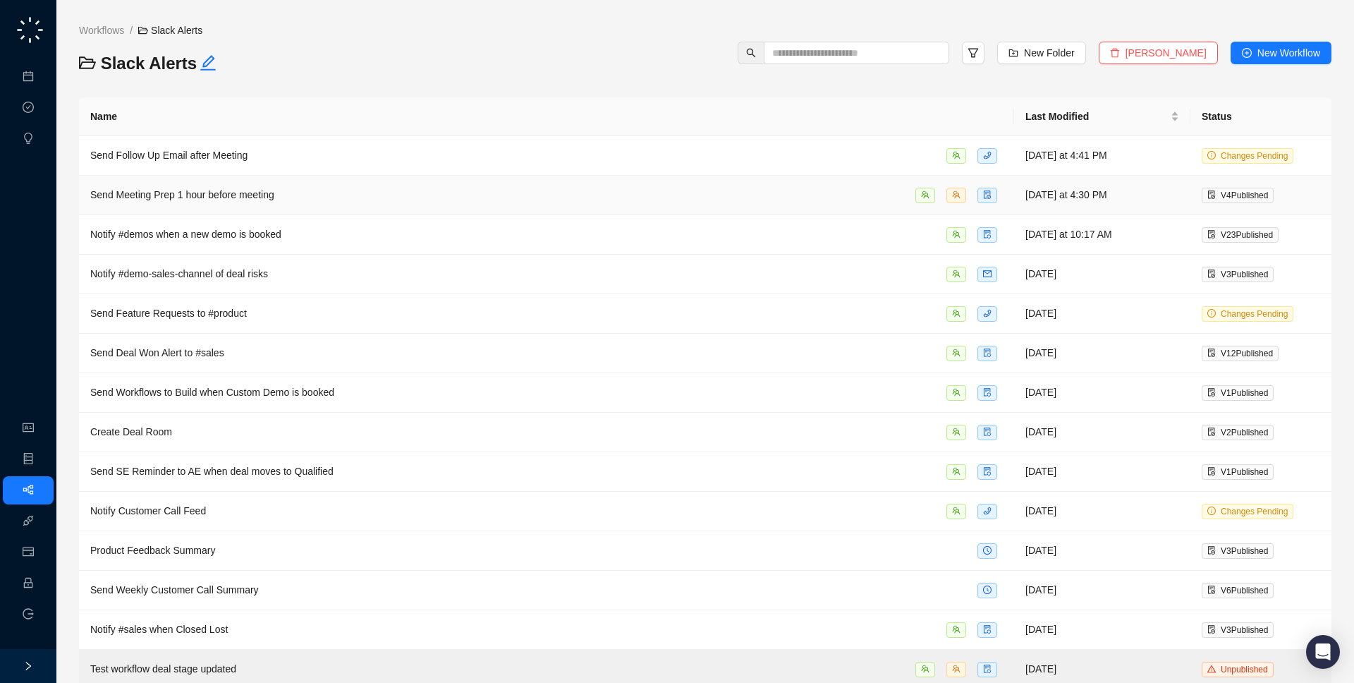
click at [301, 154] on div "Send Follow Up Email after Meeting" at bounding box center [546, 155] width 913 height 16
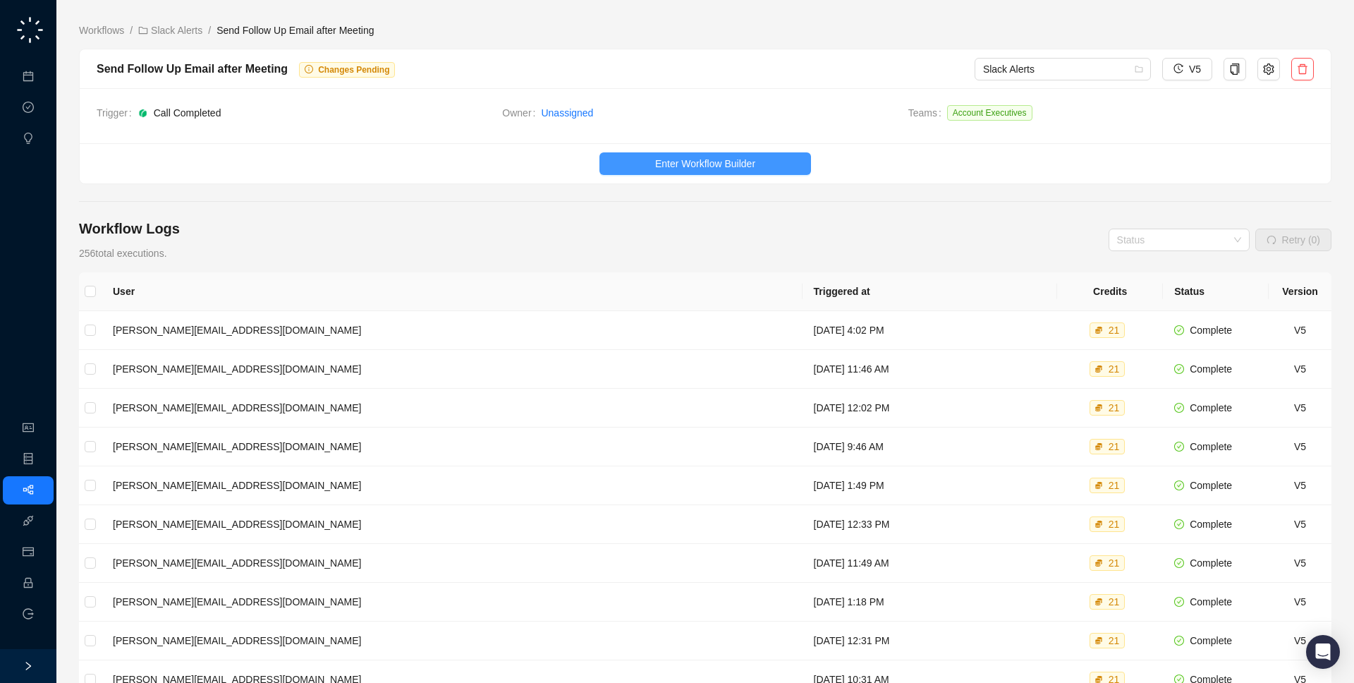
click at [700, 159] on span "Enter Workflow Builder" at bounding box center [705, 164] width 100 height 16
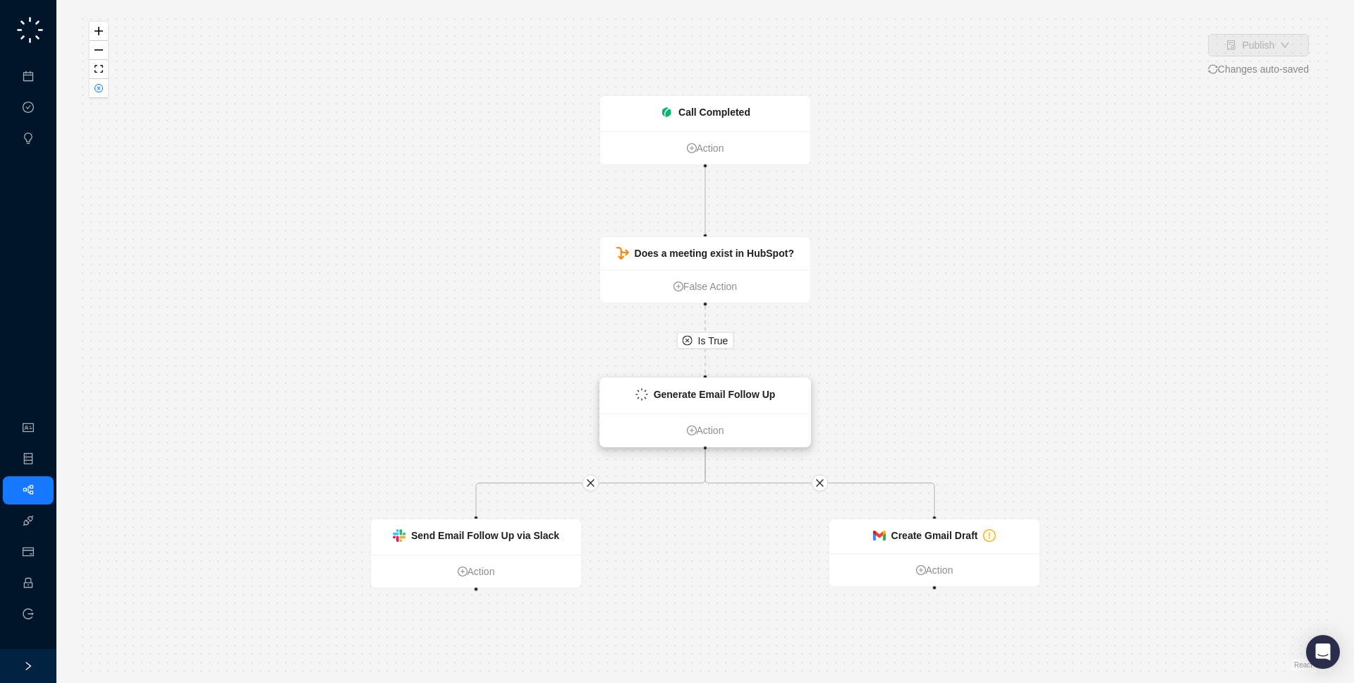
click at [708, 393] on strong "Generate Email Follow Up" at bounding box center [715, 394] width 122 height 11
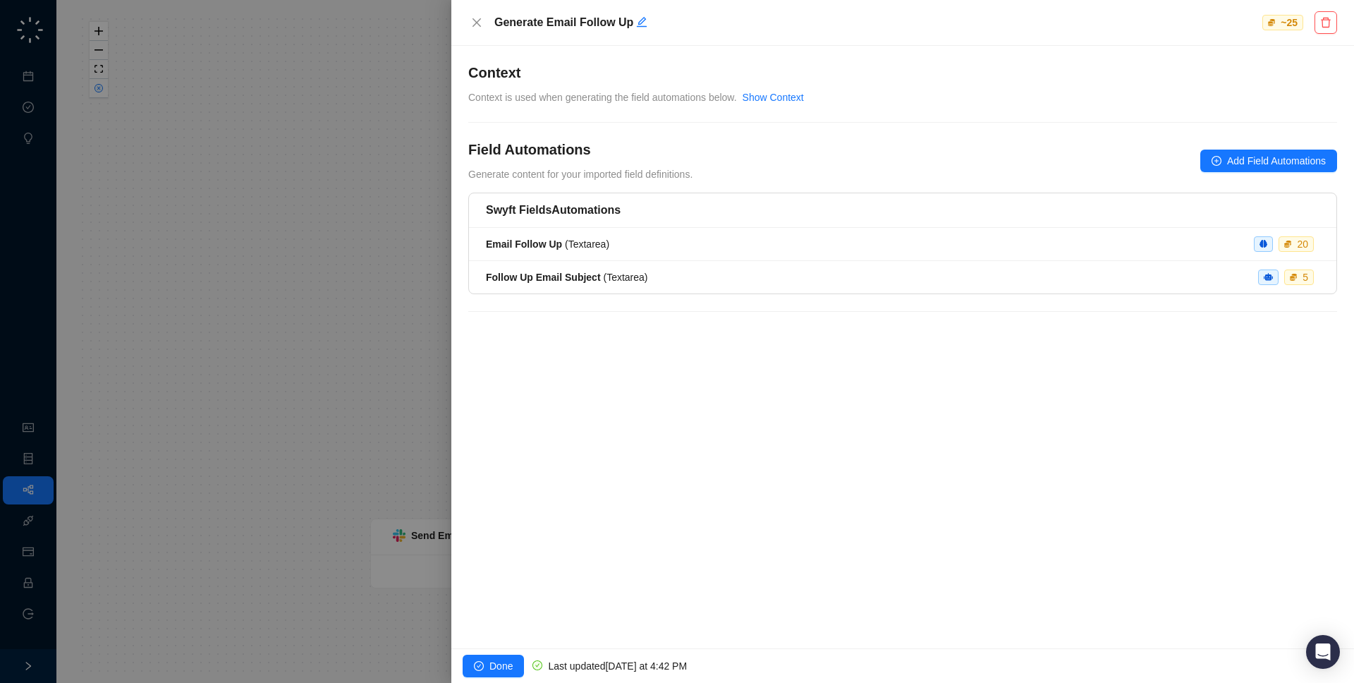
click at [1273, 172] on div "Field Automations Generate content for your imported field definitions. Add Fie…" at bounding box center [902, 161] width 869 height 42
click at [1265, 169] on button "Add Field Automations" at bounding box center [1269, 161] width 137 height 23
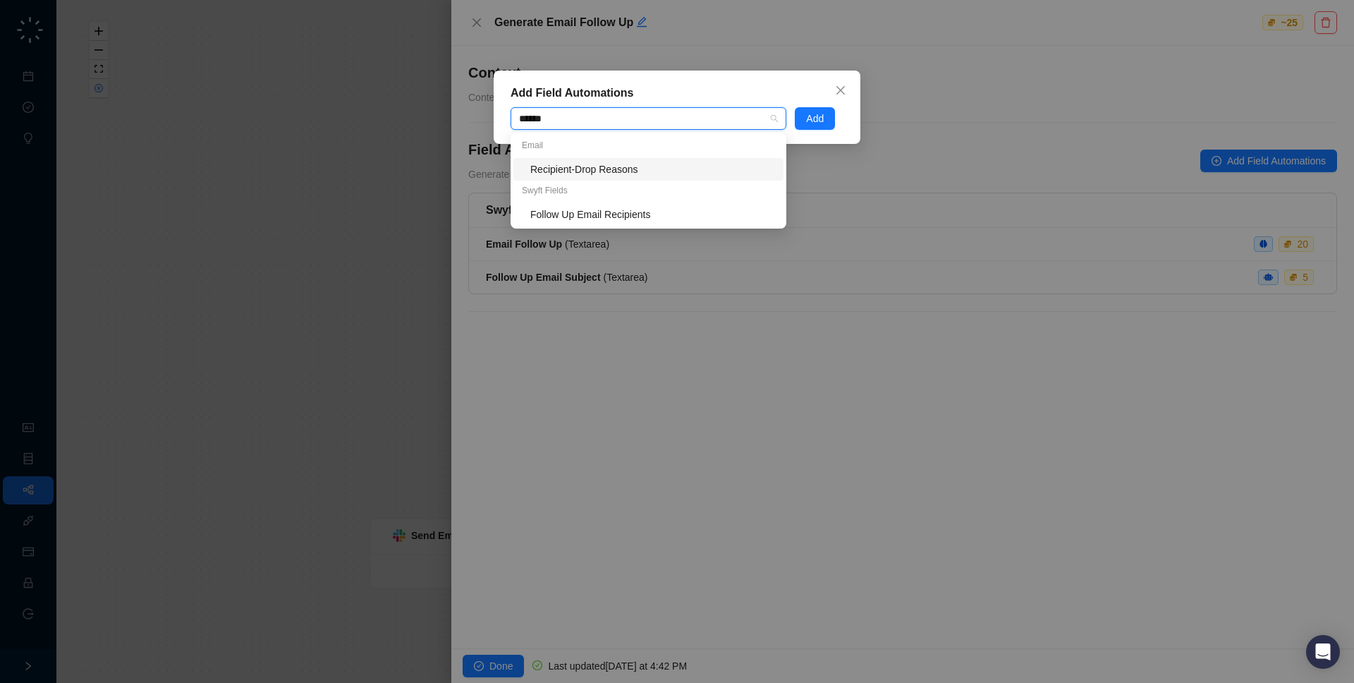
type input "*******"
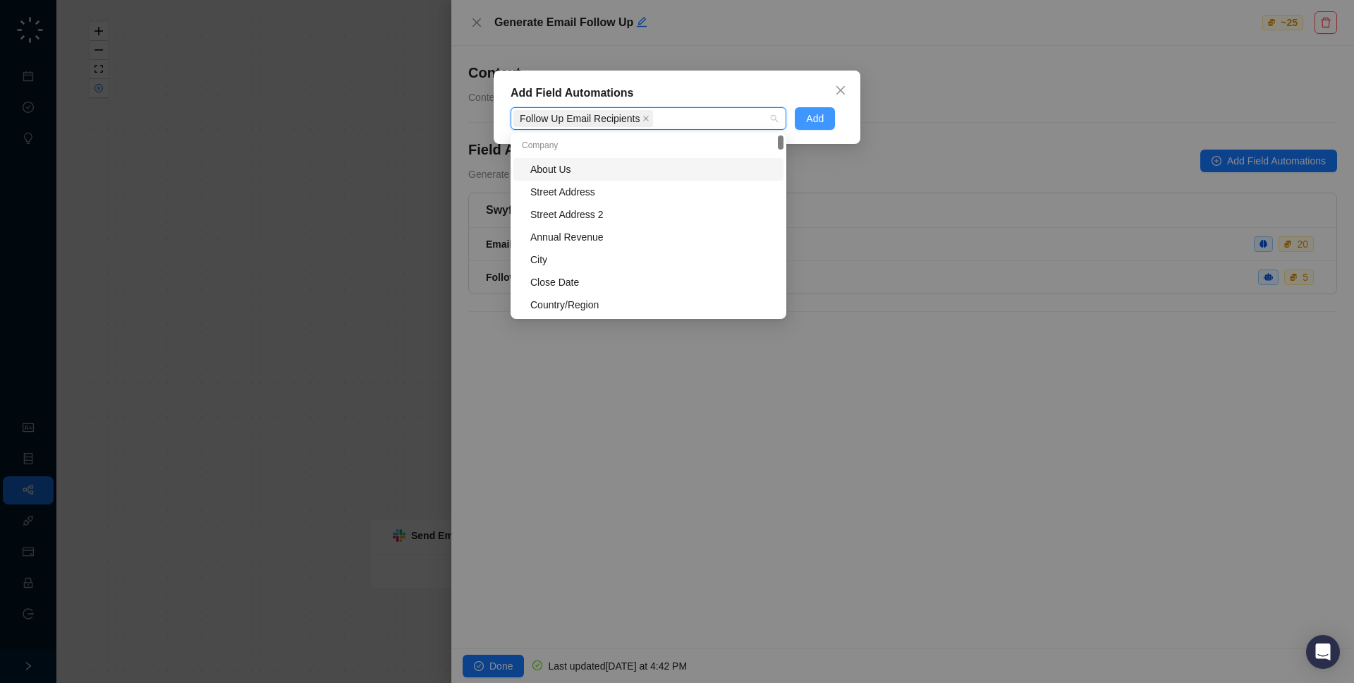
click at [811, 119] on span "Add" at bounding box center [815, 119] width 18 height 16
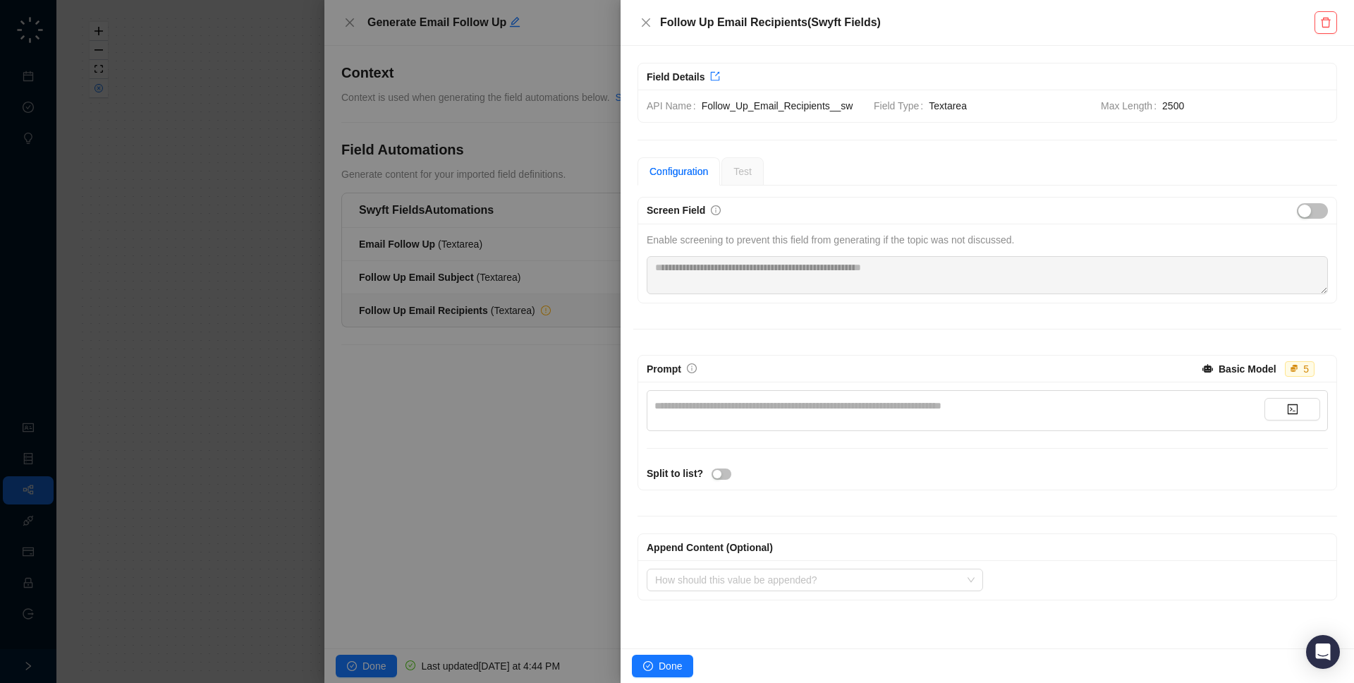
click at [812, 411] on div "**********" at bounding box center [960, 406] width 610 height 16
click at [724, 475] on span "button" at bounding box center [722, 473] width 20 height 11
click at [748, 173] on span "Test" at bounding box center [743, 171] width 18 height 11
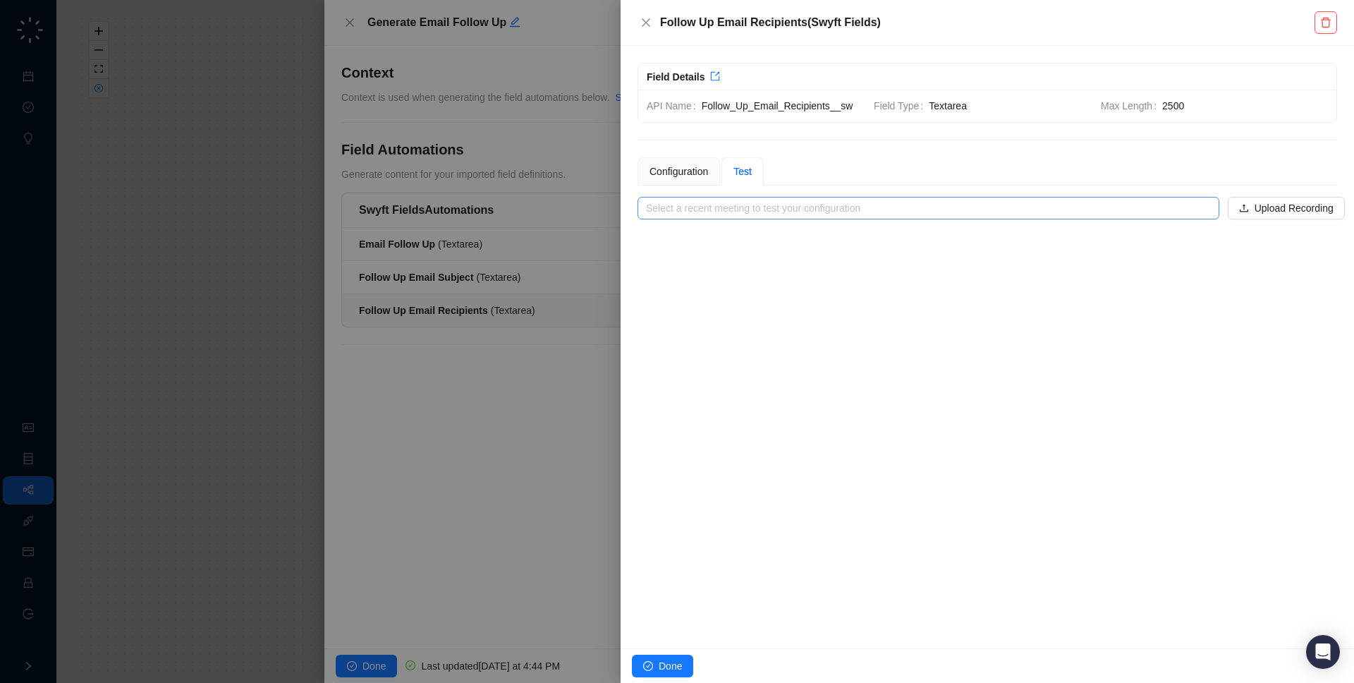
click at [754, 199] on input "search" at bounding box center [924, 208] width 557 height 21
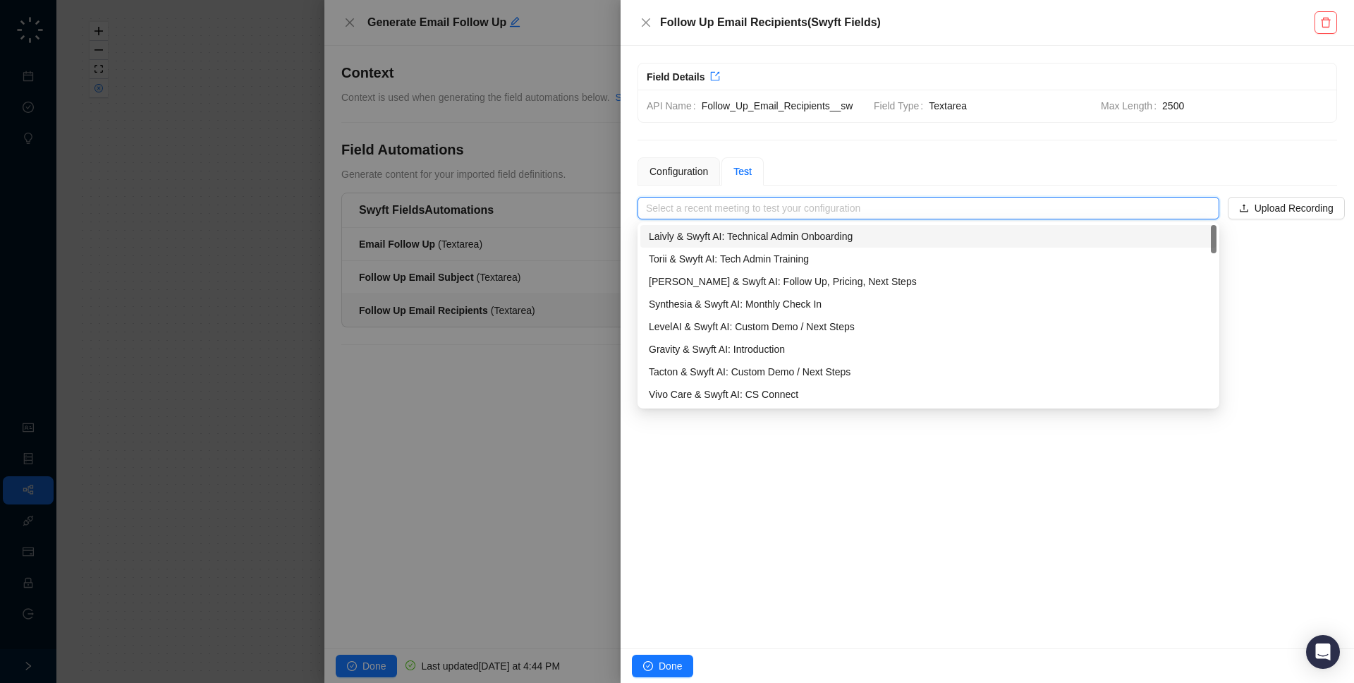
click at [753, 229] on div "Laivly & Swyft AI: Technical Admin Onboarding" at bounding box center [928, 237] width 559 height 16
type input "**********"
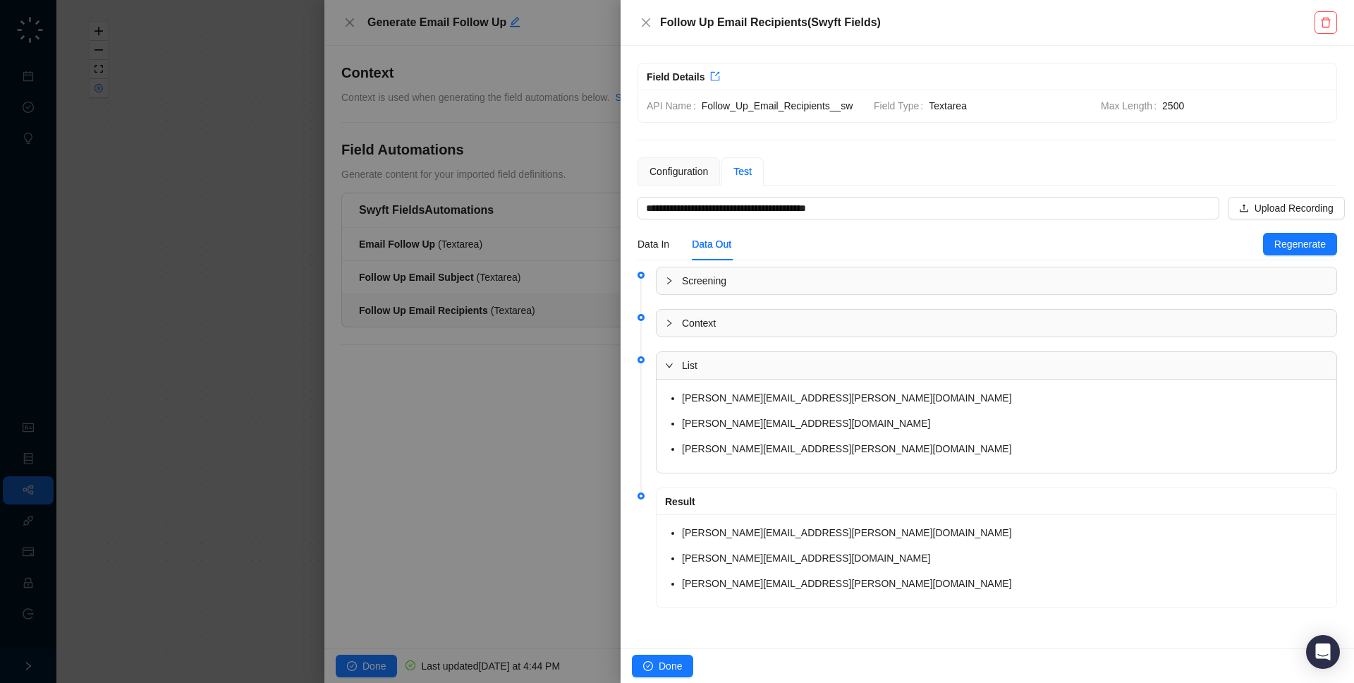
click at [420, 498] on div at bounding box center [677, 341] width 1354 height 683
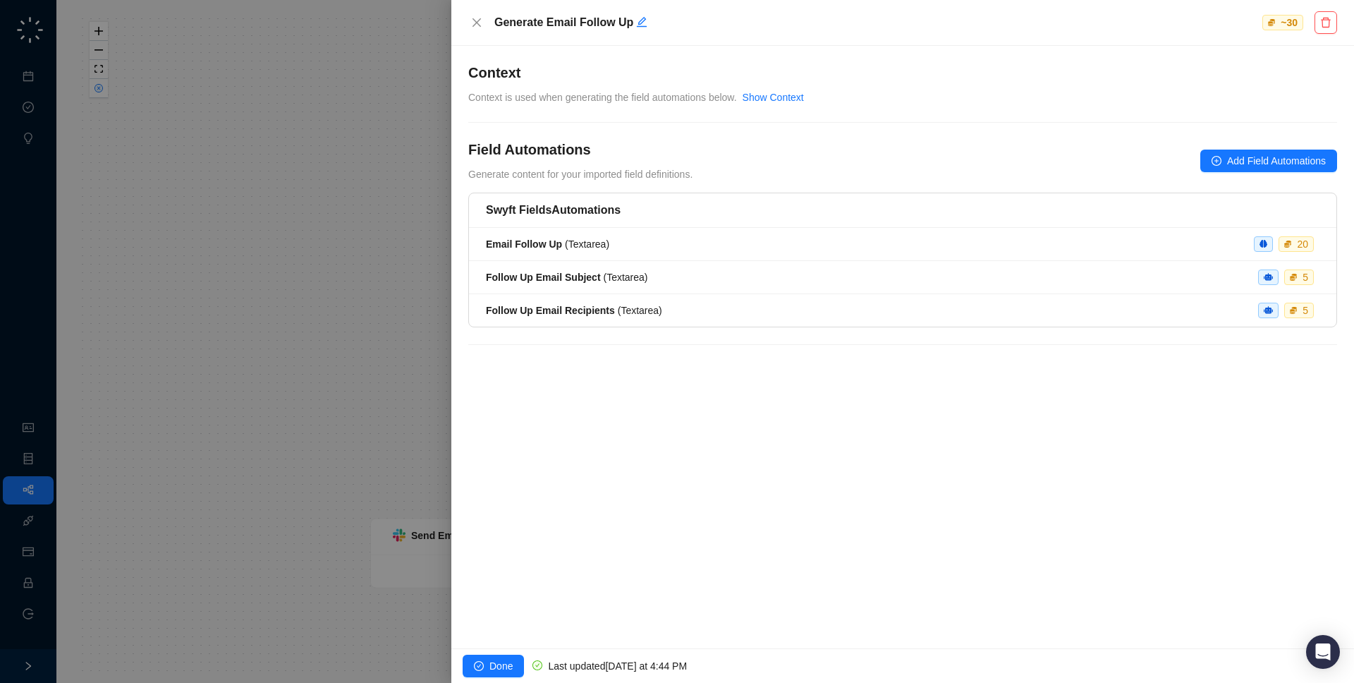
click at [290, 493] on div at bounding box center [677, 341] width 1354 height 683
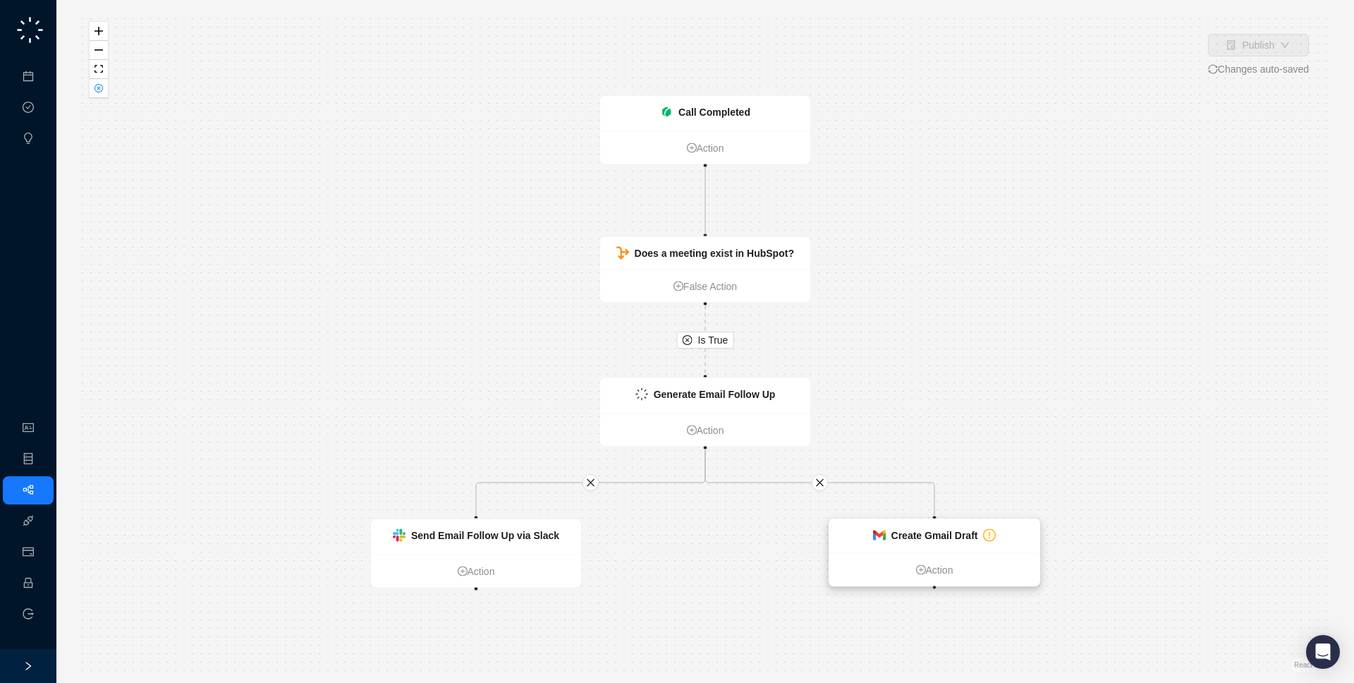
click at [959, 536] on strong "Create Gmail Draft" at bounding box center [935, 535] width 87 height 11
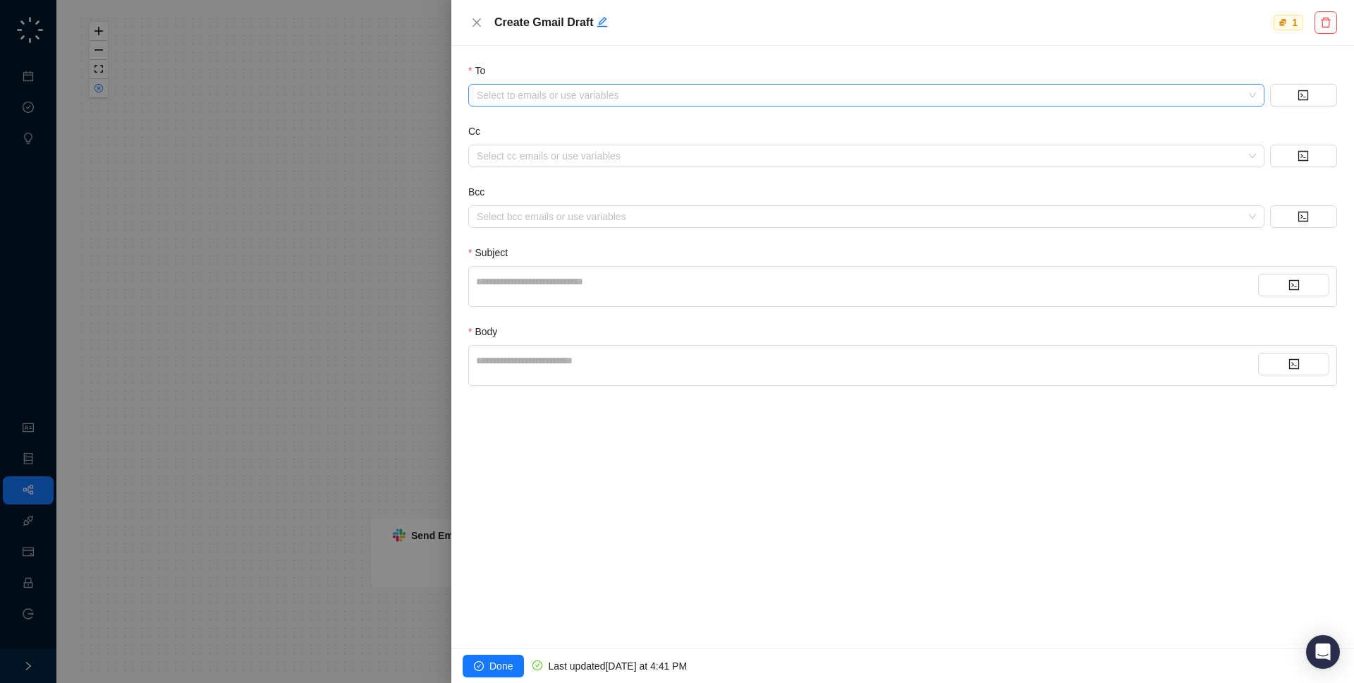
click at [672, 85] on div "Select to emails or use variables" at bounding box center [866, 95] width 796 height 23
click at [1305, 90] on icon "code" at bounding box center [1304, 95] width 10 height 10
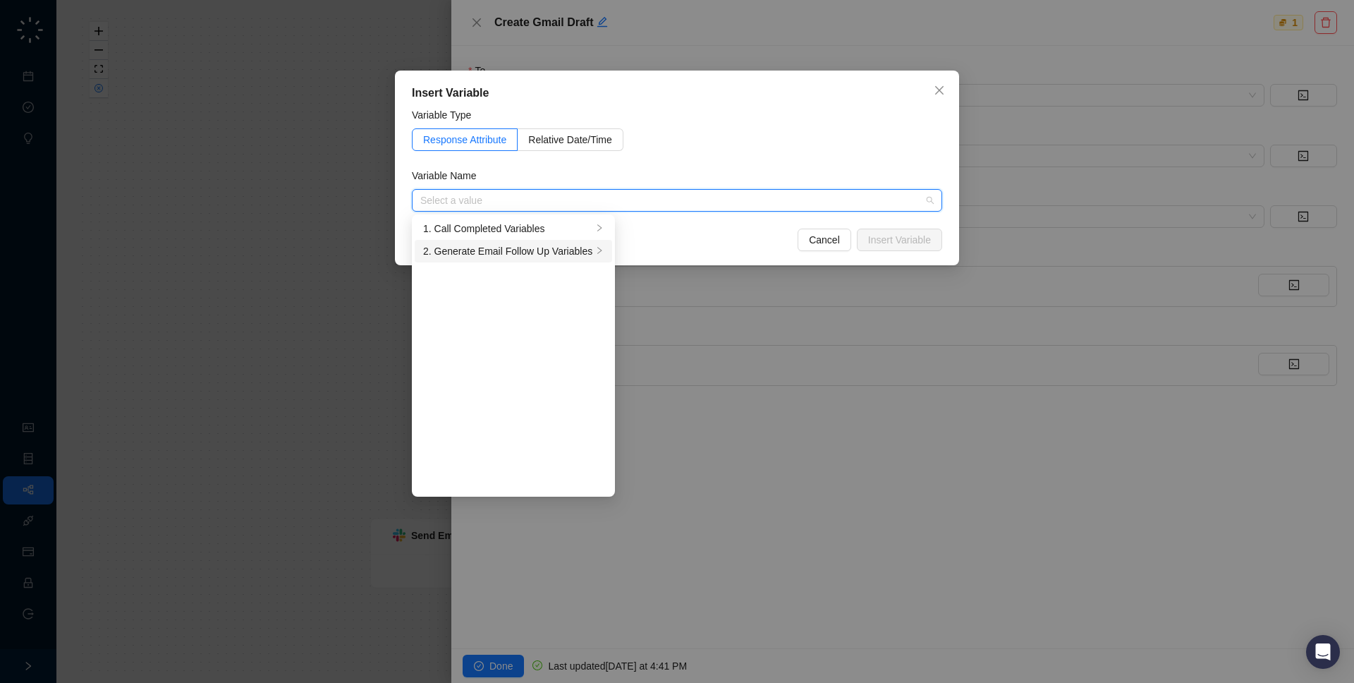
click at [563, 253] on div "2. Generate Email Follow Up Variables" at bounding box center [507, 251] width 169 height 16
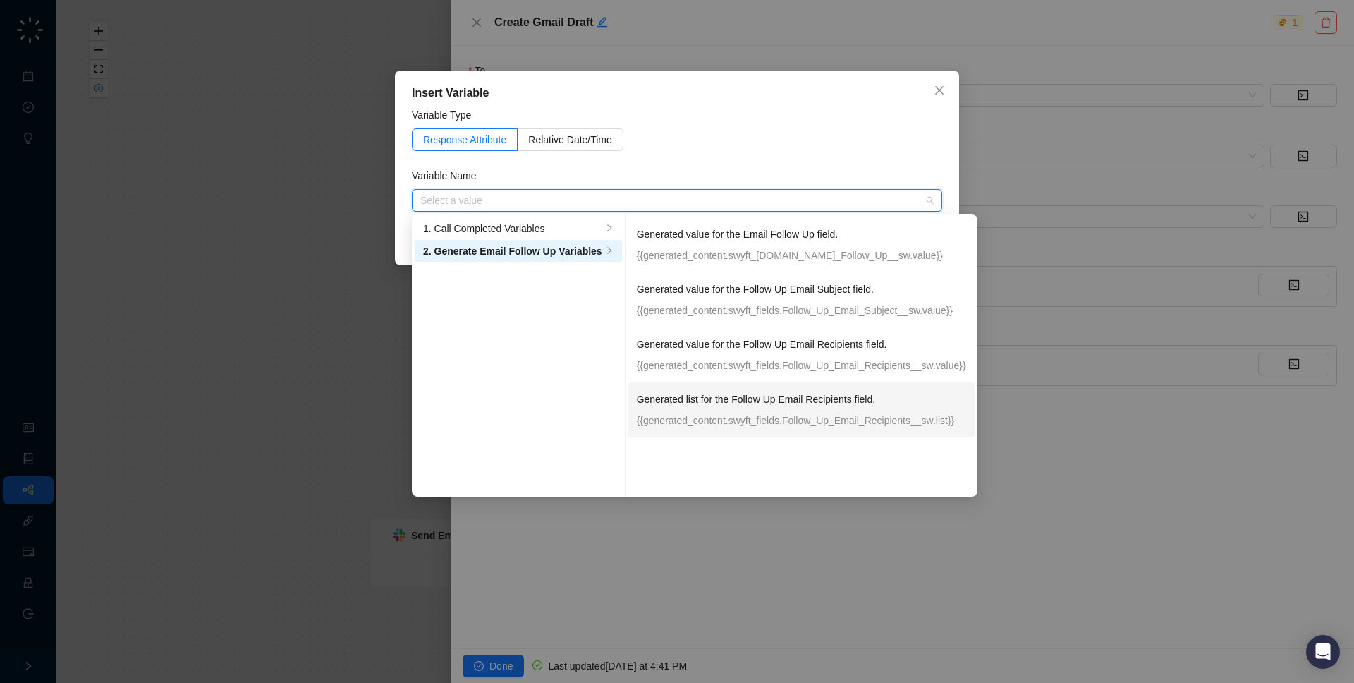
click at [813, 399] on p "Generated list for the Follow Up Email Recipients field." at bounding box center [801, 400] width 329 height 16
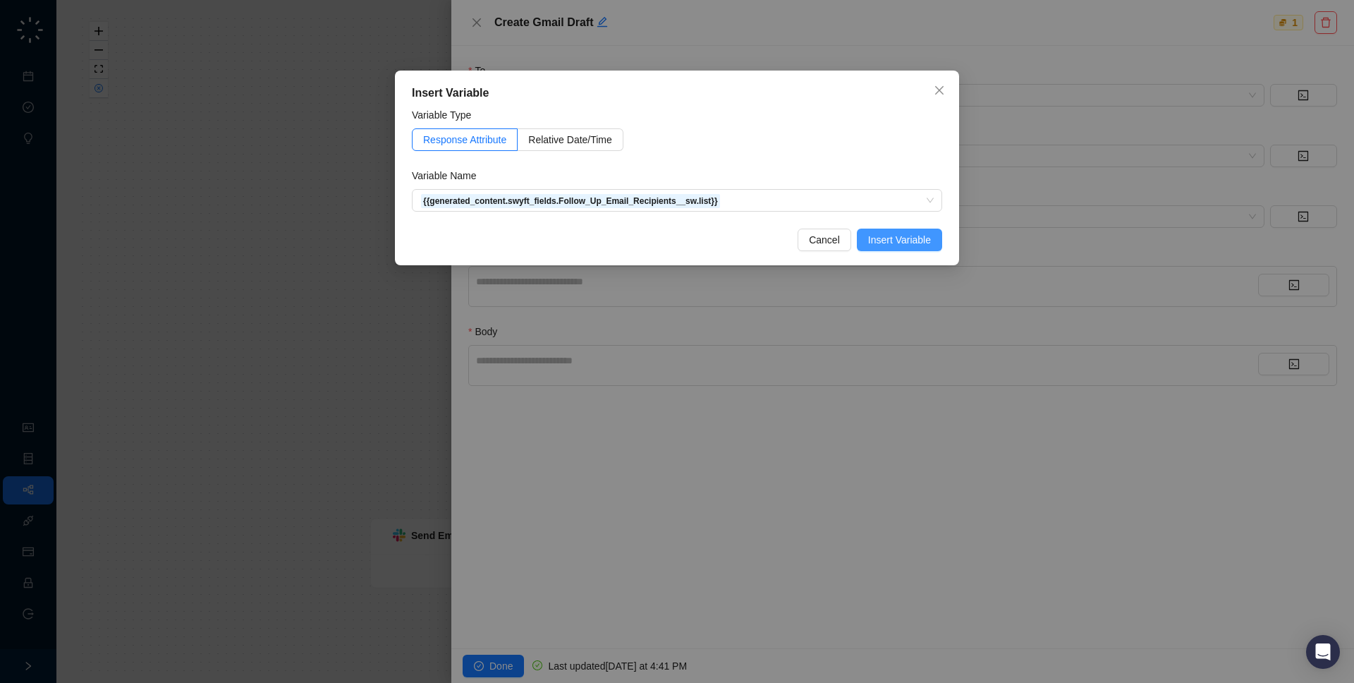
click at [891, 232] on span "Insert Variable" at bounding box center [899, 240] width 63 height 16
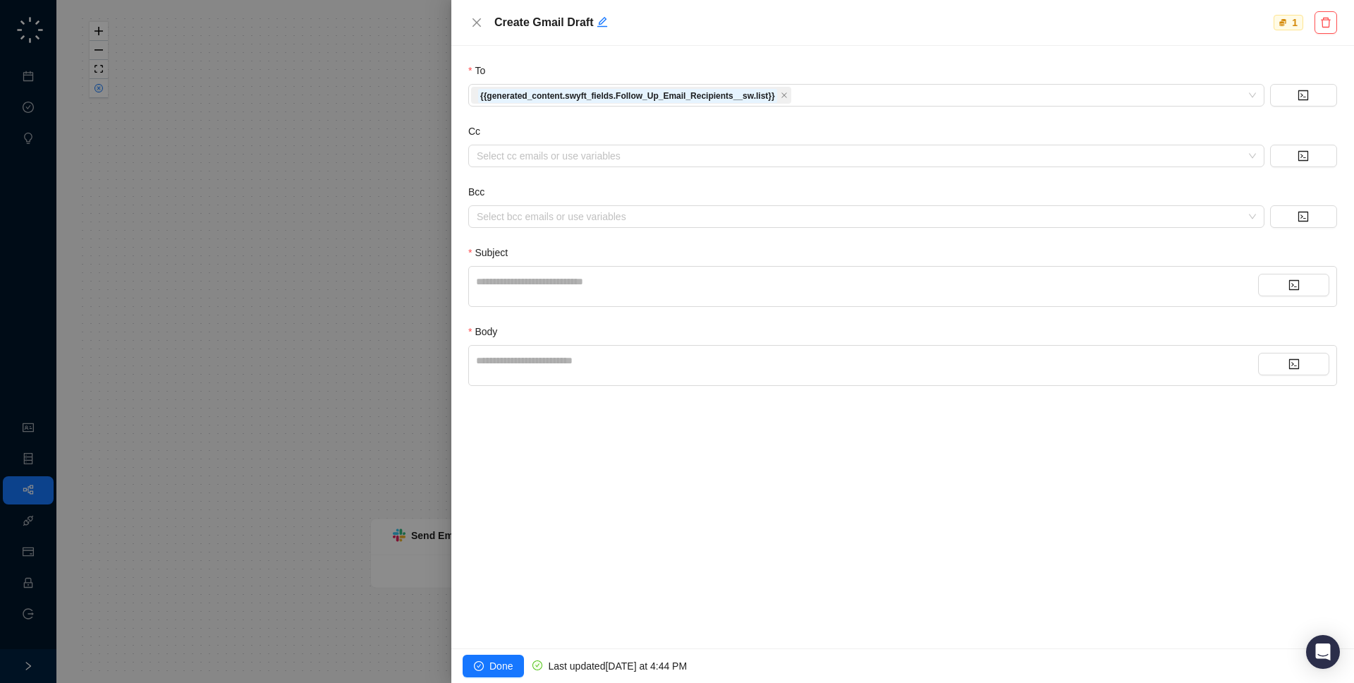
click at [621, 281] on div "**********" at bounding box center [867, 282] width 782 height 16
click at [1294, 281] on icon "code" at bounding box center [1294, 284] width 11 height 11
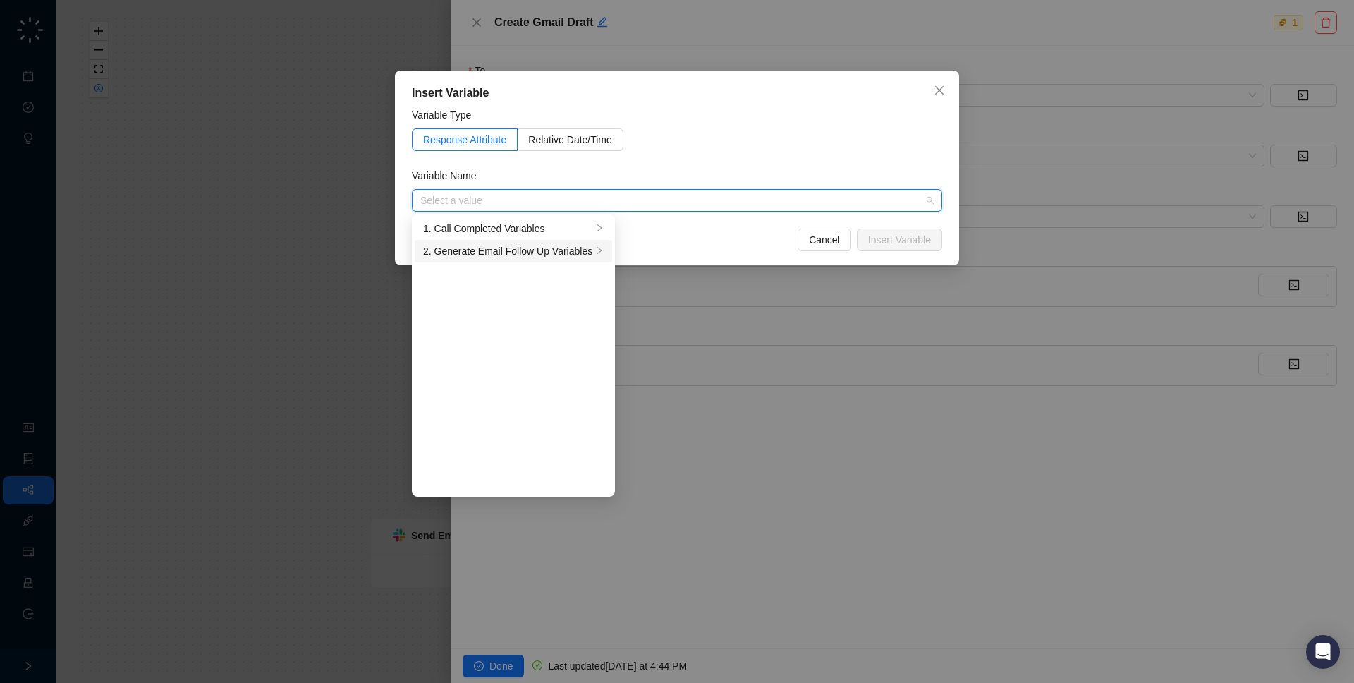
click at [526, 242] on li "2. Generate Email Follow Up Variables" at bounding box center [514, 251] width 198 height 23
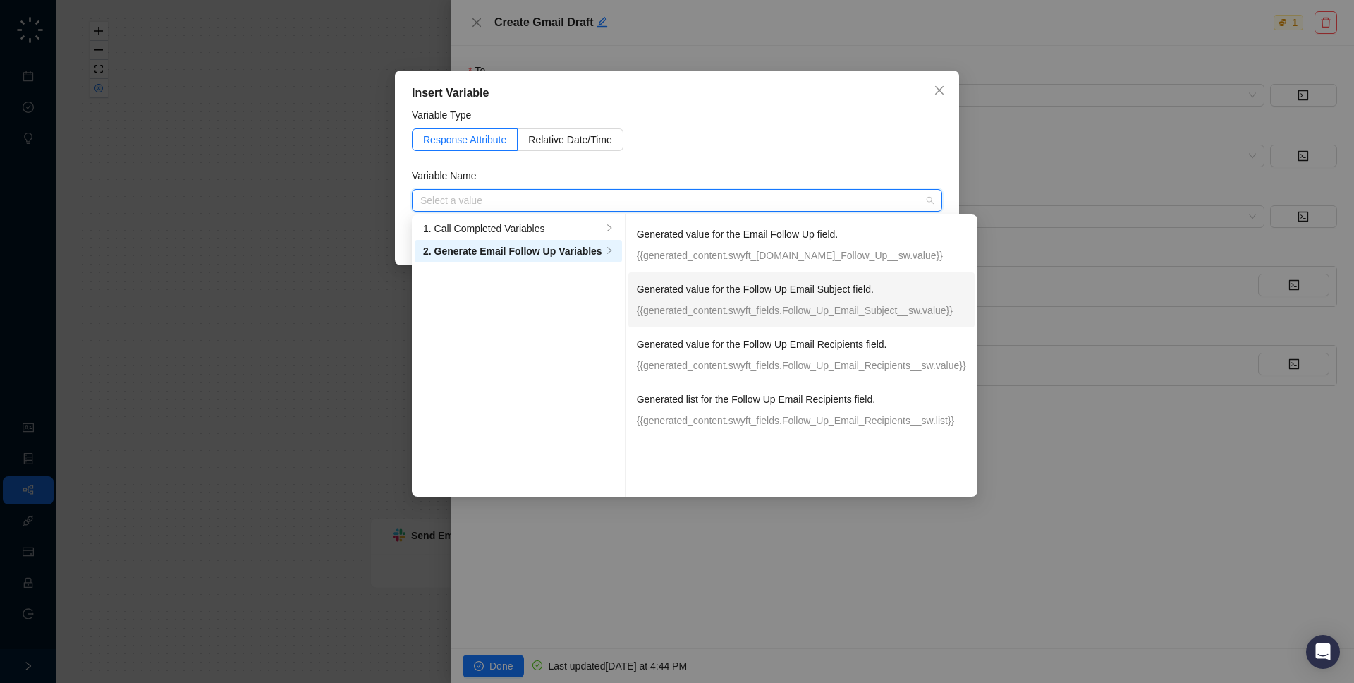
click at [854, 310] on p "{{generated_content.swyft_fields.Follow_Up_Email_Subject__sw.value}}" at bounding box center [801, 311] width 329 height 16
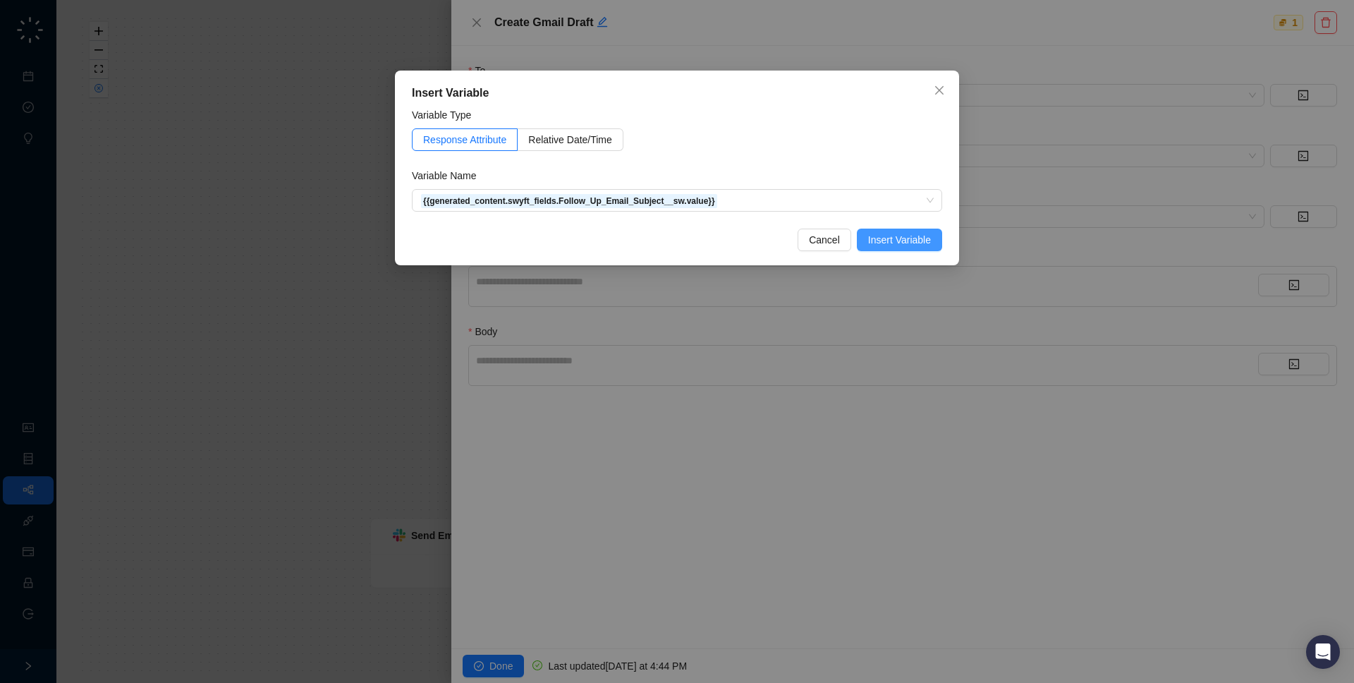
click at [928, 244] on span "Insert Variable" at bounding box center [899, 240] width 63 height 16
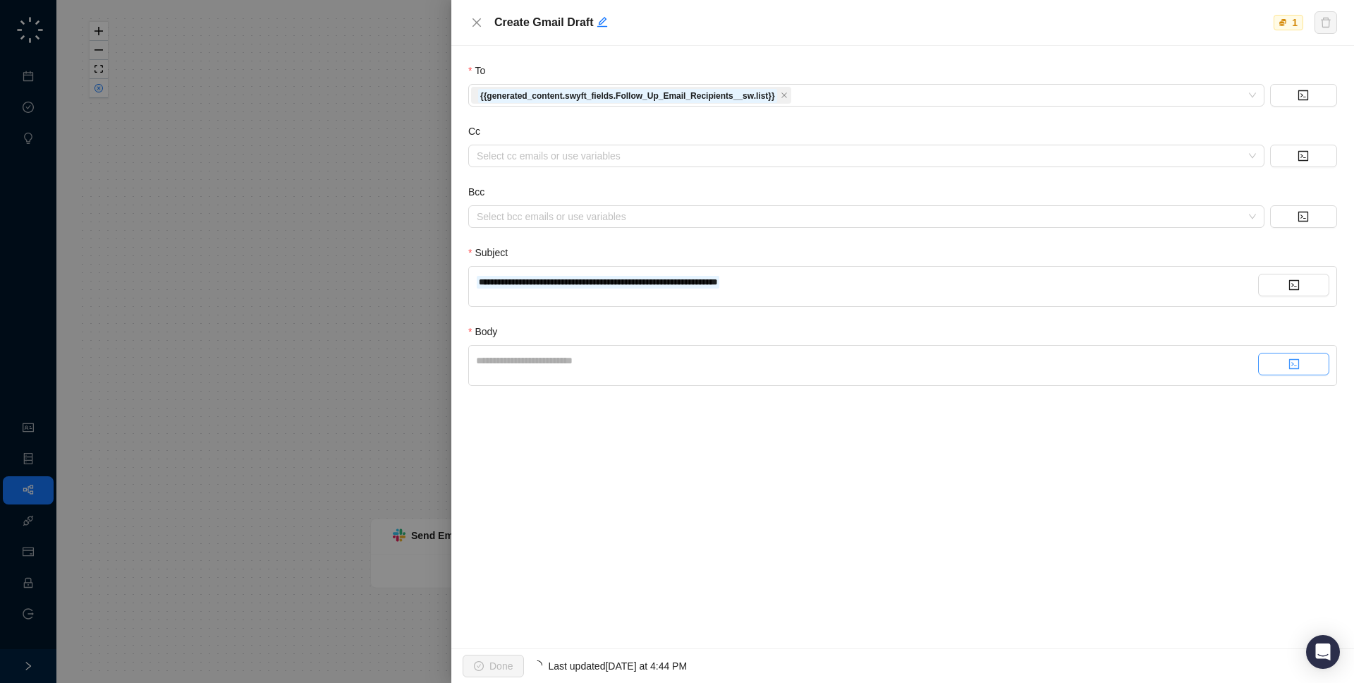
click at [1304, 361] on button "button" at bounding box center [1293, 364] width 71 height 23
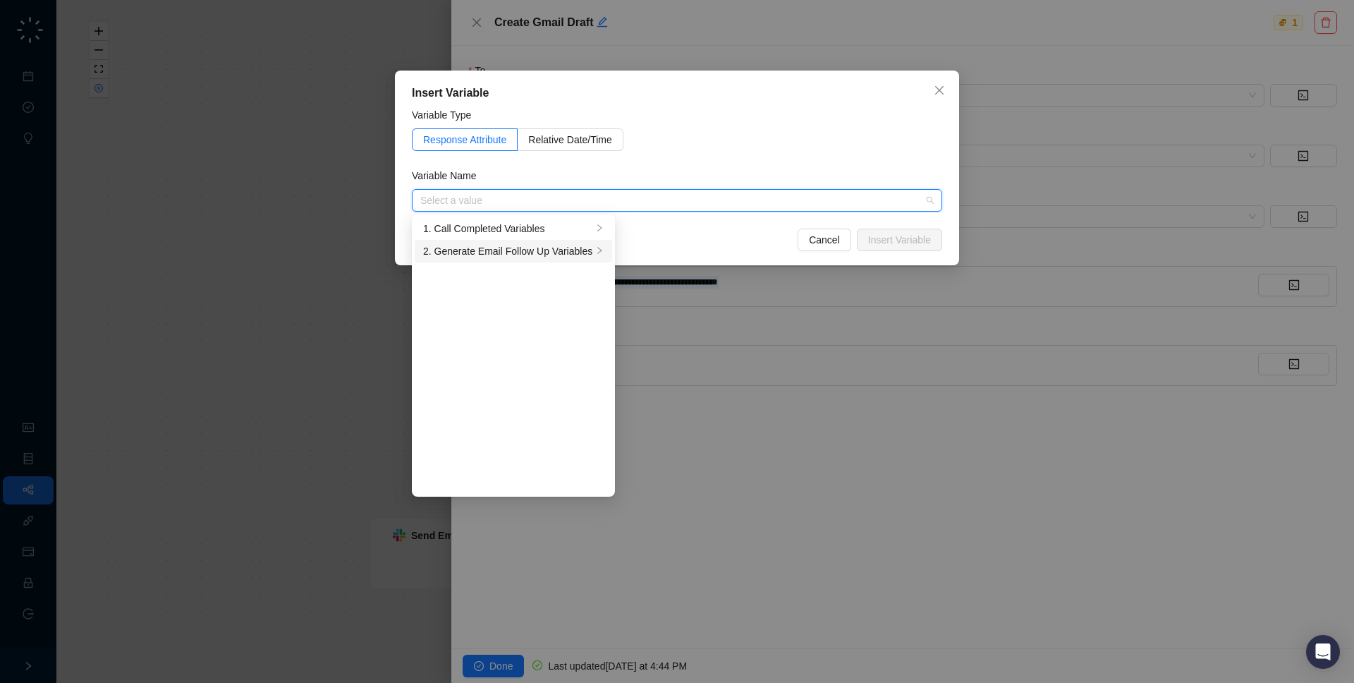
click at [482, 255] on div "2. Generate Email Follow Up Variables" at bounding box center [507, 251] width 169 height 16
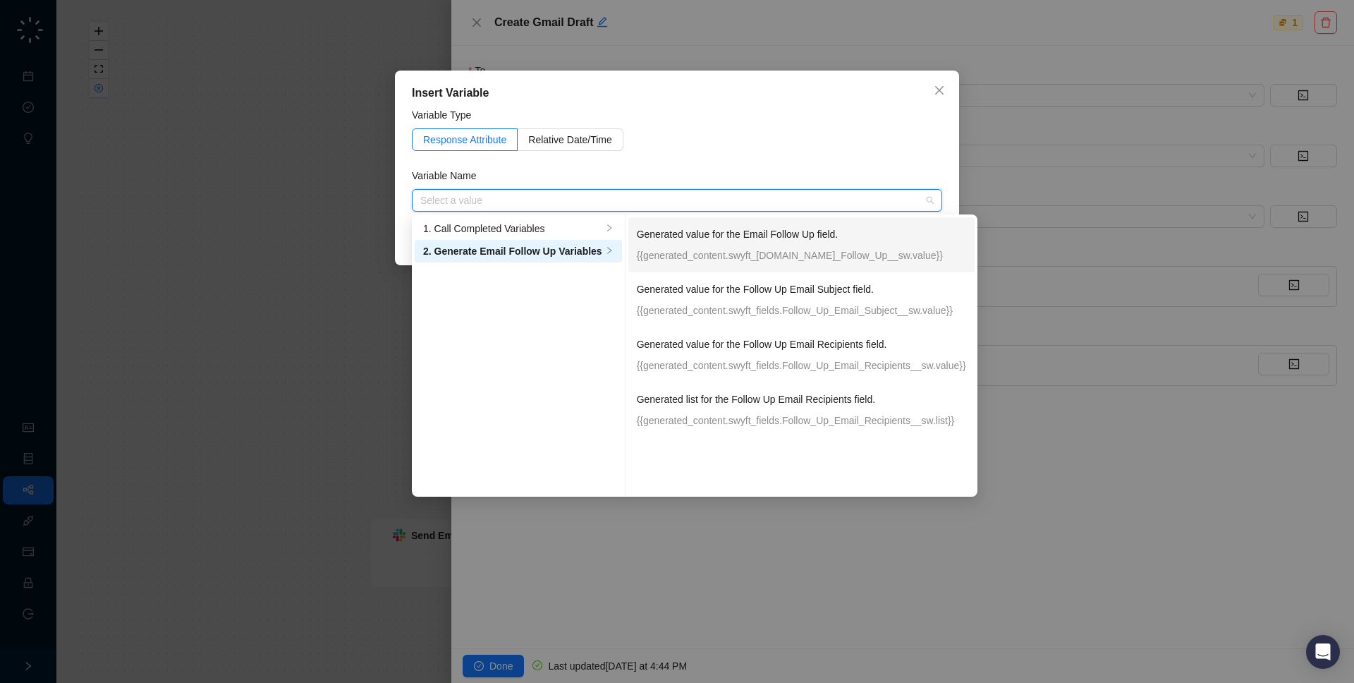
click at [782, 256] on p "{{generated_content.swyft_fields.Email_Follow_Up__sw.value}}" at bounding box center [801, 256] width 329 height 16
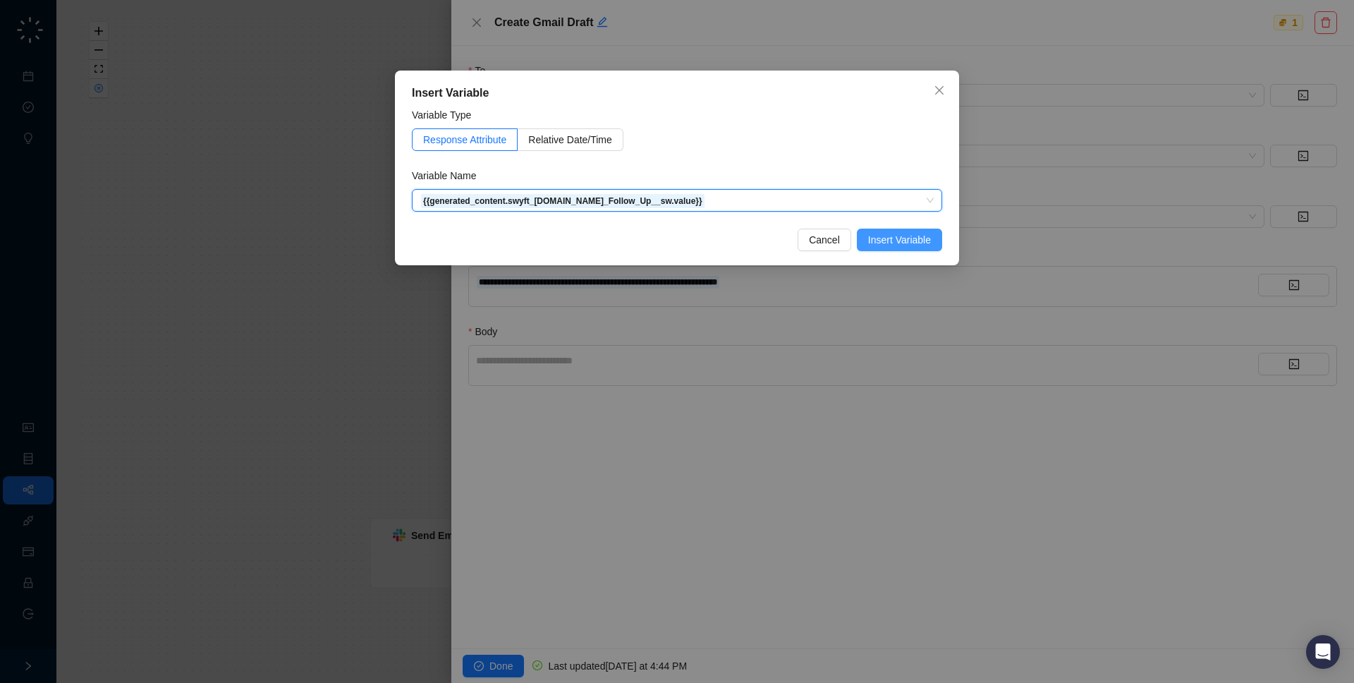
click at [916, 237] on span "Insert Variable" at bounding box center [899, 240] width 63 height 16
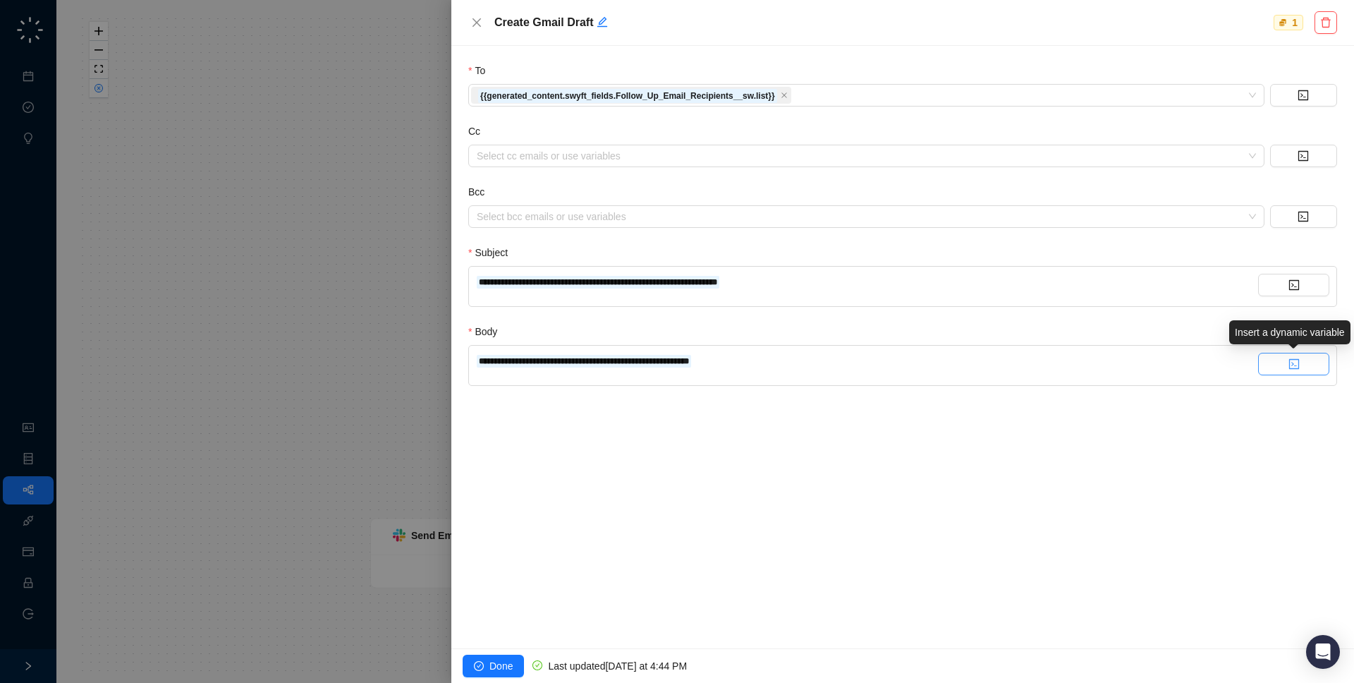
click at [1294, 363] on icon "code" at bounding box center [1294, 363] width 11 height 11
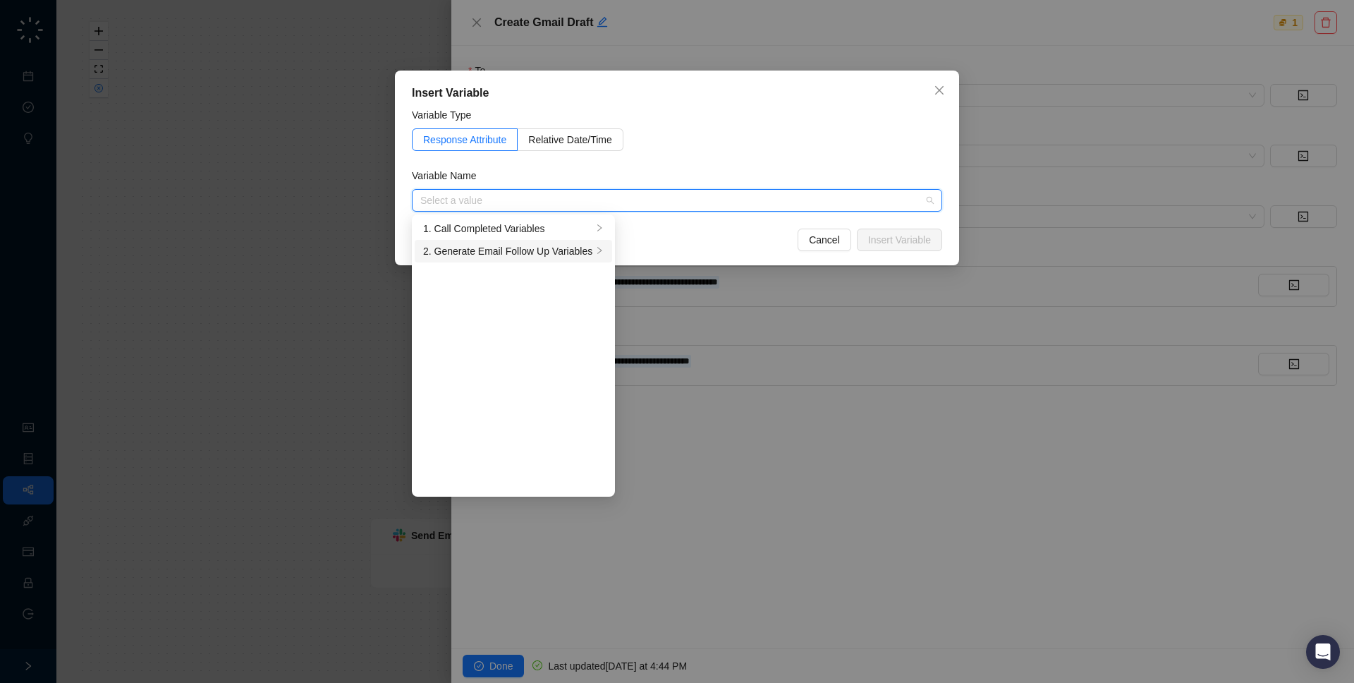
click at [563, 254] on div "2. Generate Email Follow Up Variables" at bounding box center [507, 251] width 169 height 16
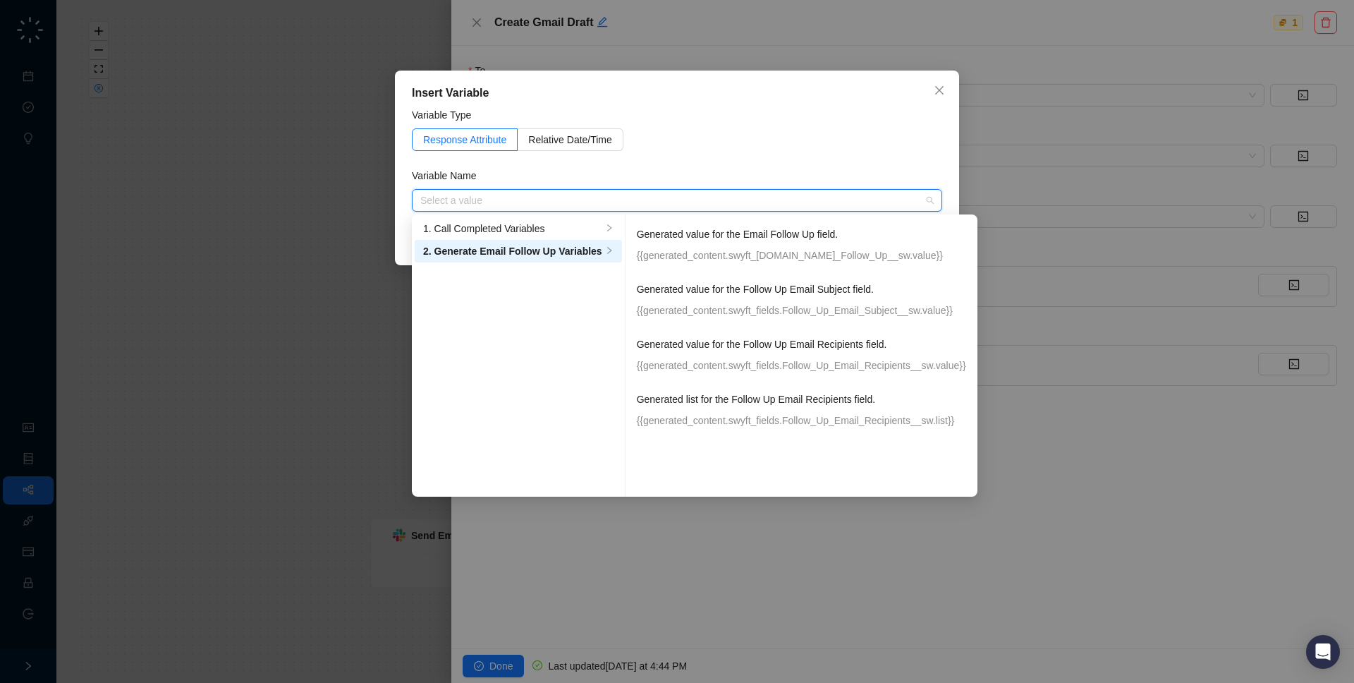
click at [1110, 420] on div "Insert Variable Variable Type Response Attribute Relative Date/Time Variable Na…" at bounding box center [677, 341] width 1354 height 683
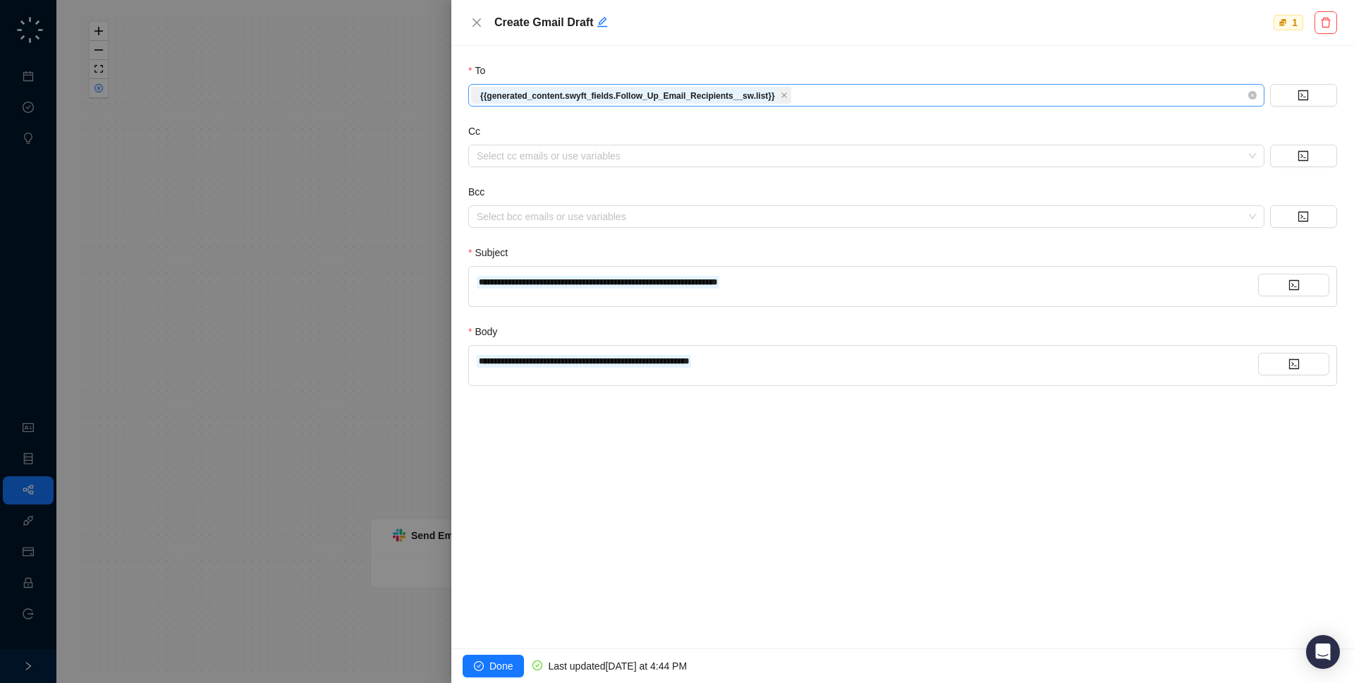
click at [831, 105] on div "{{generated_content.swyft_fields.Follow_Up_Email_Recipients__sw.list}}" at bounding box center [866, 95] width 796 height 23
click at [1305, 93] on icon "code" at bounding box center [1303, 95] width 11 height 11
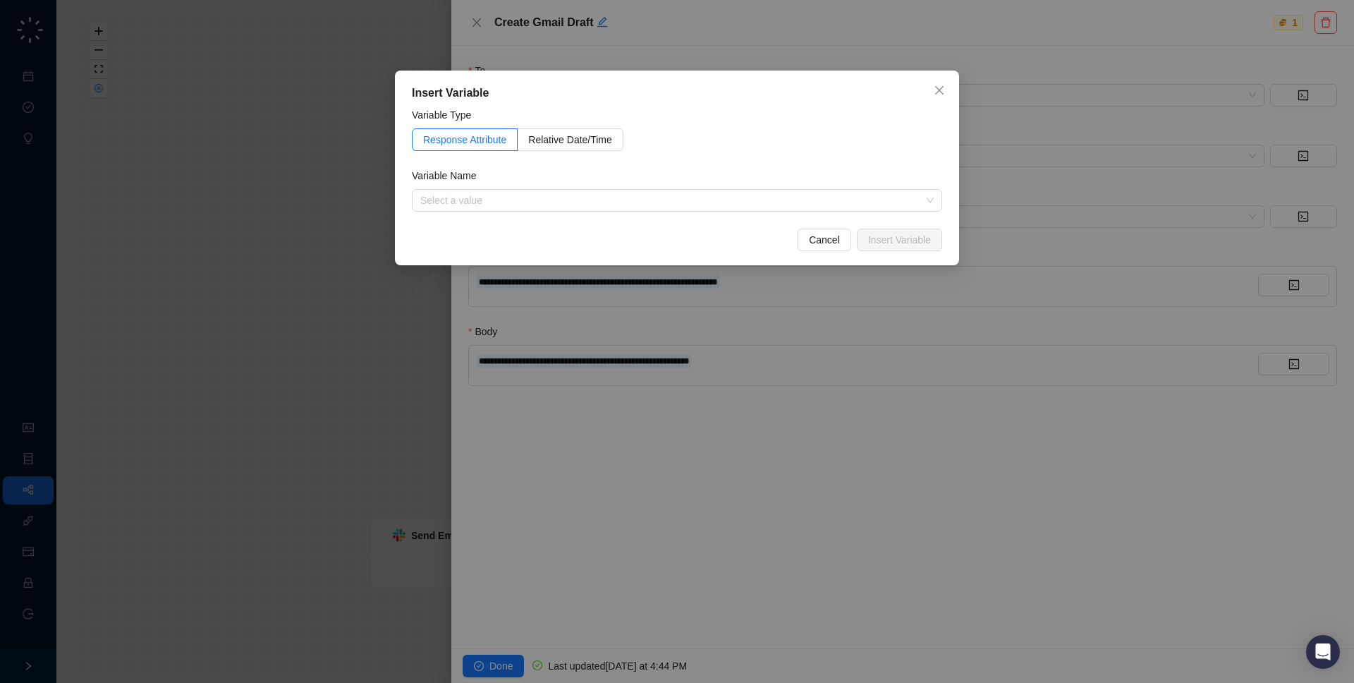
click at [1213, 173] on div "Insert Variable Variable Type Response Attribute Relative Date/Time Variable Na…" at bounding box center [677, 341] width 1354 height 683
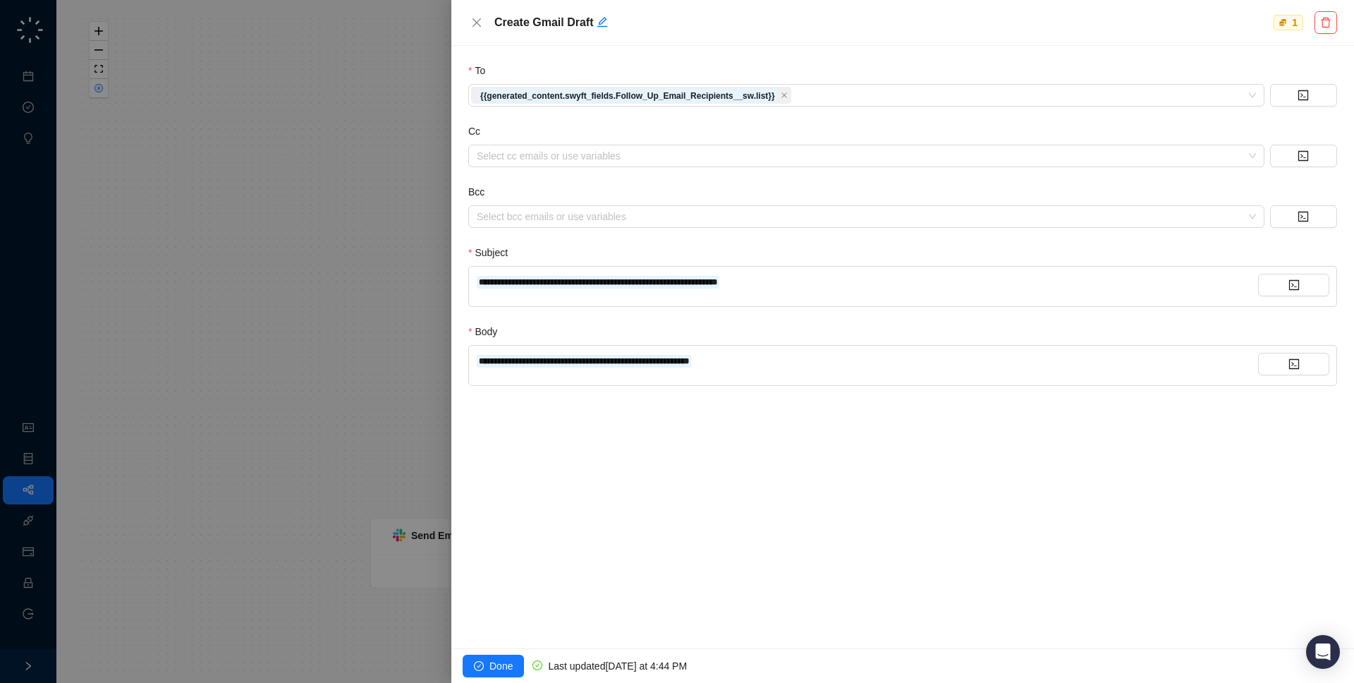
drag, startPoint x: 904, startPoint y: 506, endPoint x: 569, endPoint y: 444, distance: 339.9
click at [903, 506] on div "**********" at bounding box center [902, 347] width 903 height 602
click at [281, 402] on div at bounding box center [677, 341] width 1354 height 683
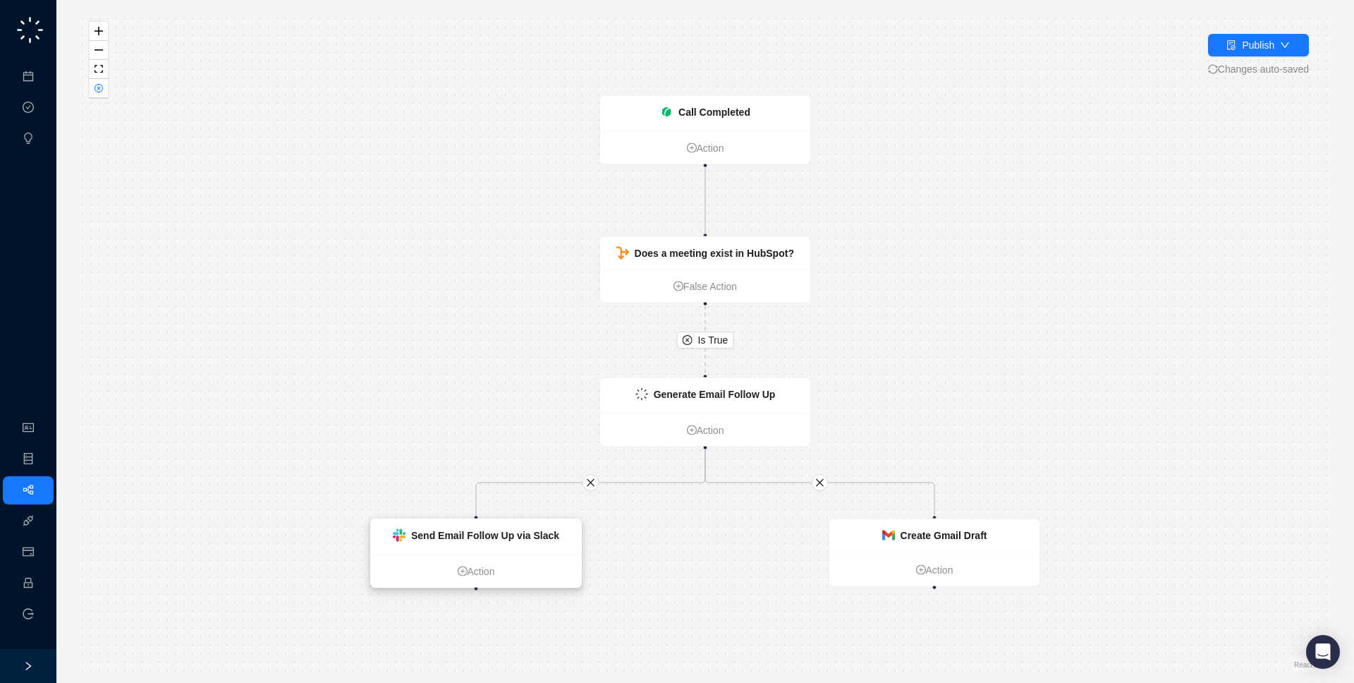
click at [541, 526] on div "Send Email Follow Up via Slack" at bounding box center [476, 536] width 210 height 35
click at [590, 483] on icon "close" at bounding box center [591, 482] width 8 height 8
drag, startPoint x: 934, startPoint y: 587, endPoint x: 468, endPoint y: 516, distance: 471.7
click at [468, 516] on div "Is True Call Completed Action Does a meeting exist in HubSpot? False Action Sen…" at bounding box center [705, 341] width 1253 height 660
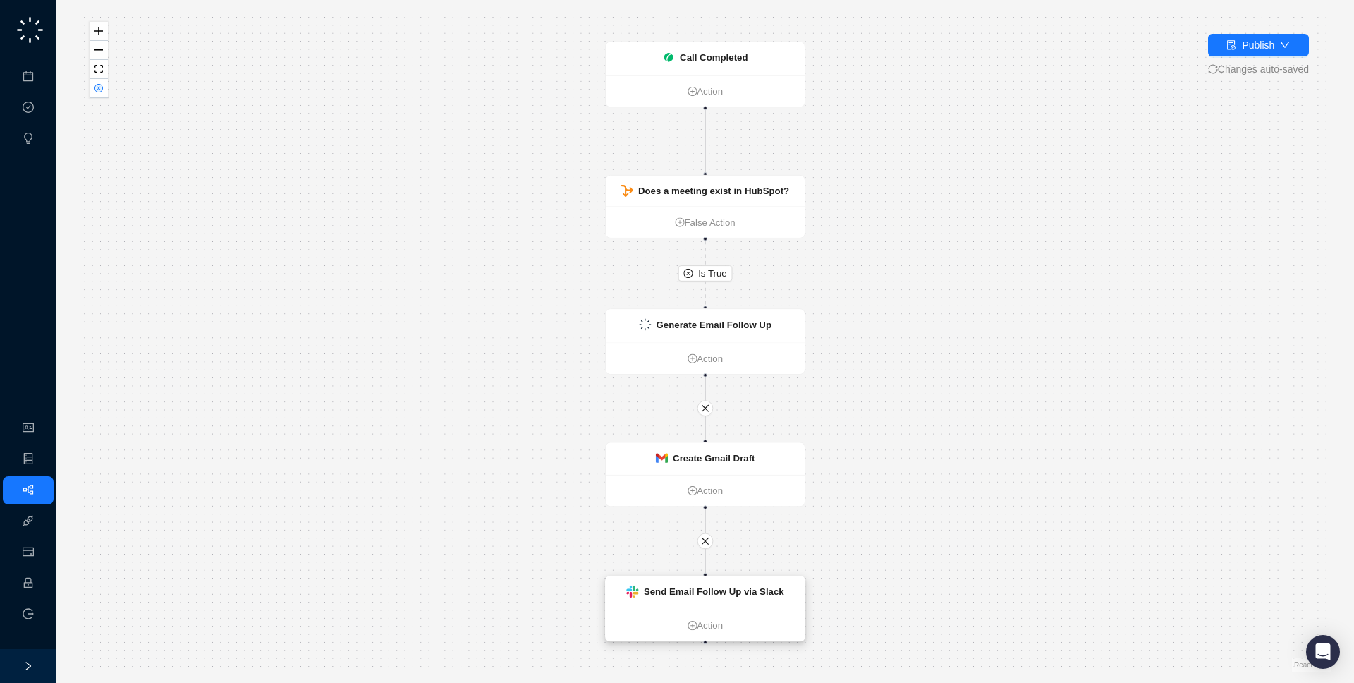
click at [746, 604] on div "Send Email Follow Up via Slack" at bounding box center [705, 592] width 199 height 33
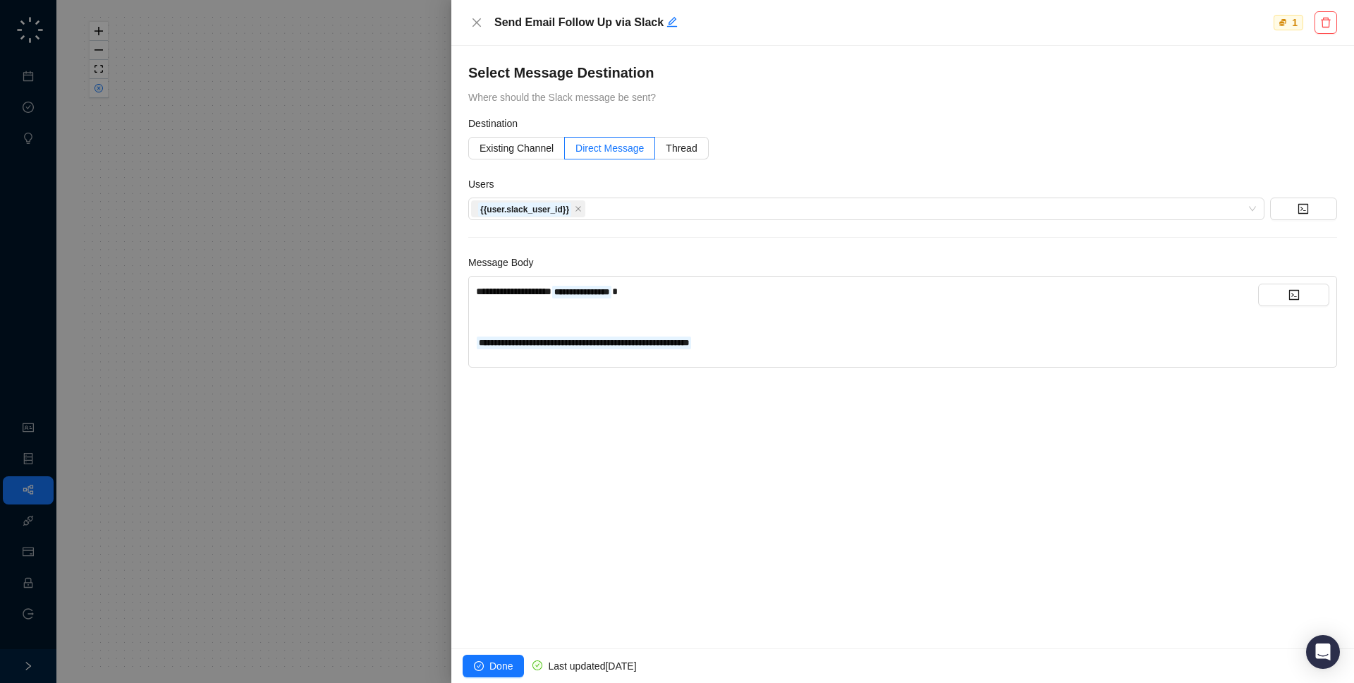
click at [780, 345] on div "**********" at bounding box center [867, 342] width 782 height 16
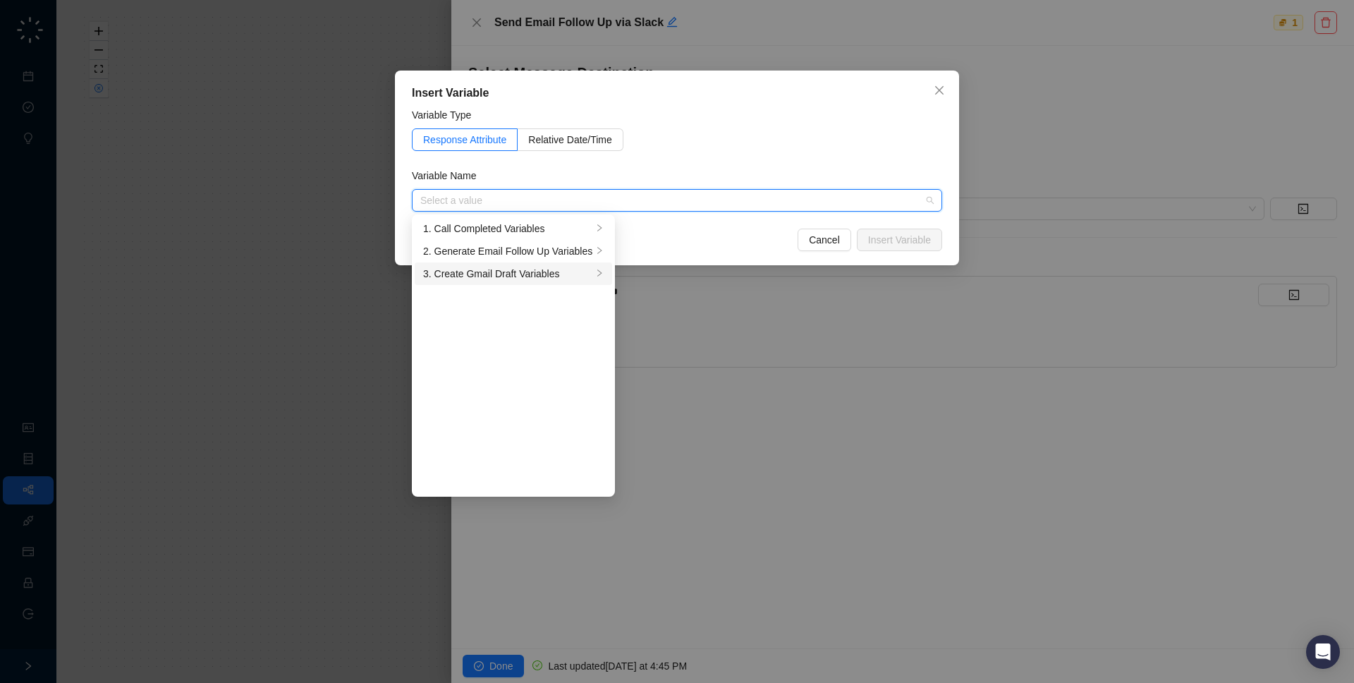
click at [579, 274] on div "3. Create Gmail Draft Variables" at bounding box center [507, 274] width 169 height 16
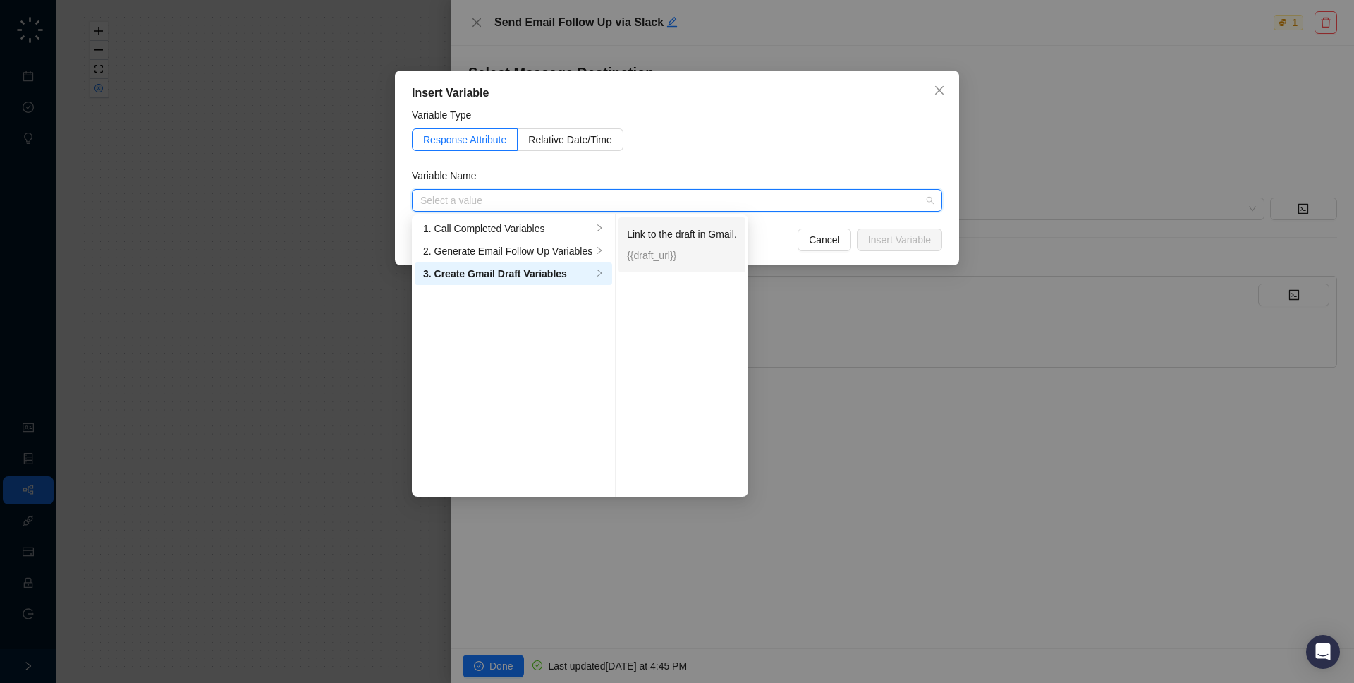
click at [715, 252] on p "{{draft_url}}" at bounding box center [682, 256] width 110 height 16
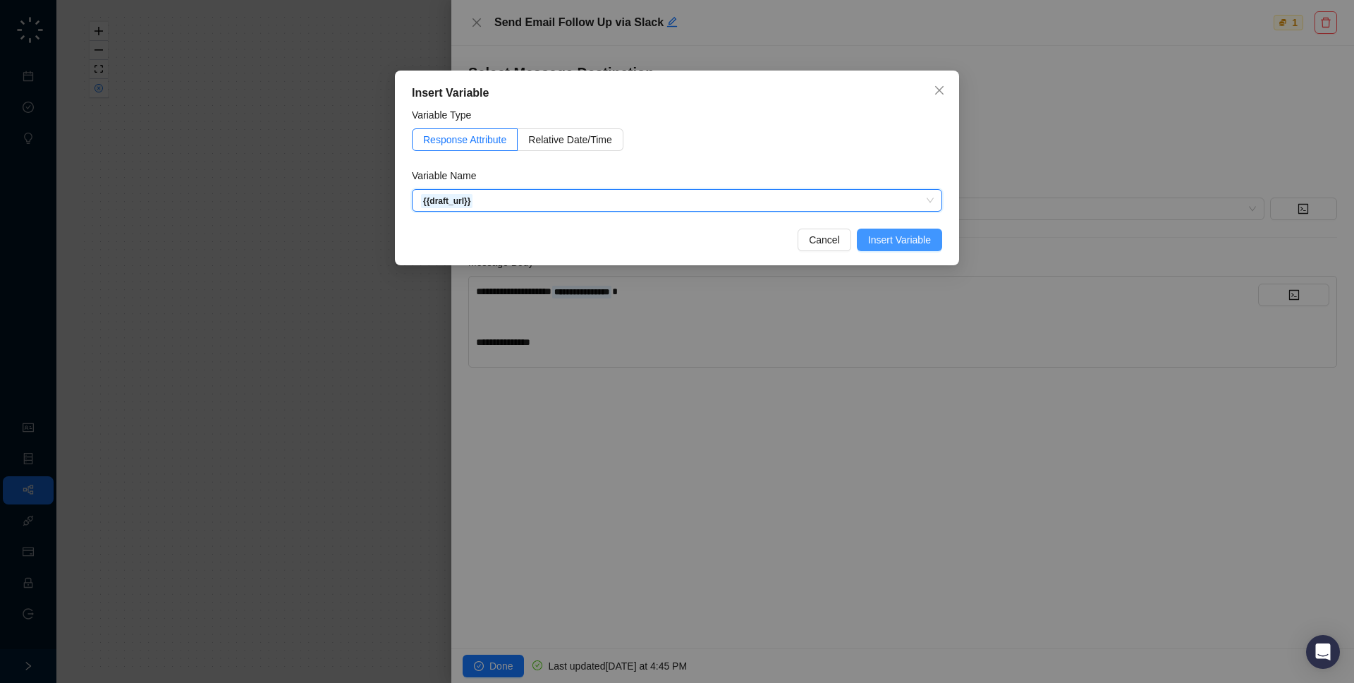
click at [858, 246] on button "Insert Variable" at bounding box center [899, 240] width 85 height 23
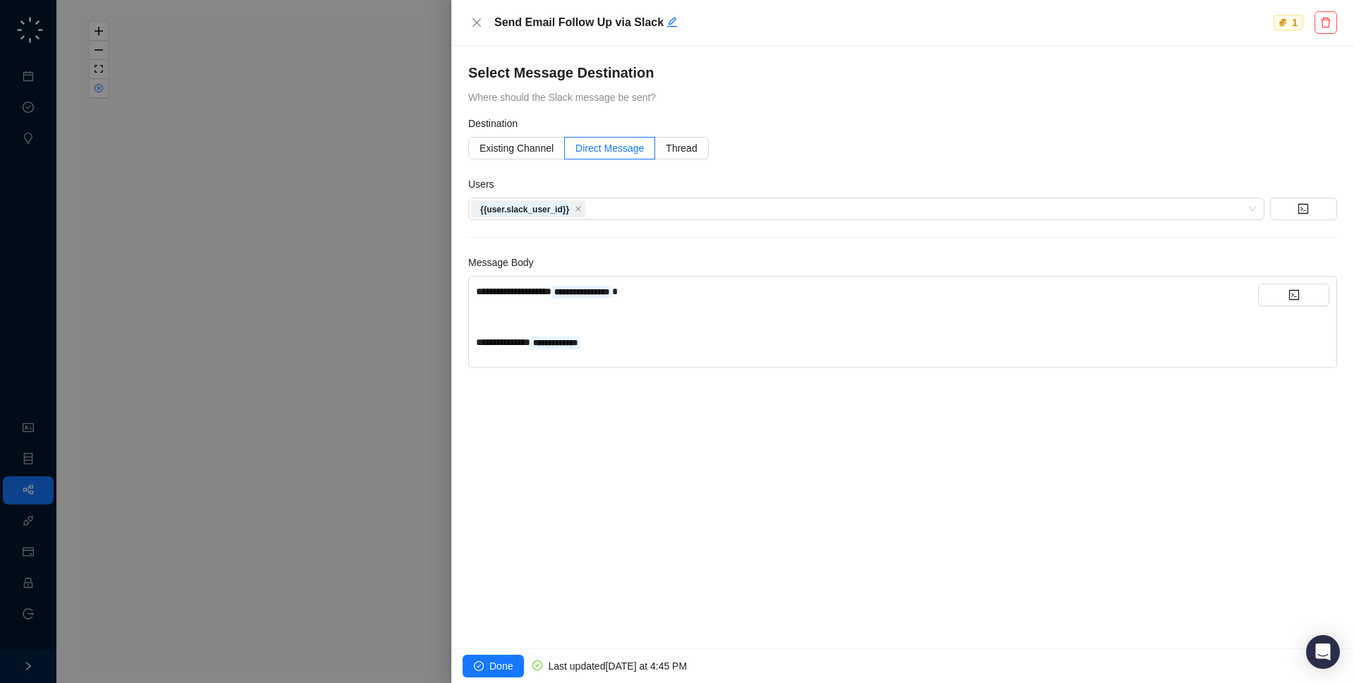
click at [243, 400] on div at bounding box center [677, 341] width 1354 height 683
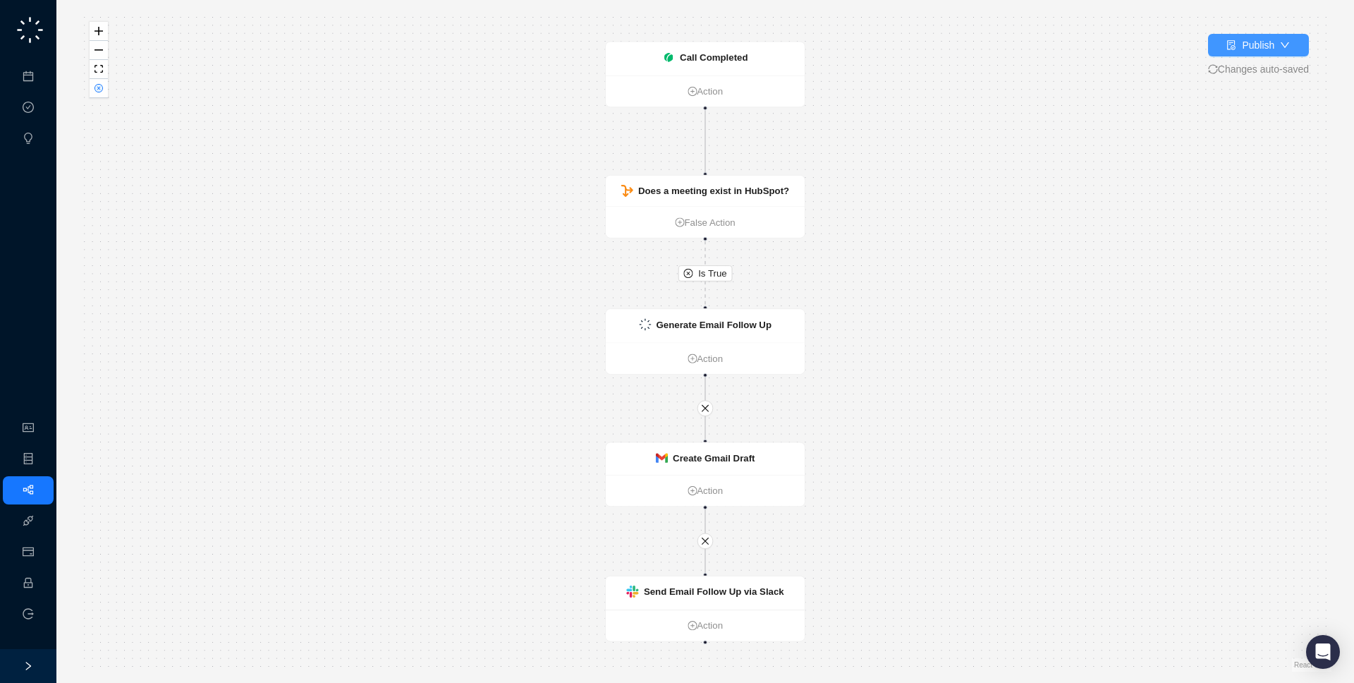
click at [1255, 47] on div "Publish" at bounding box center [1258, 45] width 32 height 16
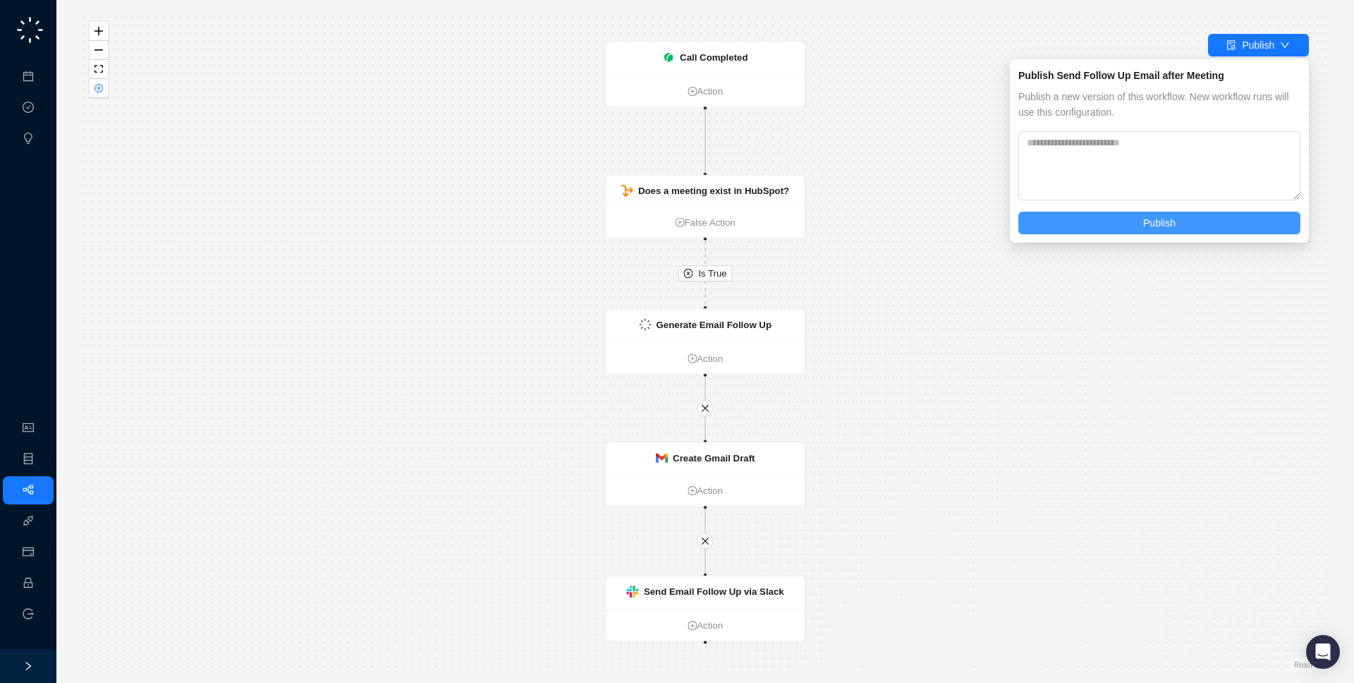
click at [1148, 219] on span "Publish" at bounding box center [1159, 223] width 32 height 16
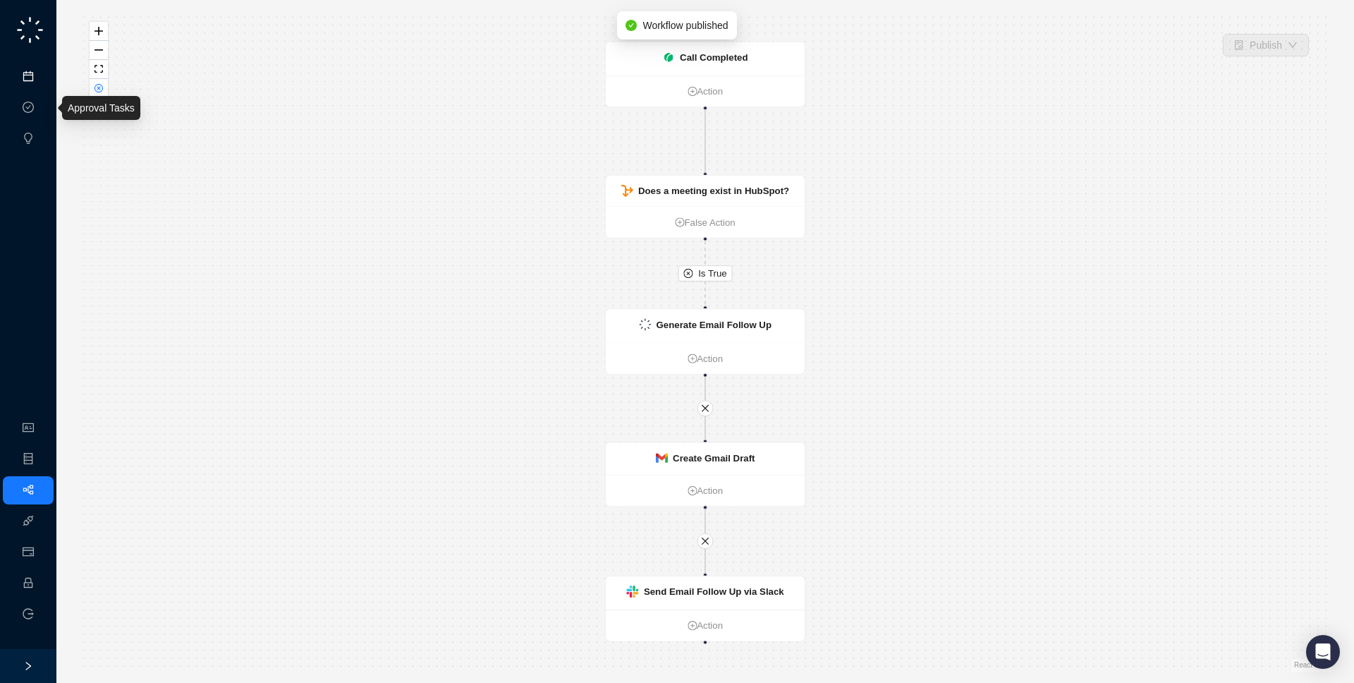
click at [41, 82] on link "Meetings & Calls" at bounding box center [78, 76] width 74 height 11
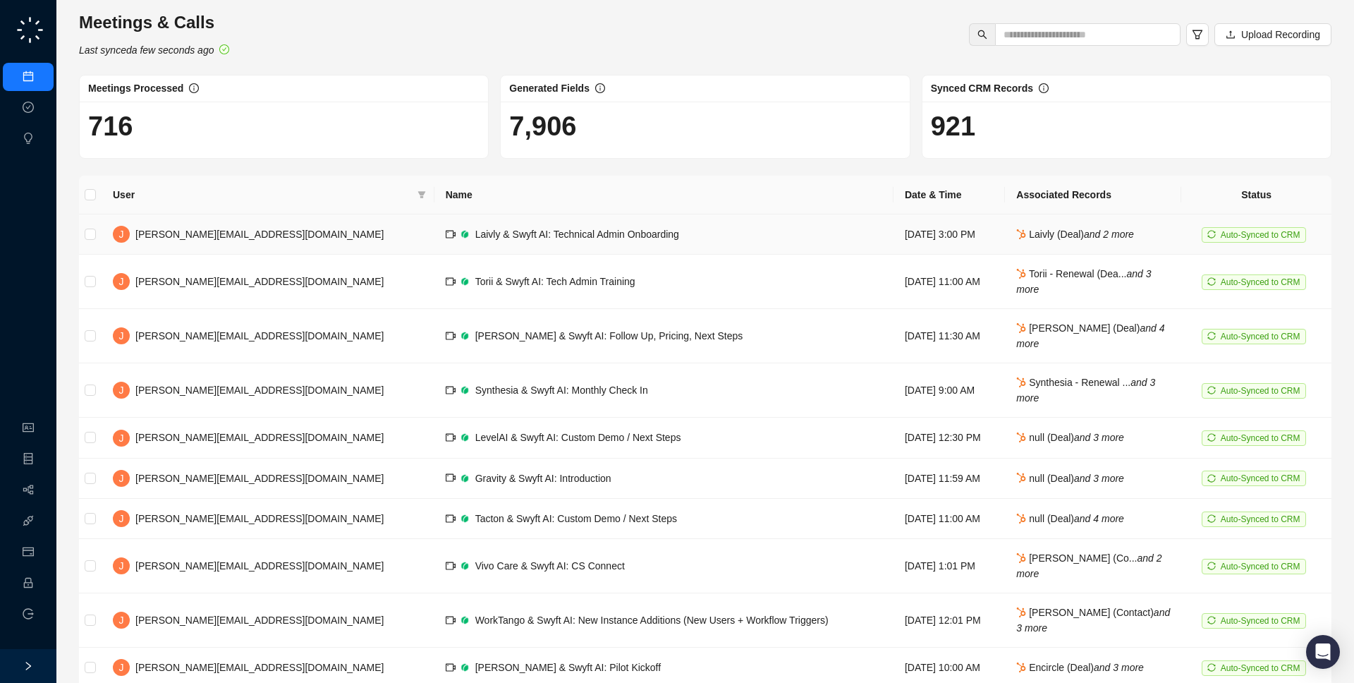
click at [576, 238] on td "Laivly & Swyft AI: Technical Admin Onboarding" at bounding box center [664, 234] width 459 height 40
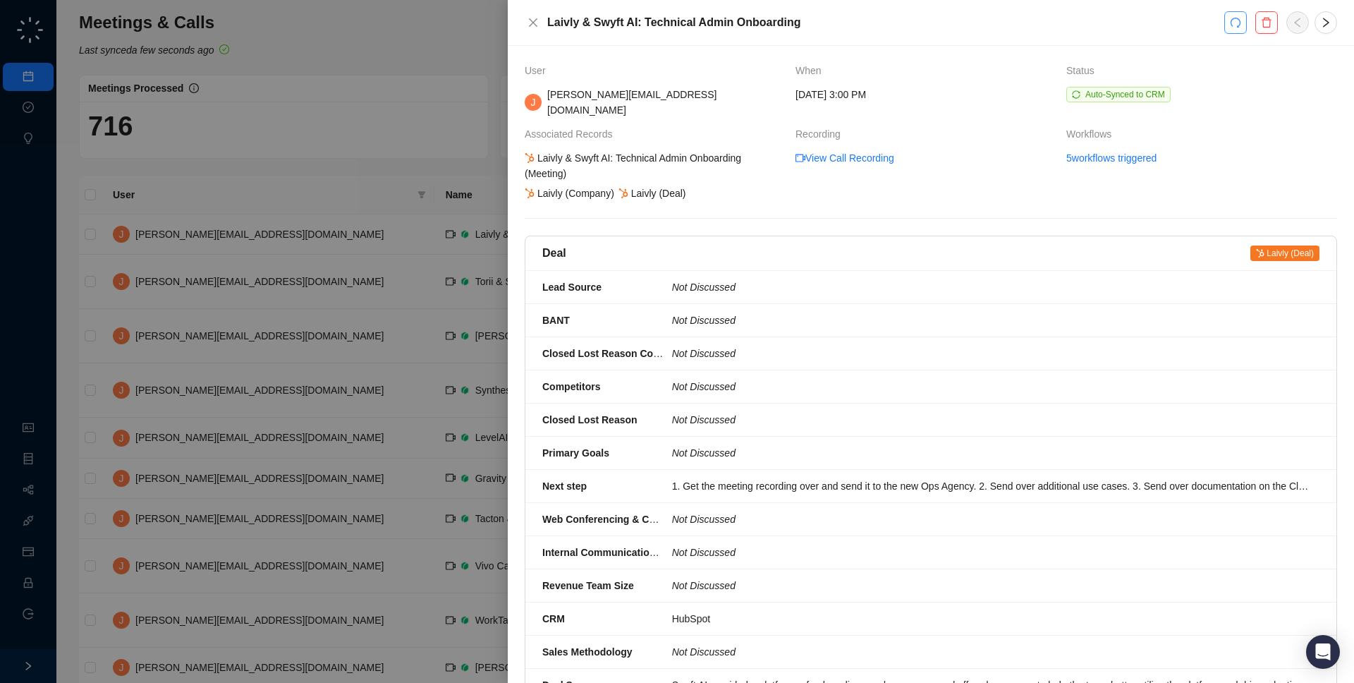
click at [1239, 25] on icon "redo" at bounding box center [1236, 23] width 10 height 10
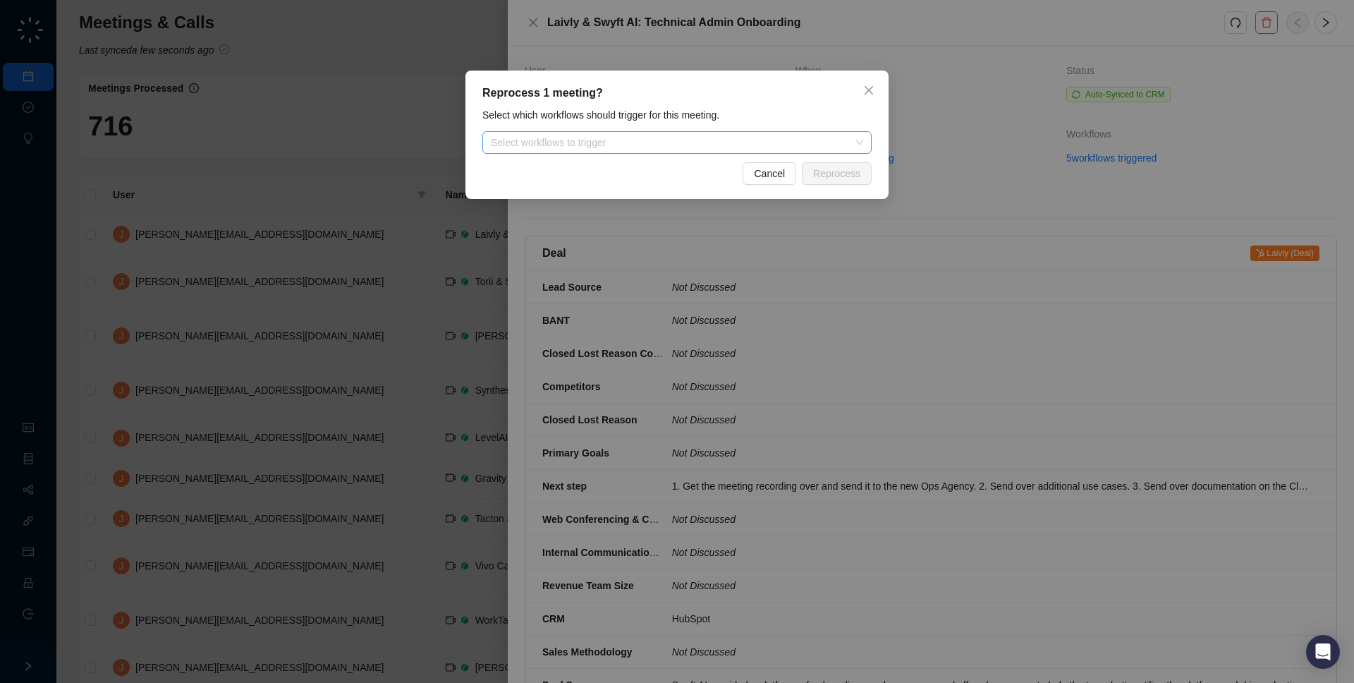
click at [709, 142] on div at bounding box center [669, 143] width 369 height 11
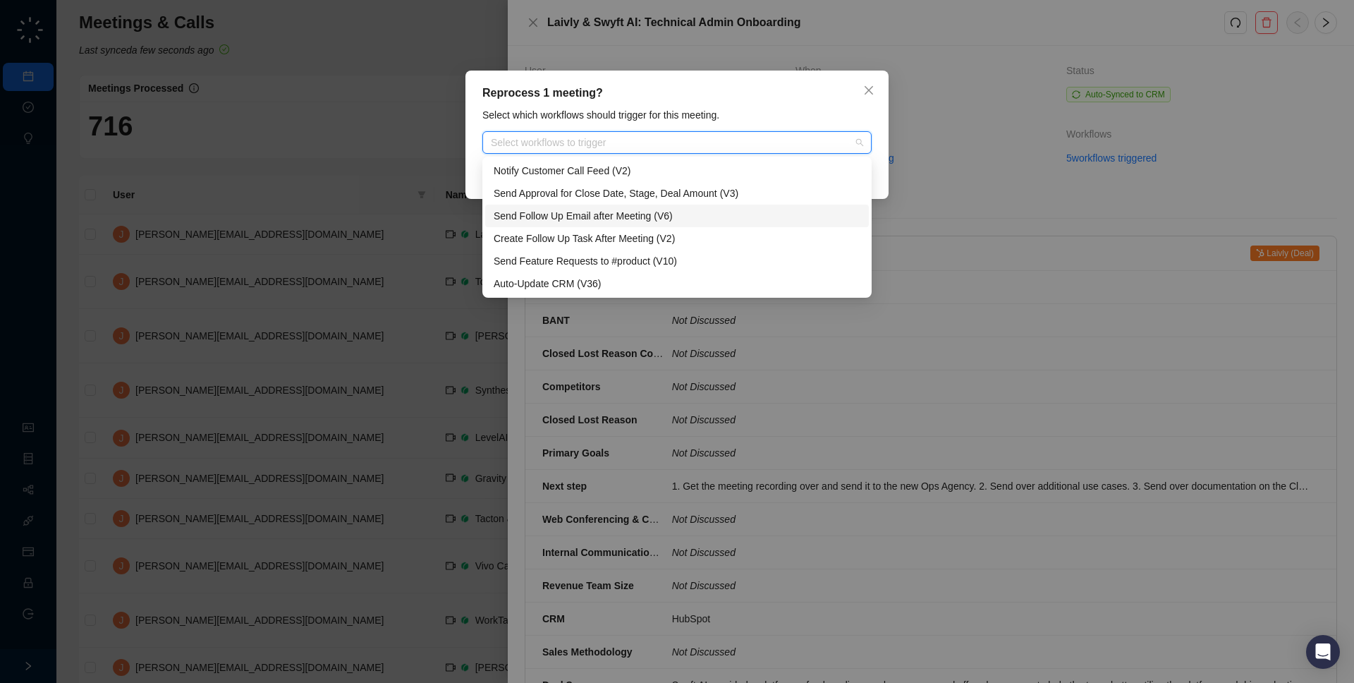
click at [677, 222] on div "Send Follow Up Email after Meeting (V6)" at bounding box center [677, 216] width 367 height 16
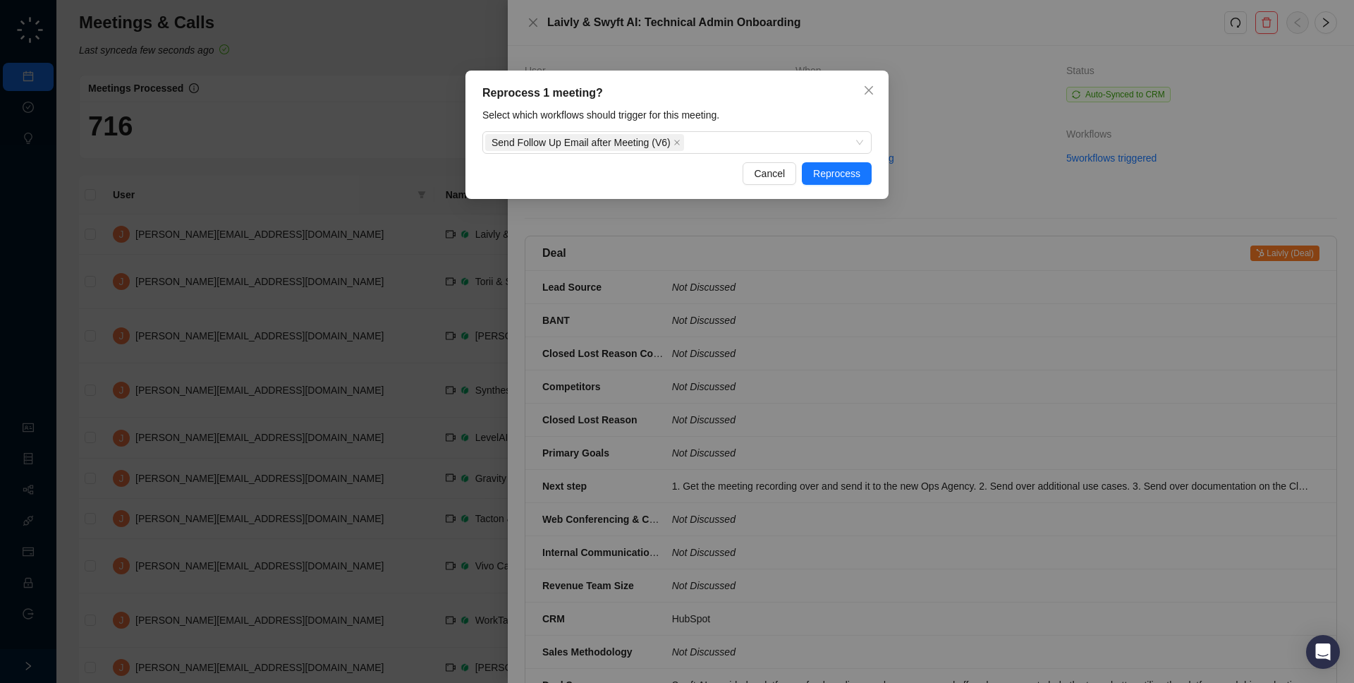
click at [801, 98] on div "Reprocess 1 meeting?" at bounding box center [676, 93] width 389 height 17
click at [832, 177] on span "Reprocess" at bounding box center [836, 174] width 47 height 16
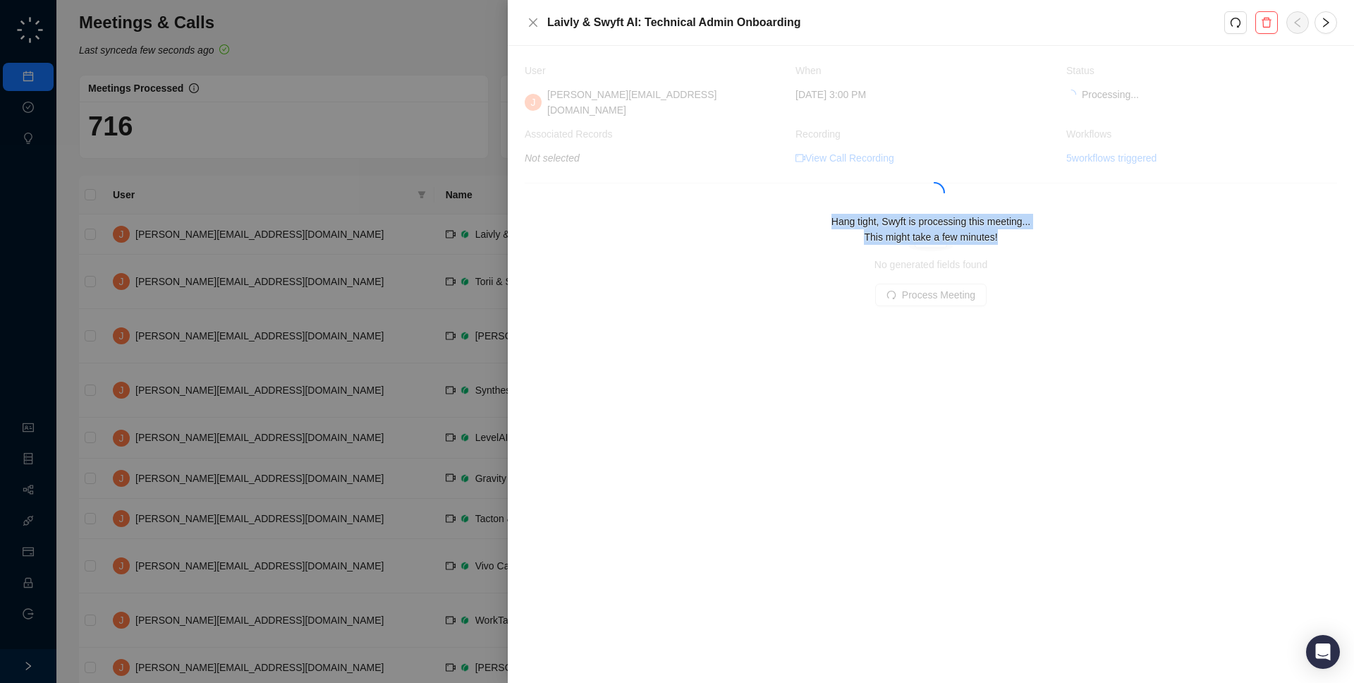
drag, startPoint x: 815, startPoint y: 207, endPoint x: 1054, endPoint y: 225, distance: 239.1
click at [1054, 225] on div "Hang tight, Swyft is processing this meeting... This might take a few minutes!" at bounding box center [931, 229] width 813 height 31
click at [1041, 228] on div "Hang tight, Swyft is processing this meeting... This might take a few minutes!" at bounding box center [931, 229] width 813 height 31
click at [804, 19] on h5 "Laivly & Swyft AI: Technical Admin Onboarding" at bounding box center [885, 22] width 677 height 17
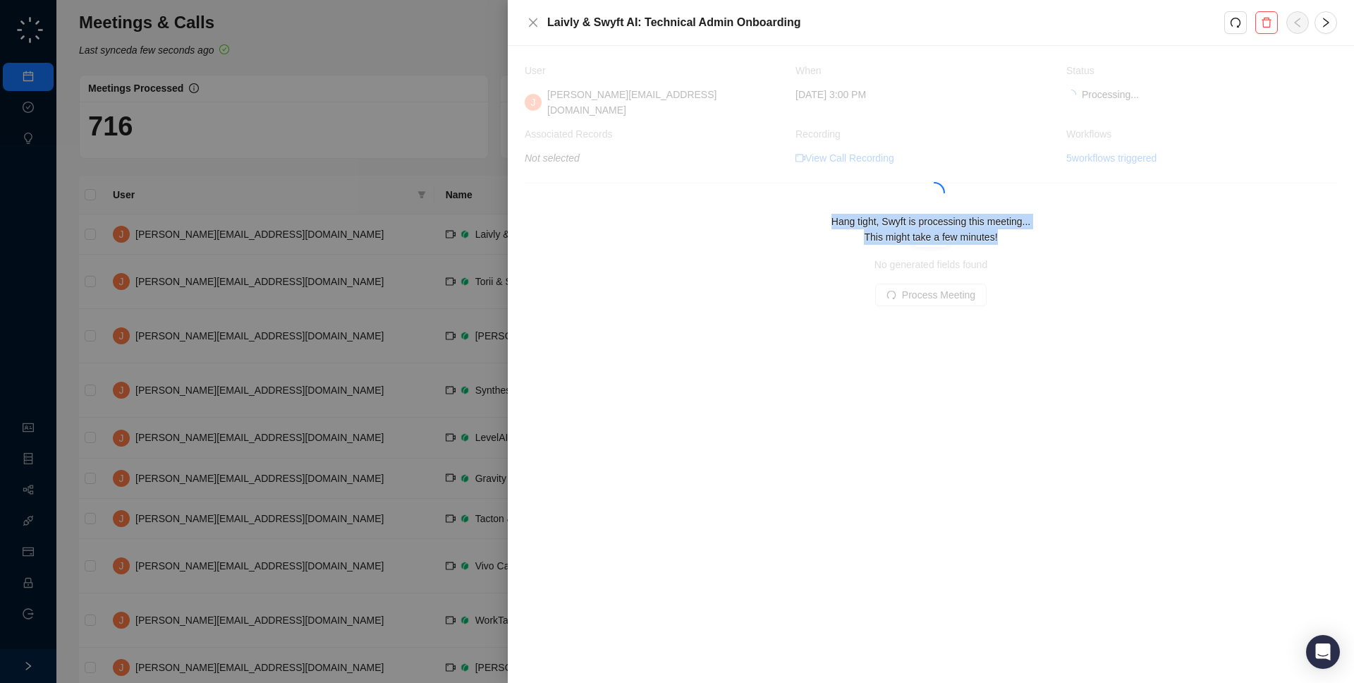
drag, startPoint x: 820, startPoint y: 216, endPoint x: 1025, endPoint y: 236, distance: 206.2
click at [1025, 236] on div "Hang tight, Swyft is processing this meeting... This might take a few minutes!" at bounding box center [931, 229] width 813 height 31
drag, startPoint x: 870, startPoint y: 231, endPoint x: 770, endPoint y: 219, distance: 101.6
click at [770, 219] on div "Hang tight, Swyft is processing this meeting... This might take a few minutes!" at bounding box center [931, 229] width 813 height 31
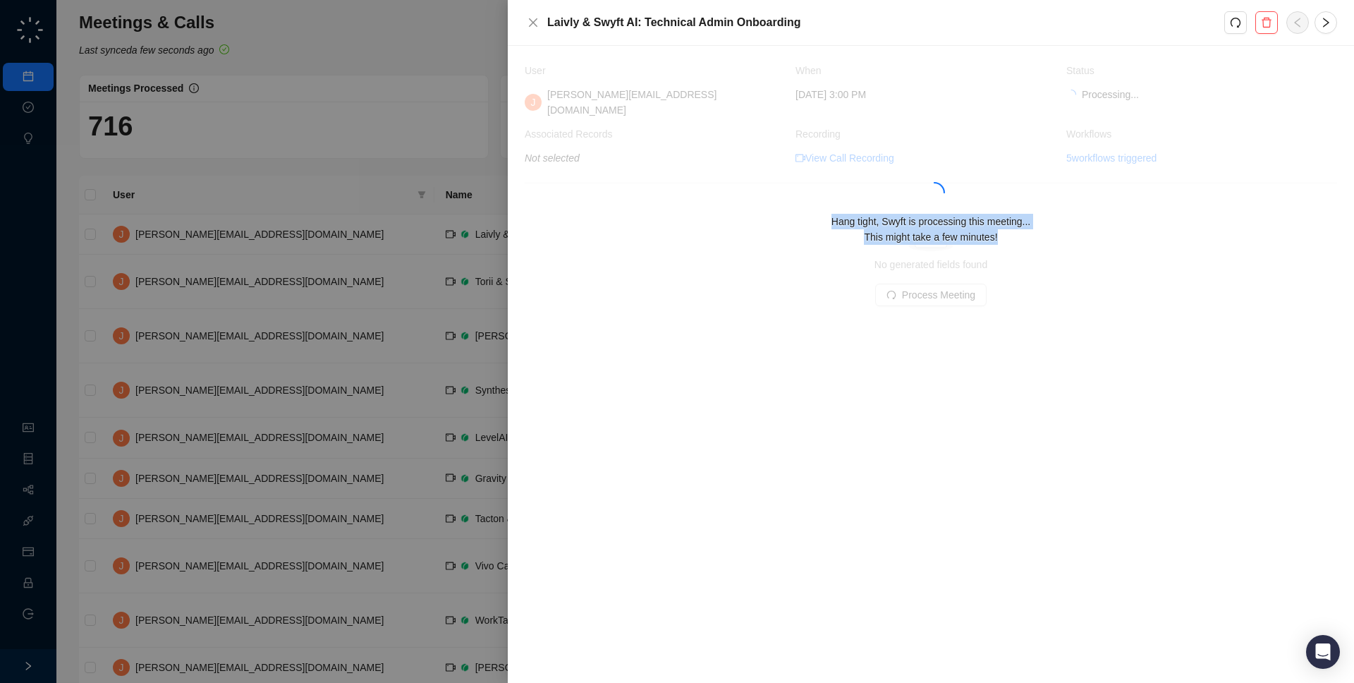
click at [770, 219] on div "Hang tight, Swyft is processing this meeting... This might take a few minutes!" at bounding box center [931, 229] width 813 height 31
drag, startPoint x: 779, startPoint y: 219, endPoint x: 1061, endPoint y: 229, distance: 281.7
click at [1061, 229] on div "Hang tight, Swyft is processing this meeting... This might take a few minutes!" at bounding box center [931, 229] width 813 height 31
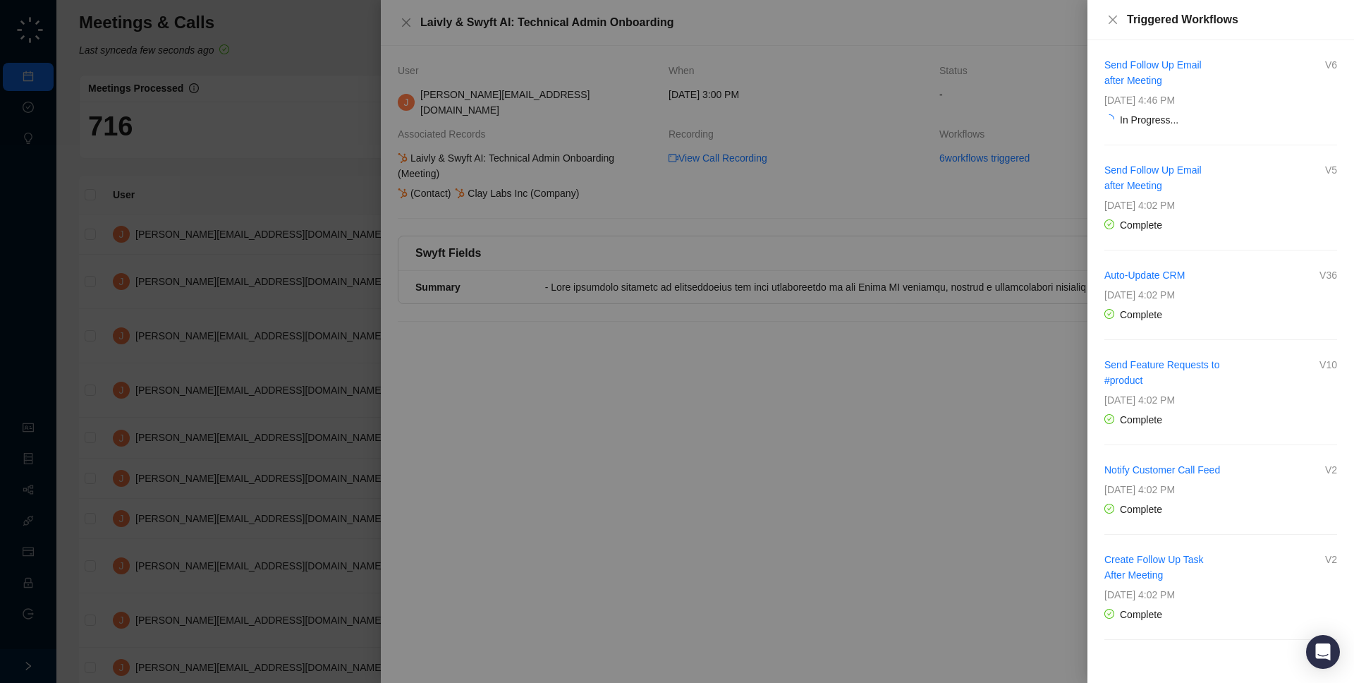
drag, startPoint x: 1270, startPoint y: 98, endPoint x: 1256, endPoint y: 24, distance: 75.3
click at [1256, 24] on div "Triggered Workflows Send Follow Up Email after Meeting V6 Tuesday, 09/09/25, 4:…" at bounding box center [1221, 341] width 267 height 683
click at [1249, 116] on div "In Progress..." at bounding box center [1221, 120] width 233 height 16
click at [564, 466] on div at bounding box center [677, 341] width 1354 height 683
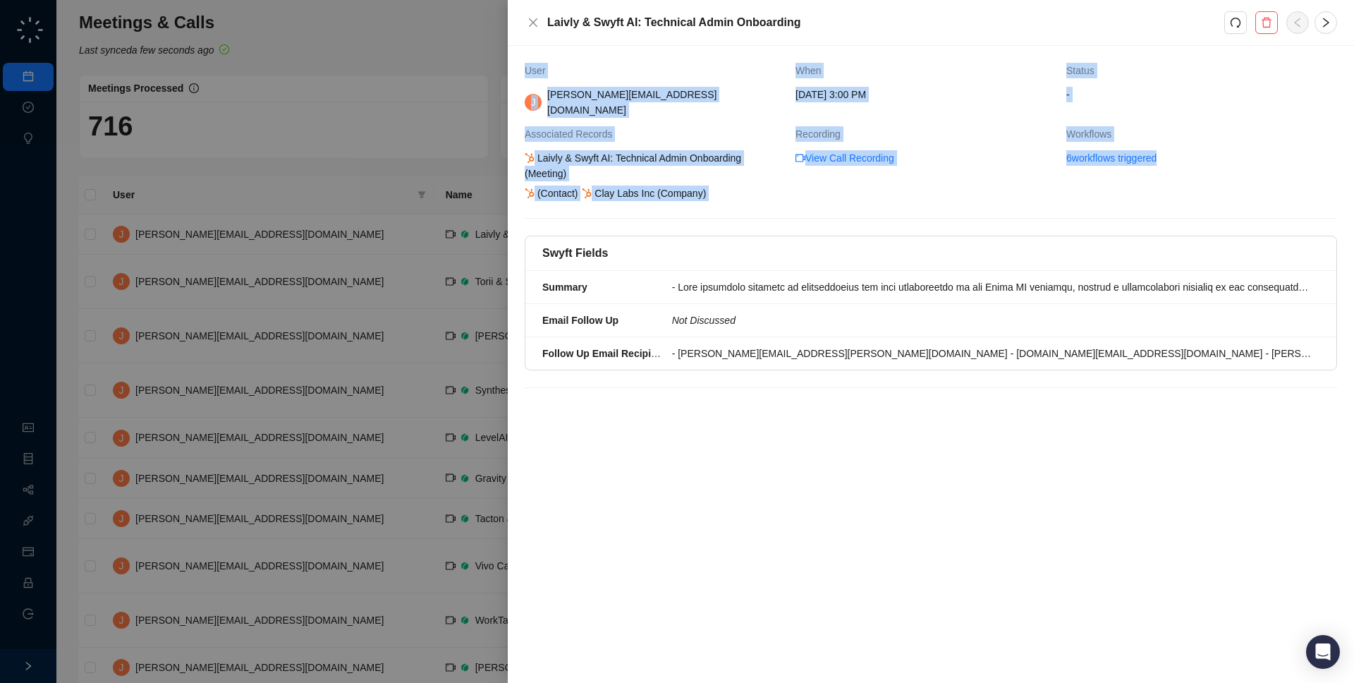
drag, startPoint x: 551, startPoint y: 195, endPoint x: 519, endPoint y: 136, distance: 67.2
click at [519, 136] on div "User When Status J jake@swyftai.com Tuesday, 09/09/25, 3:00 PM - Associated Rec…" at bounding box center [931, 364] width 846 height 637
click at [575, 164] on div "Laivly & Swyft AI: Technical Admin Onboarding (Meeting)" at bounding box center [655, 165] width 264 height 31
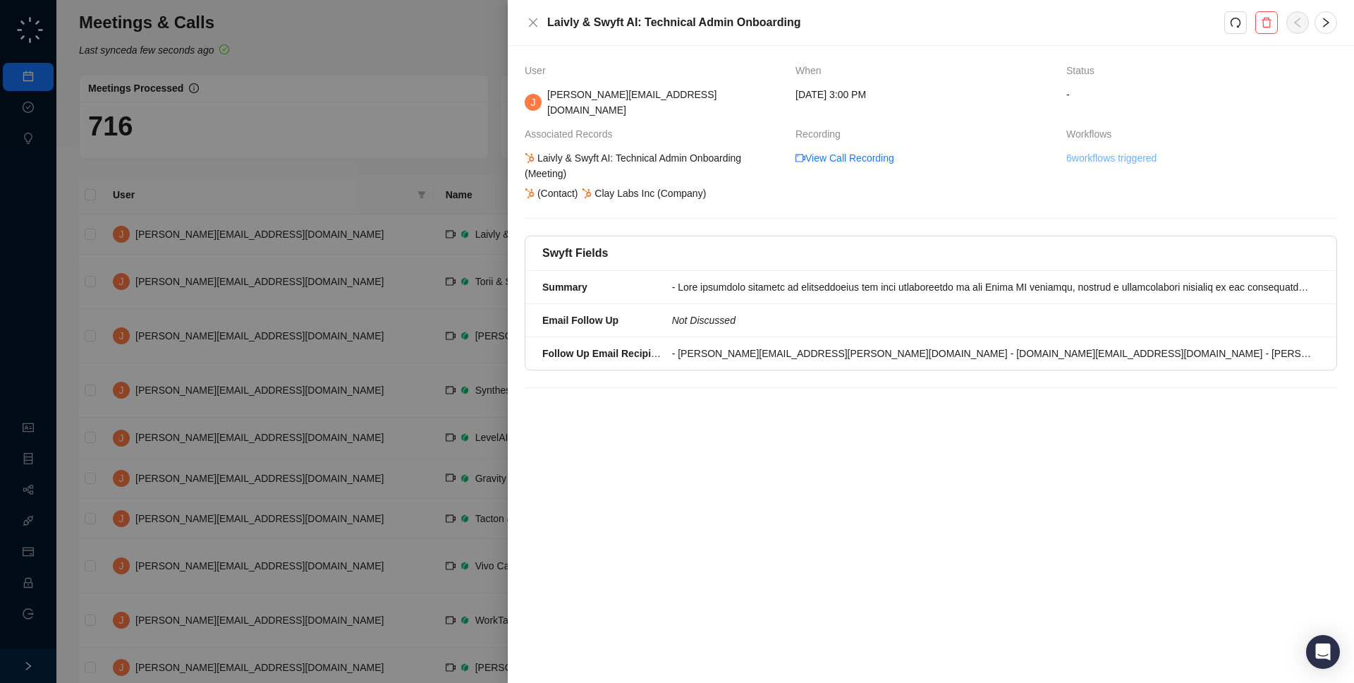
click at [1145, 150] on link "6 workflows triggered" at bounding box center [1112, 158] width 90 height 16
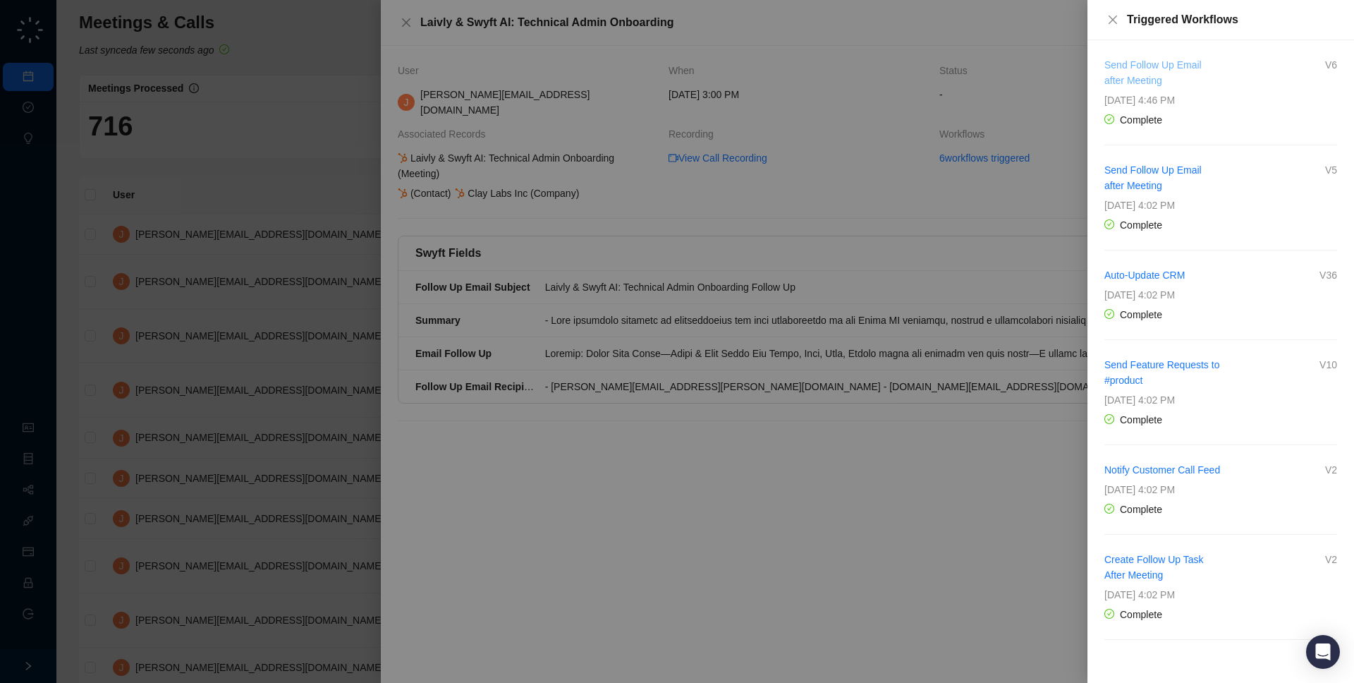
click at [1136, 81] on link "Send Follow Up Email after Meeting" at bounding box center [1153, 72] width 97 height 27
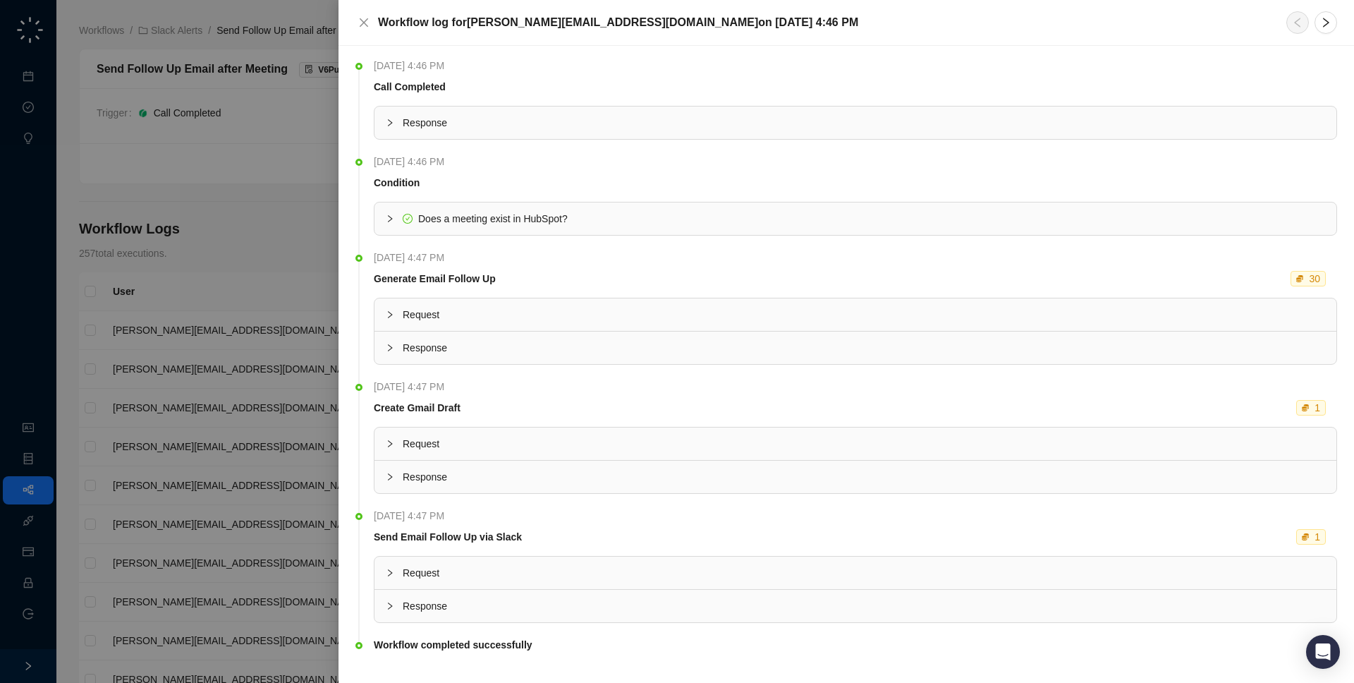
click at [472, 212] on div "Does a meeting exist in HubSpot?" at bounding box center [493, 219] width 150 height 16
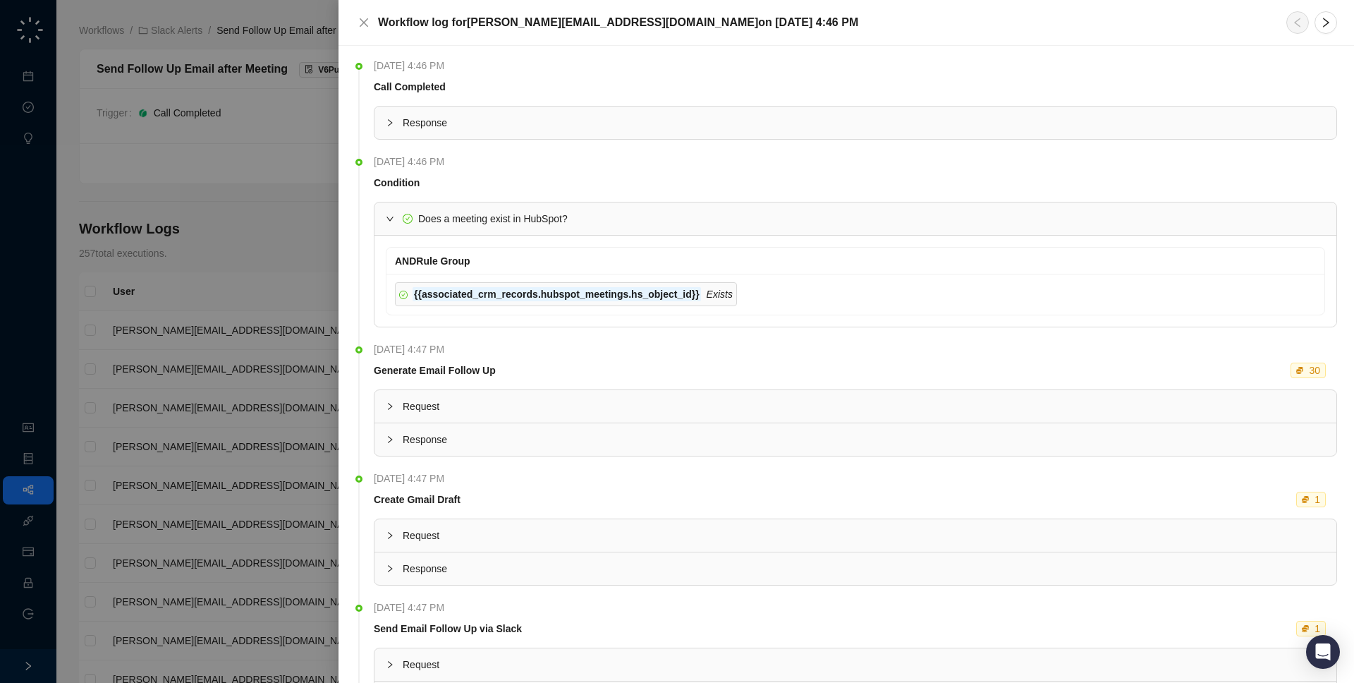
click at [489, 221] on span "Does a meeting exist in HubSpot?" at bounding box center [493, 218] width 150 height 11
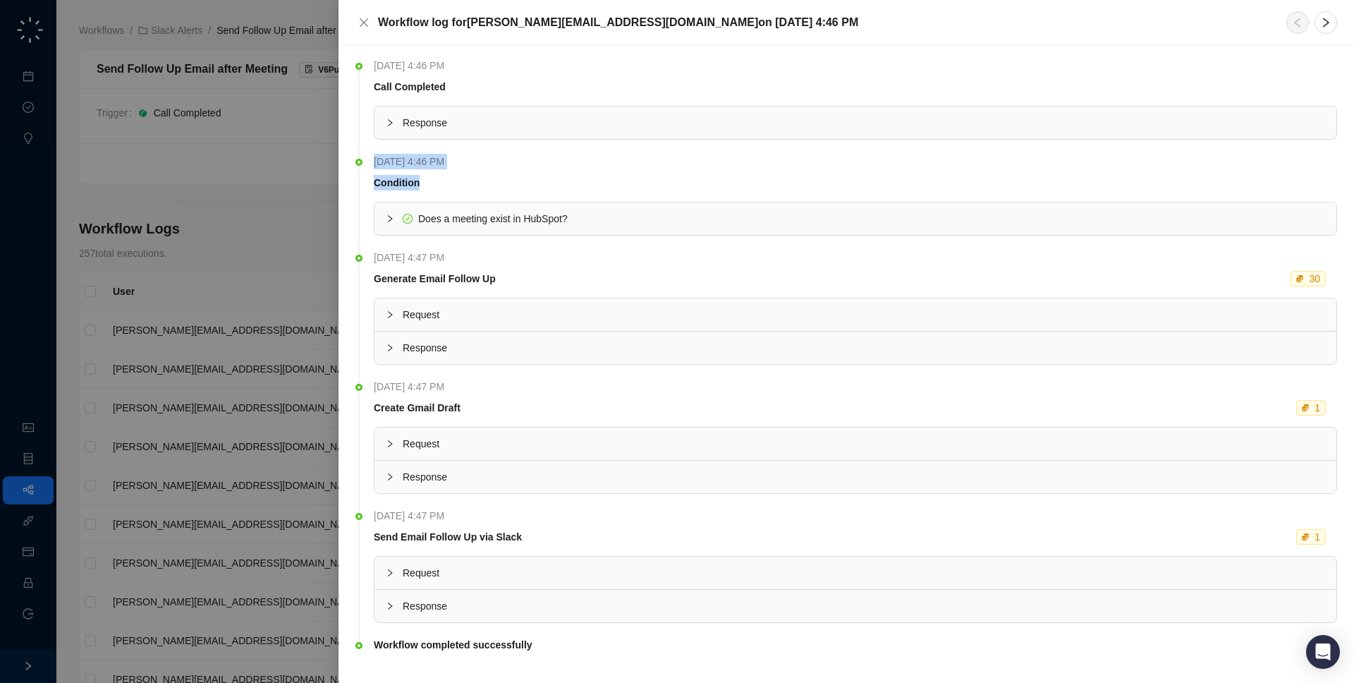
drag, startPoint x: 451, startPoint y: 195, endPoint x: 349, endPoint y: 159, distance: 108.4
click at [349, 159] on div "Tuesday, 09/09/25, 4:46 PM Call Completed Response Tuesday, 09/09/25, 4:46 PM C…" at bounding box center [847, 364] width 1016 height 637
click at [449, 183] on span "Condition" at bounding box center [856, 183] width 964 height 16
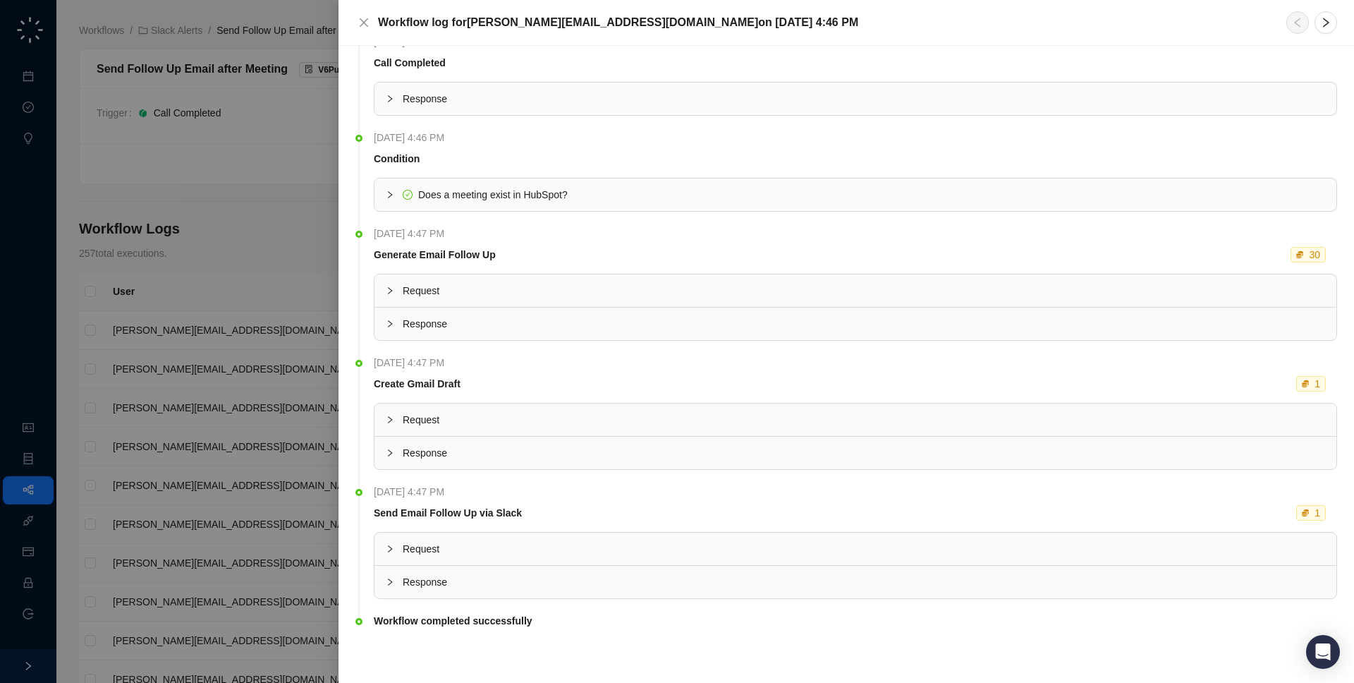
click at [480, 587] on span "Response" at bounding box center [864, 582] width 923 height 16
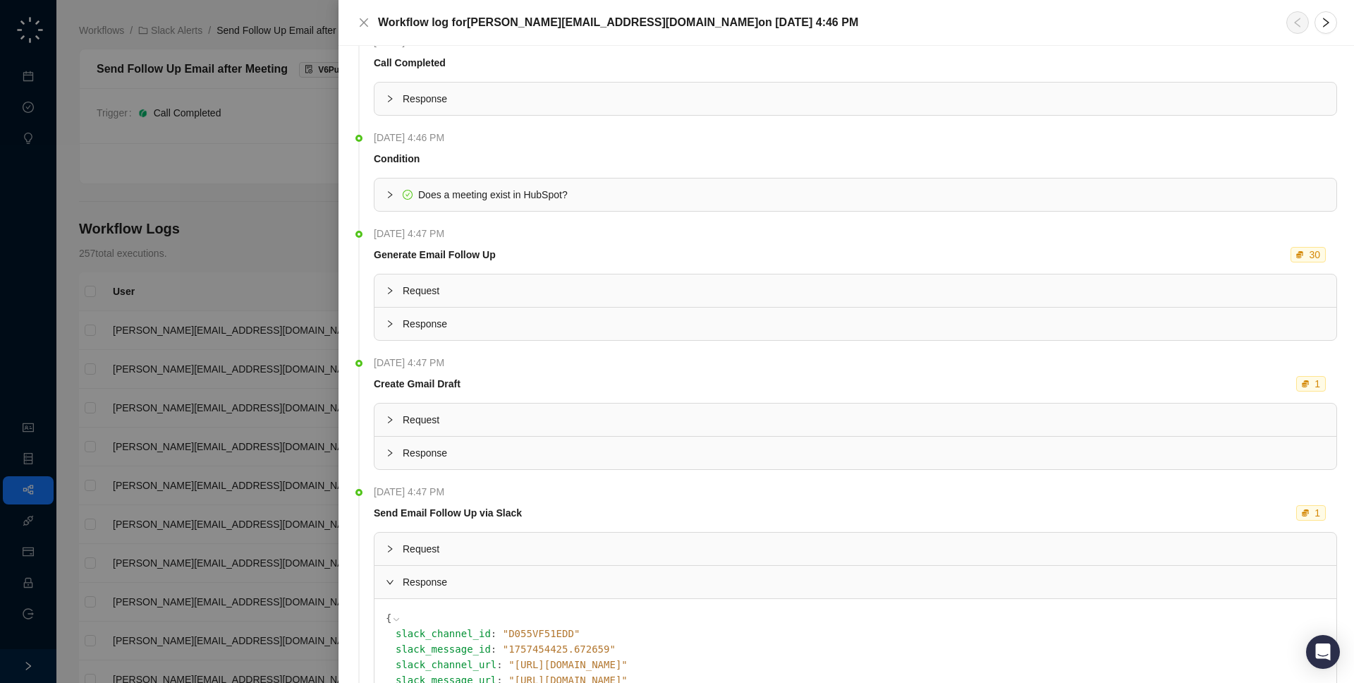
scroll to position [140, 0]
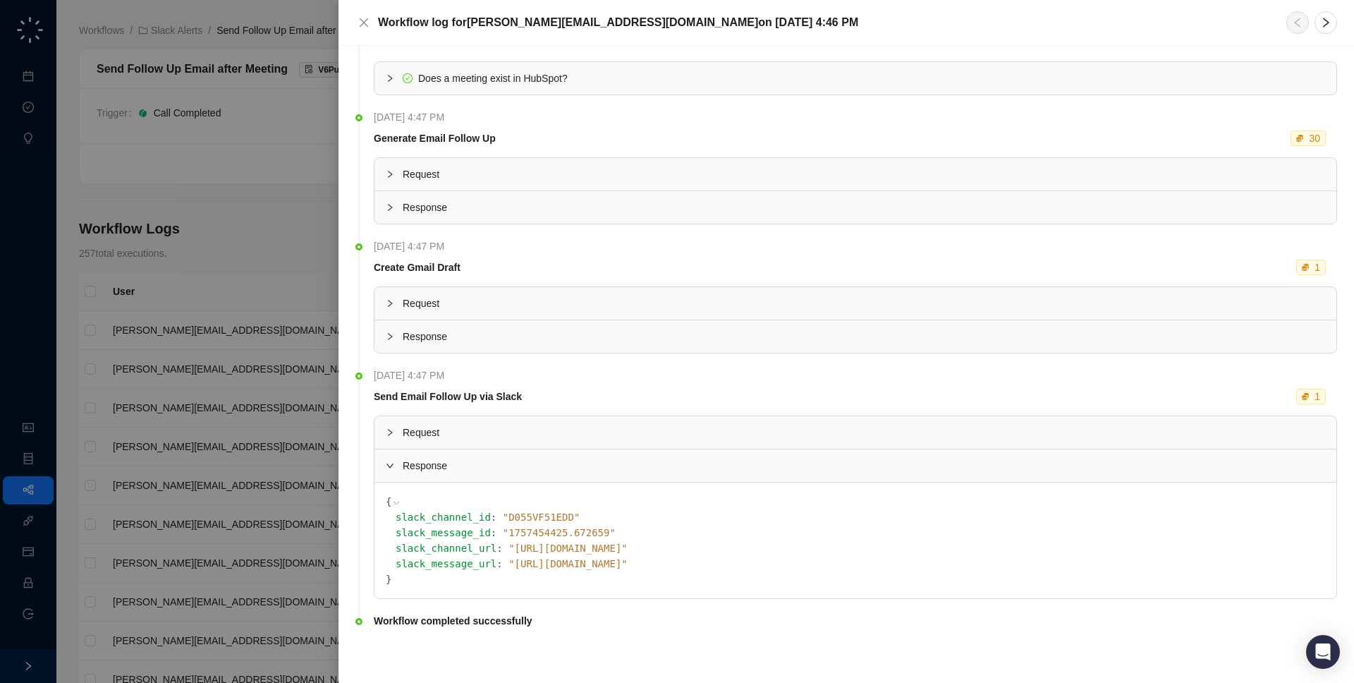
click at [544, 422] on div "Request" at bounding box center [856, 432] width 962 height 32
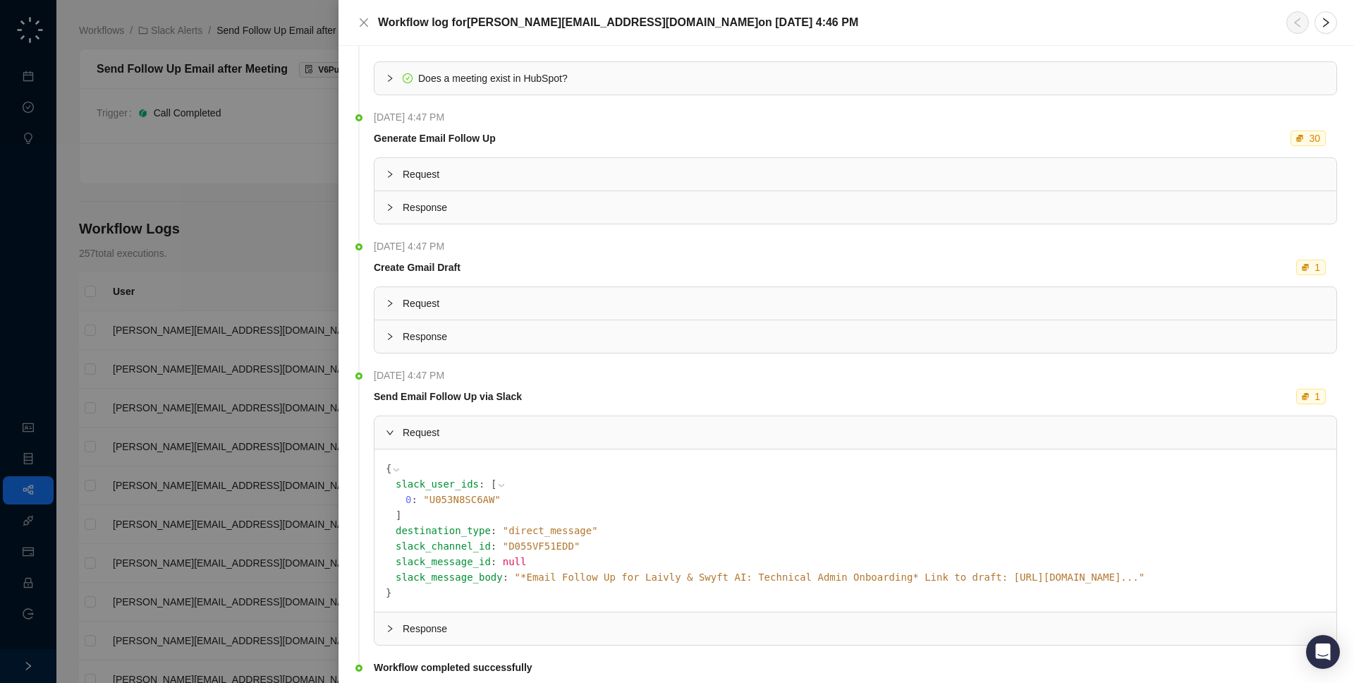
click at [0, 0] on icon at bounding box center [0, 0] width 0 height 0
click at [824, 578] on span "" *Email Follow Up for Laivly & Swyft AI: Technical Admin Onboarding* Link to d…" at bounding box center [830, 576] width 630 height 11
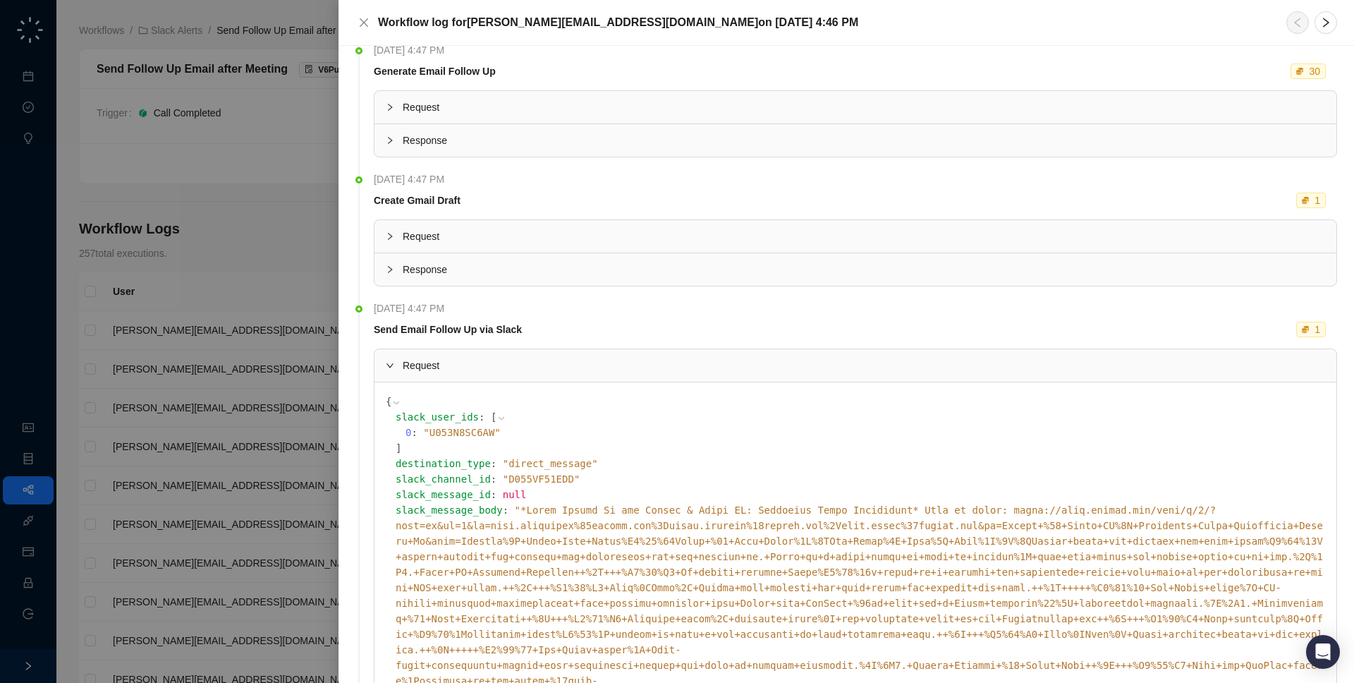
scroll to position [621, 0]
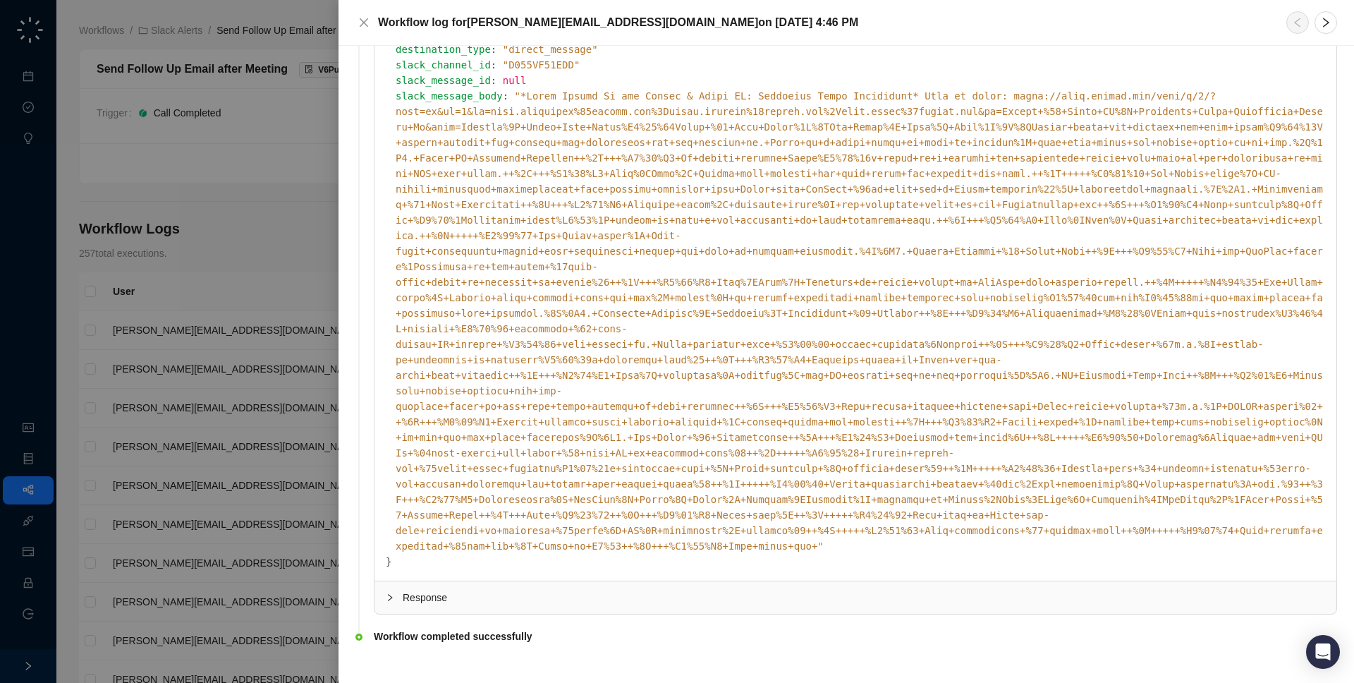
click at [0, 0] on icon at bounding box center [0, 0] width 0 height 0
click at [321, 238] on div at bounding box center [677, 341] width 1354 height 683
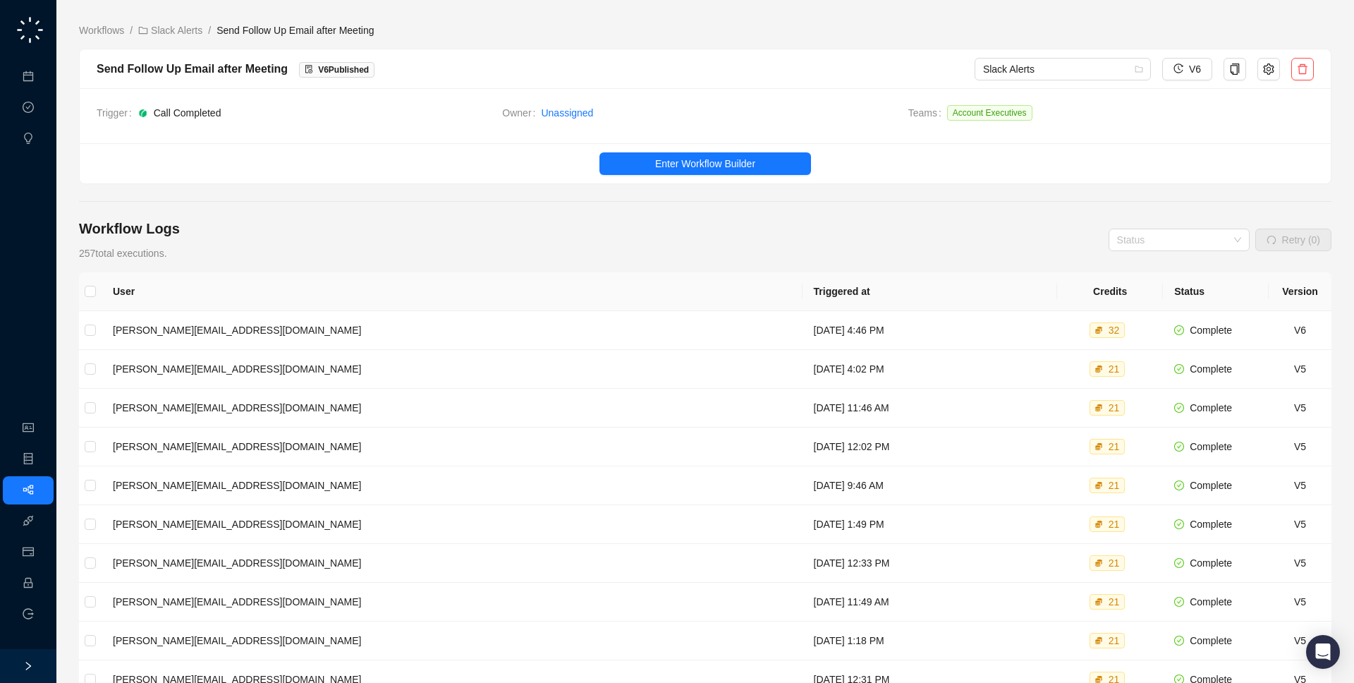
click at [28, 59] on div "Meetings & Calls Approval Tasks Insights" at bounding box center [28, 83] width 56 height 145
click at [41, 71] on link "Meetings & Calls" at bounding box center [78, 76] width 74 height 11
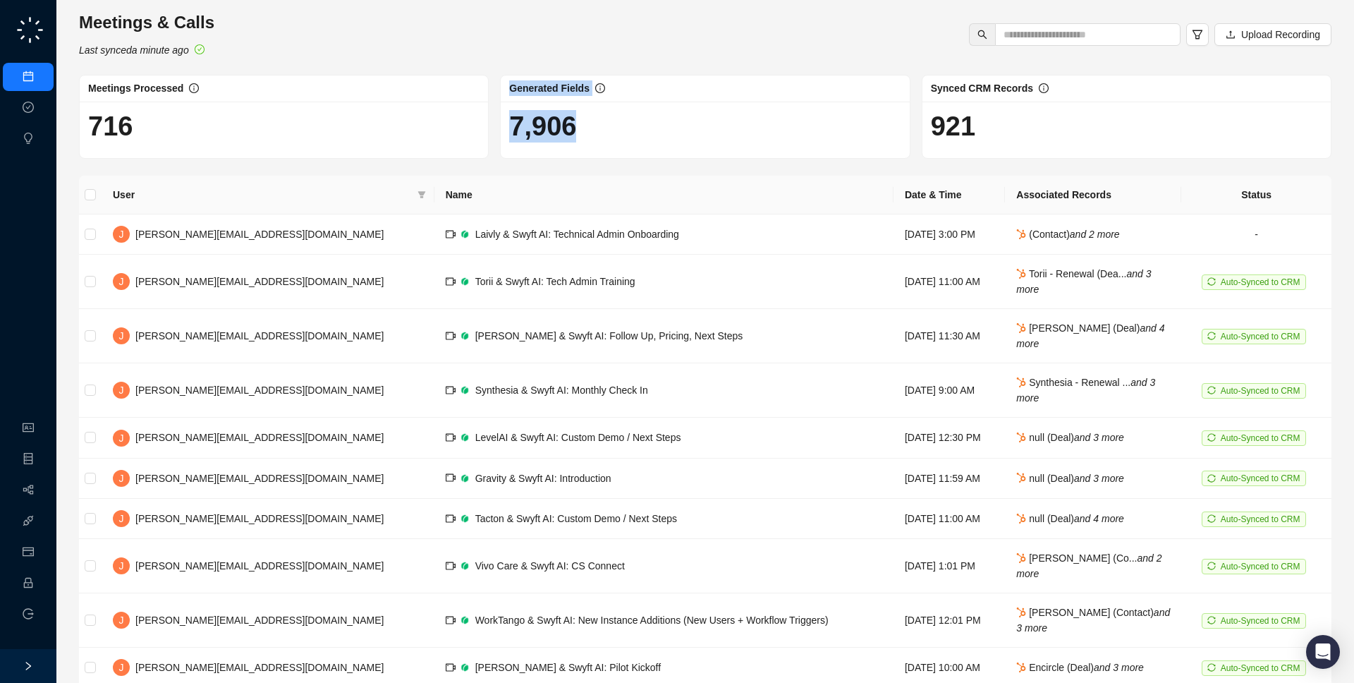
click at [480, 128] on div "Meetings Processed 716 Generated Fields 7,906 Synced CRM Records 921" at bounding box center [705, 117] width 1264 height 84
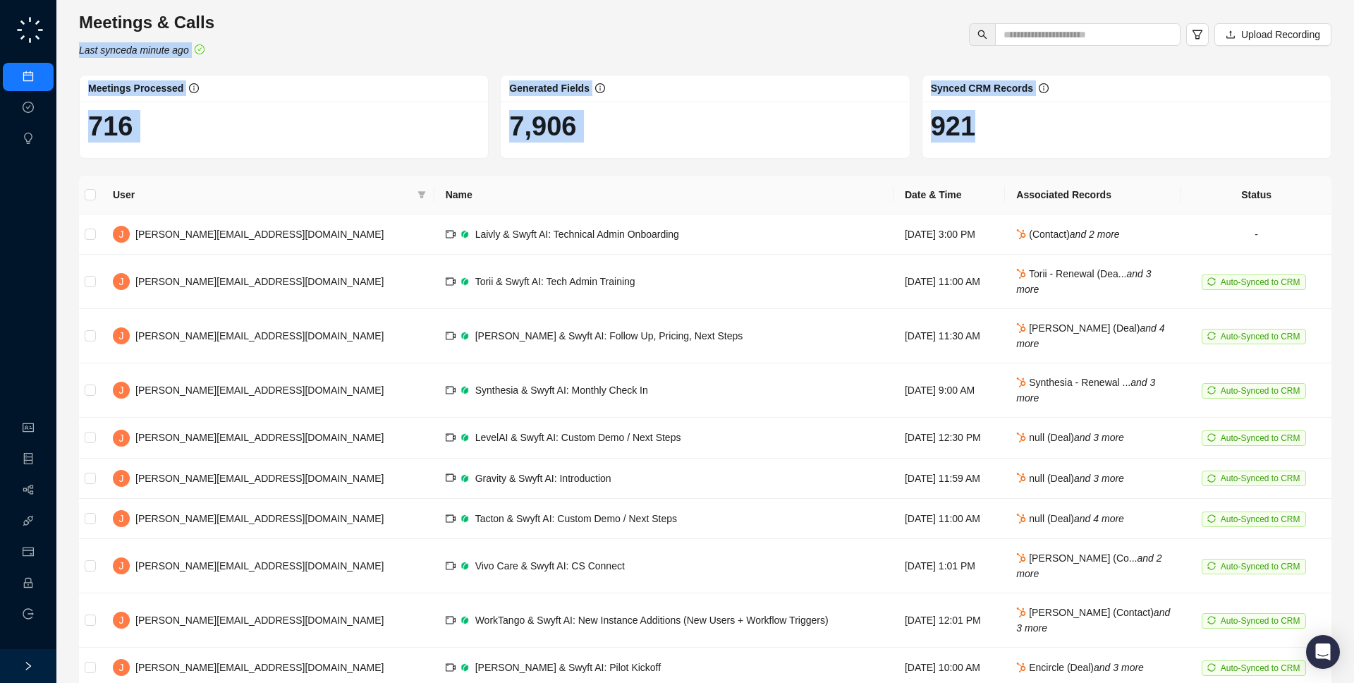
drag, startPoint x: 1141, startPoint y: 134, endPoint x: 212, endPoint y: 13, distance: 936.8
click at [212, 13] on div "Meetings & Calls Last synced a minute ago Upload Recording Meetings Processed 7…" at bounding box center [705, 372] width 1253 height 722
click at [353, 99] on div "Meetings Processed" at bounding box center [284, 88] width 408 height 27
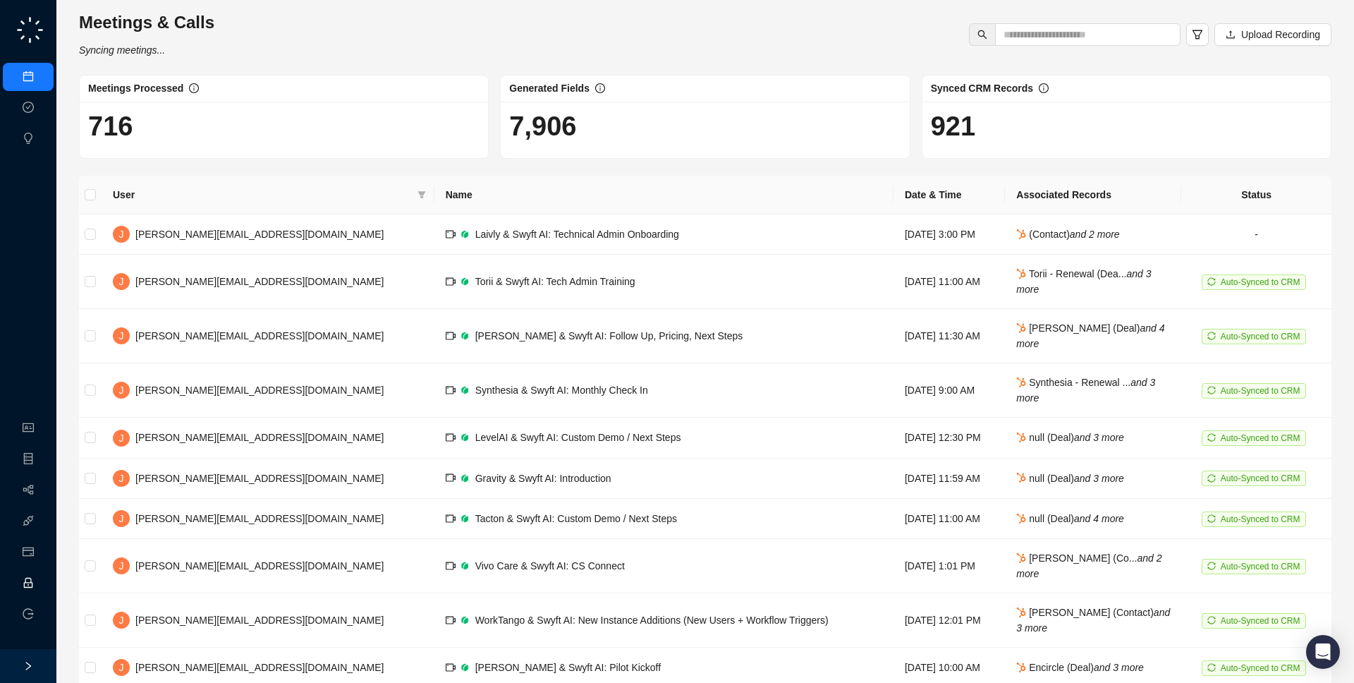
click at [41, 578] on link "Employee" at bounding box center [63, 583] width 44 height 11
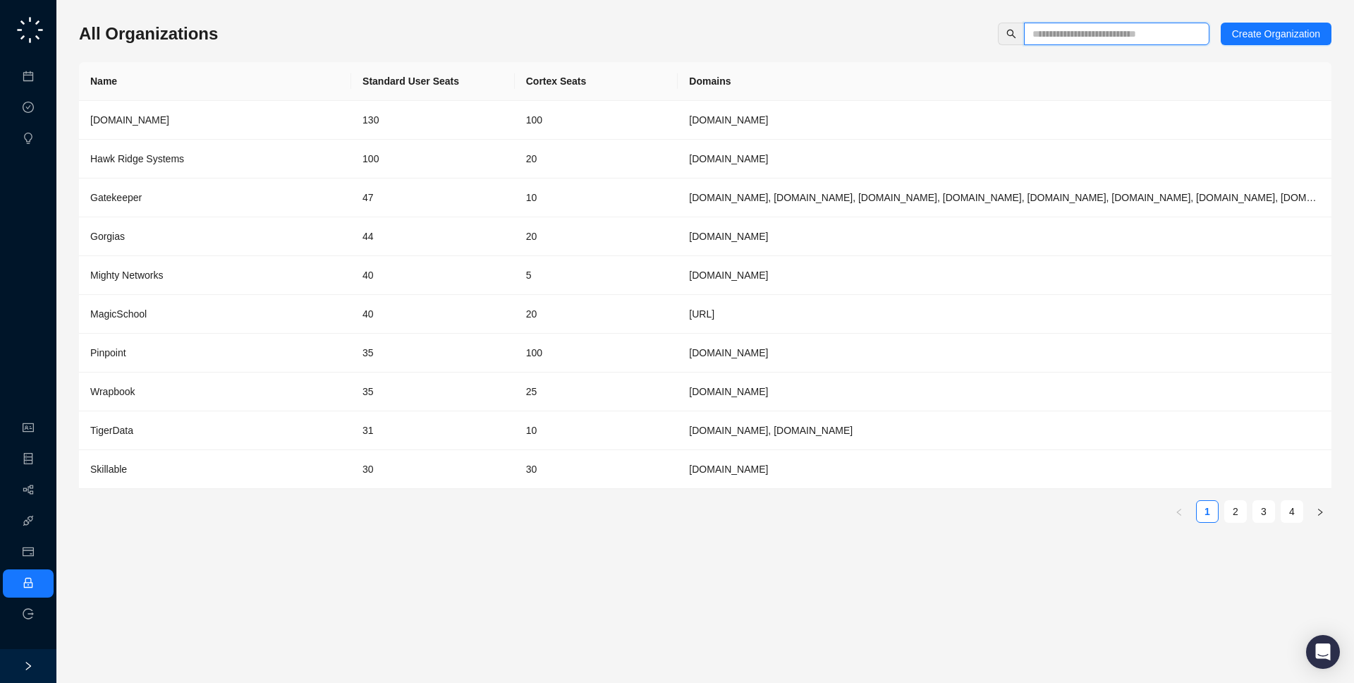
click at [1146, 38] on input "text" at bounding box center [1111, 34] width 157 height 16
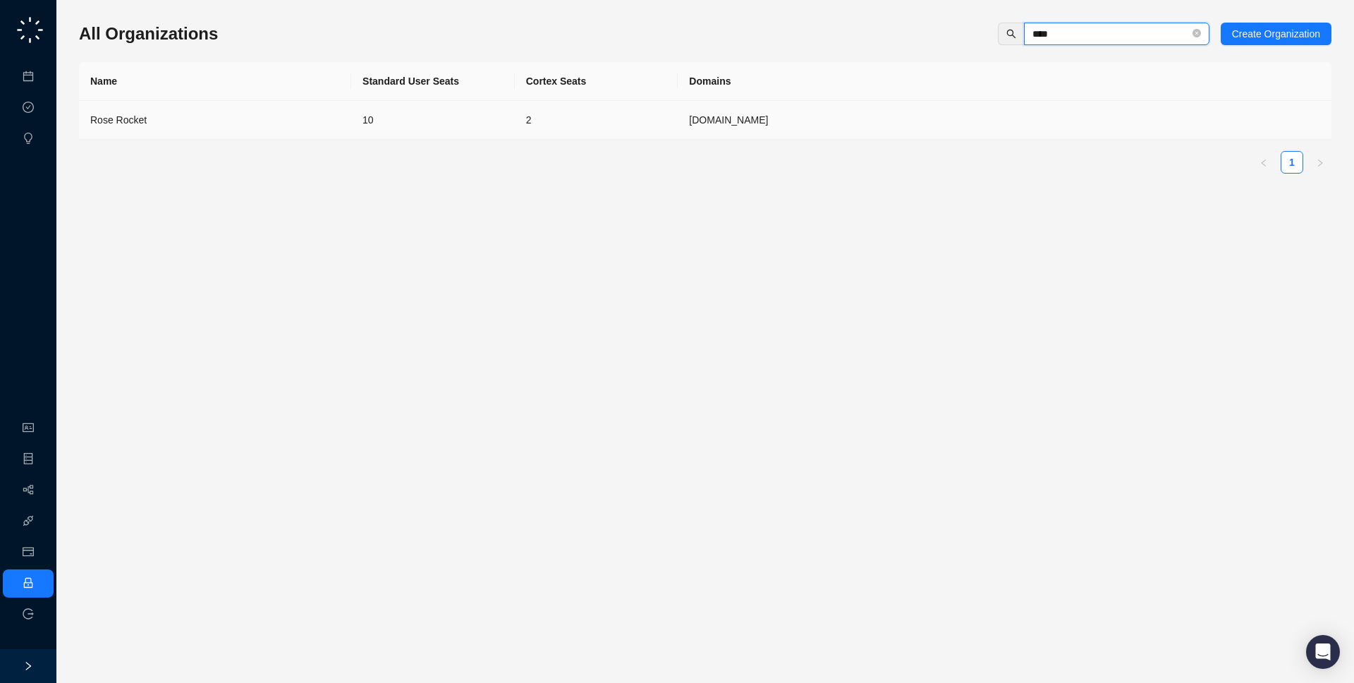
type input "****"
click at [1071, 133] on td "roserocket.com" at bounding box center [1005, 120] width 654 height 39
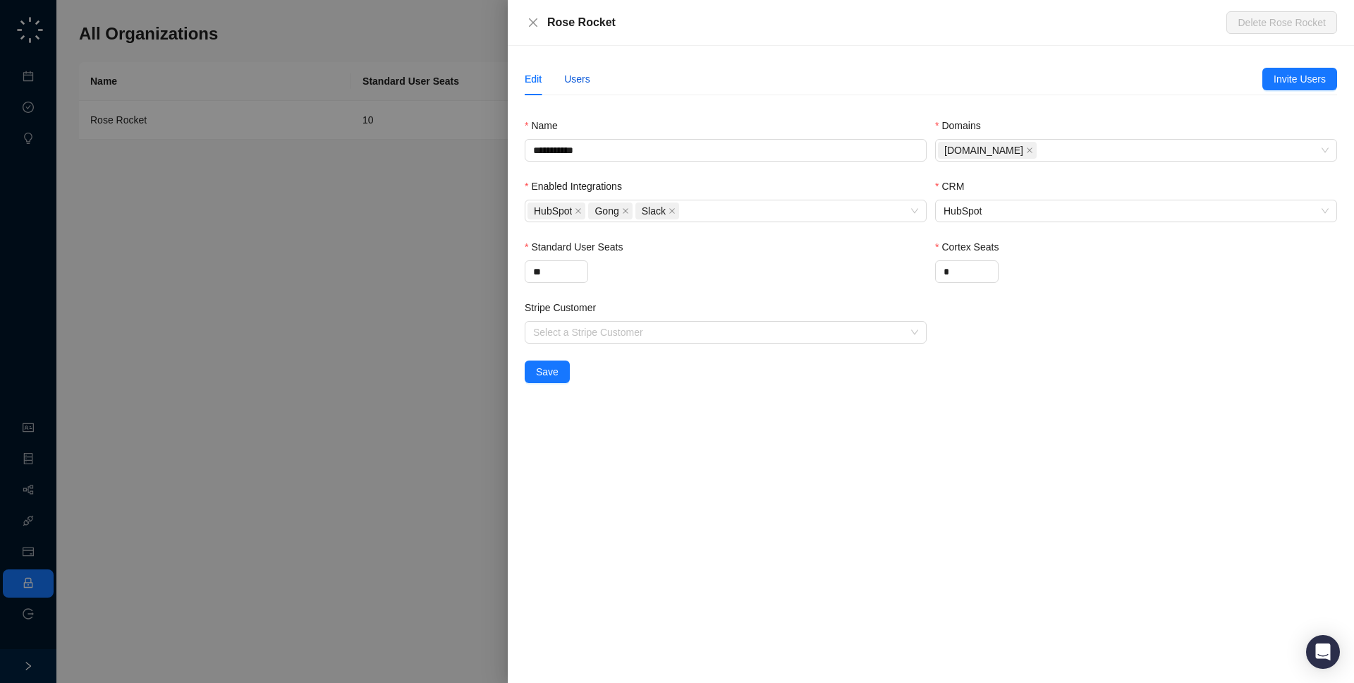
click at [587, 81] on div "Users" at bounding box center [577, 79] width 26 height 16
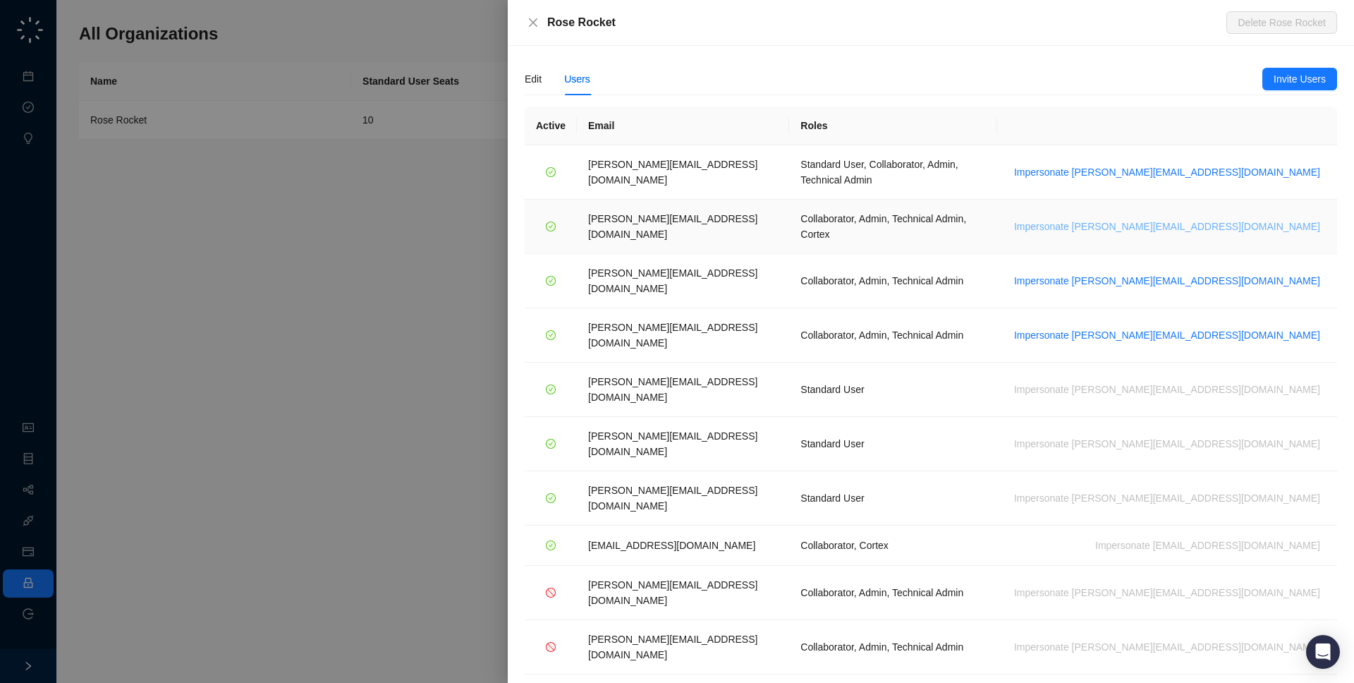
click at [1258, 219] on span "Impersonate jane.h@roserocket.com" at bounding box center [1167, 227] width 306 height 16
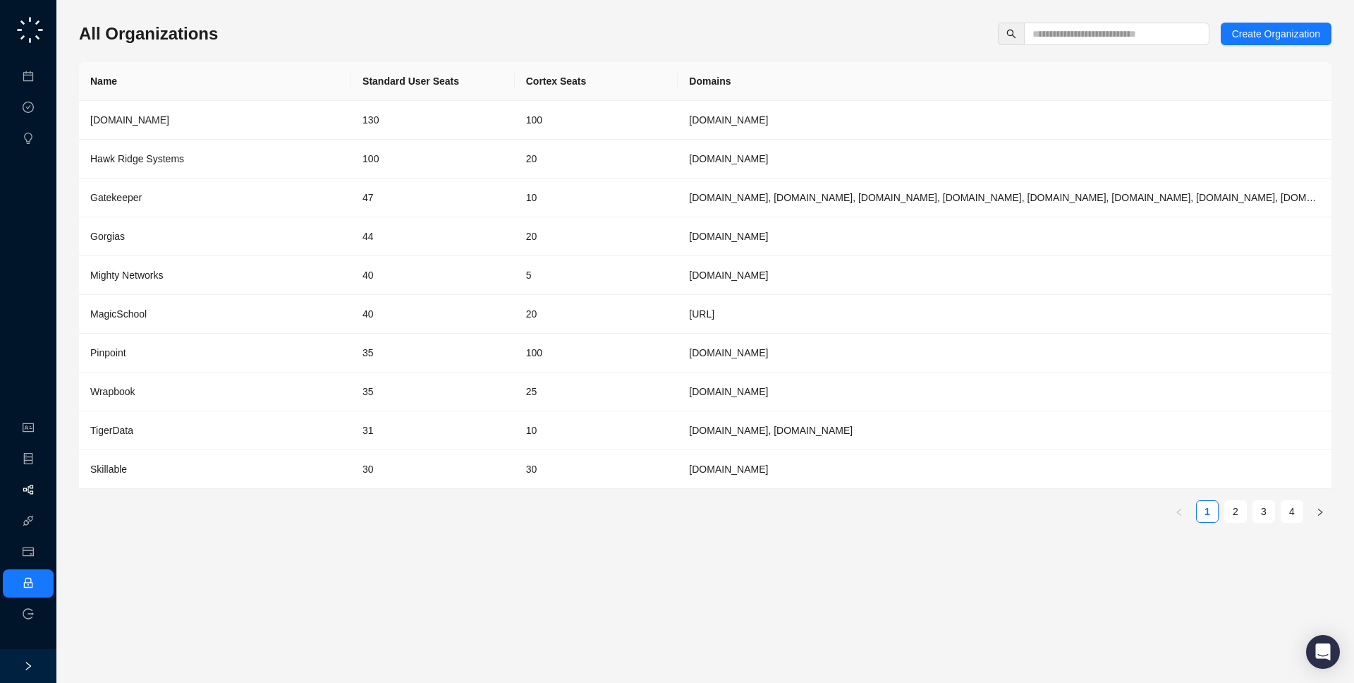
click at [41, 496] on link "Workflows" at bounding box center [63, 490] width 45 height 11
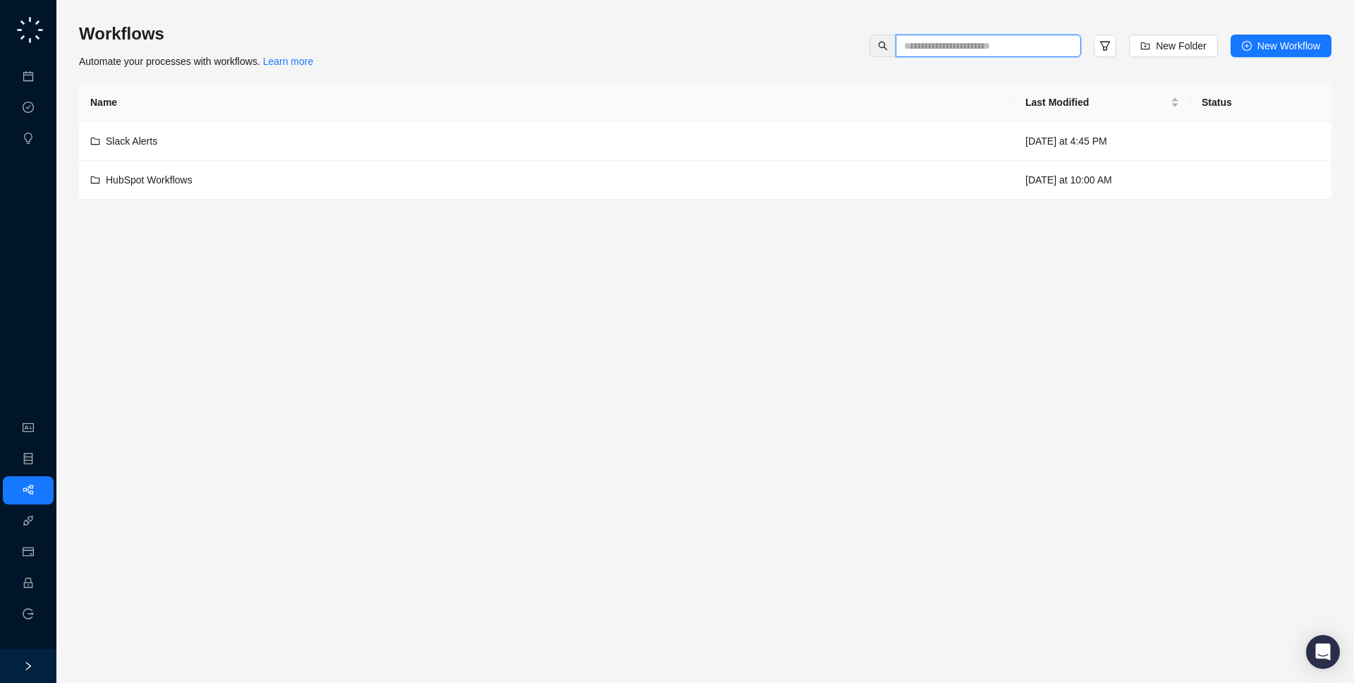
click at [904, 50] on input "text" at bounding box center [982, 46] width 157 height 16
click at [829, 142] on div "Slack Alerts" at bounding box center [546, 141] width 913 height 16
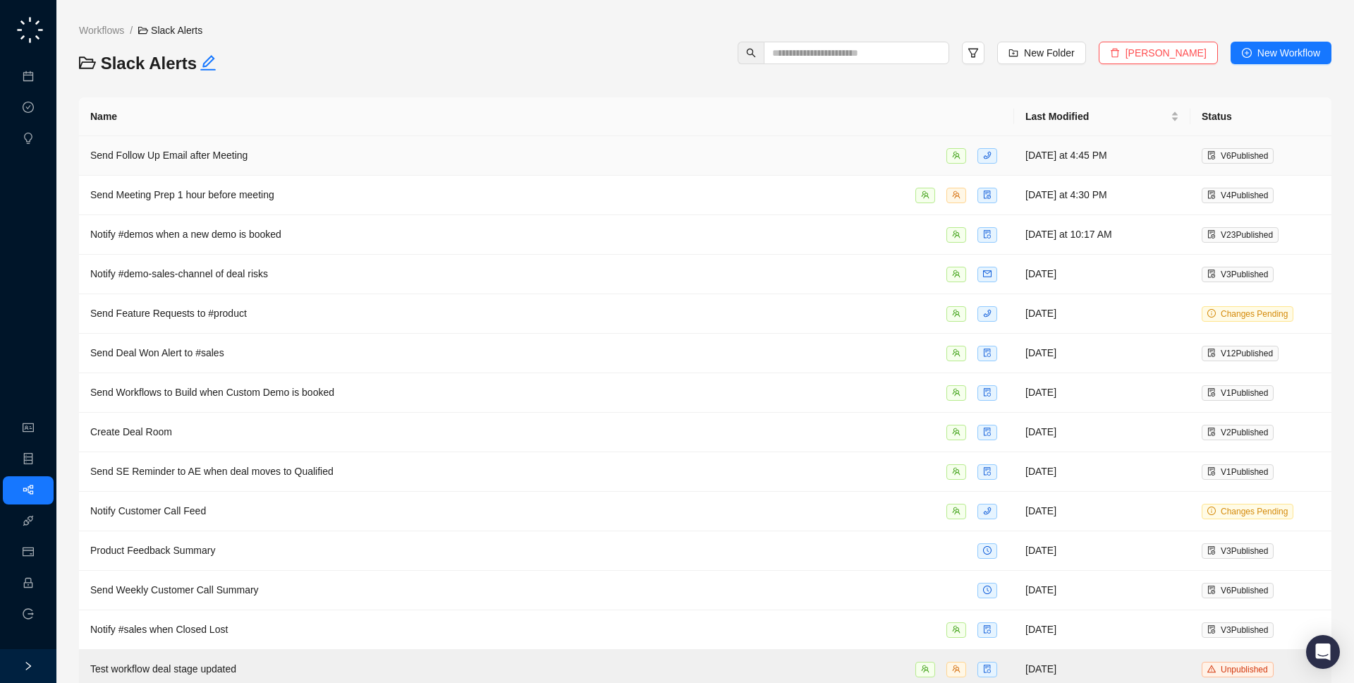
click at [371, 159] on div "Send Follow Up Email after Meeting" at bounding box center [546, 155] width 913 height 16
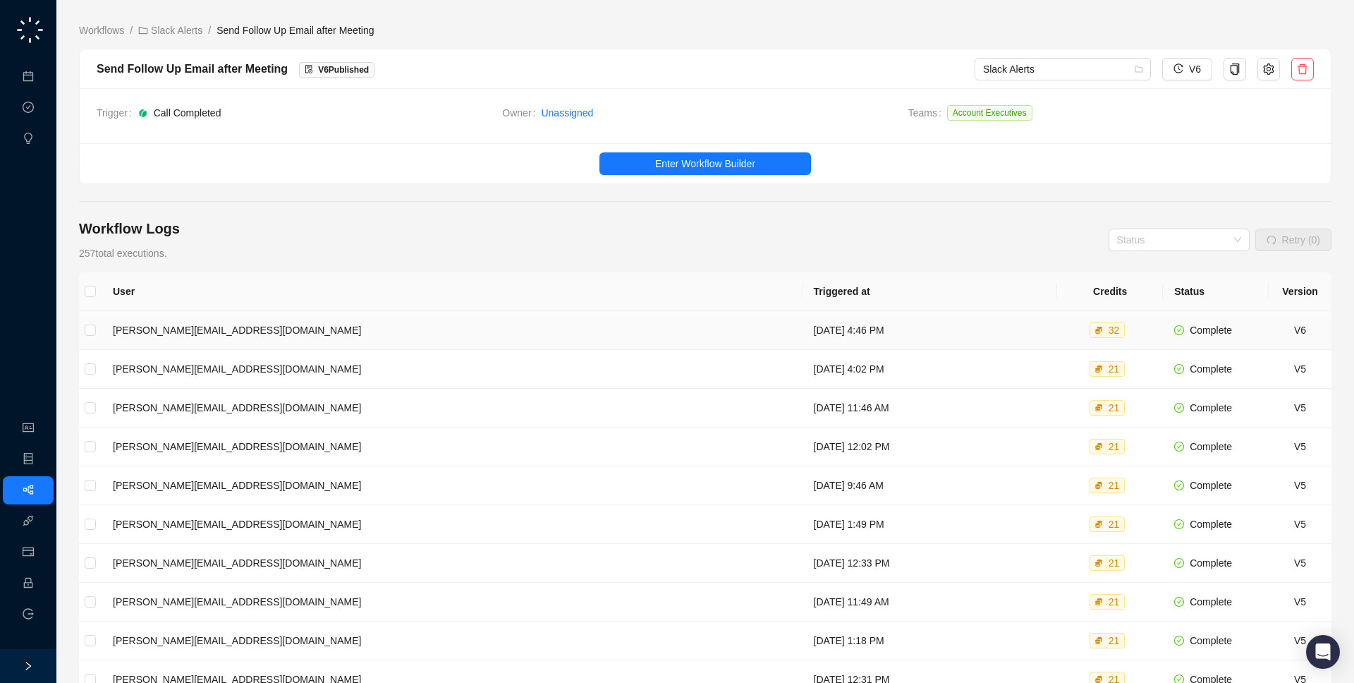
click at [803, 334] on td "[DATE] 4:46 PM" at bounding box center [930, 330] width 255 height 39
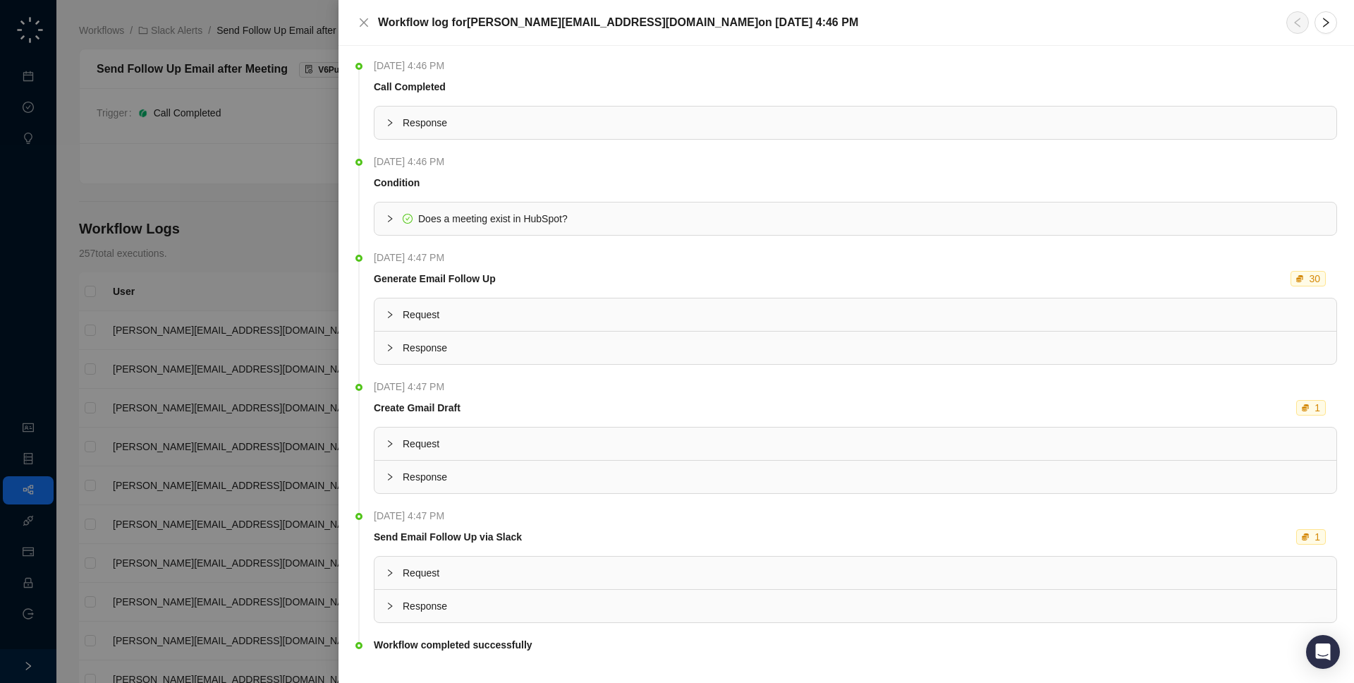
click at [561, 120] on span "Response" at bounding box center [864, 123] width 923 height 16
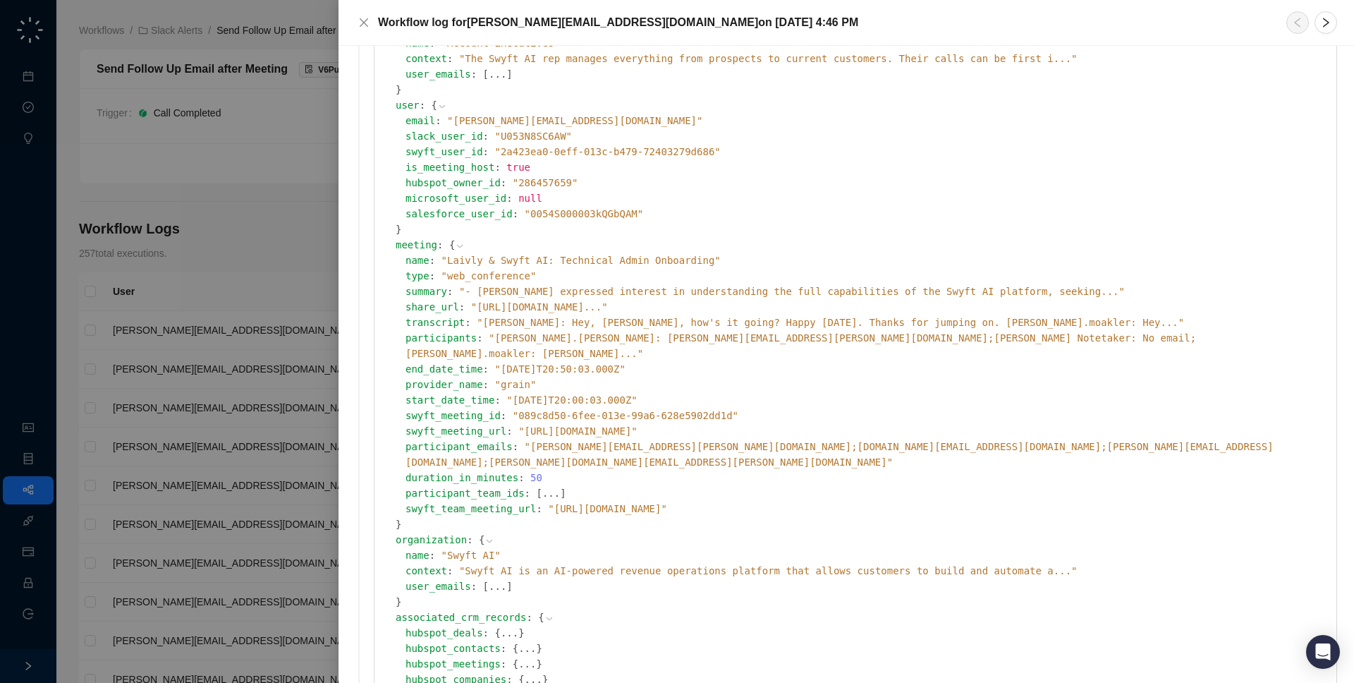
scroll to position [188, 0]
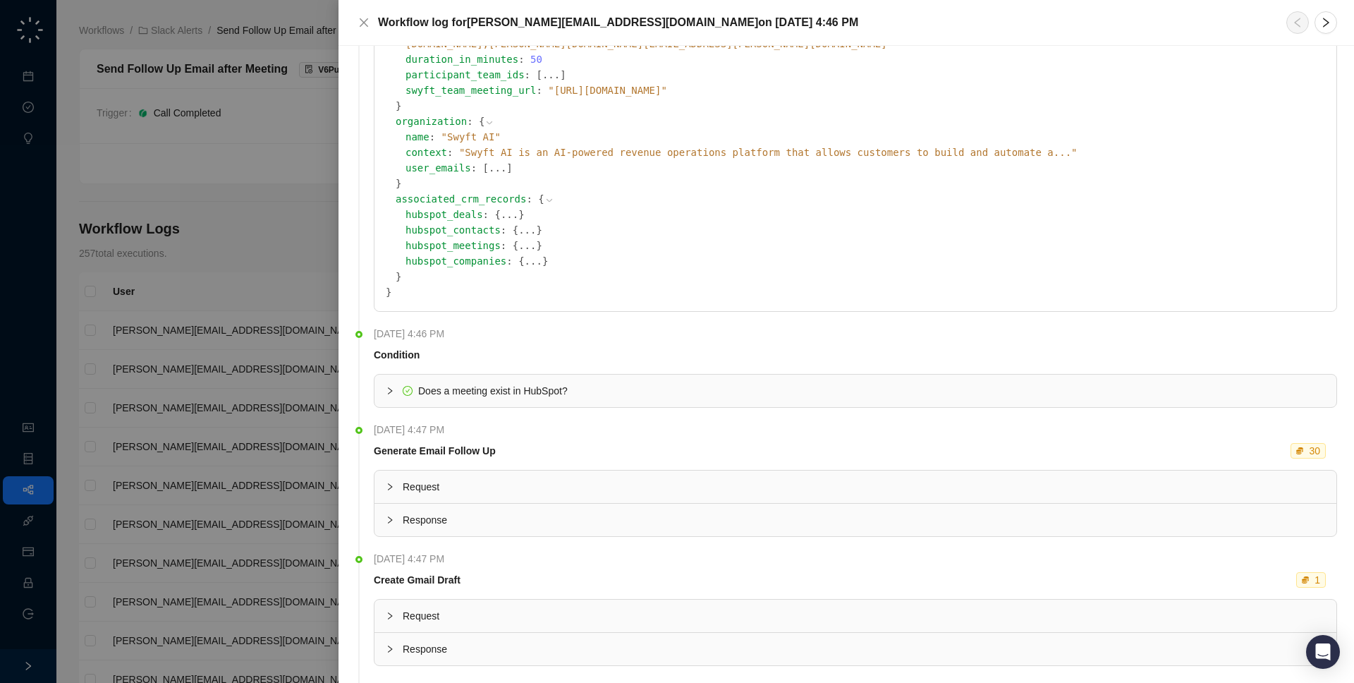
click at [581, 375] on div "Does a meeting exist in HubSpot?" at bounding box center [856, 391] width 962 height 32
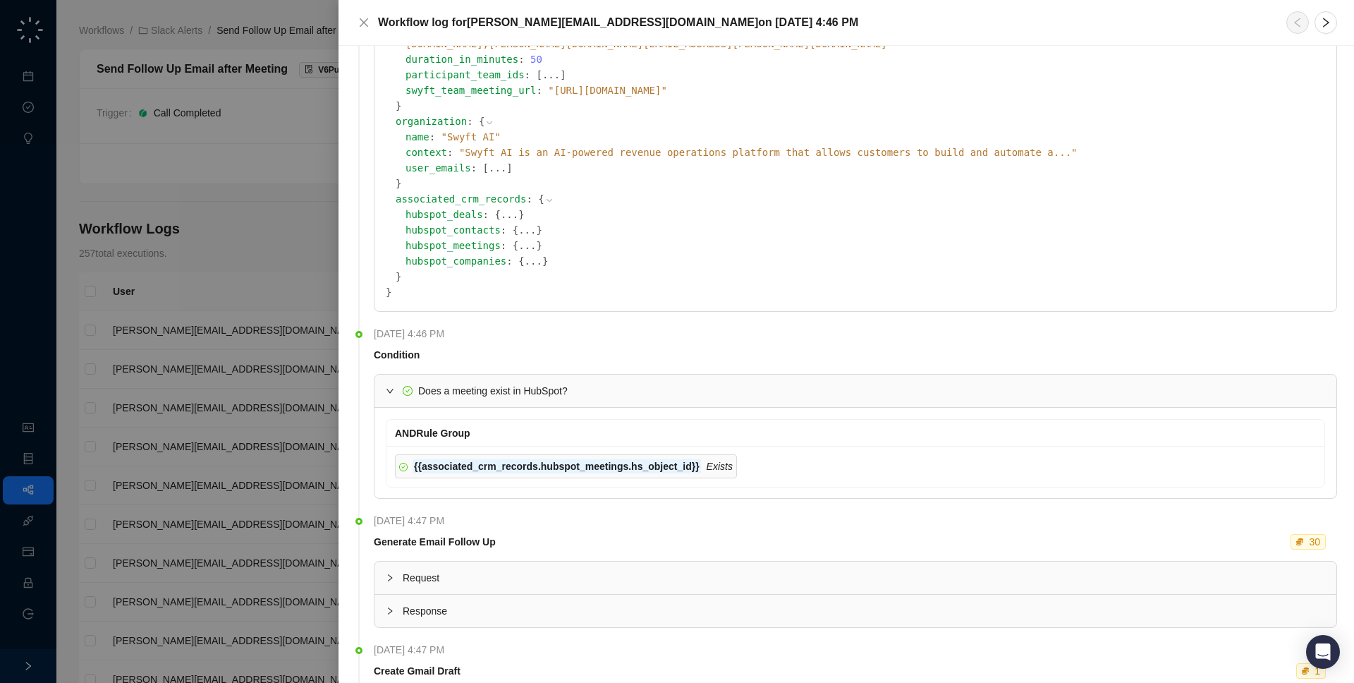
scroll to position [580, 0]
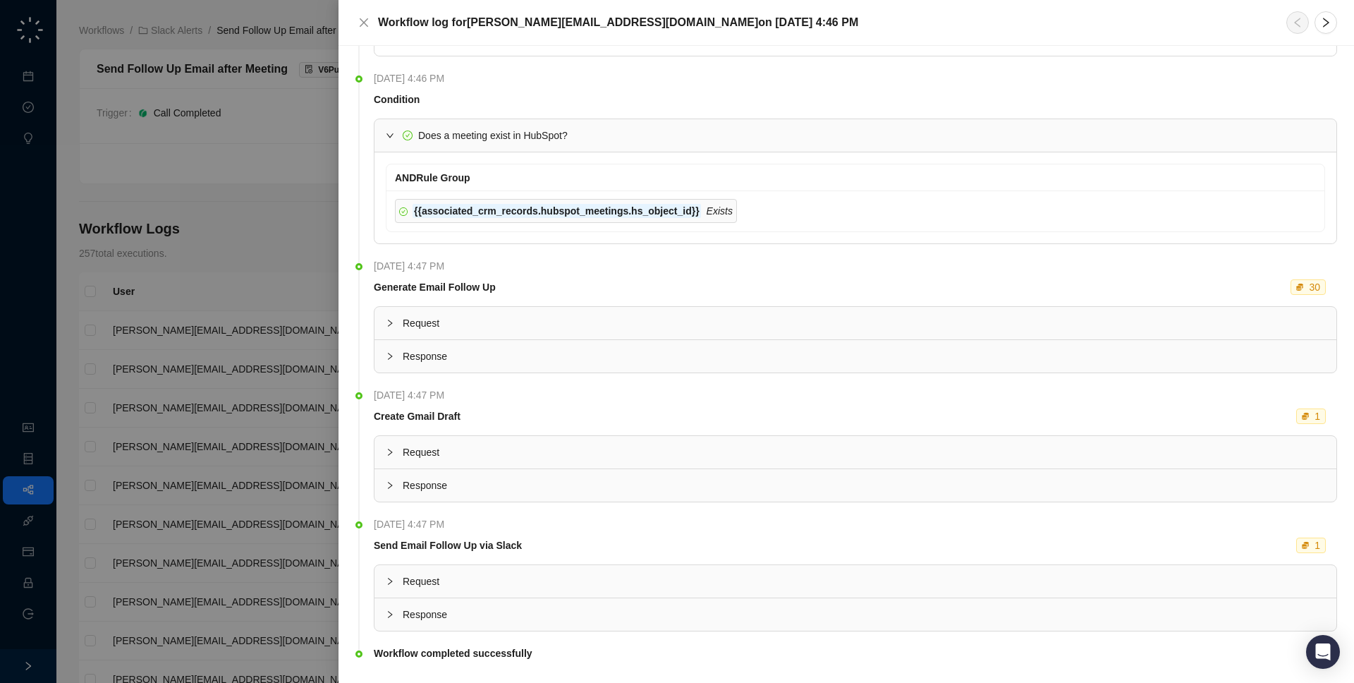
click at [524, 607] on span "Response" at bounding box center [864, 615] width 923 height 16
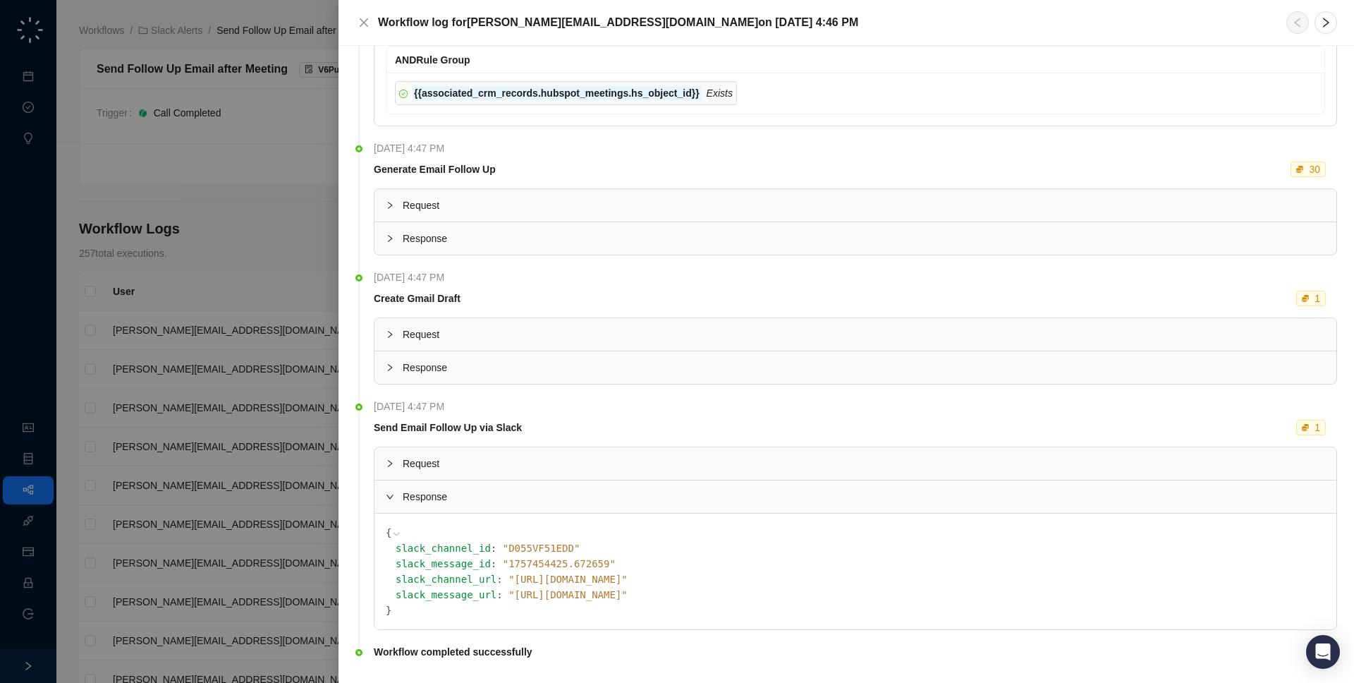
click at [523, 360] on span "Response" at bounding box center [864, 368] width 923 height 16
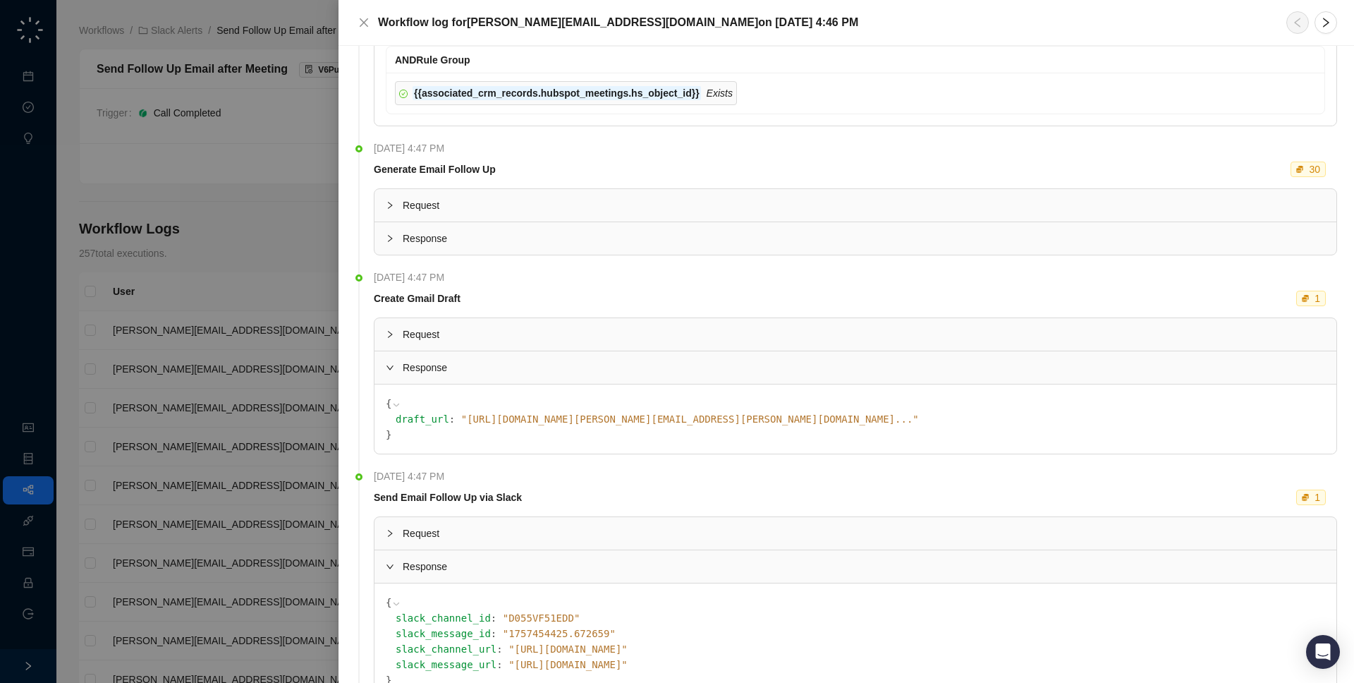
click at [0, 0] on icon at bounding box center [0, 0] width 0 height 0
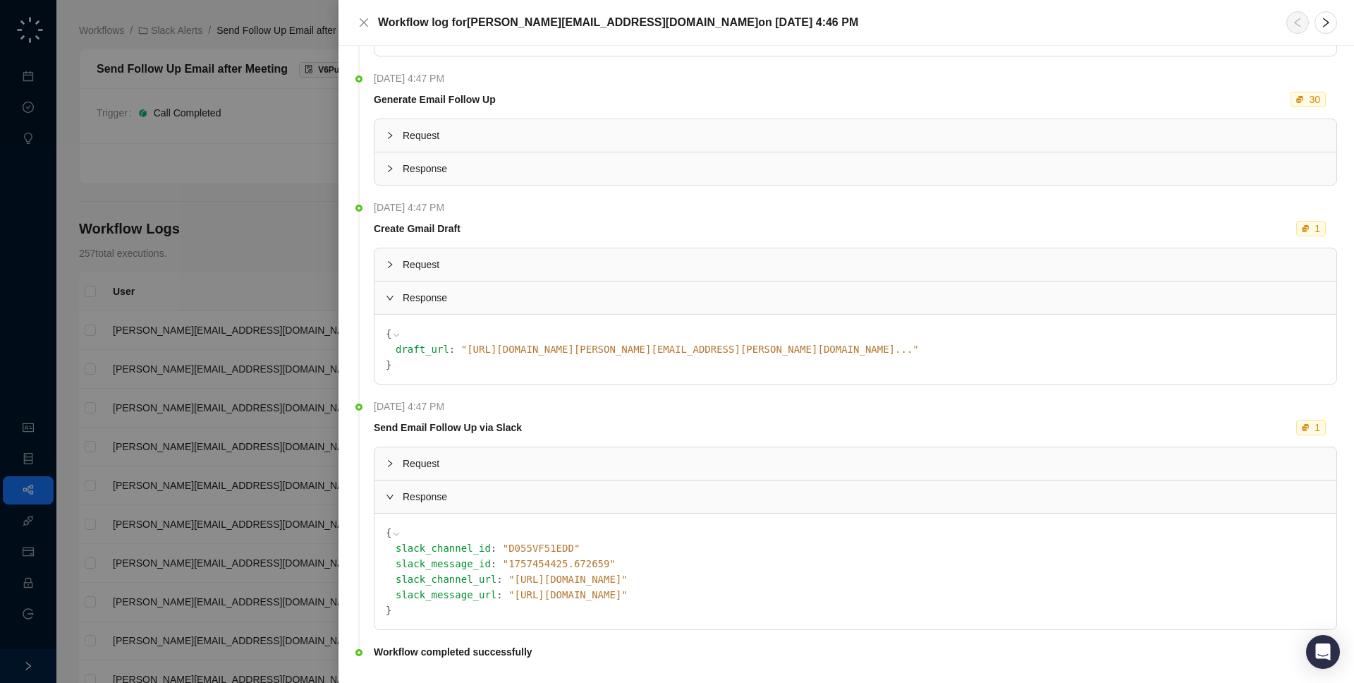
click at [202, 364] on div at bounding box center [677, 341] width 1354 height 683
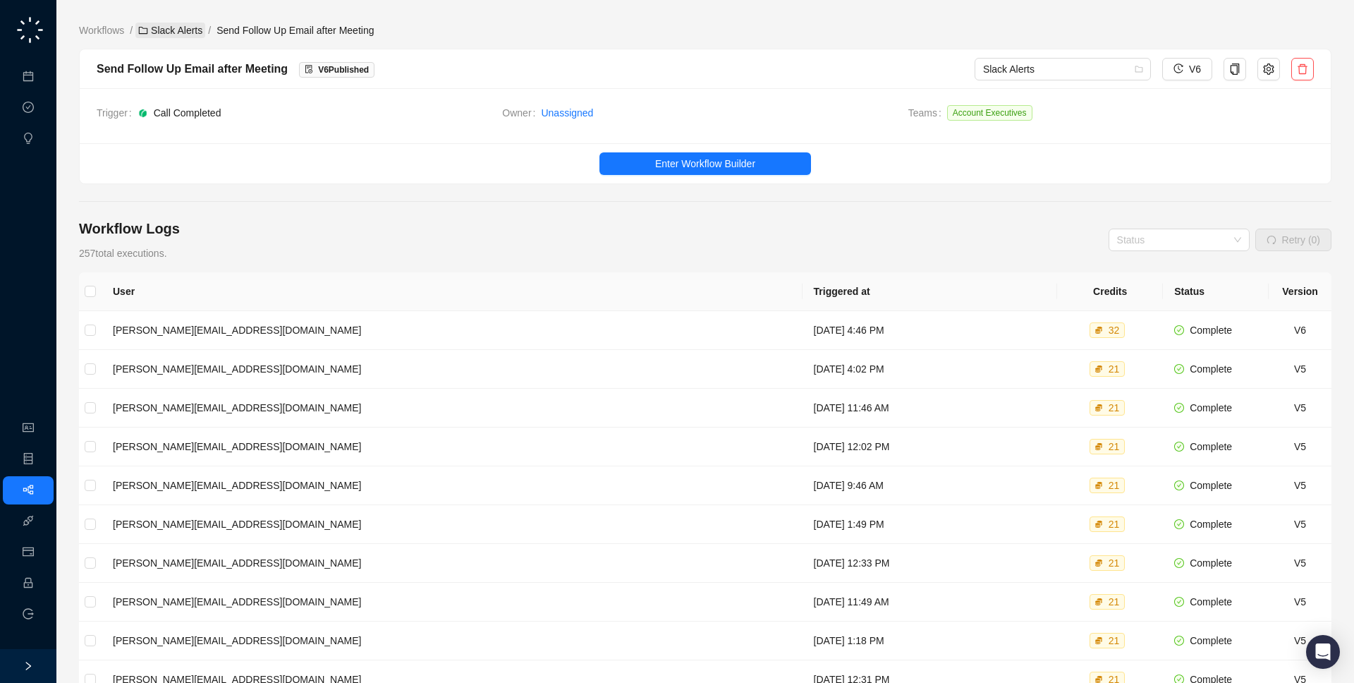
click at [183, 35] on link "Slack Alerts" at bounding box center [170, 31] width 70 height 16
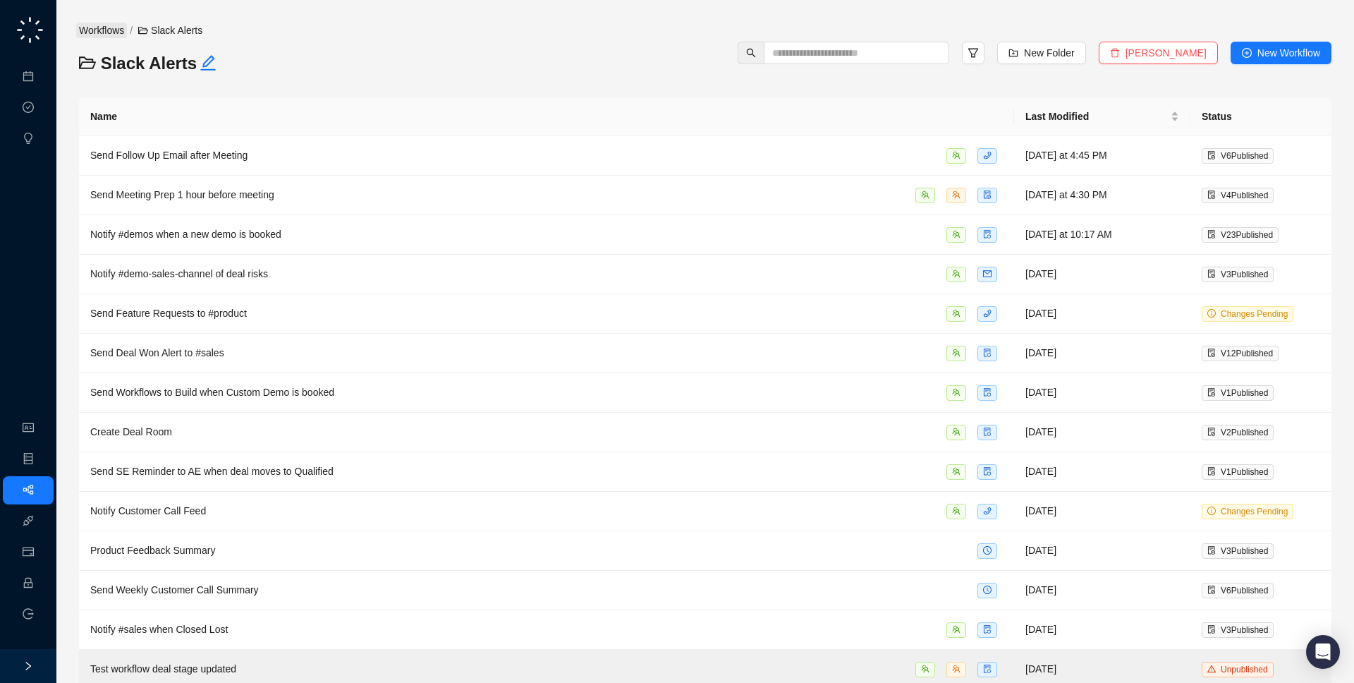
click at [109, 32] on link "Workflows" at bounding box center [101, 31] width 51 height 16
